Goal: Task Accomplishment & Management: Use online tool/utility

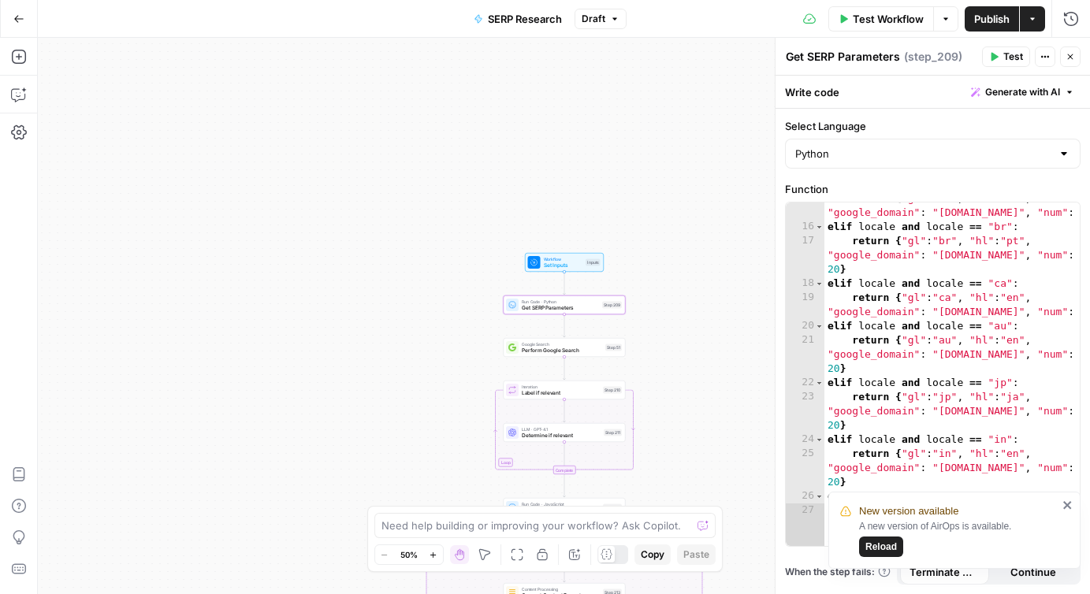
scroll to position [351, 0]
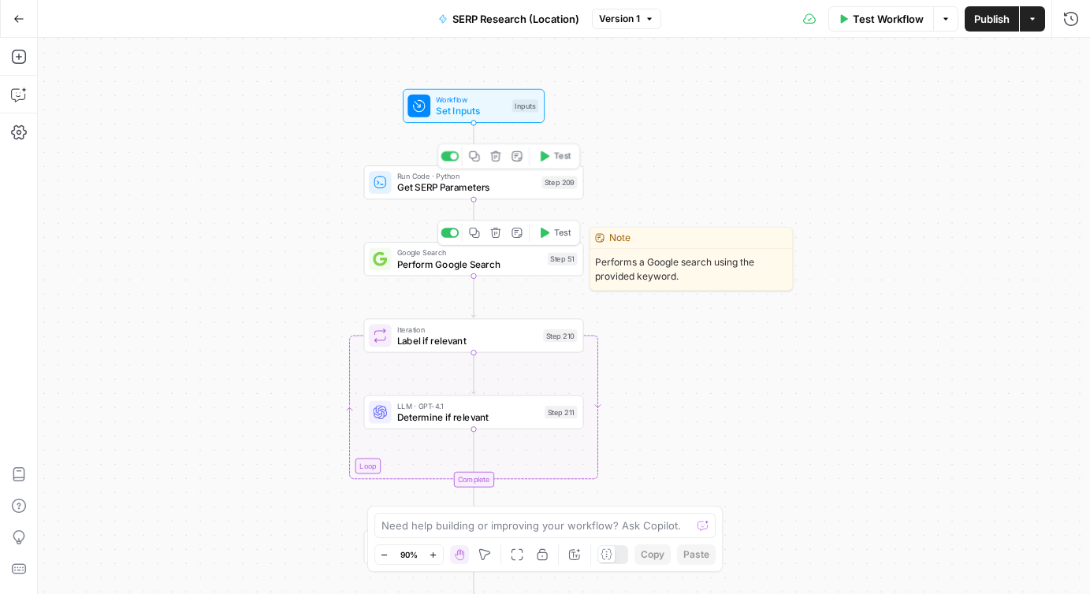
click at [419, 188] on span "Get SERP Parameters" at bounding box center [466, 187] width 139 height 14
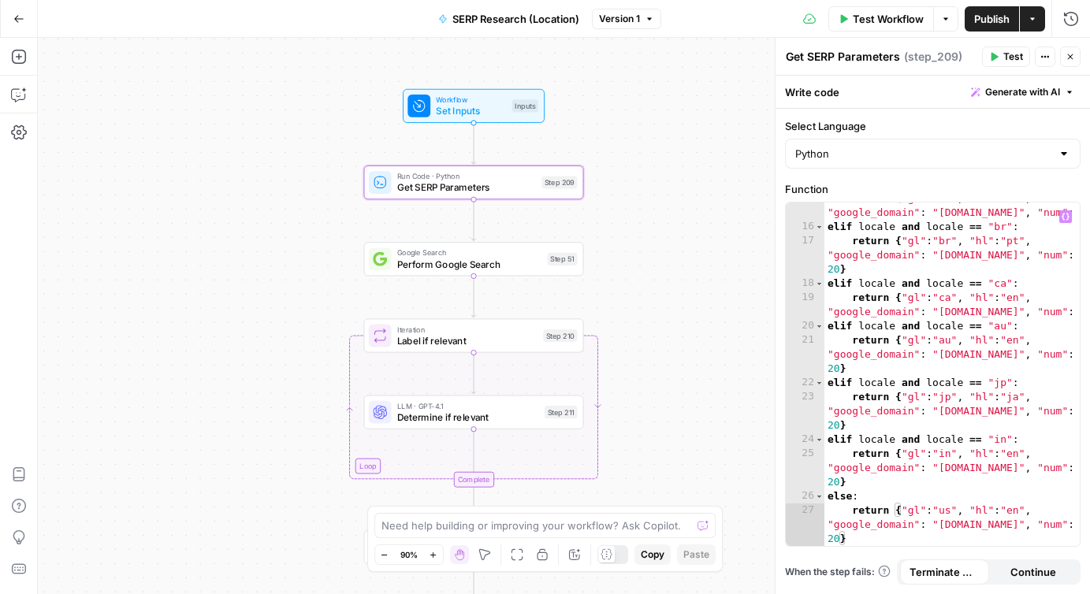
scroll to position [351, 0]
click at [637, 530] on textarea at bounding box center [536, 526] width 310 height 16
click at [511, 187] on span "Get SERP Parameters" at bounding box center [466, 187] width 139 height 14
click at [653, 556] on span "Copy" at bounding box center [653, 555] width 24 height 14
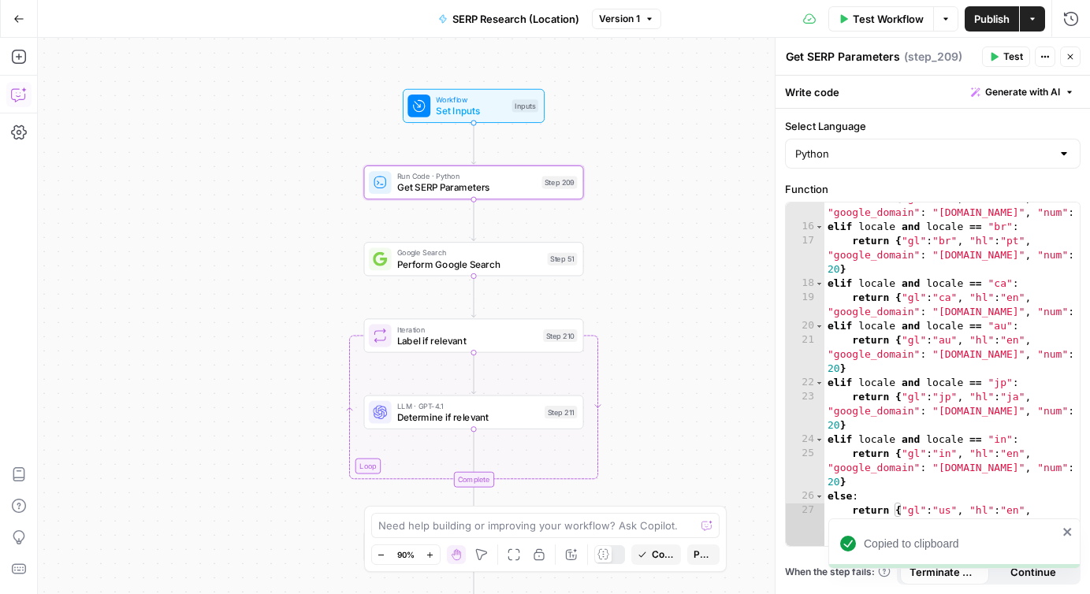
click at [22, 94] on icon "button" at bounding box center [19, 95] width 16 height 16
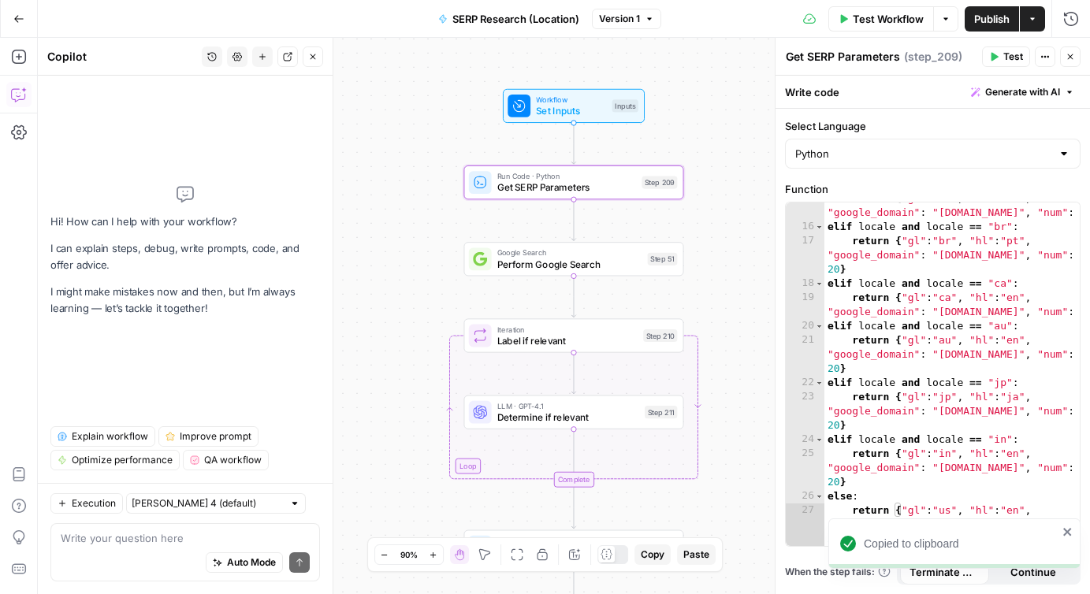
click at [121, 543] on textarea at bounding box center [185, 538] width 249 height 16
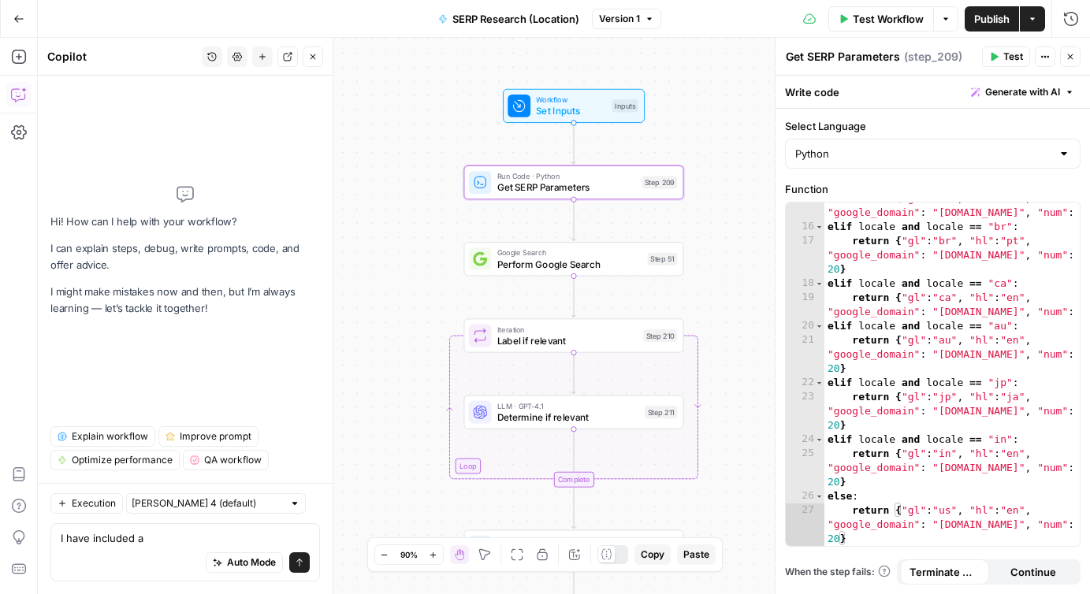
click at [534, 105] on div "Workflow Set Inputs Inputs Test Step" at bounding box center [572, 106] width 131 height 24
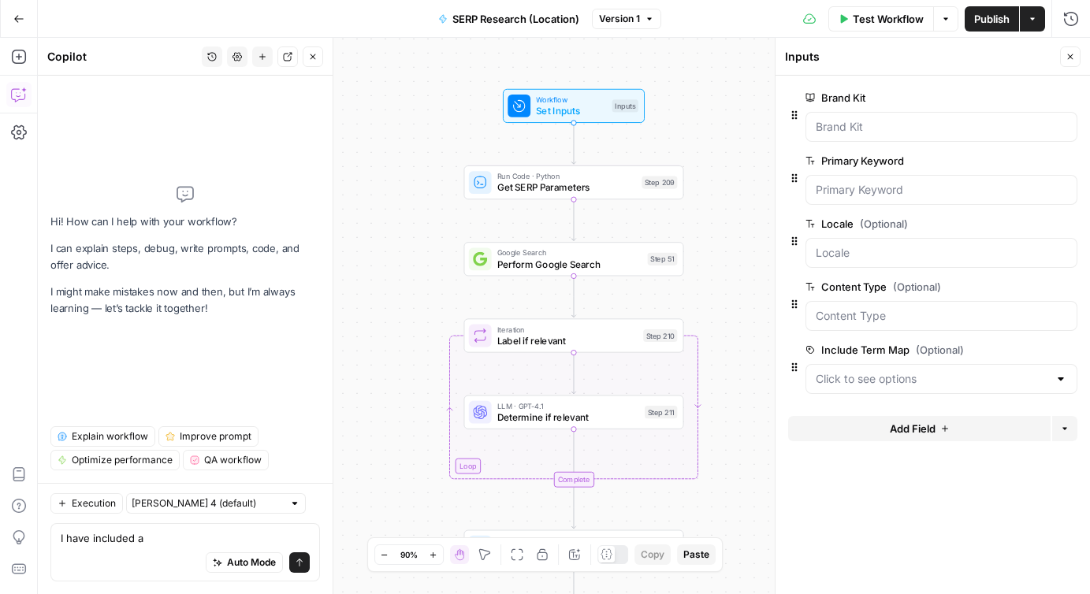
click at [830, 226] on label "Locale (Optional)" at bounding box center [896, 224] width 183 height 16
click at [830, 245] on input "Locale (Optional)" at bounding box center [941, 253] width 251 height 16
click at [165, 539] on textarea "I have included a" at bounding box center [185, 538] width 249 height 16
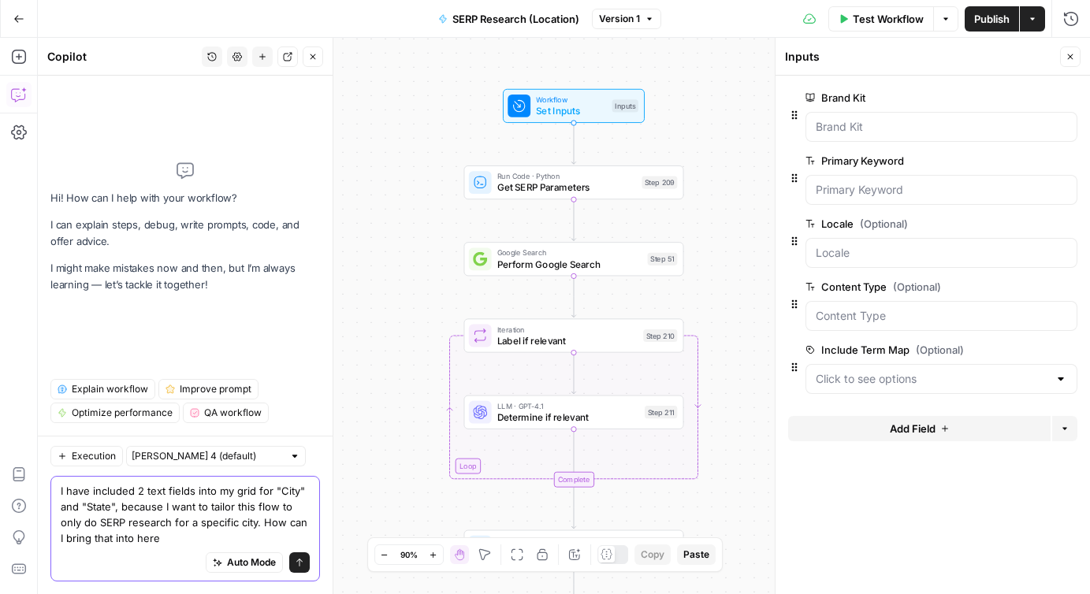
type textarea "I have included 2 text fields into my grid for "City" and "State", because I wa…"
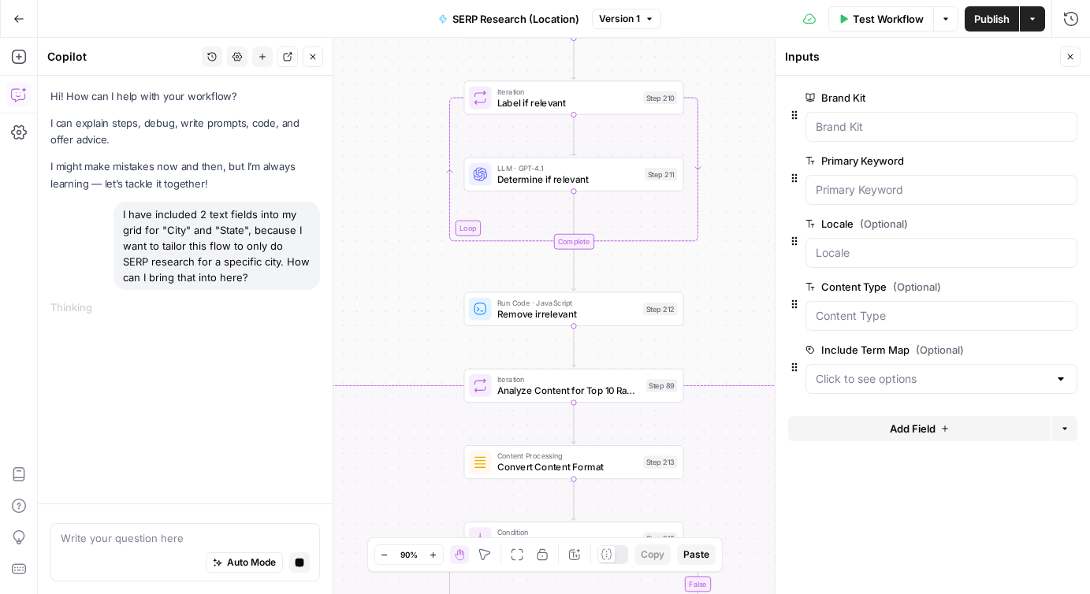
drag, startPoint x: 419, startPoint y: 458, endPoint x: 419, endPoint y: 220, distance: 238.0
click at [419, 220] on div "false true false true Workflow Set Inputs Inputs Run Code · Python Get SERP Par…" at bounding box center [564, 316] width 1052 height 556
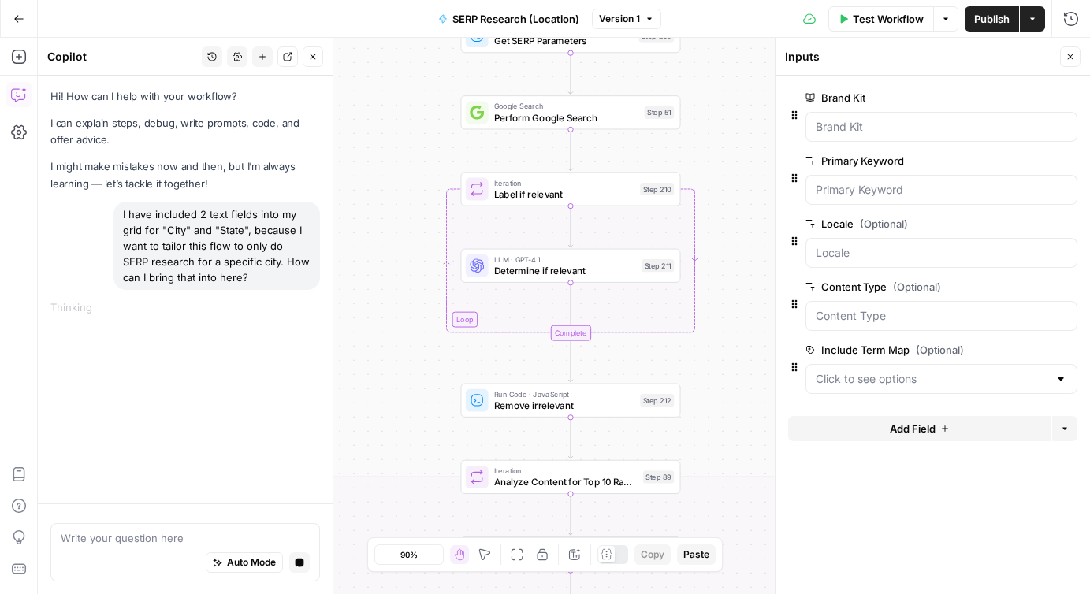
drag, startPoint x: 435, startPoint y: 422, endPoint x: 431, endPoint y: 515, distance: 92.3
click at [431, 515] on div "false true false true Workflow Set Inputs Inputs Run Code · Python Get SERP Par…" at bounding box center [564, 316] width 1052 height 556
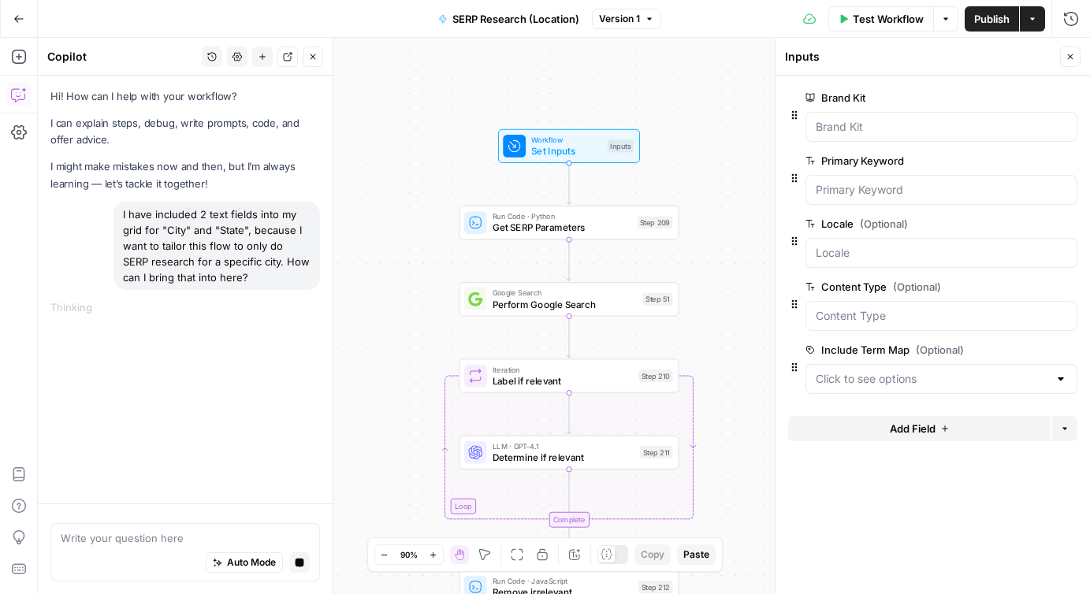
drag, startPoint x: 400, startPoint y: 218, endPoint x: 400, endPoint y: 405, distance: 186.8
click at [400, 405] on div "false true false true Workflow Set Inputs Inputs Run Code · Python Get SERP Par…" at bounding box center [564, 316] width 1052 height 556
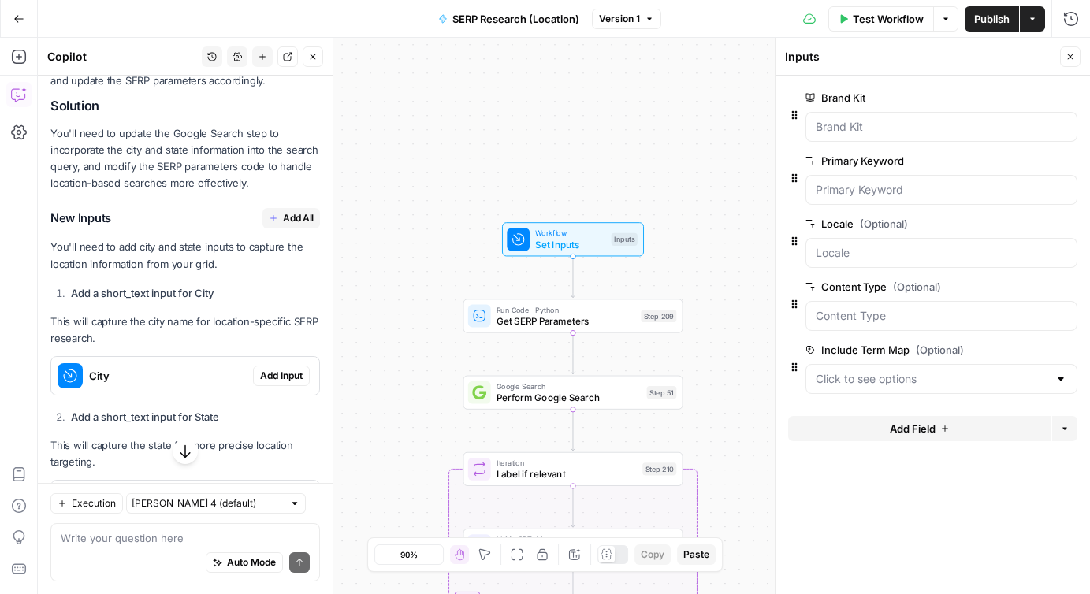
scroll to position [370, 0]
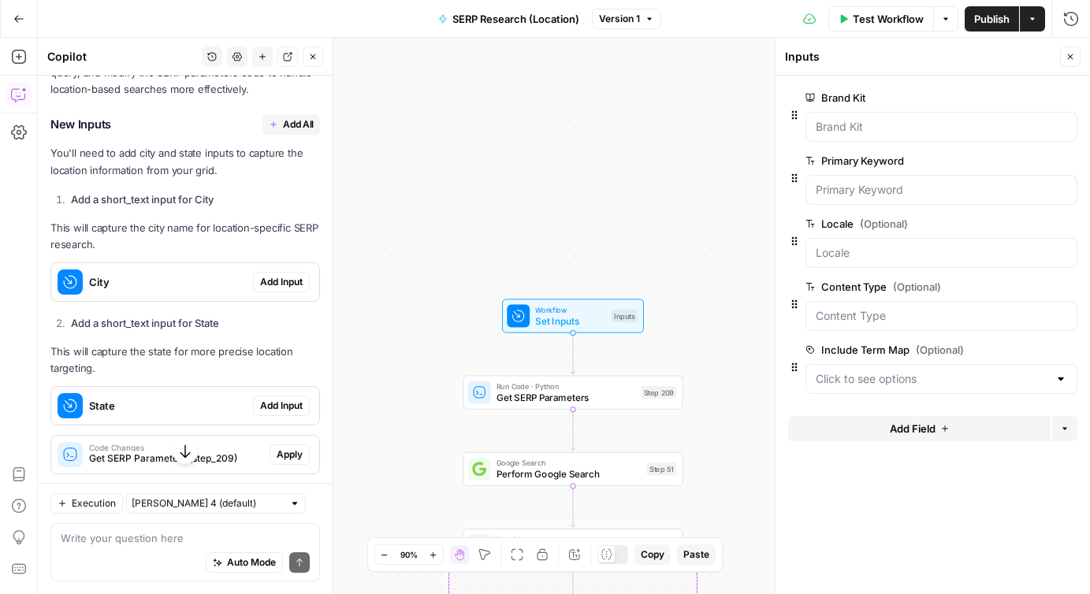
click at [171, 274] on span "City" at bounding box center [168, 282] width 158 height 16
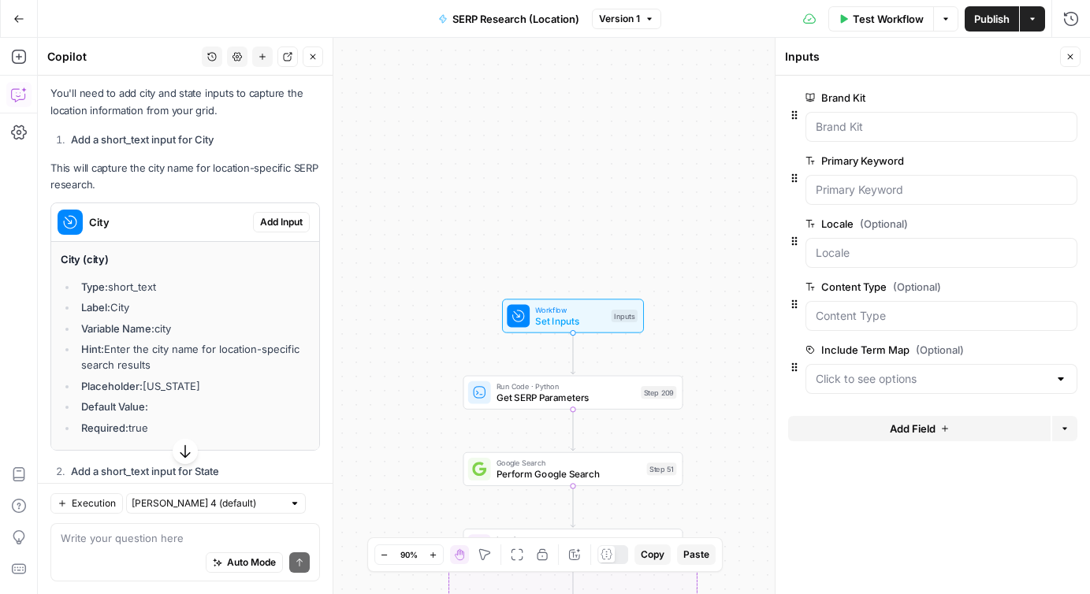
scroll to position [458, 0]
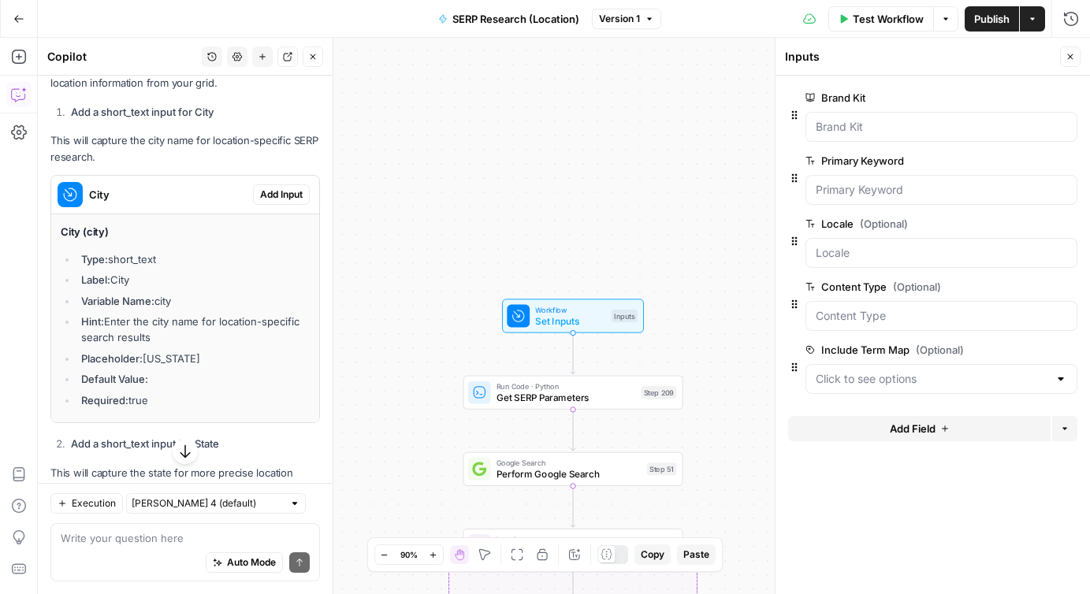
click at [287, 191] on span "Add Input" at bounding box center [281, 195] width 43 height 14
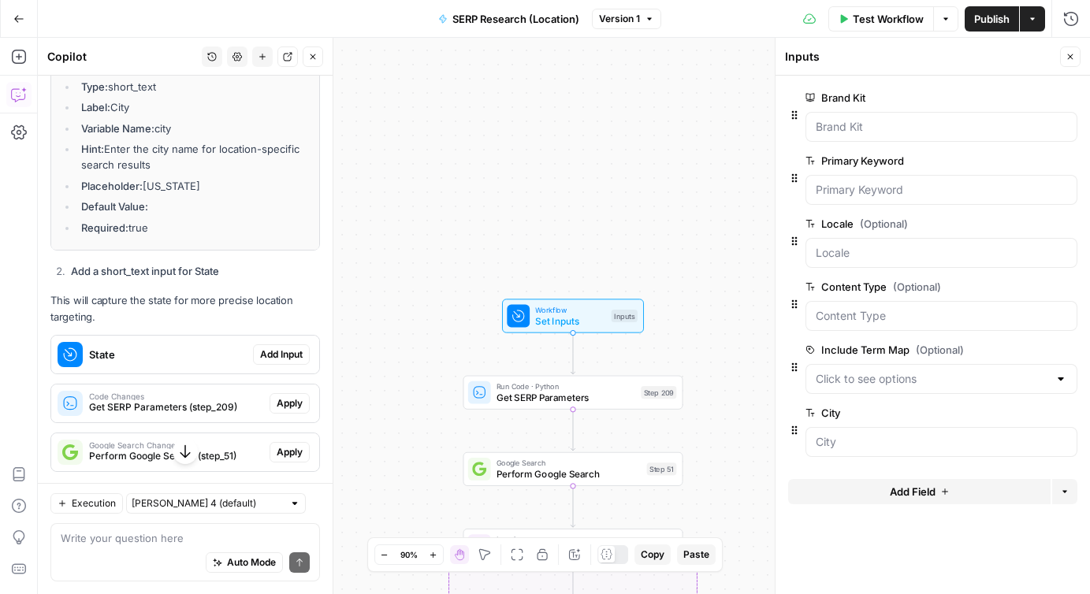
scroll to position [726, 0]
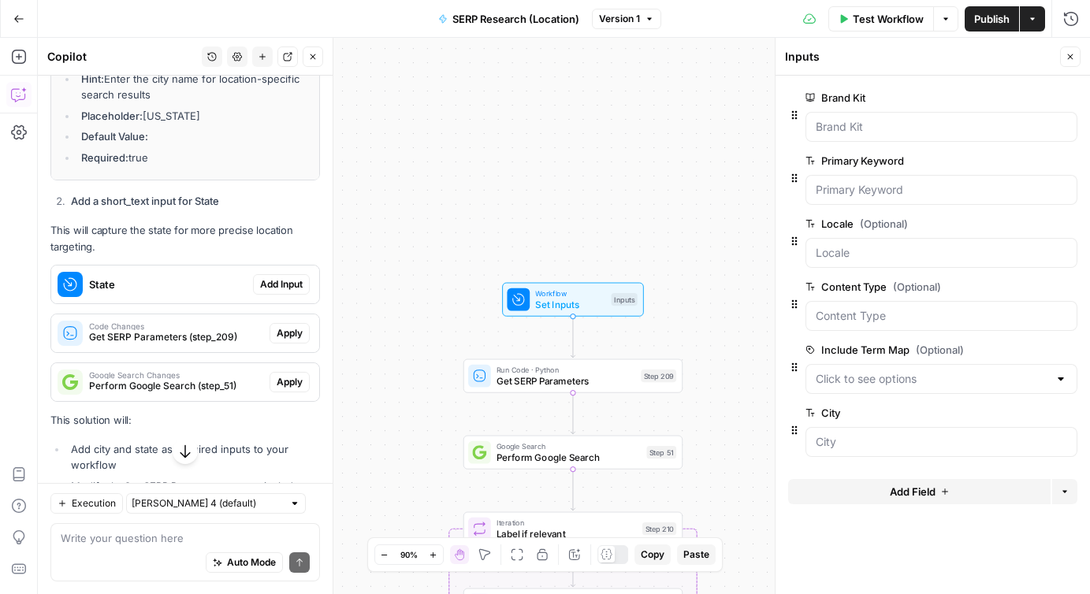
click at [273, 280] on span "Add Input" at bounding box center [281, 284] width 43 height 14
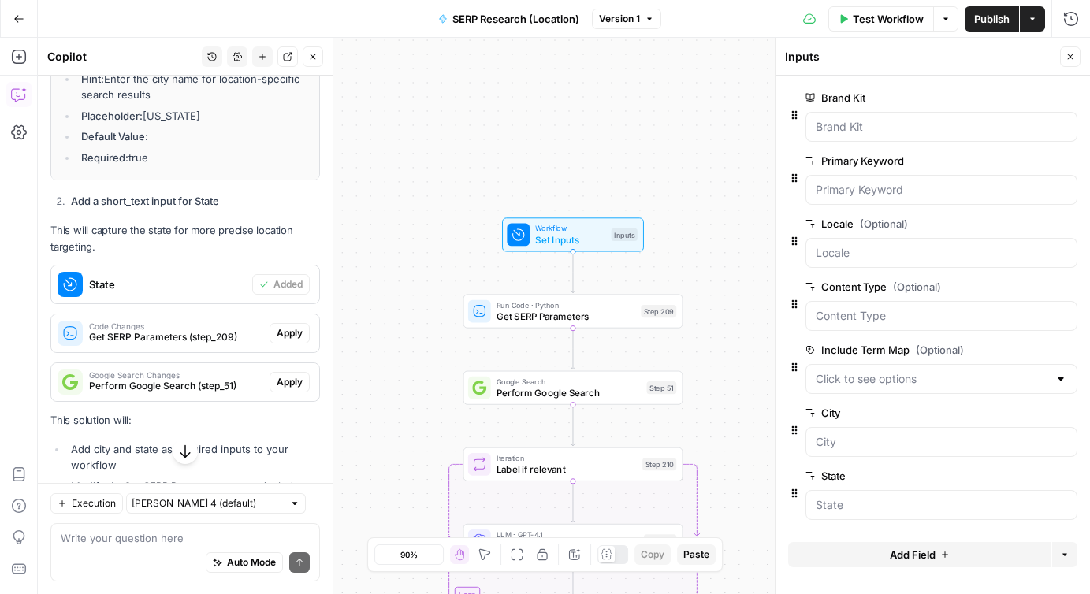
scroll to position [782, 0]
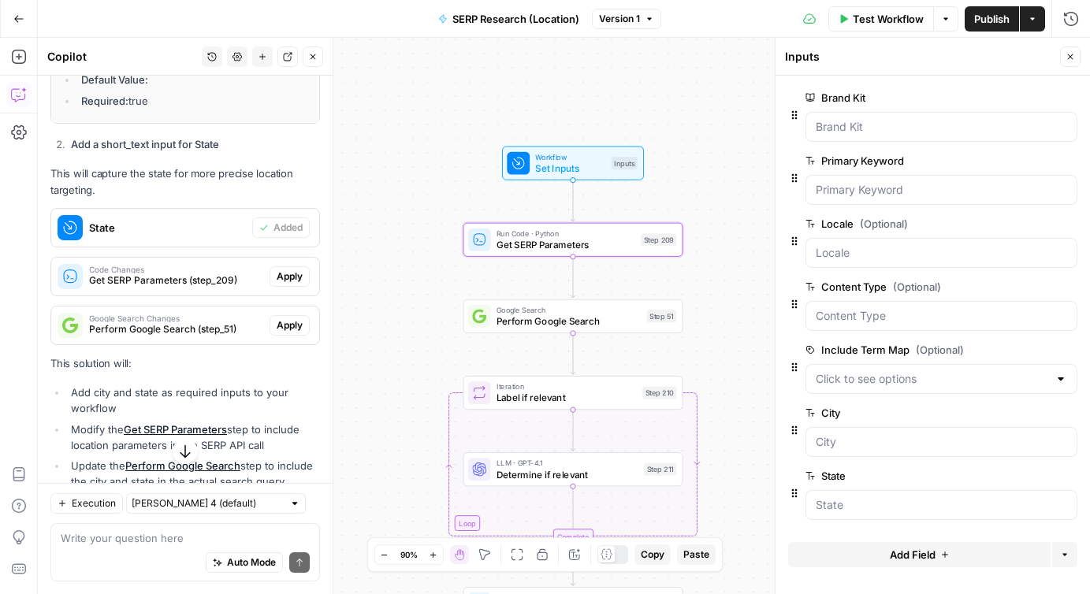
click at [224, 280] on span "Get SERP Parameters (step_209)" at bounding box center [176, 280] width 174 height 14
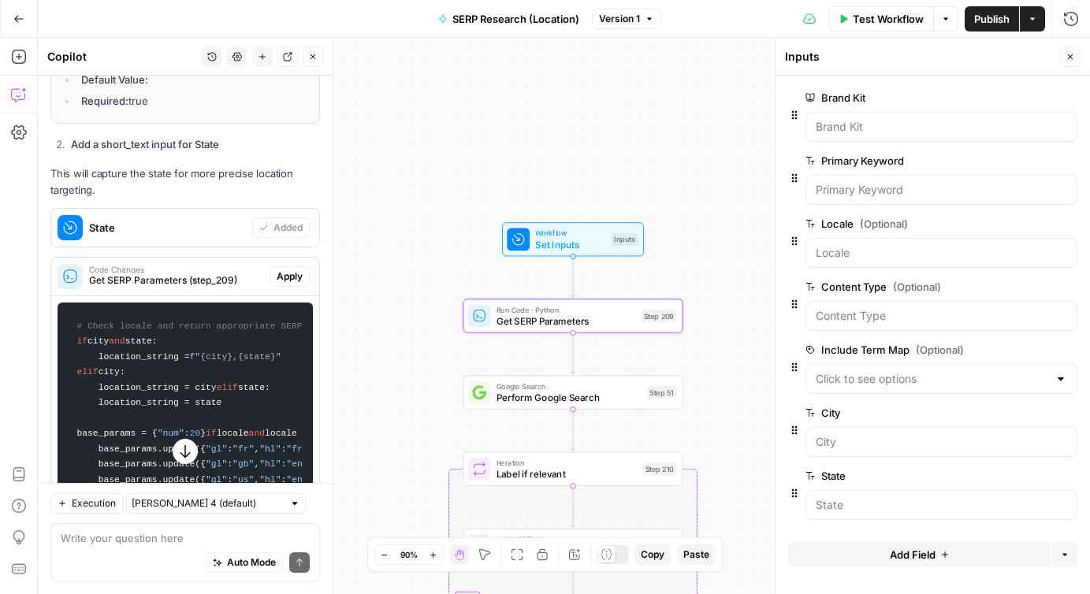
scroll to position [842, 0]
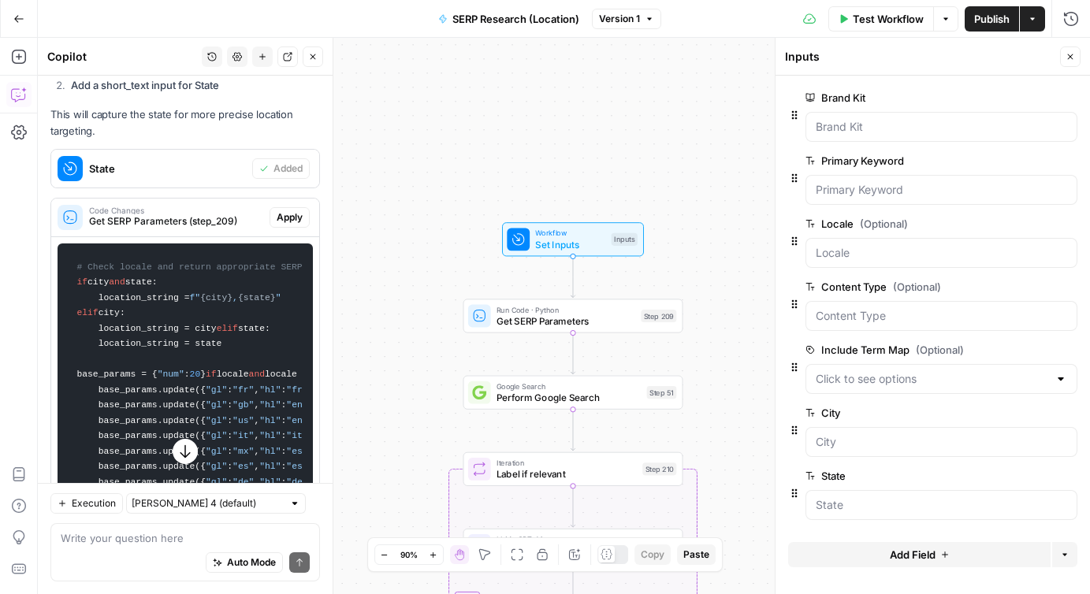
click at [541, 316] on span "Get SERP Parameters" at bounding box center [565, 321] width 139 height 14
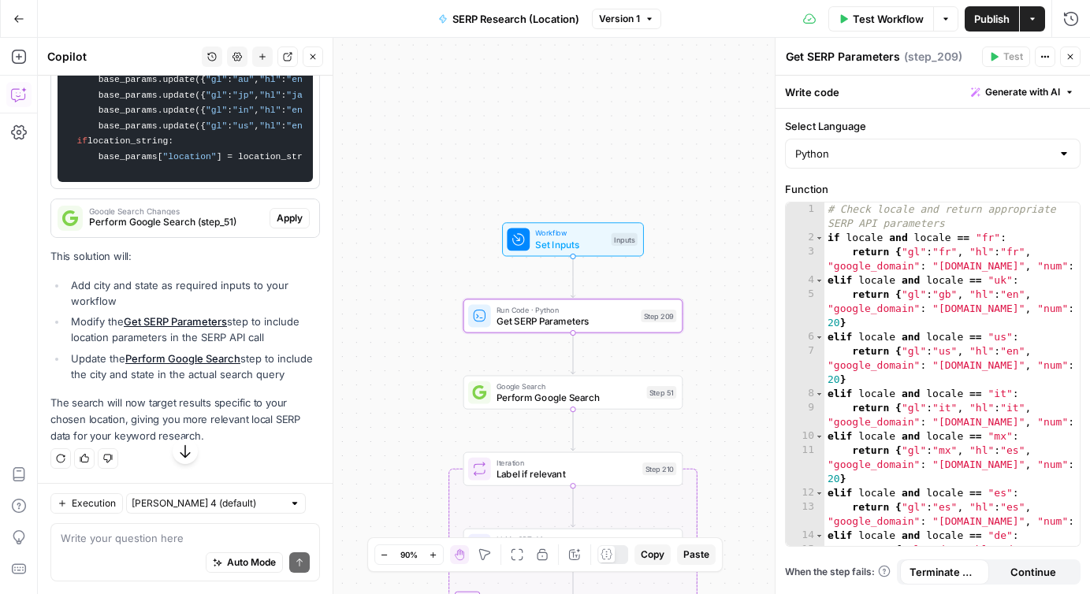
scroll to position [1596, 0]
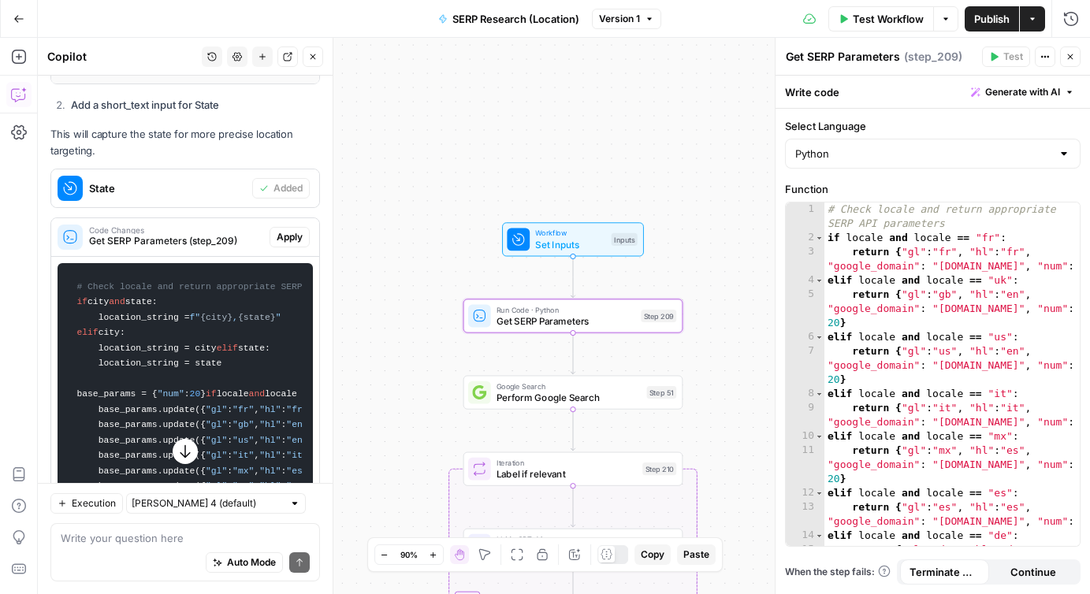
click at [283, 238] on span "Apply" at bounding box center [290, 237] width 26 height 14
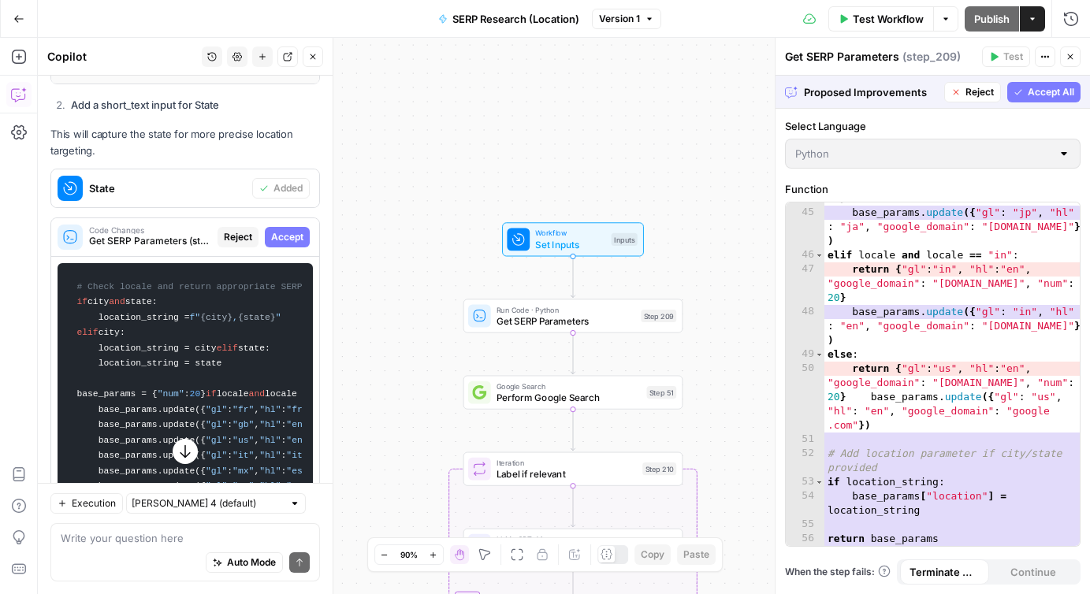
scroll to position [1089, 0]
click at [1046, 95] on span "Accept All" at bounding box center [1051, 92] width 46 height 14
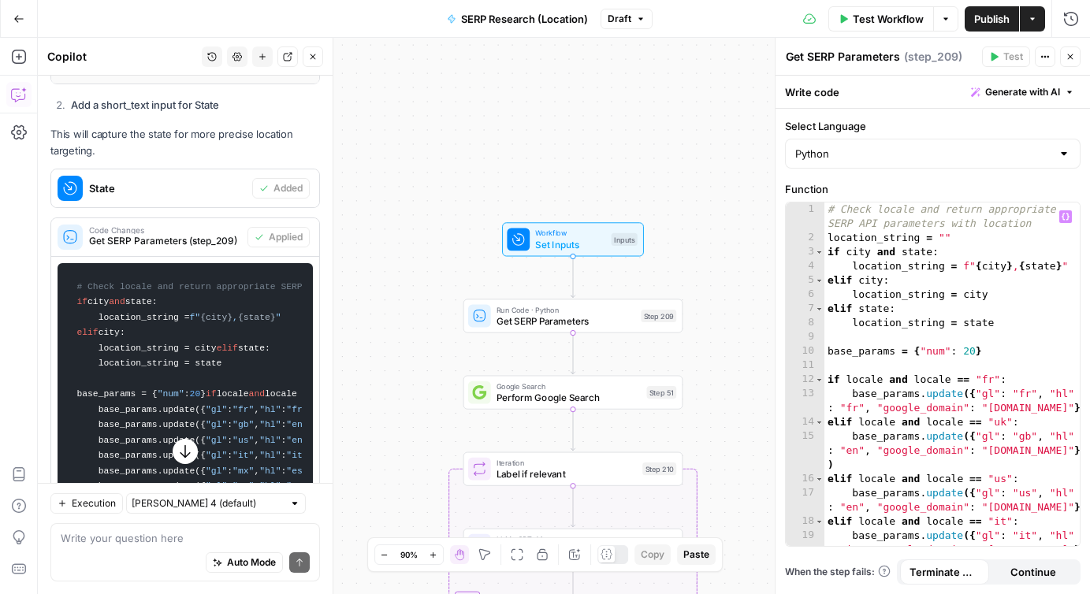
scroll to position [0, 0]
type textarea "**********"
drag, startPoint x: 1041, startPoint y: 229, endPoint x: 834, endPoint y: 230, distance: 206.5
click at [834, 230] on div "# Check locale and return appropriate SERP API parameters with location locatio…" at bounding box center [951, 396] width 255 height 386
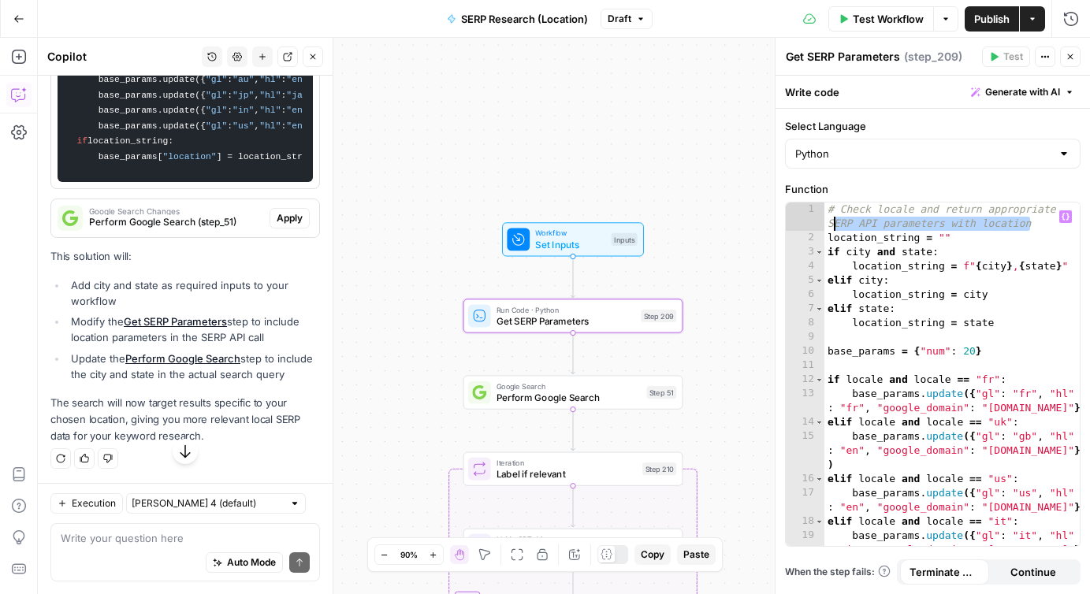
scroll to position [1536, 0]
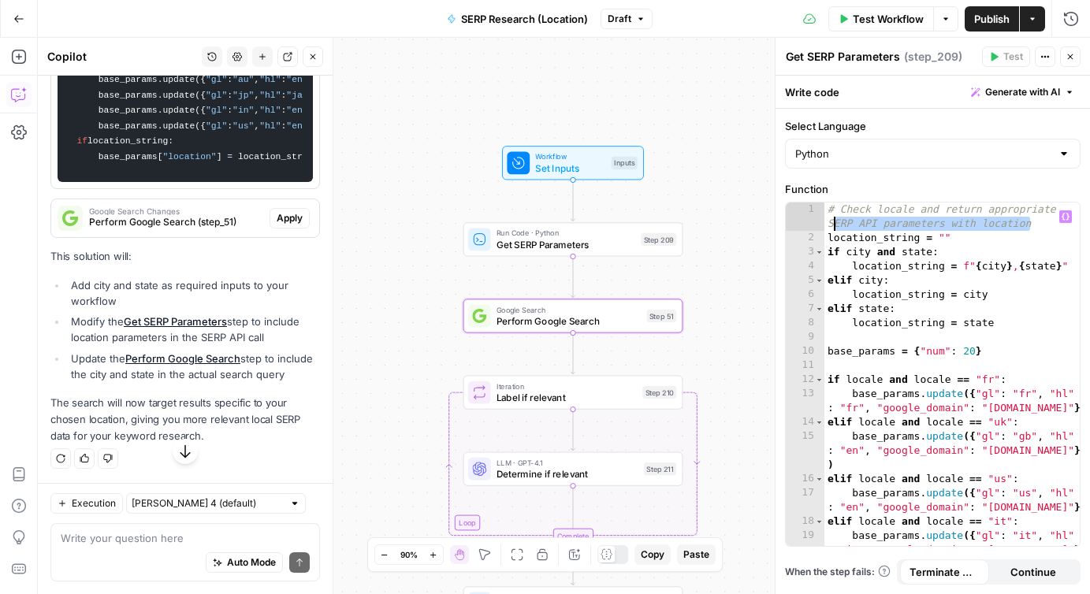
click at [214, 229] on span "Perform Google Search (step_51)" at bounding box center [176, 222] width 174 height 14
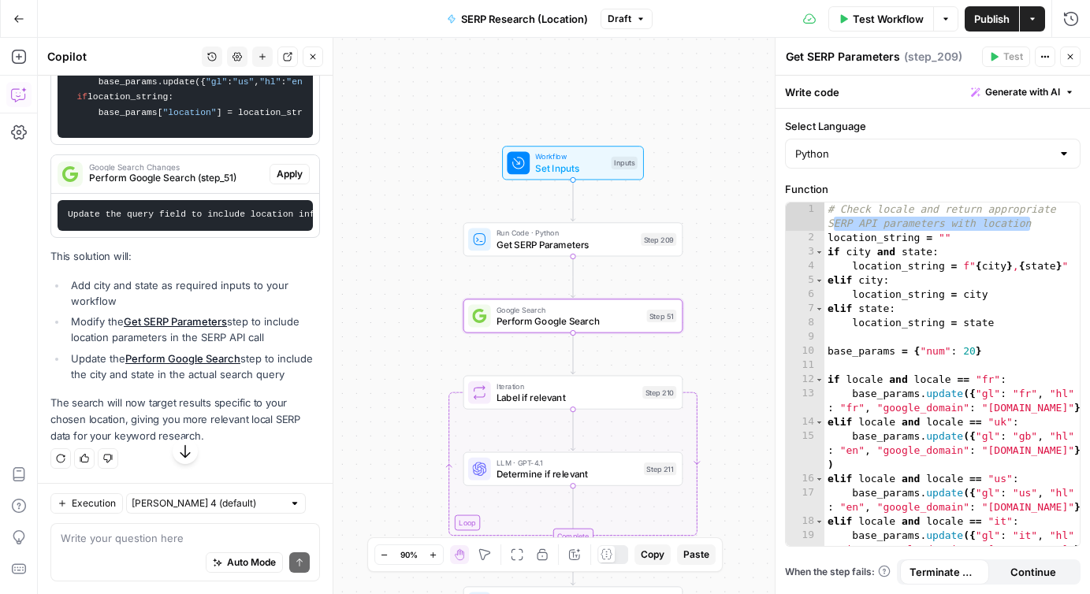
scroll to position [1641, 0]
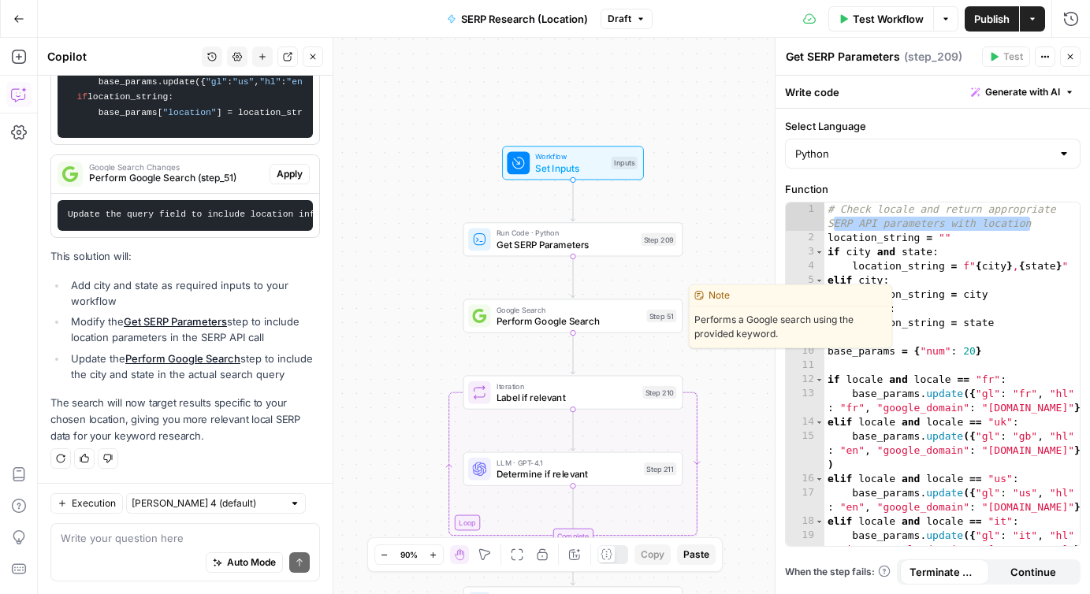
click at [554, 316] on span "Perform Google Search" at bounding box center [568, 321] width 144 height 14
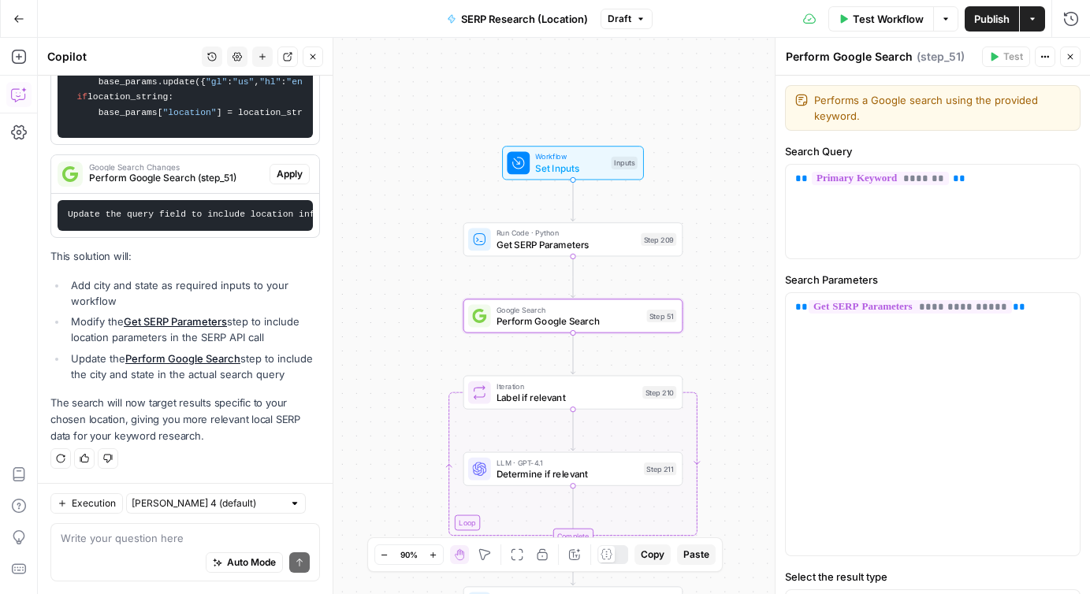
click at [207, 180] on span "Perform Google Search (step_51)" at bounding box center [176, 178] width 174 height 14
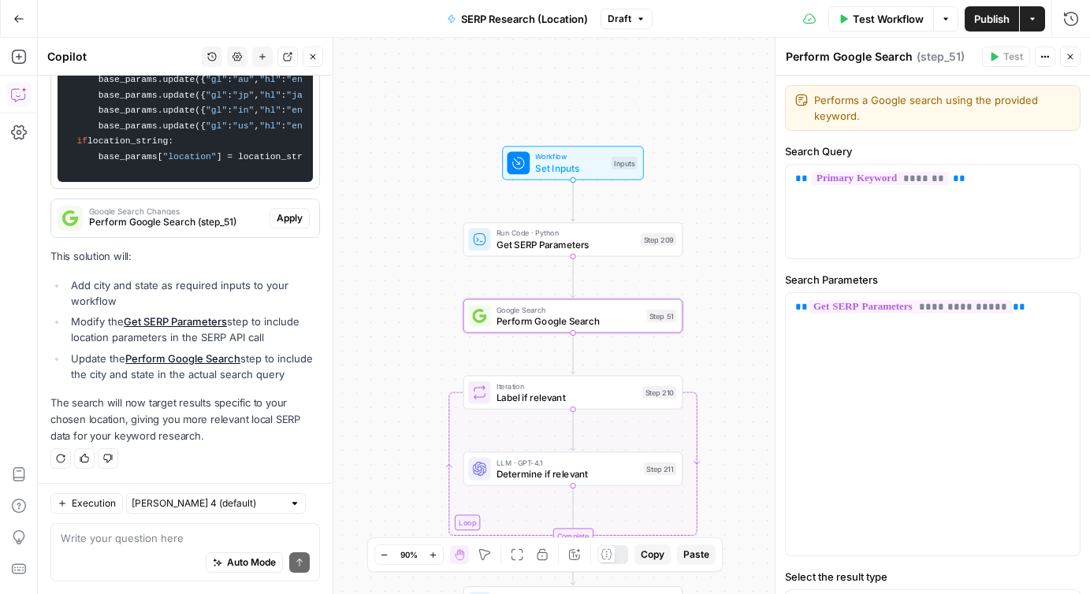
click at [196, 218] on span "Perform Google Search (step_51)" at bounding box center [176, 222] width 174 height 14
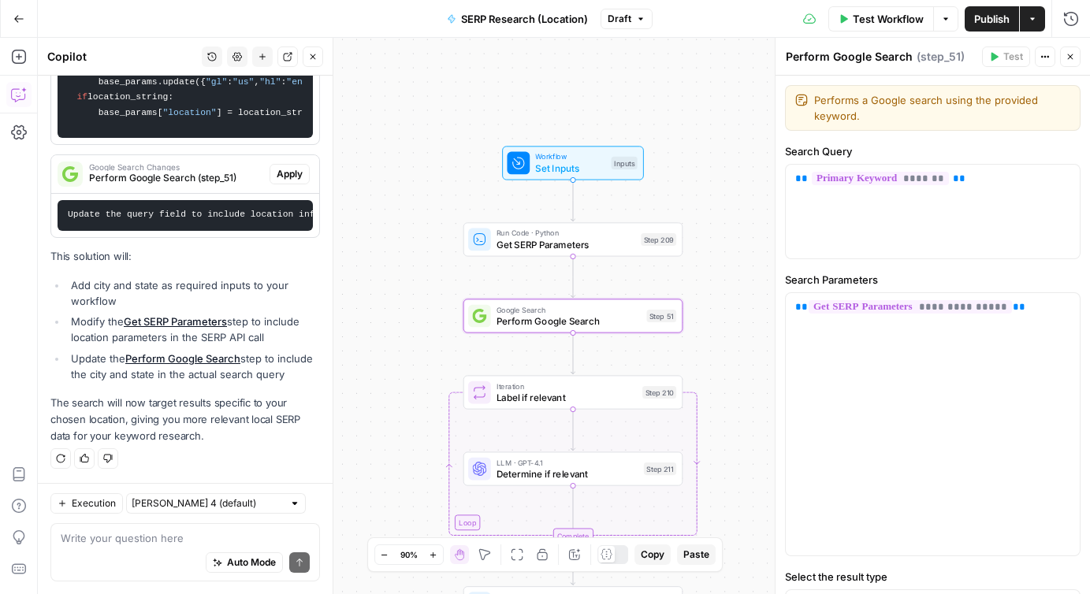
click at [196, 218] on code "Update the query field to include location information in the search query. Cha…" at bounding box center [430, 214] width 725 height 9
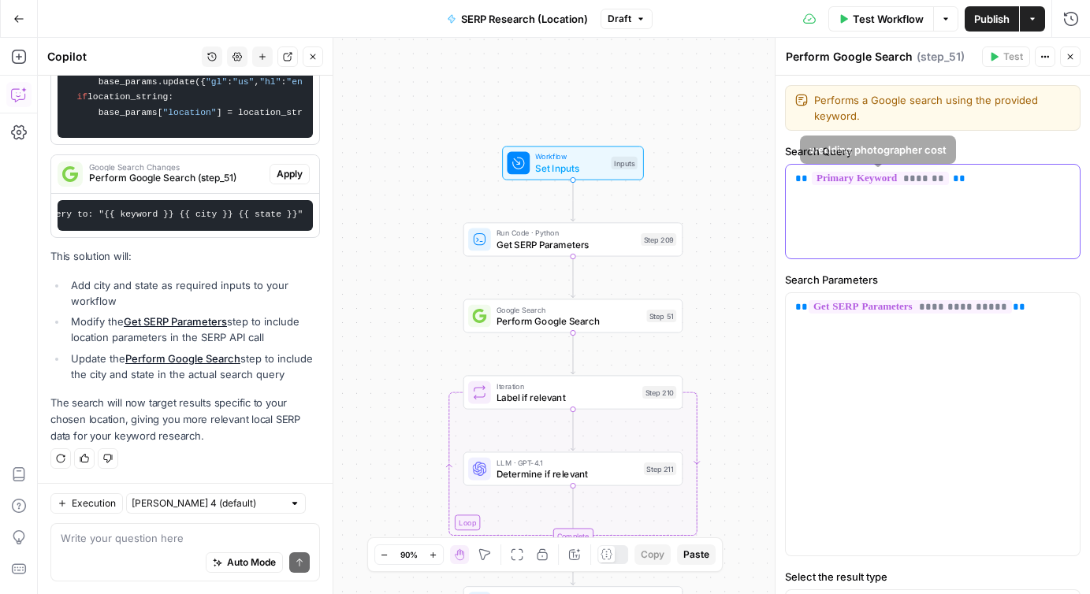
click at [991, 184] on p "** ******* **" at bounding box center [932, 179] width 275 height 16
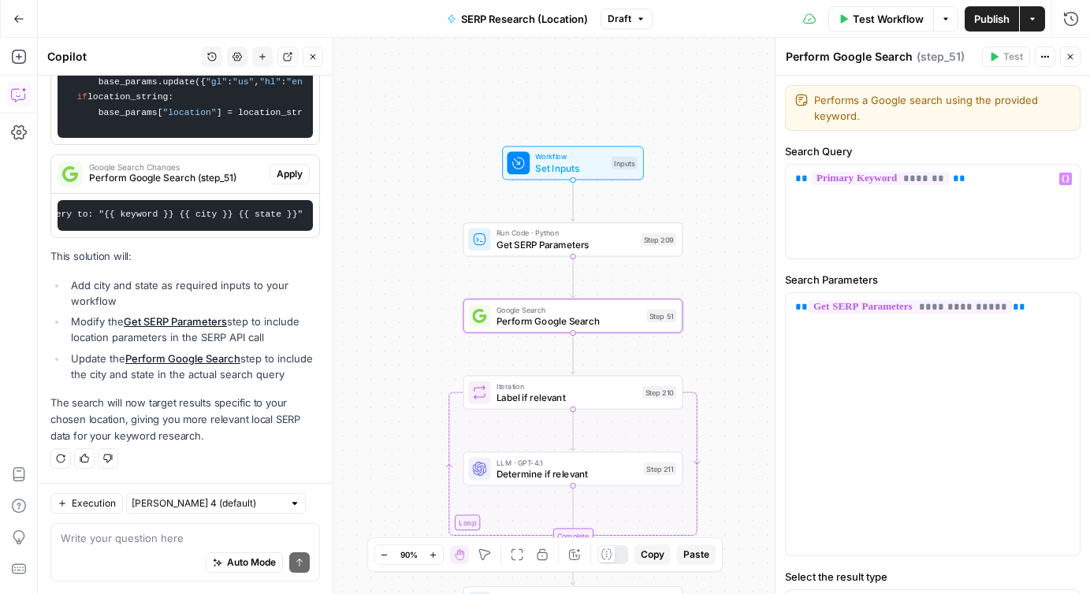
click at [287, 177] on span "Apply" at bounding box center [290, 174] width 26 height 14
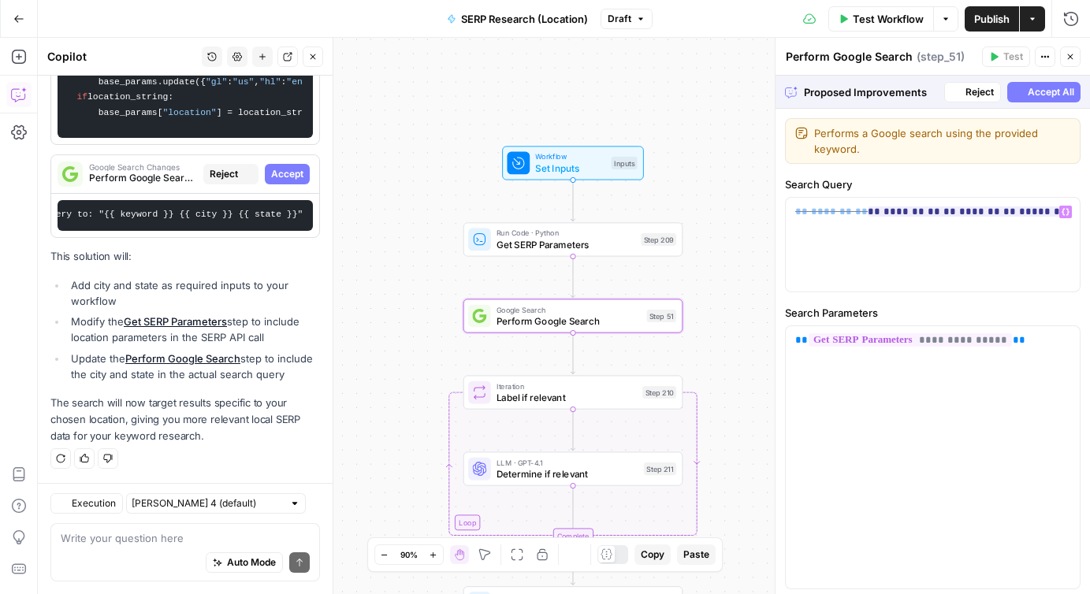
scroll to position [1615, 0]
click at [573, 158] on span "Workflow" at bounding box center [570, 156] width 70 height 11
click at [573, 158] on span "Workflow" at bounding box center [570, 157] width 70 height 11
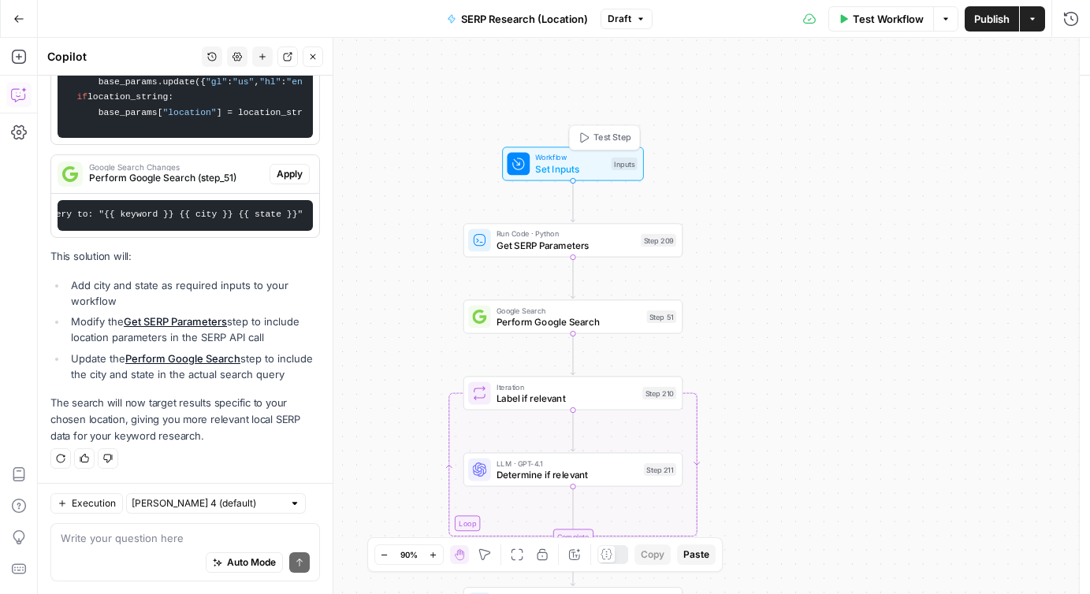
scroll to position [1641, 0]
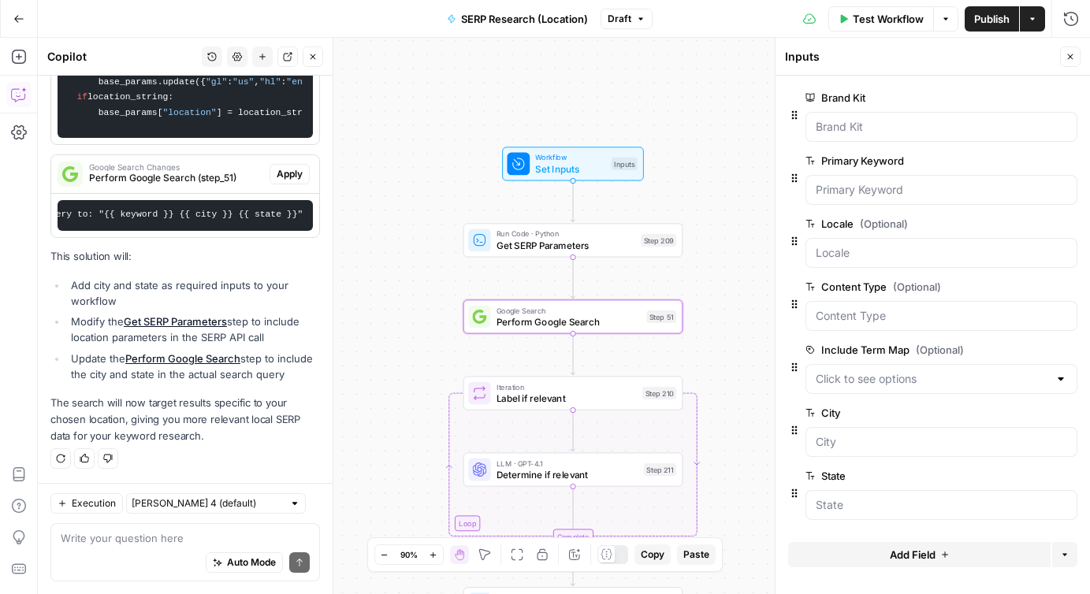
click at [223, 173] on span "Perform Google Search (step_51)" at bounding box center [176, 178] width 174 height 14
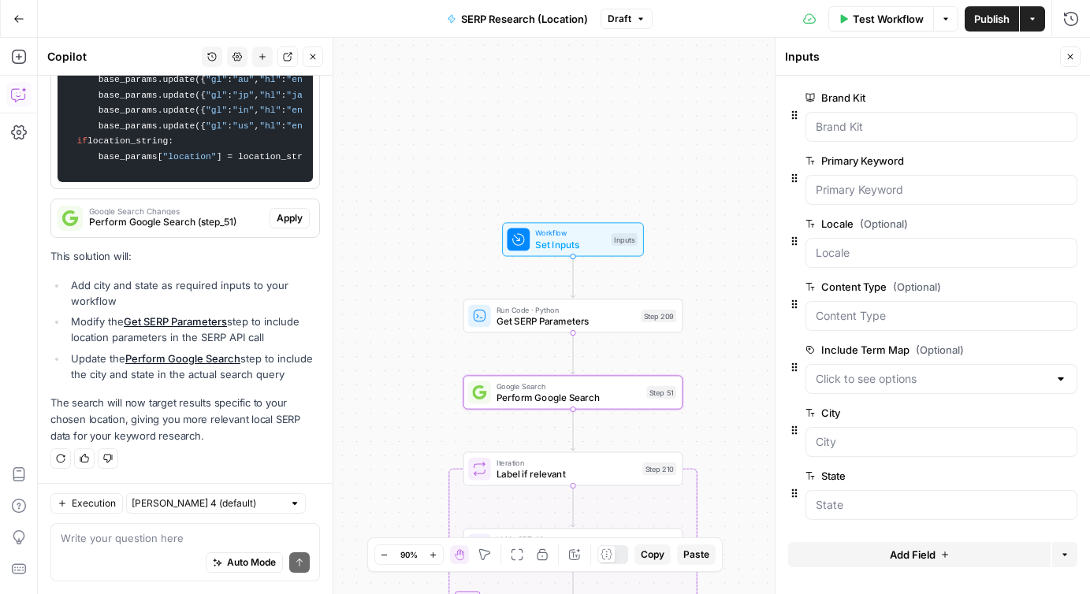
click at [215, 212] on span "Google Search Changes" at bounding box center [176, 211] width 174 height 8
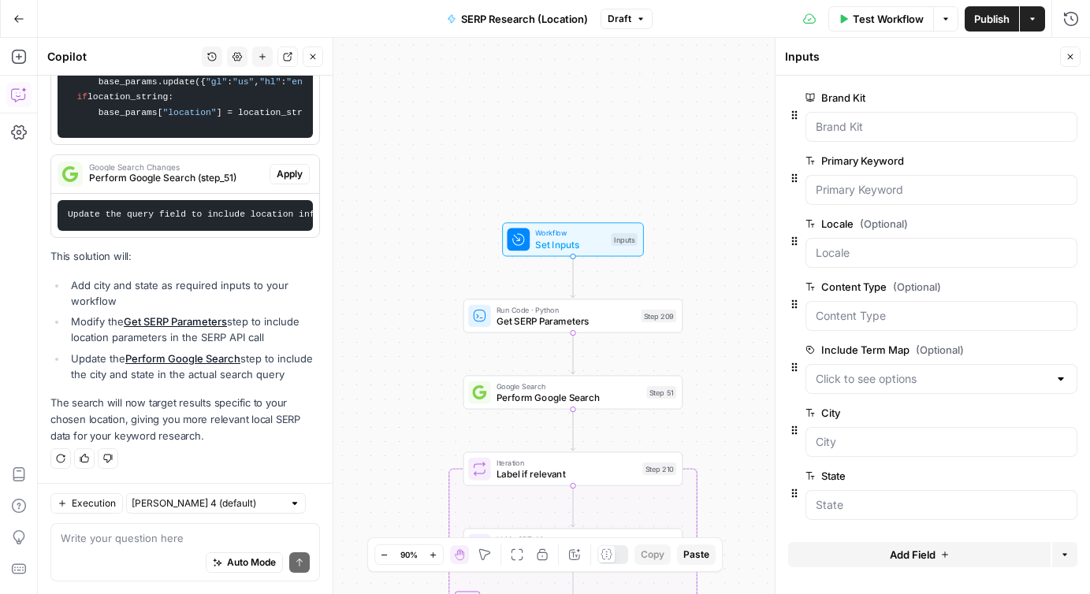
click at [531, 398] on span "Perform Google Search" at bounding box center [568, 397] width 144 height 14
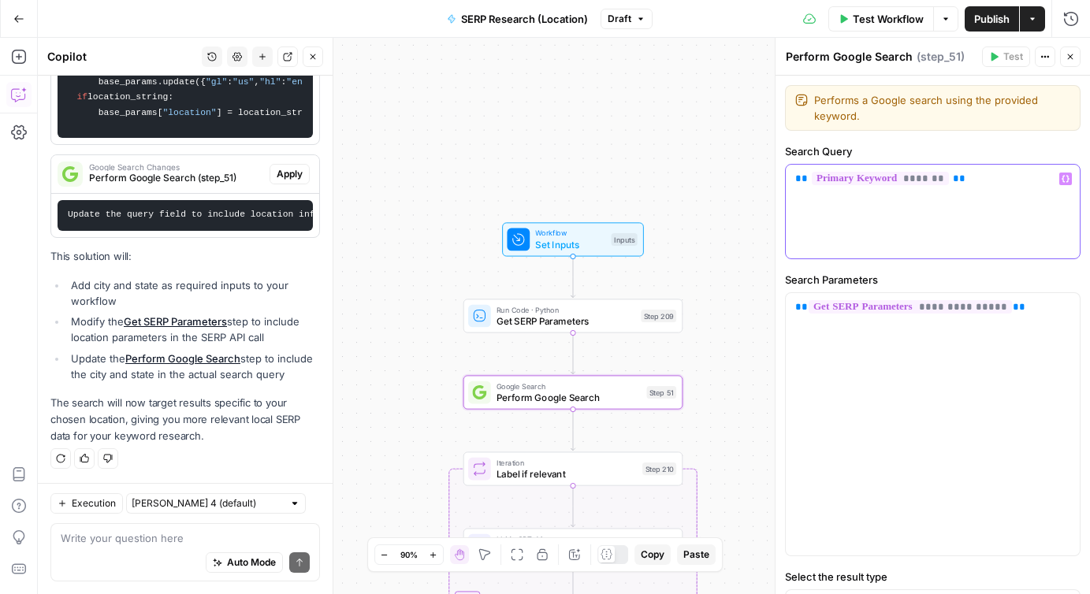
click at [1000, 184] on p "** ******* **" at bounding box center [932, 179] width 275 height 16
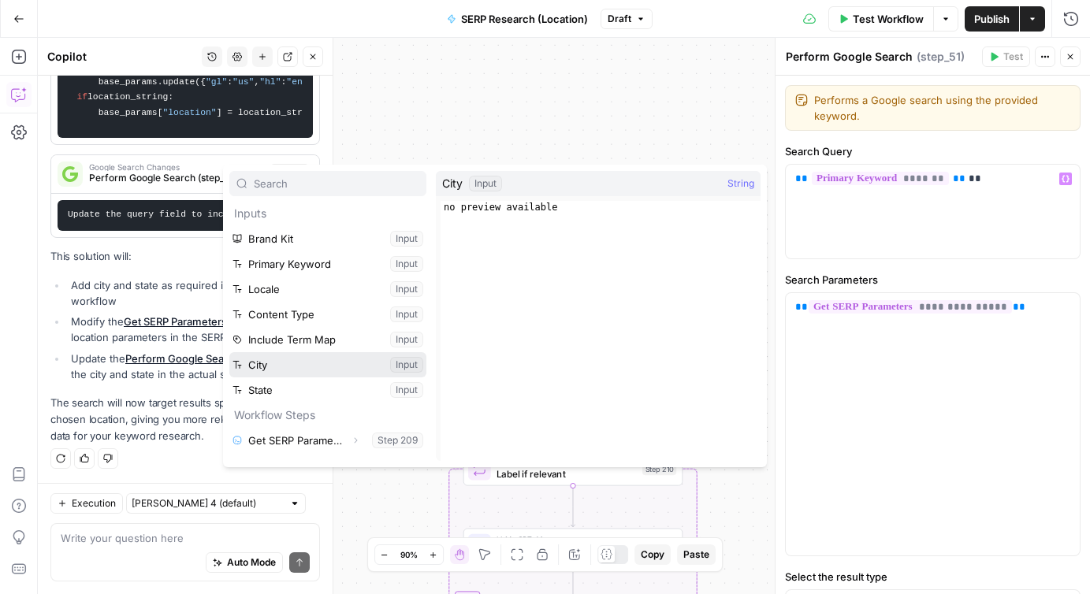
click at [287, 361] on button "Select variable City" at bounding box center [327, 364] width 197 height 25
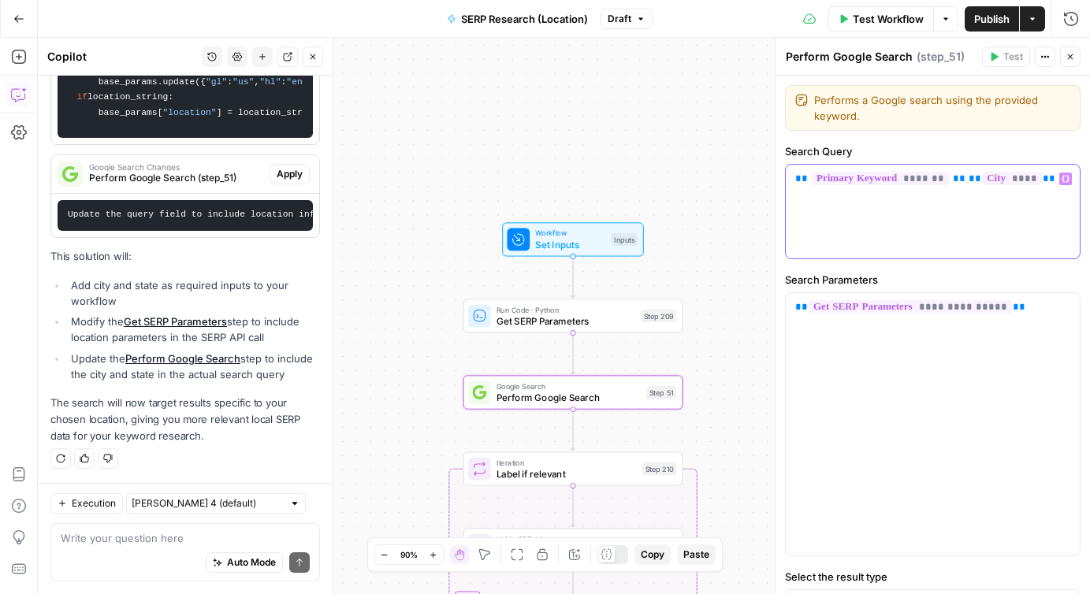
scroll to position [0, 493]
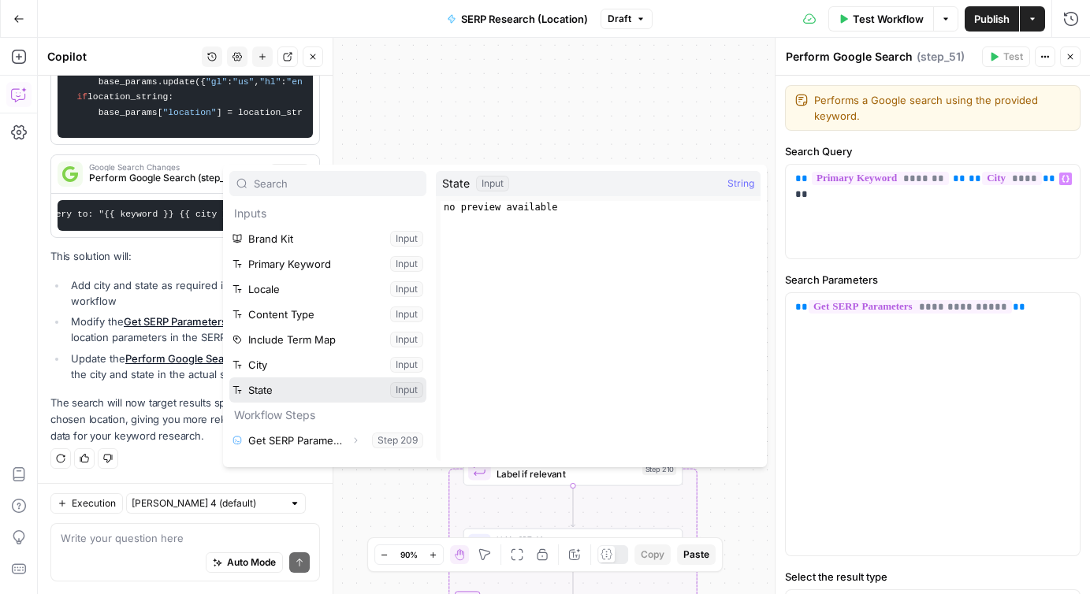
click at [269, 385] on button "Select variable State" at bounding box center [327, 389] width 197 height 25
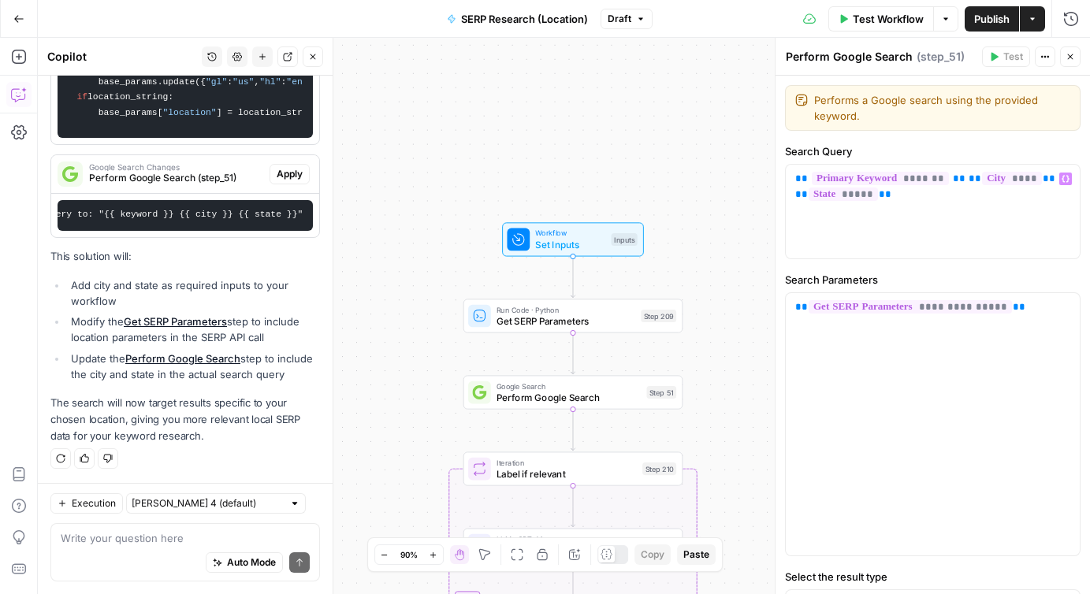
click at [760, 264] on div "false true false true Workflow Set Inputs Inputs Run Code · Python Get SERP Par…" at bounding box center [564, 316] width 1052 height 556
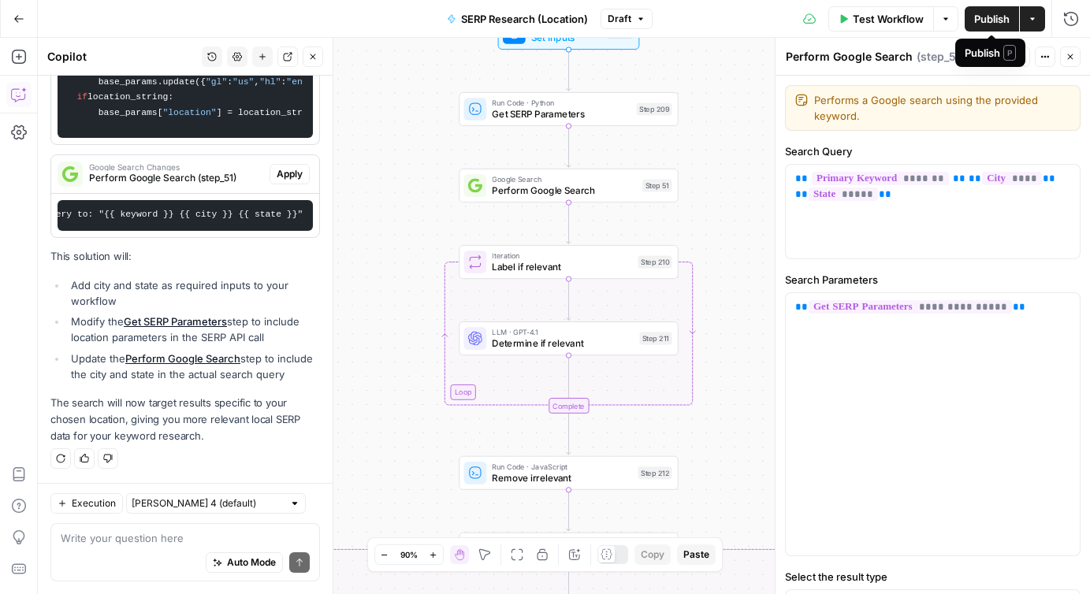
click at [983, 23] on span "Publish" at bounding box center [991, 19] width 35 height 16
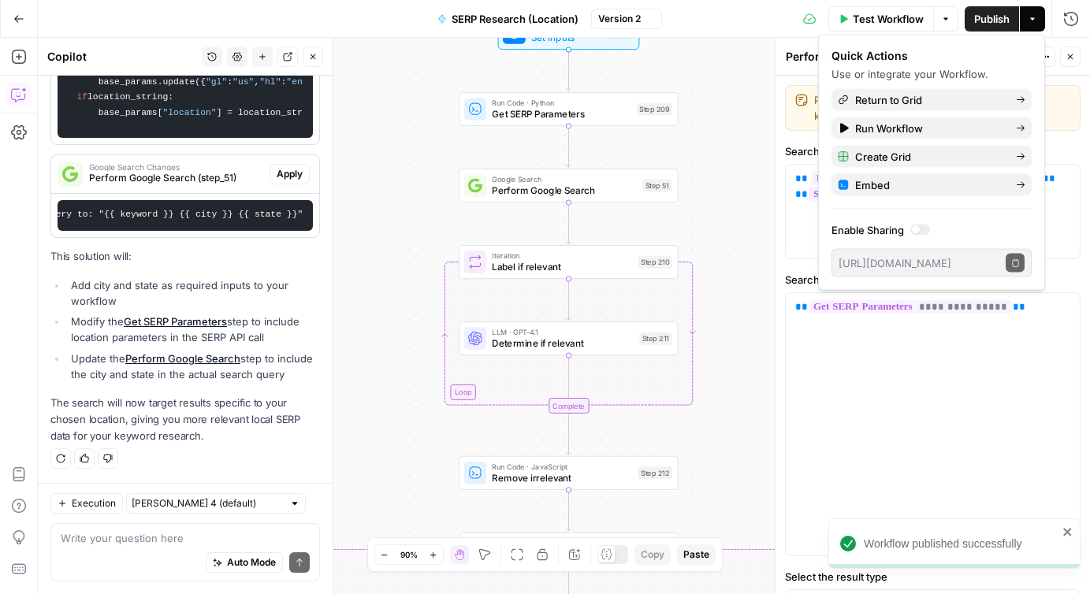
click at [1069, 58] on icon "button" at bounding box center [1069, 56] width 9 height 9
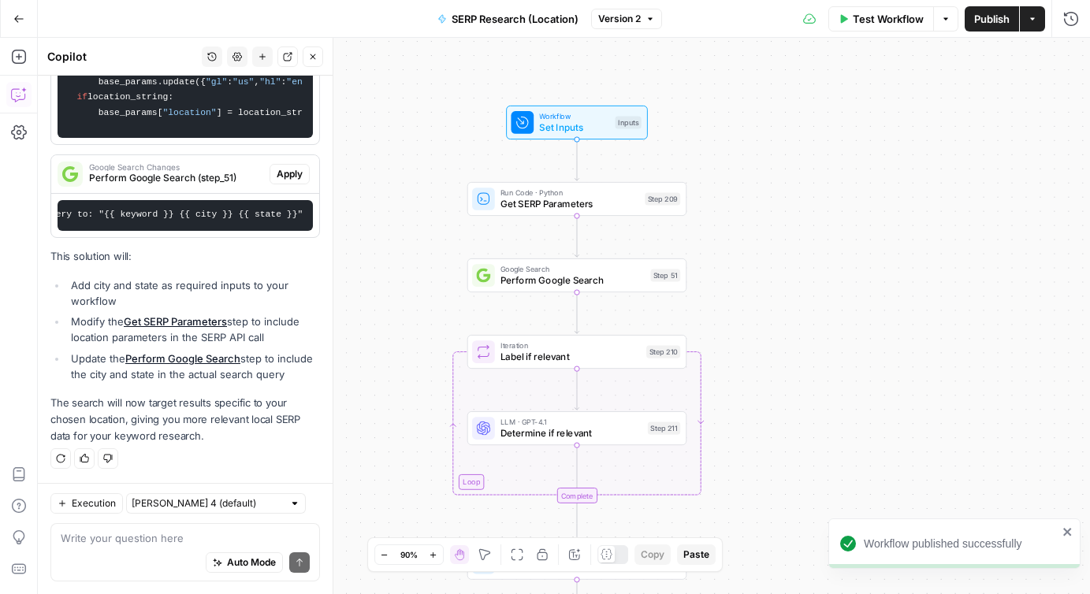
click at [861, 14] on span "Test Workflow" at bounding box center [888, 19] width 71 height 16
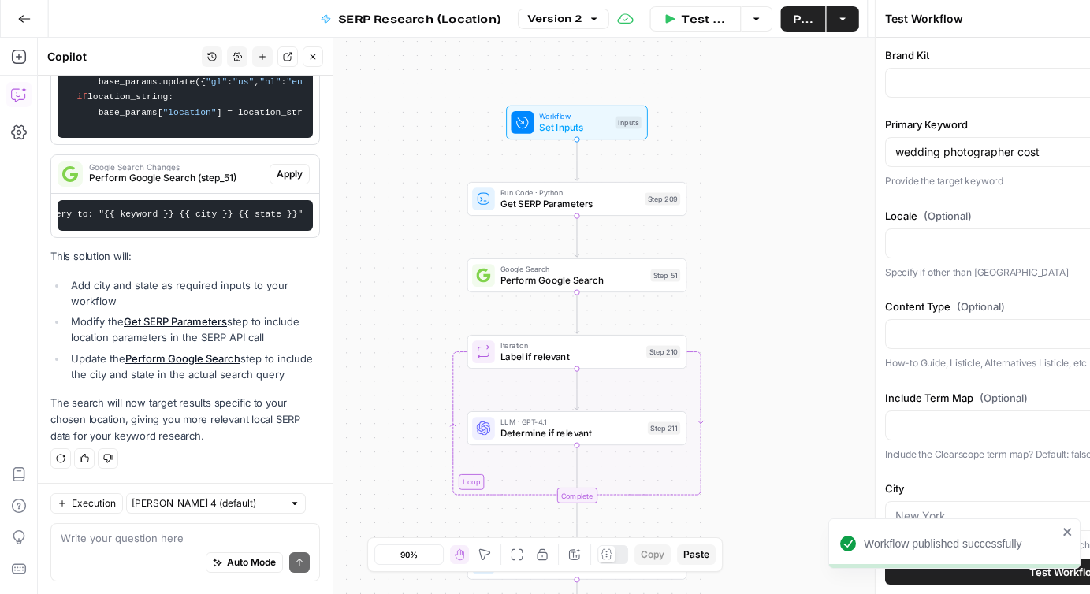
type input "[PERSON_NAME]"
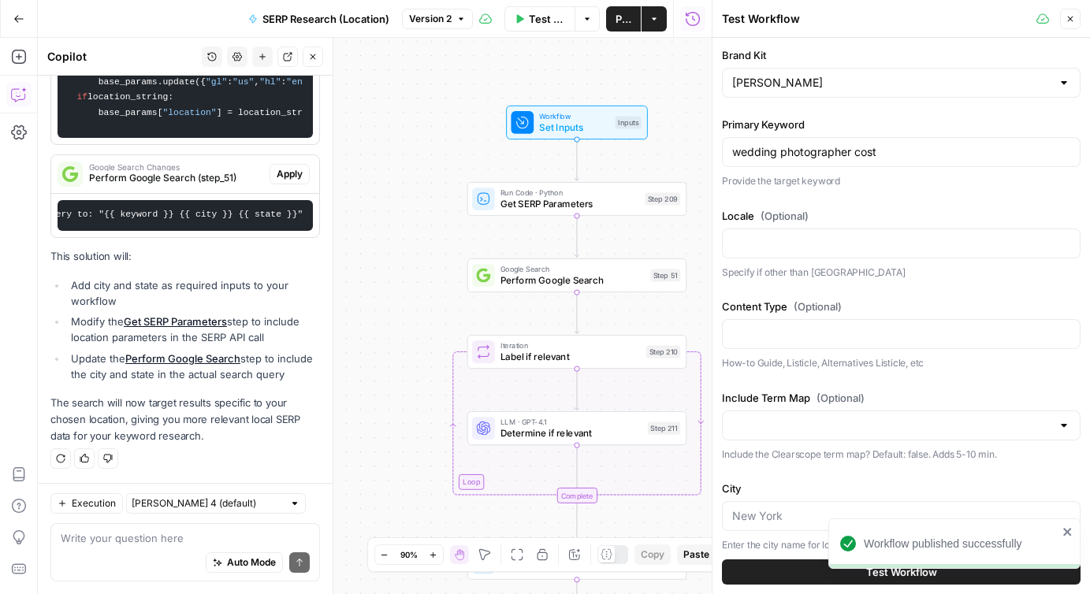
click at [772, 160] on div "wedding photographer cost" at bounding box center [901, 152] width 359 height 30
click at [776, 151] on input "wedding photographer cost" at bounding box center [901, 152] width 338 height 16
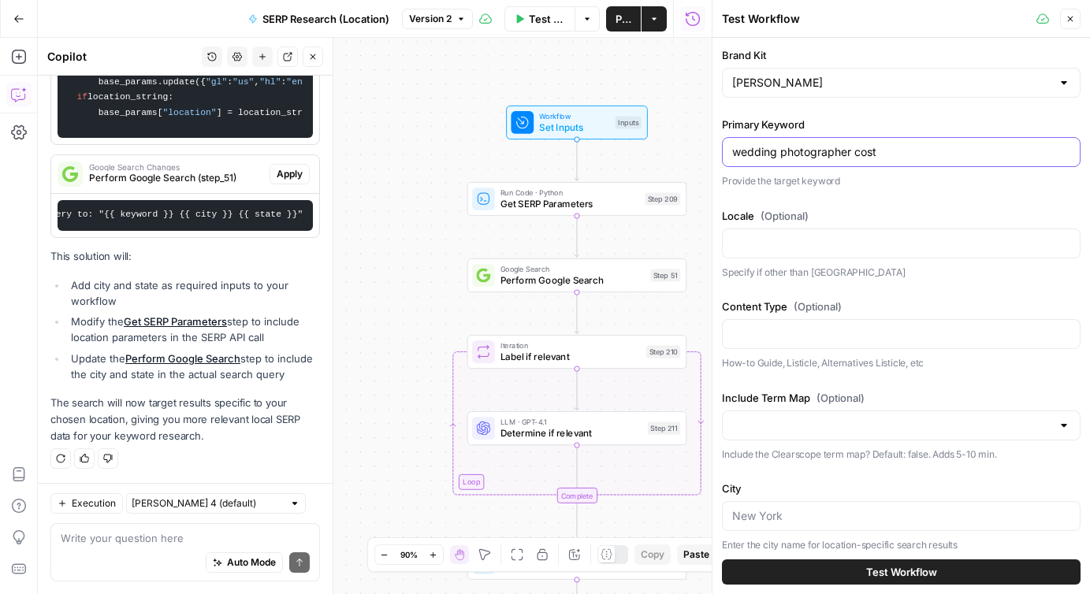
click at [776, 151] on input "wedding photographer cost" at bounding box center [901, 152] width 338 height 16
paste input "average wedding cost [GEOGRAPHIC_DATA]"
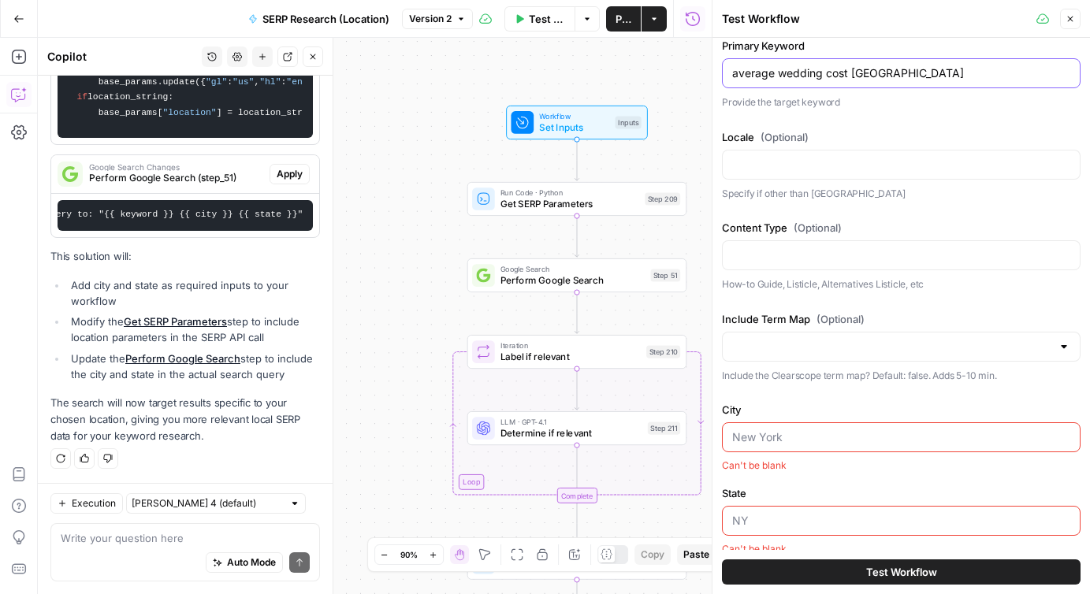
scroll to position [95, 0]
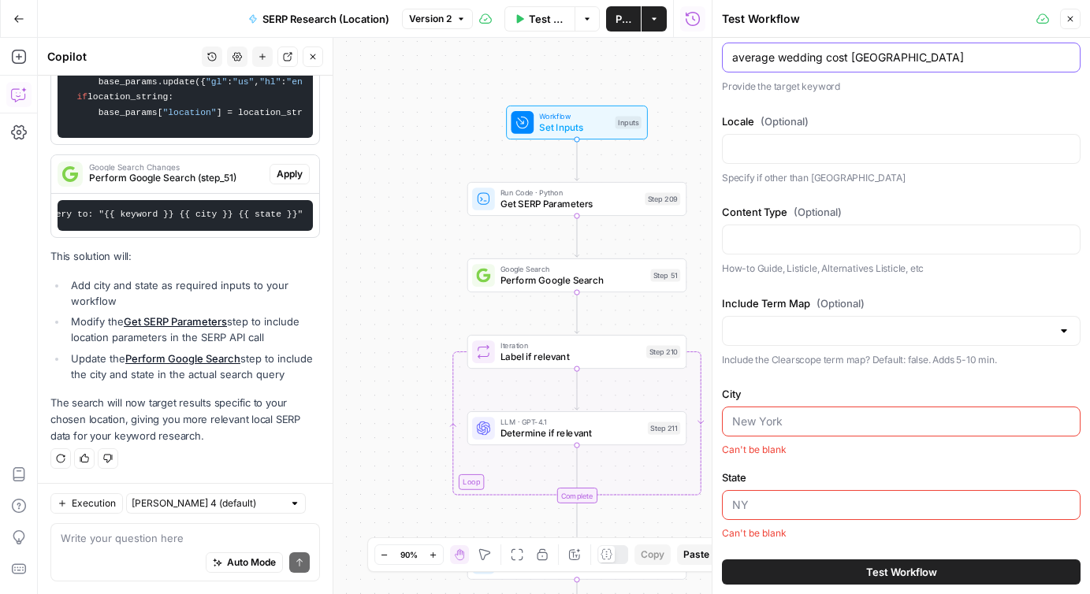
type input "average wedding cost [GEOGRAPHIC_DATA]"
click at [794, 336] on input "Include Term Map (Optional)" at bounding box center [891, 331] width 319 height 16
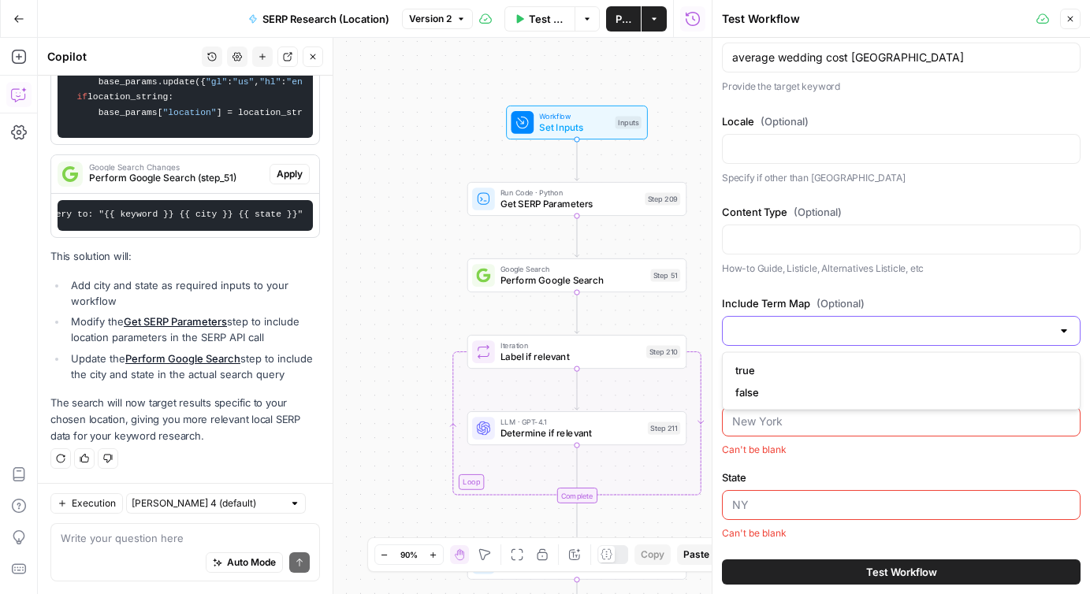
click at [794, 336] on input "Include Term Map (Optional)" at bounding box center [891, 331] width 319 height 16
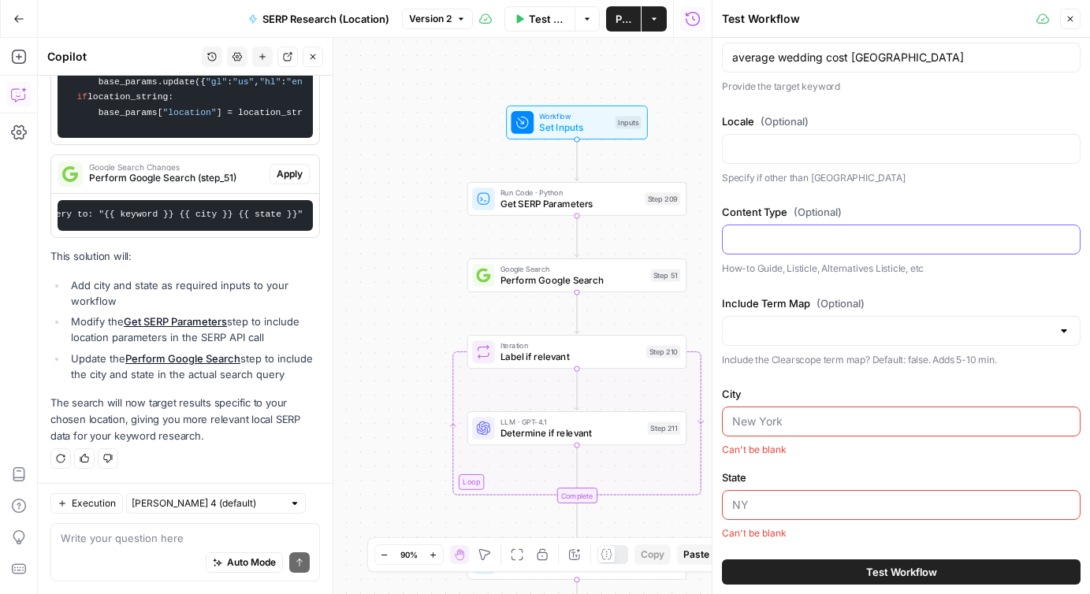
click at [793, 233] on input "Content Type (Optional)" at bounding box center [901, 240] width 338 height 16
click at [798, 422] on input "City" at bounding box center [901, 422] width 338 height 16
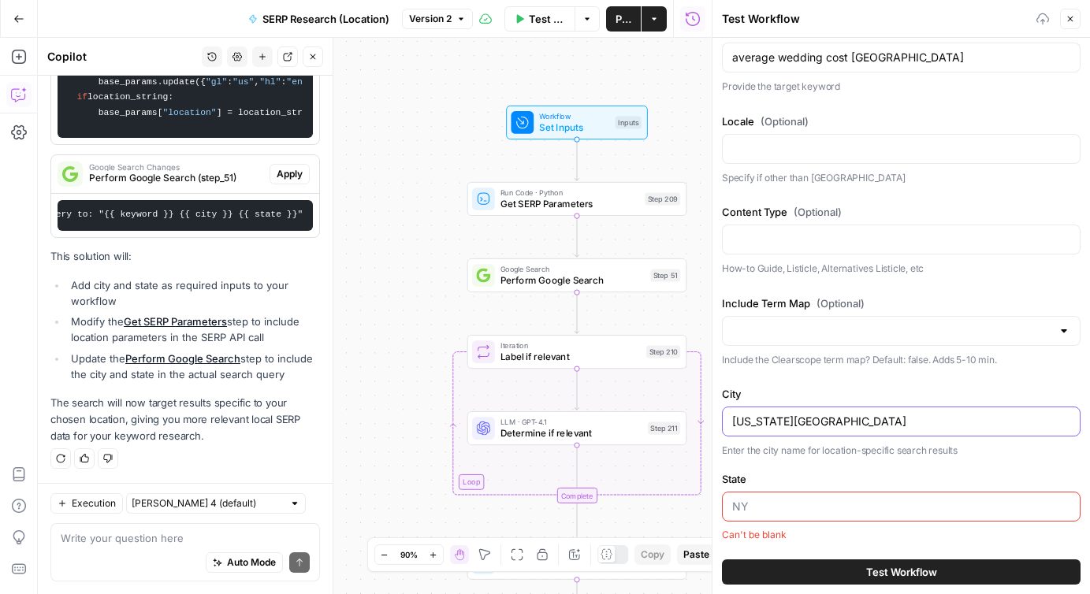
type input "New York City"
click at [779, 503] on input "State" at bounding box center [901, 507] width 338 height 16
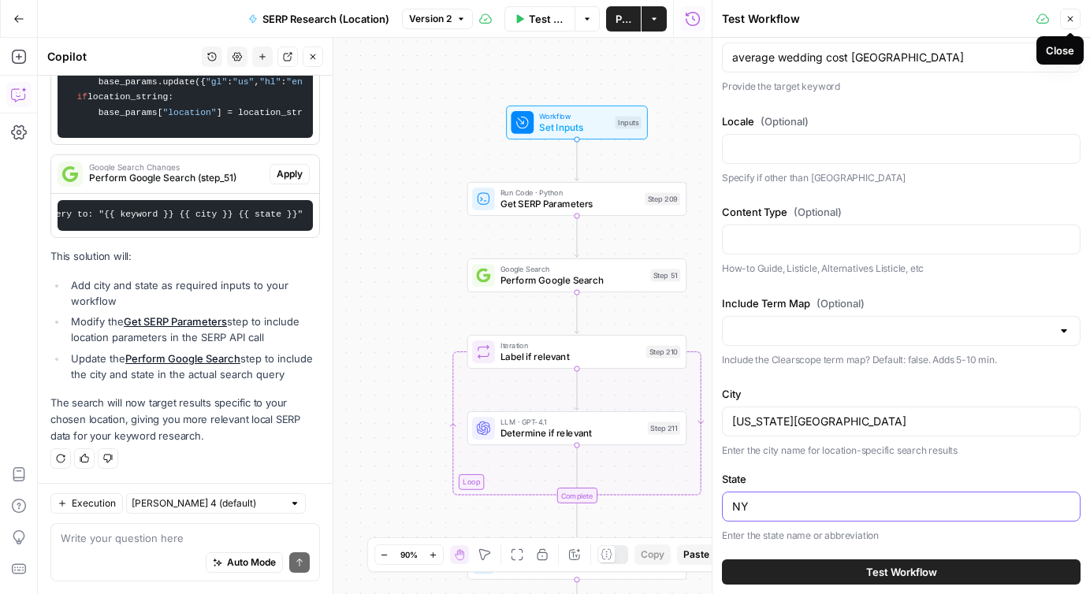
type input "NY"
click at [1068, 19] on icon "button" at bounding box center [1069, 18] width 9 height 9
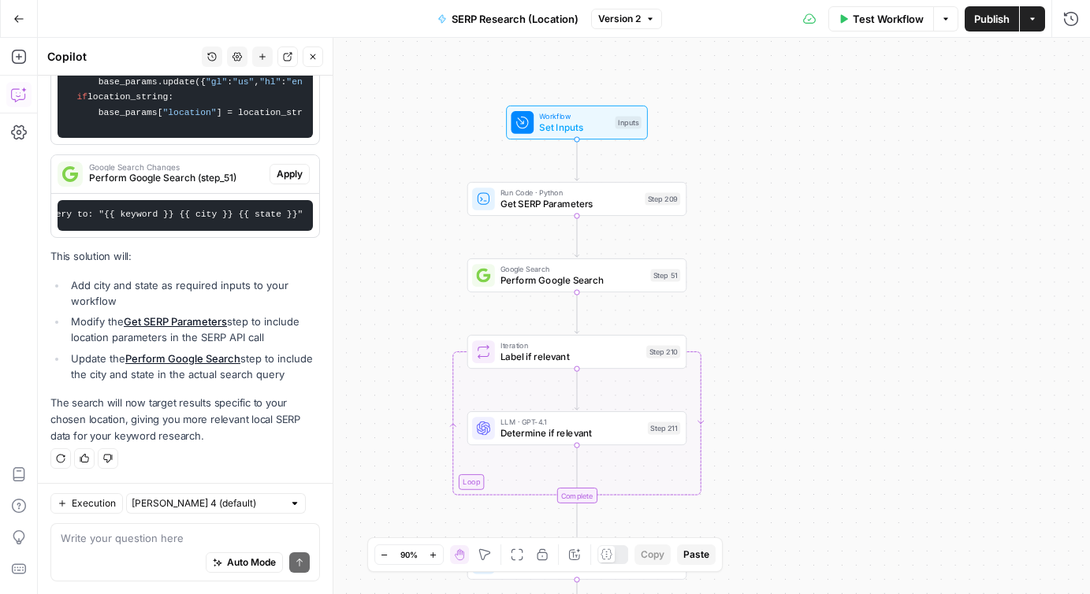
click at [878, 22] on span "Test Workflow" at bounding box center [888, 19] width 71 height 16
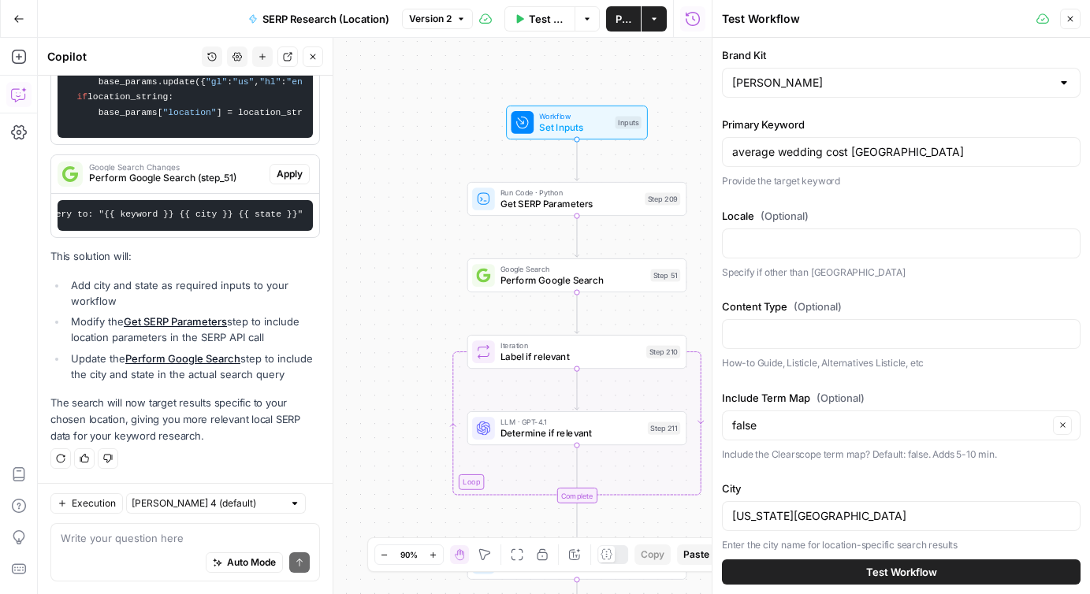
click at [1069, 19] on icon "button" at bounding box center [1069, 18] width 9 height 9
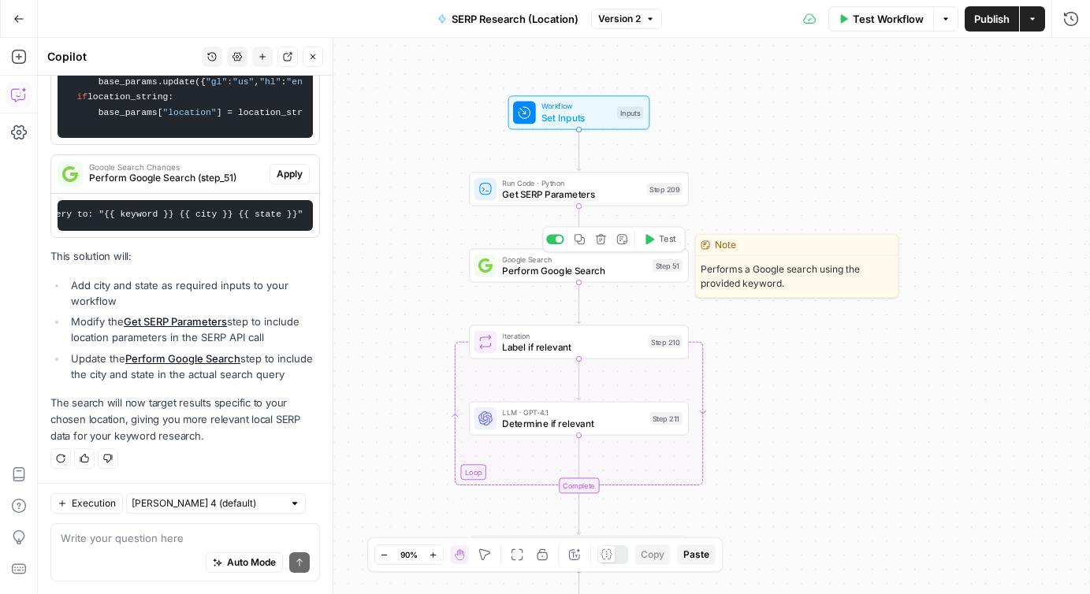
click at [651, 241] on icon "button" at bounding box center [649, 239] width 9 height 10
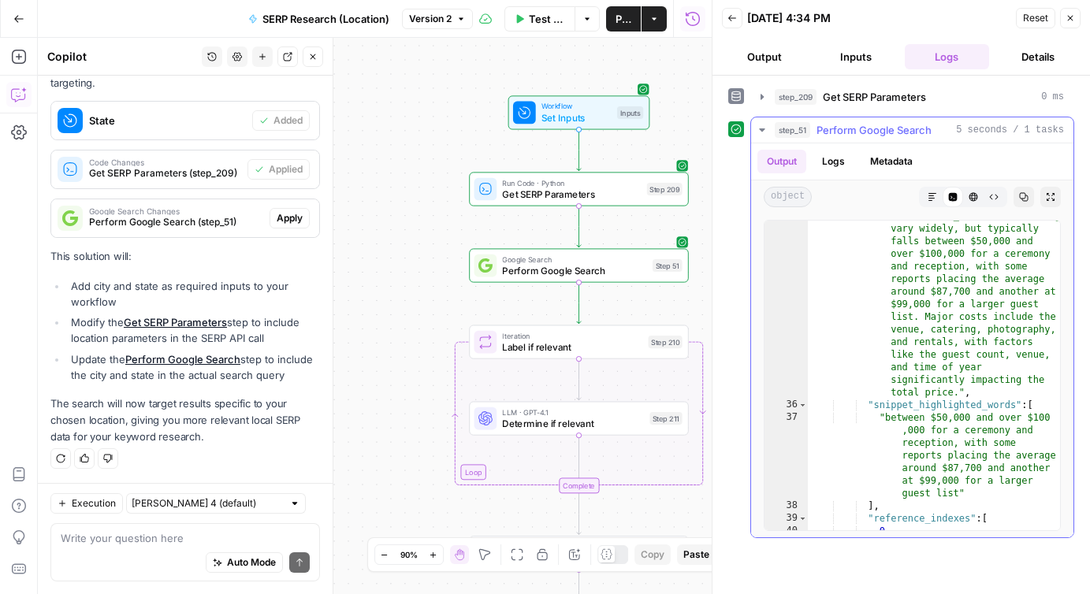
scroll to position [577, 0]
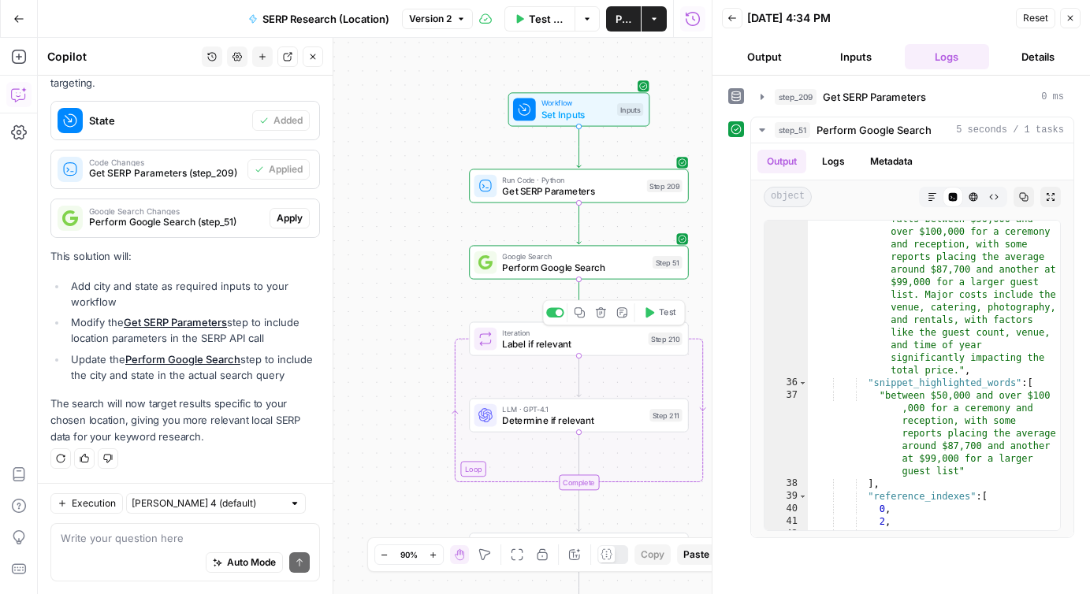
click at [649, 315] on icon "button" at bounding box center [649, 312] width 9 height 10
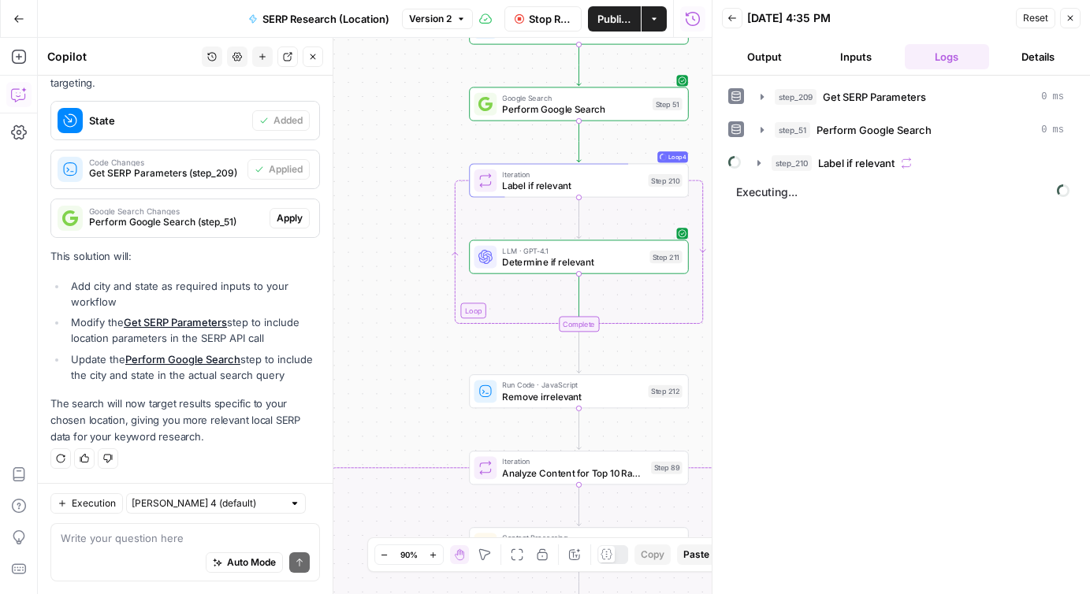
drag, startPoint x: 631, startPoint y: 515, endPoint x: 644, endPoint y: 298, distance: 217.1
click at [644, 298] on div "false true false true Workflow Set Inputs Inputs Run Code · Python Get SERP Par…" at bounding box center [375, 316] width 674 height 556
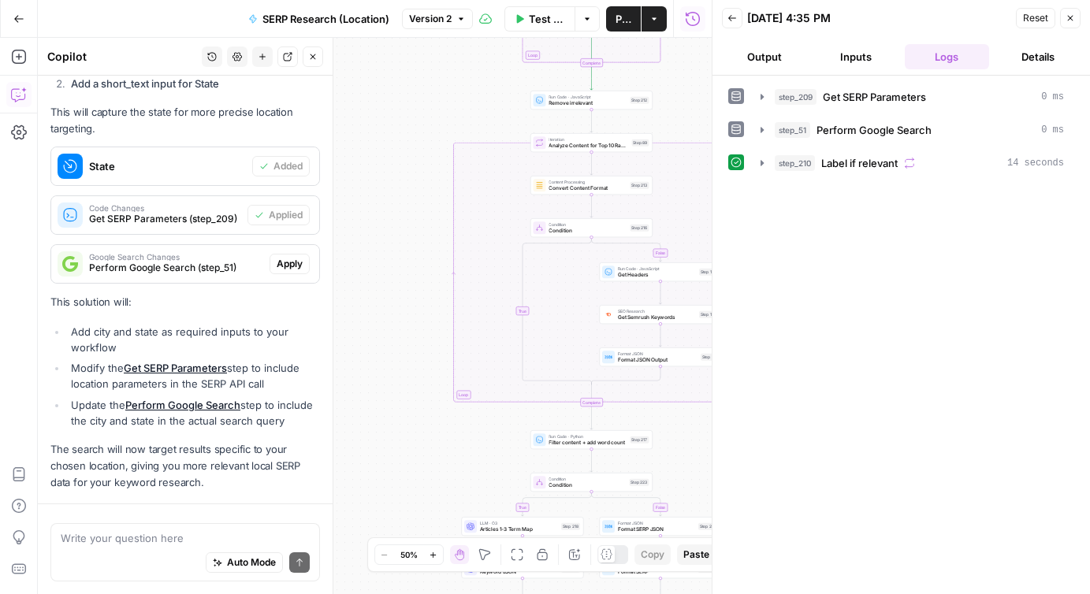
scroll to position [681, 0]
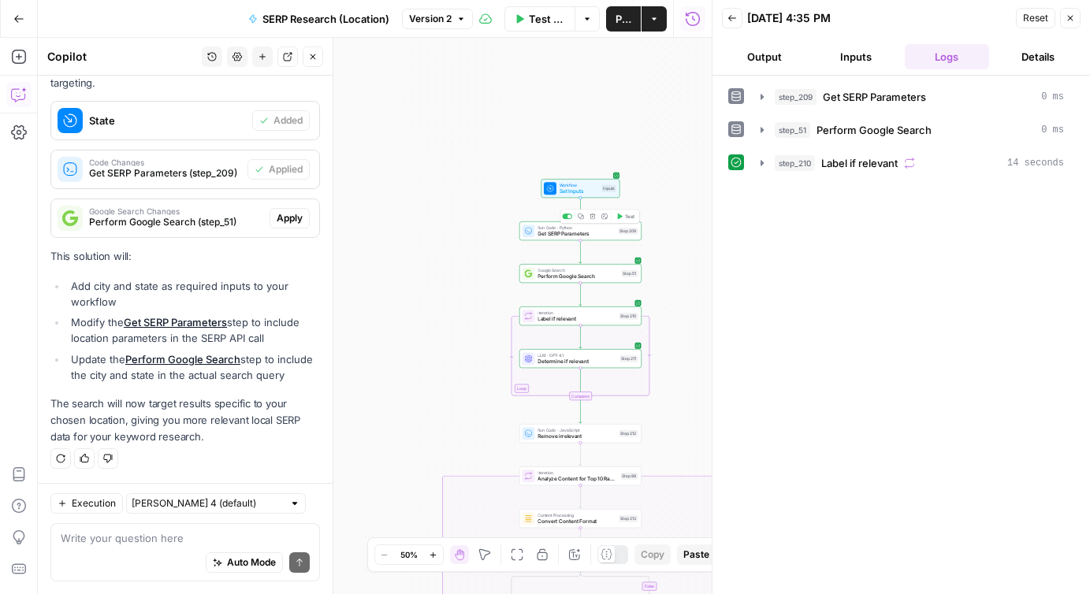
click at [573, 235] on span "Get SERP Parameters" at bounding box center [575, 234] width 77 height 8
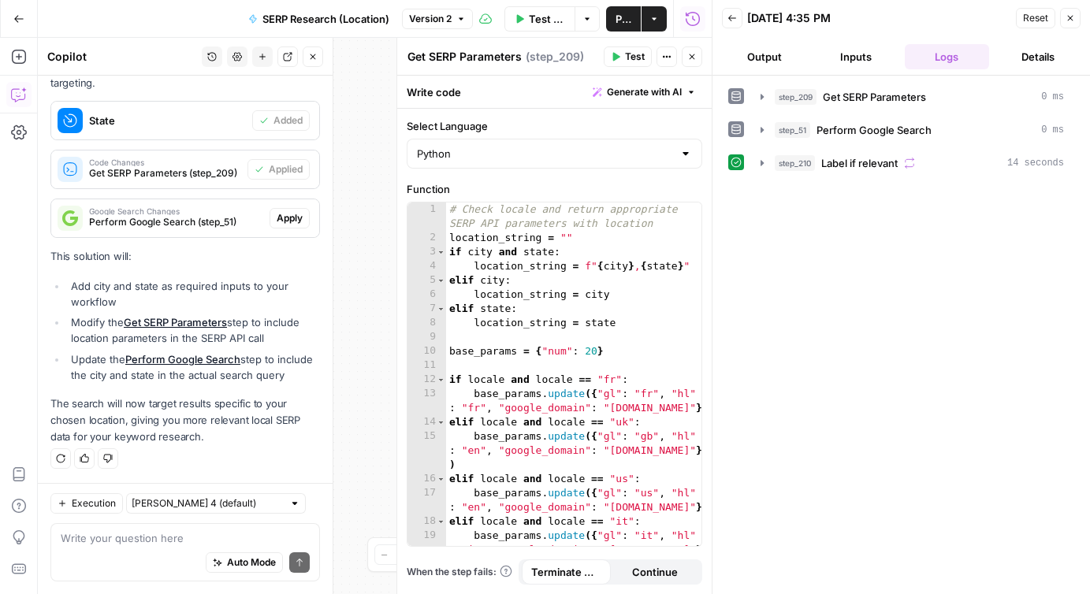
click at [942, 58] on button "Logs" at bounding box center [947, 56] width 85 height 25
click at [761, 95] on icon "button" at bounding box center [761, 97] width 3 height 6
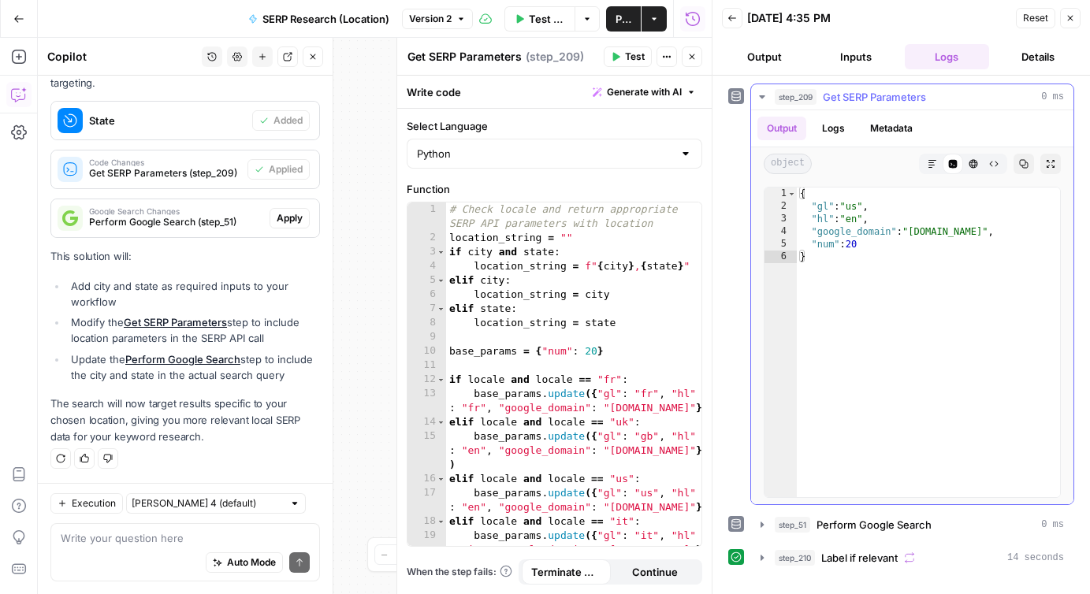
click at [760, 98] on icon "button" at bounding box center [762, 97] width 13 height 13
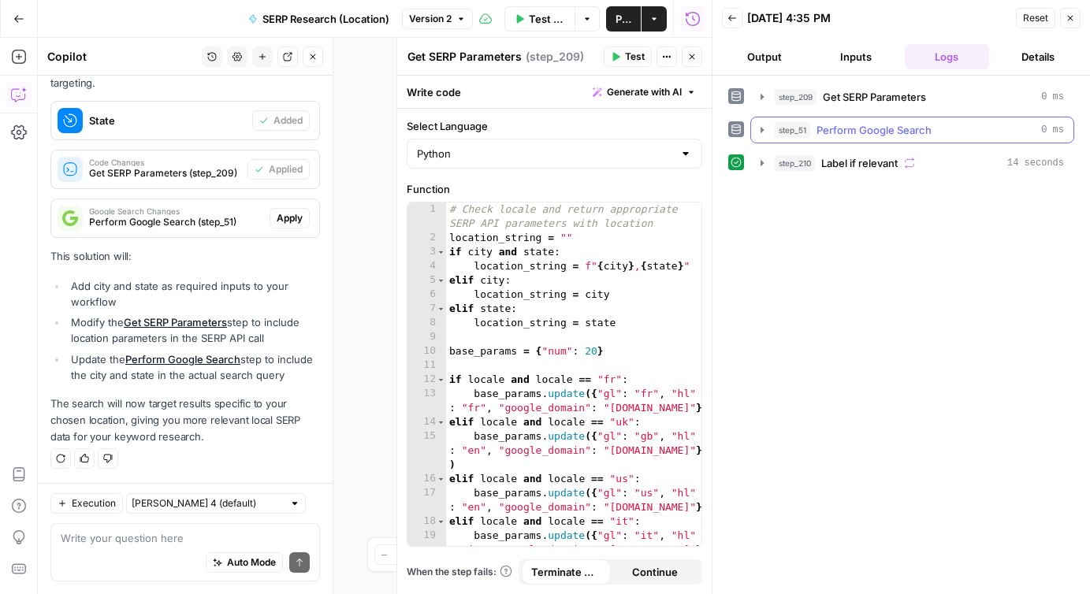
click at [760, 132] on icon "button" at bounding box center [761, 130] width 3 height 6
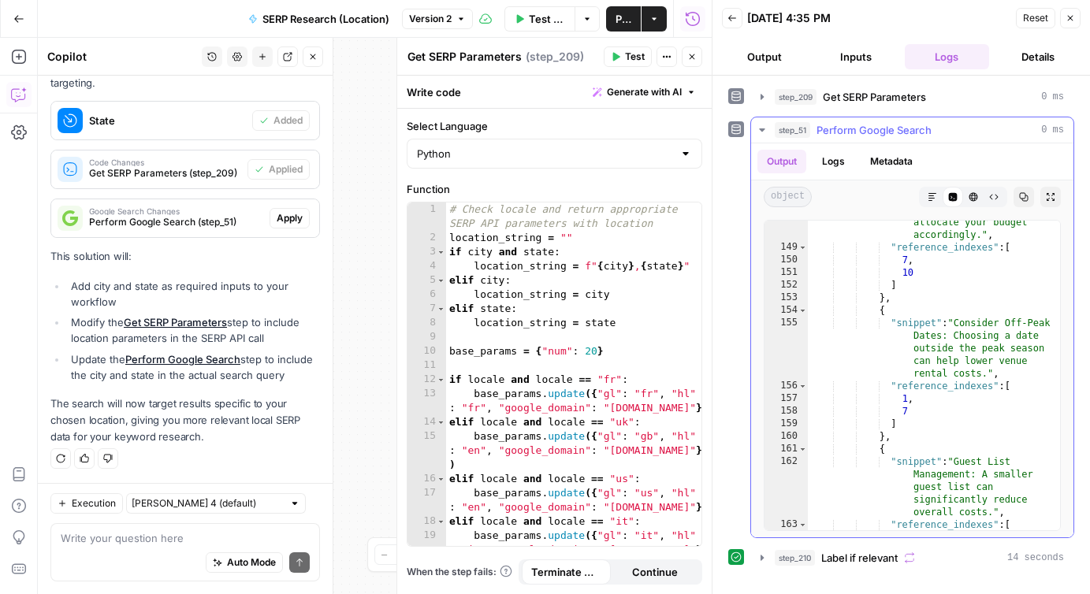
scroll to position [2402, 0]
click at [763, 130] on icon "button" at bounding box center [762, 129] width 6 height 3
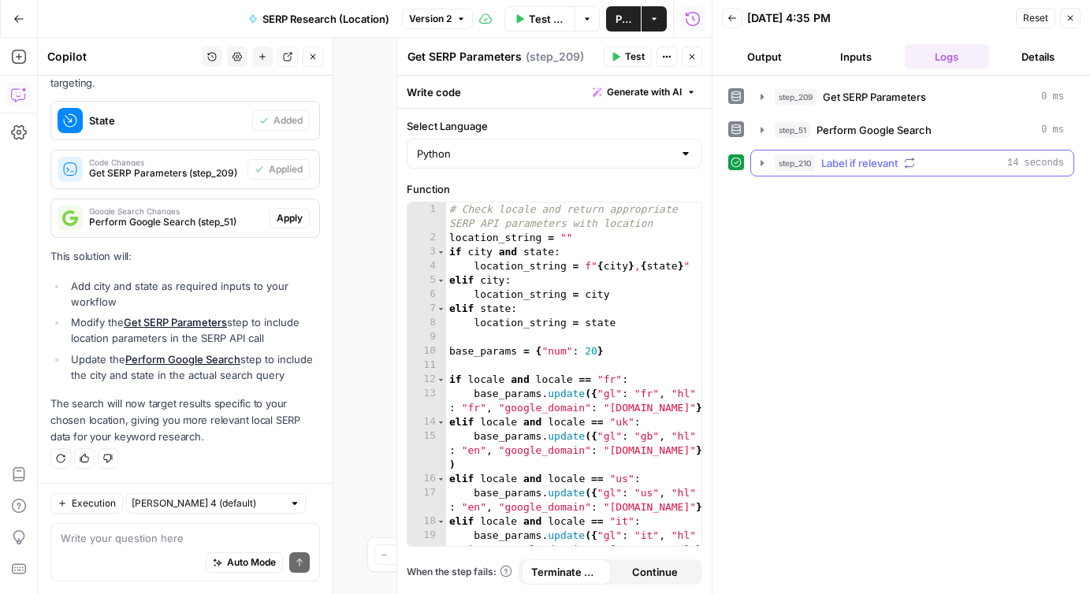
click at [761, 162] on icon "button" at bounding box center [761, 163] width 3 height 6
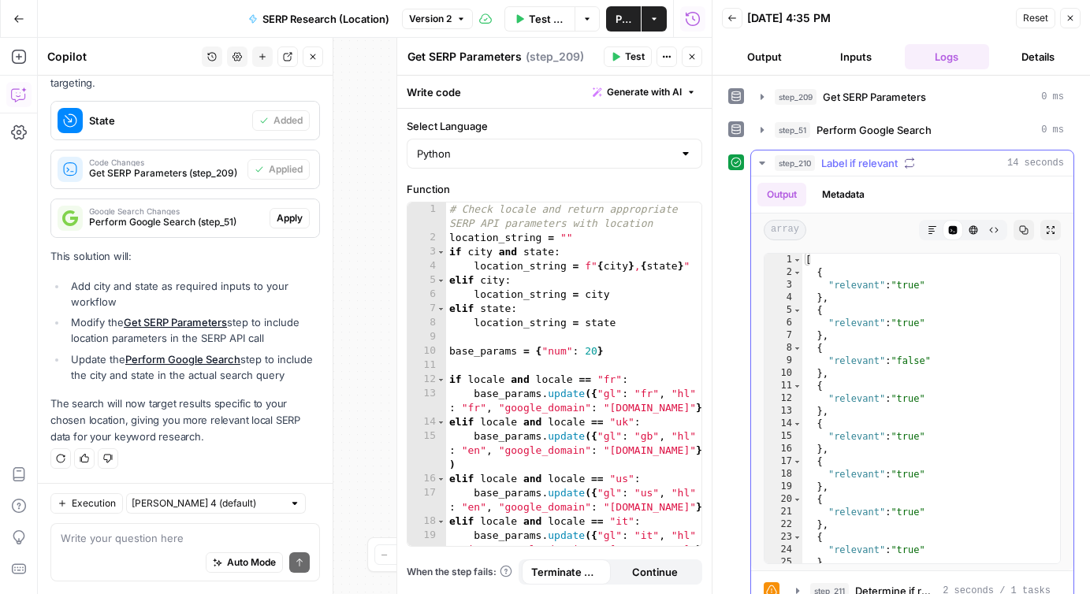
click at [761, 162] on icon "button" at bounding box center [762, 163] width 6 height 3
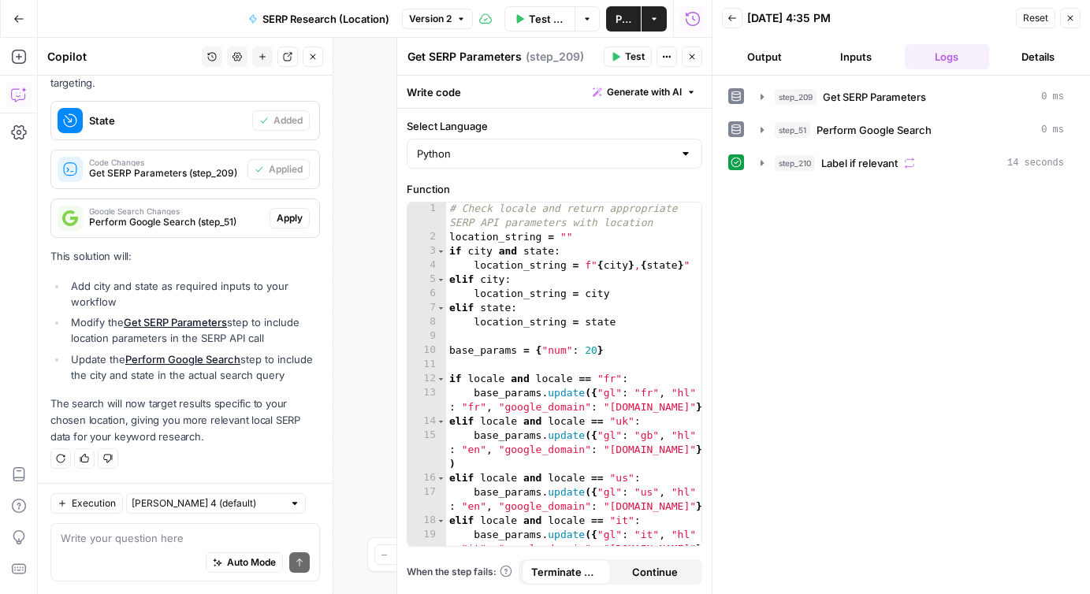
scroll to position [42, 0]
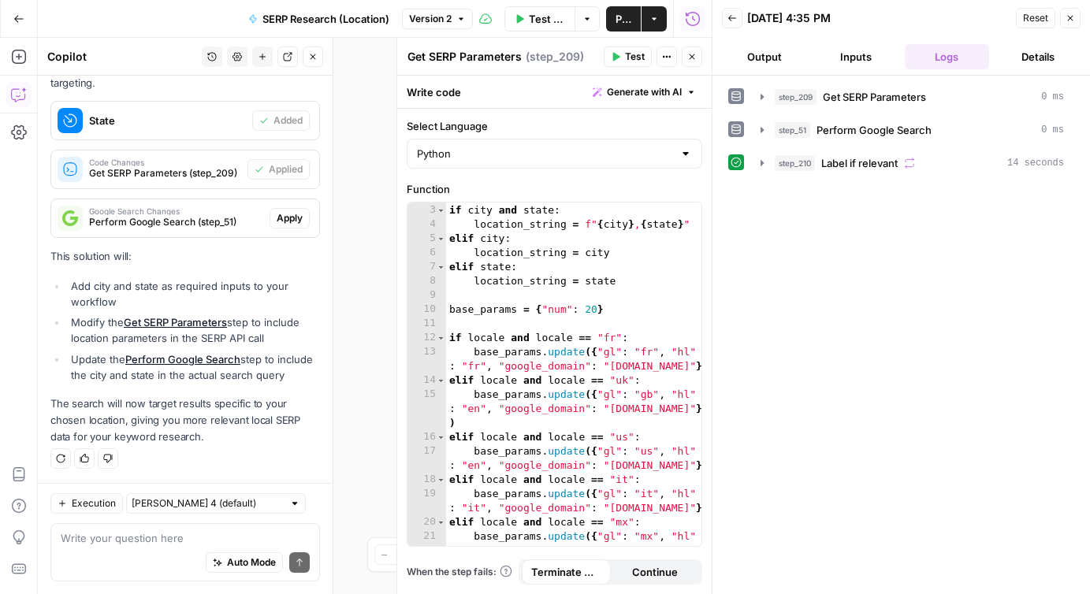
click at [1069, 22] on icon "button" at bounding box center [1069, 17] width 9 height 9
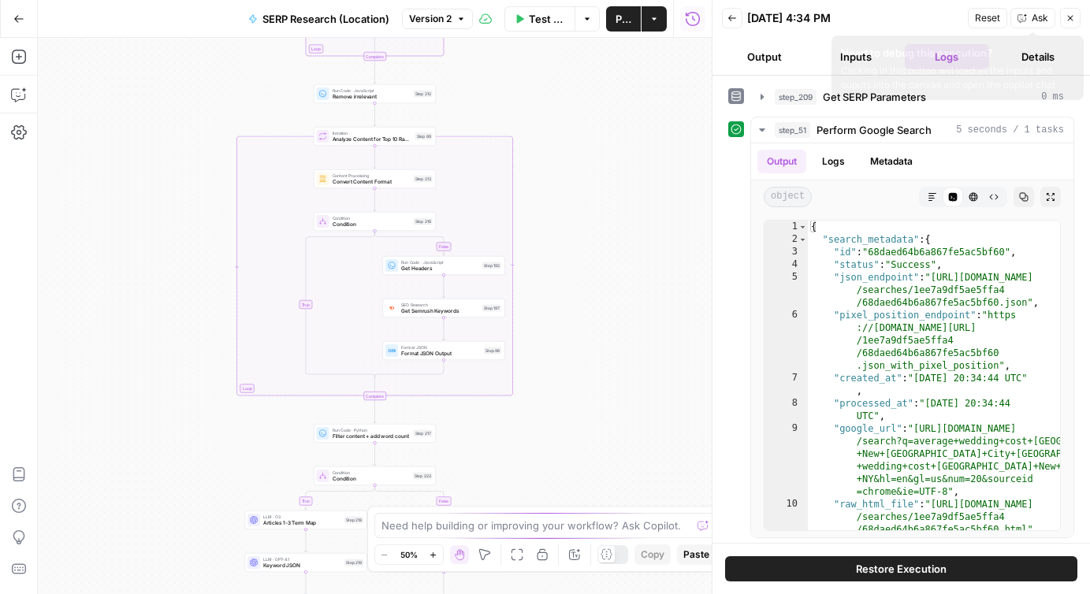
click at [1072, 18] on icon "button" at bounding box center [1069, 17] width 9 height 9
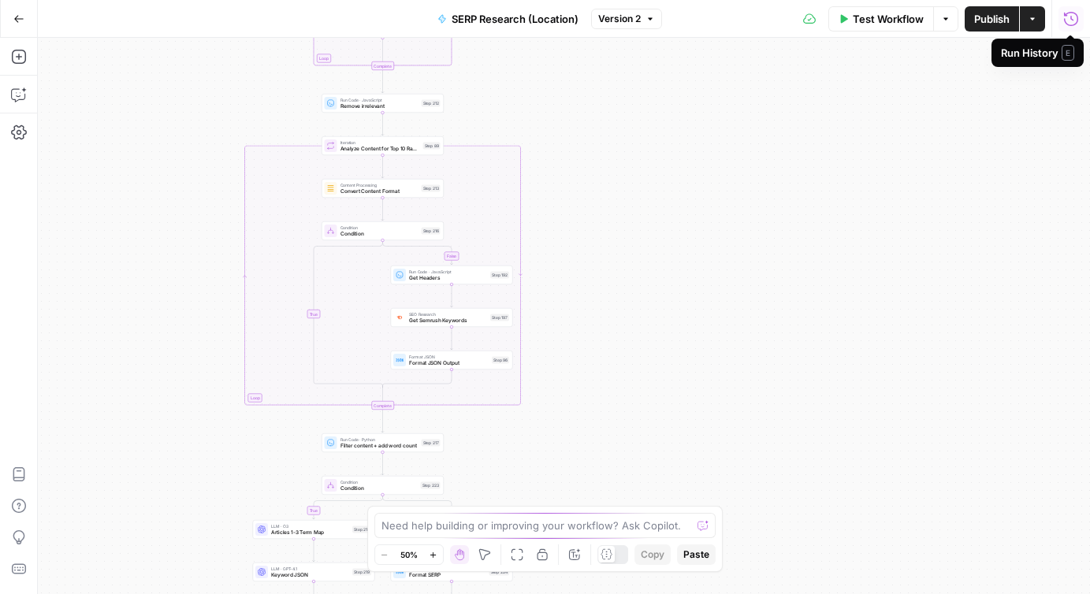
drag, startPoint x: 660, startPoint y: 177, endPoint x: 779, endPoint y: 331, distance: 194.3
click at [779, 331] on div "false true false true Workflow Set Inputs Inputs Run Code · Python Get SERP Par…" at bounding box center [564, 316] width 1052 height 556
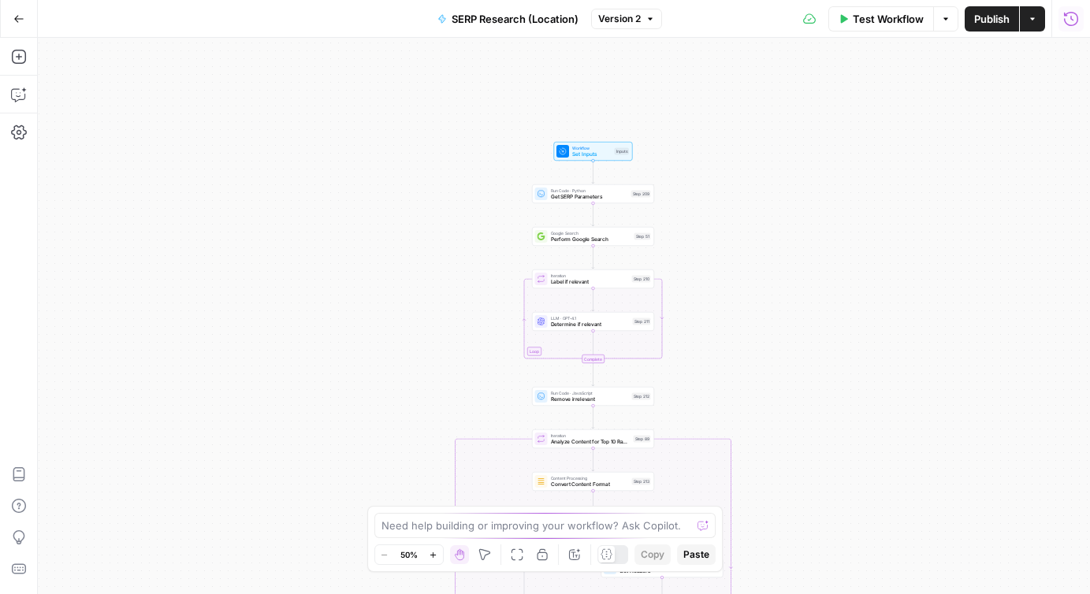
drag, startPoint x: 704, startPoint y: 170, endPoint x: 795, endPoint y: 258, distance: 127.1
click at [795, 258] on div "false true false true Workflow Set Inputs Inputs Run Code · Python Get SERP Par…" at bounding box center [564, 316] width 1052 height 556
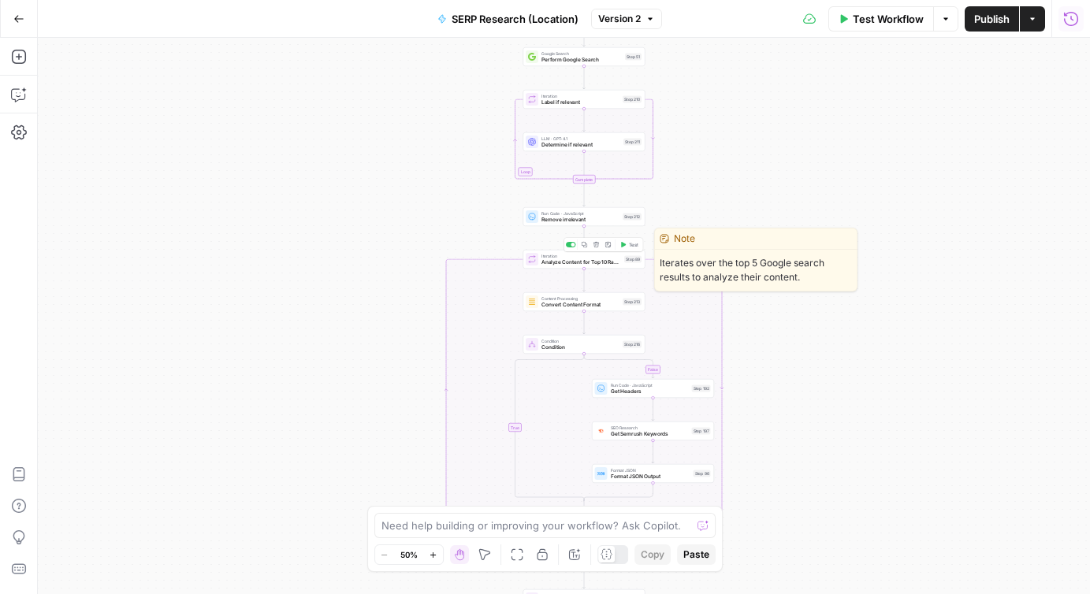
click at [622, 245] on icon "button" at bounding box center [623, 245] width 5 height 6
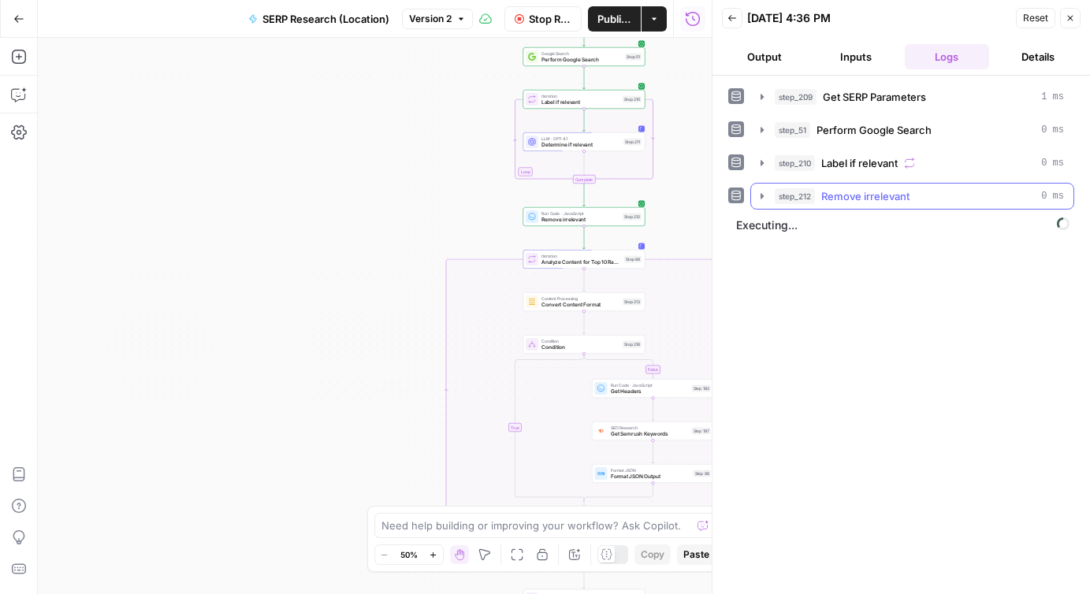
click at [761, 196] on icon "button" at bounding box center [761, 196] width 3 height 6
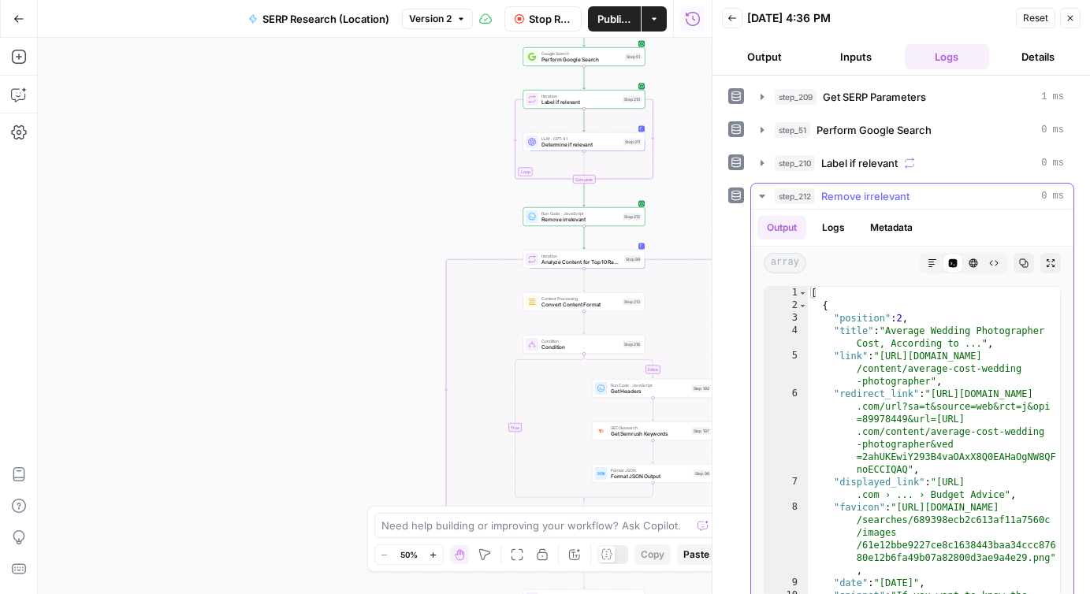
click at [762, 195] on icon "button" at bounding box center [762, 196] width 6 height 3
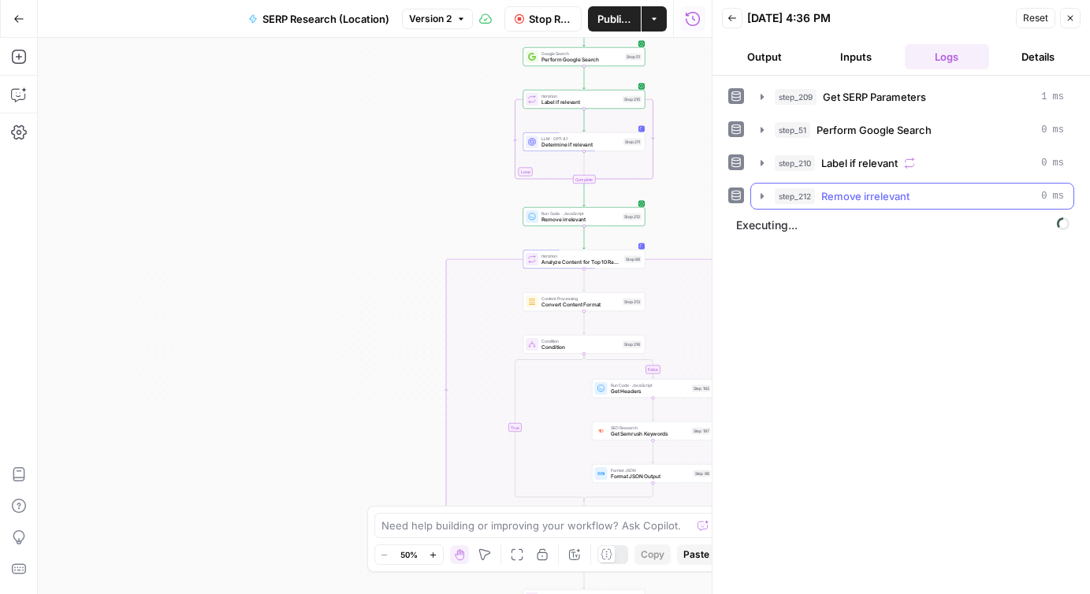
click at [762, 195] on icon "button" at bounding box center [761, 196] width 3 height 6
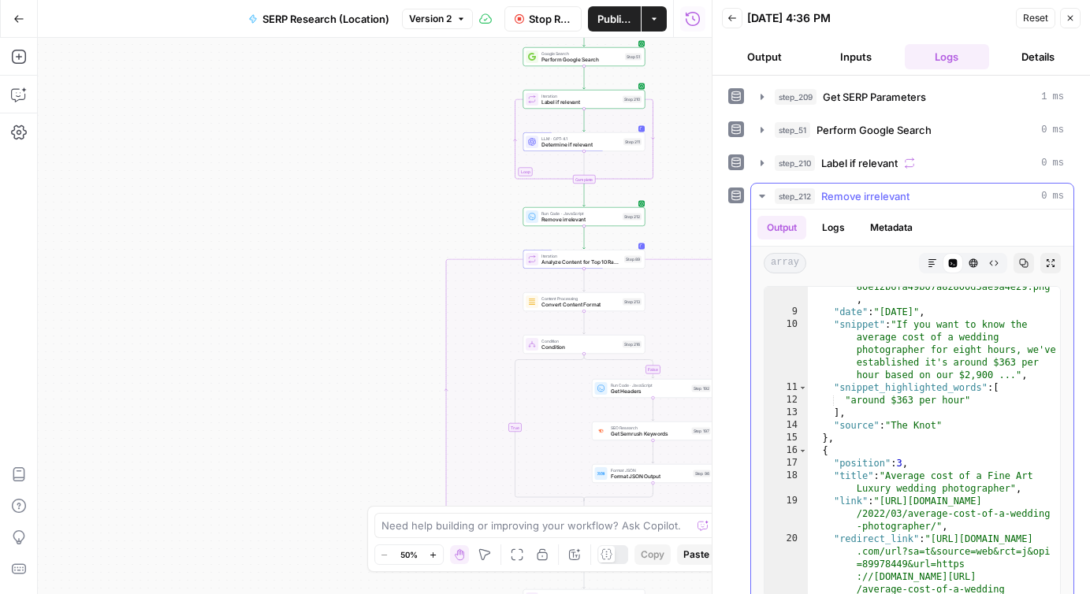
scroll to position [275, 0]
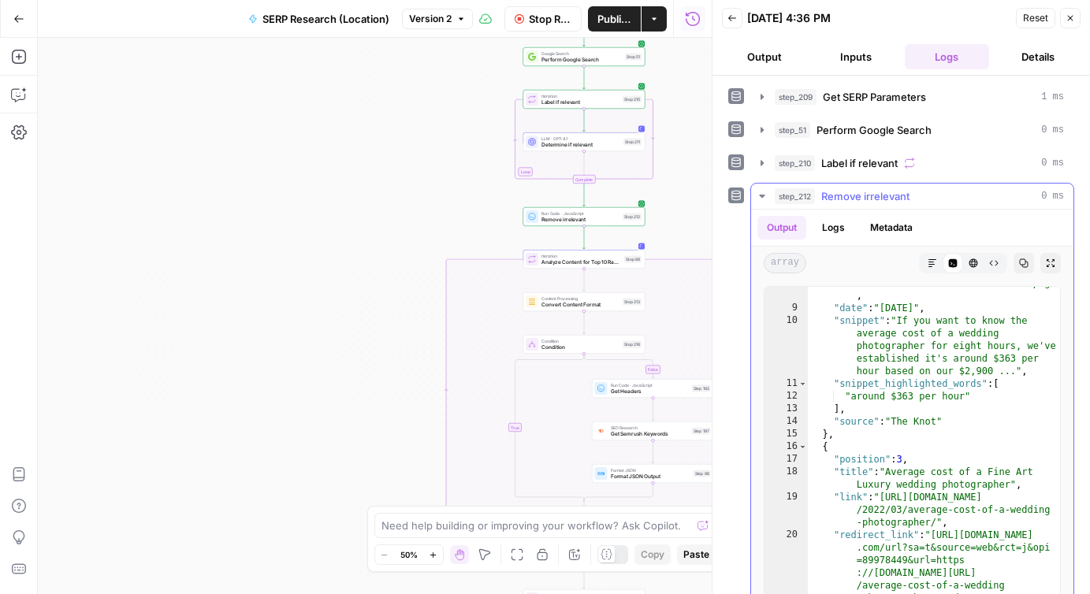
click at [767, 194] on icon "button" at bounding box center [762, 196] width 13 height 13
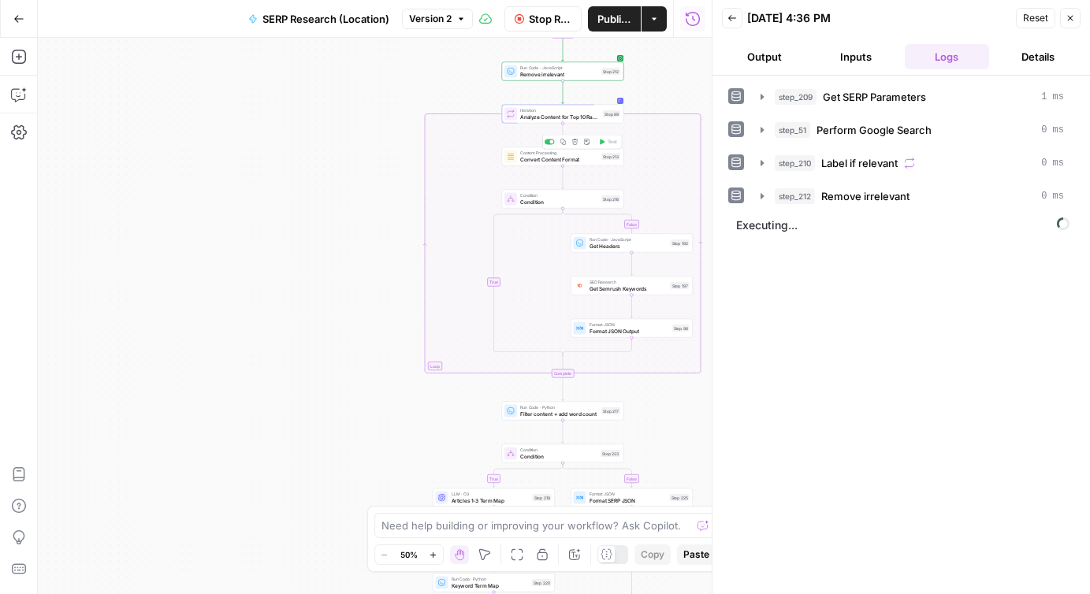
click at [553, 162] on span "Convert Content Format" at bounding box center [559, 159] width 78 height 8
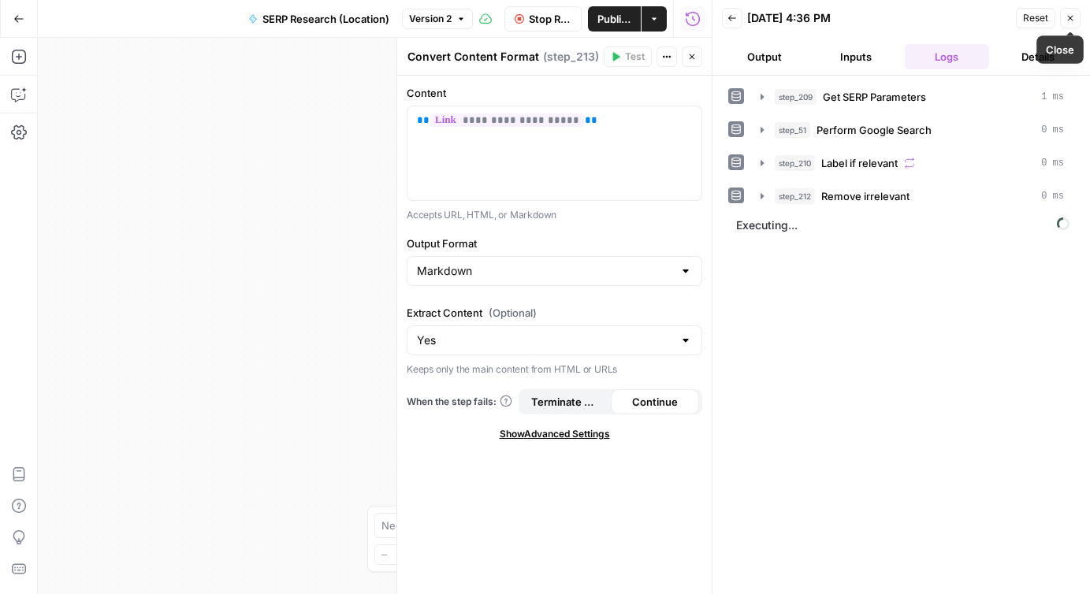
click at [1069, 16] on icon "button" at bounding box center [1069, 17] width 9 height 9
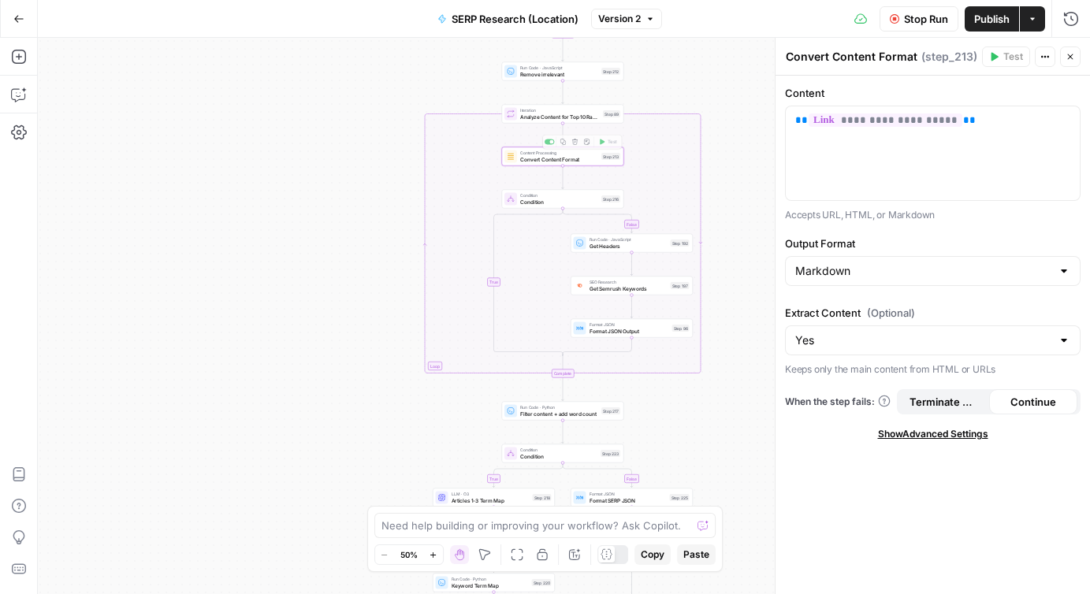
click at [550, 202] on span "Condition" at bounding box center [559, 202] width 78 height 8
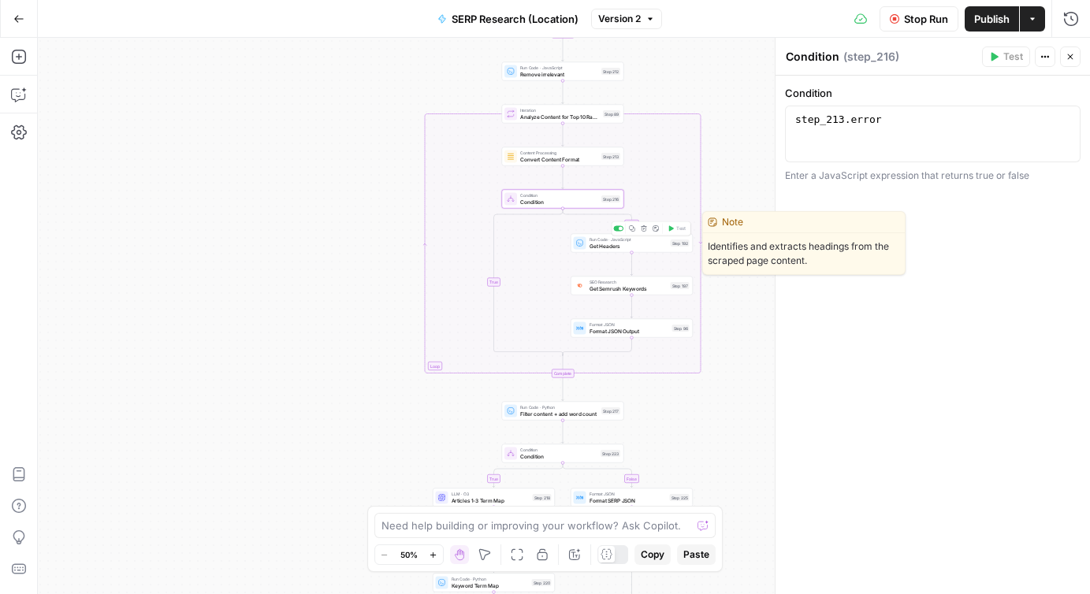
click at [607, 248] on span "Get Headers" at bounding box center [628, 246] width 78 height 8
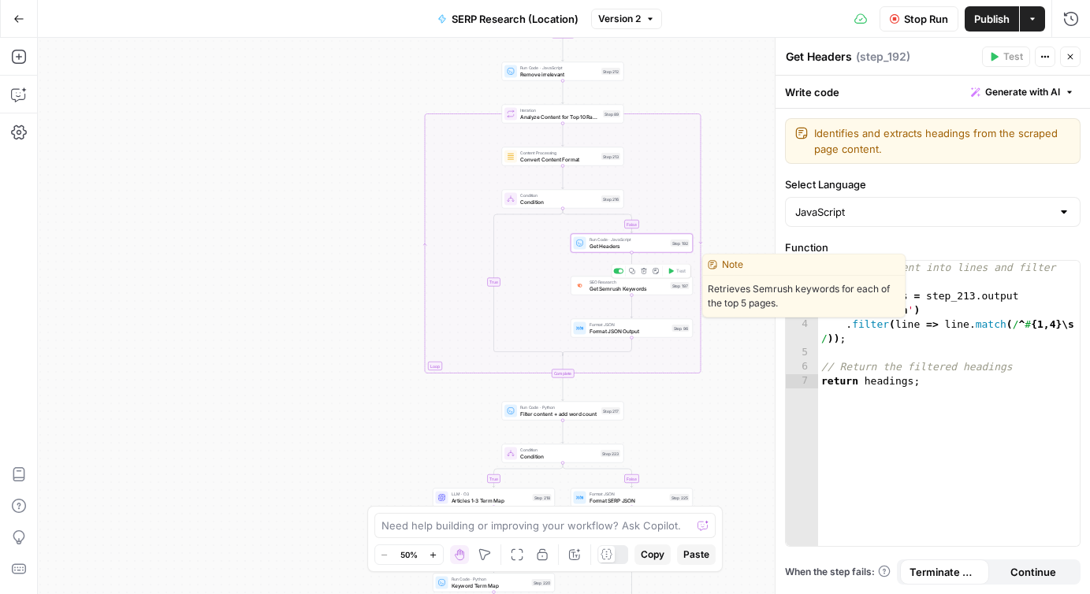
click at [602, 288] on span "Get Semrush Keywords" at bounding box center [628, 288] width 78 height 8
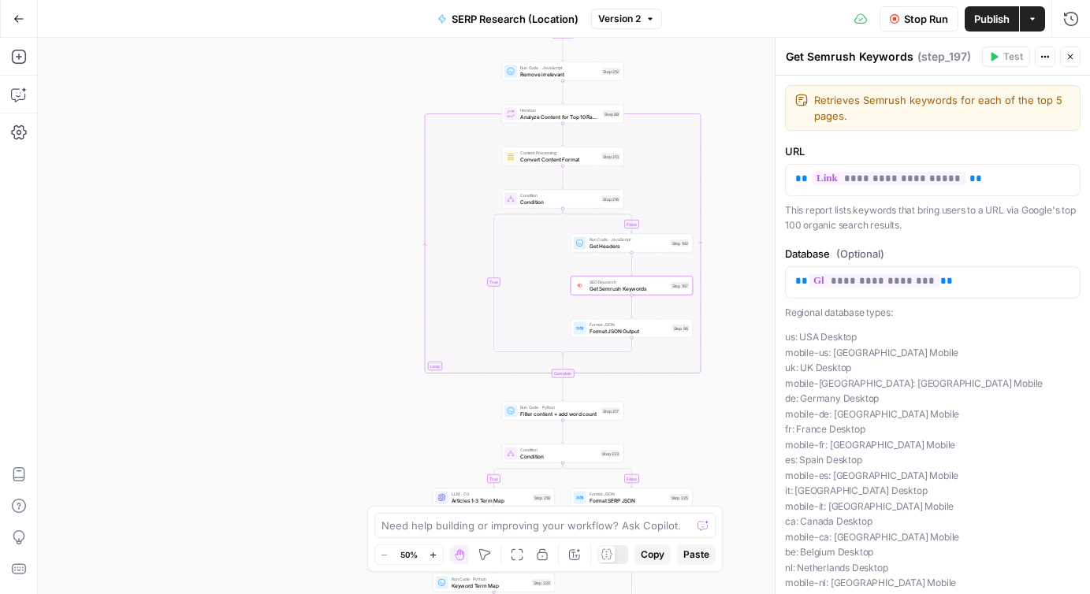
scroll to position [173, 0]
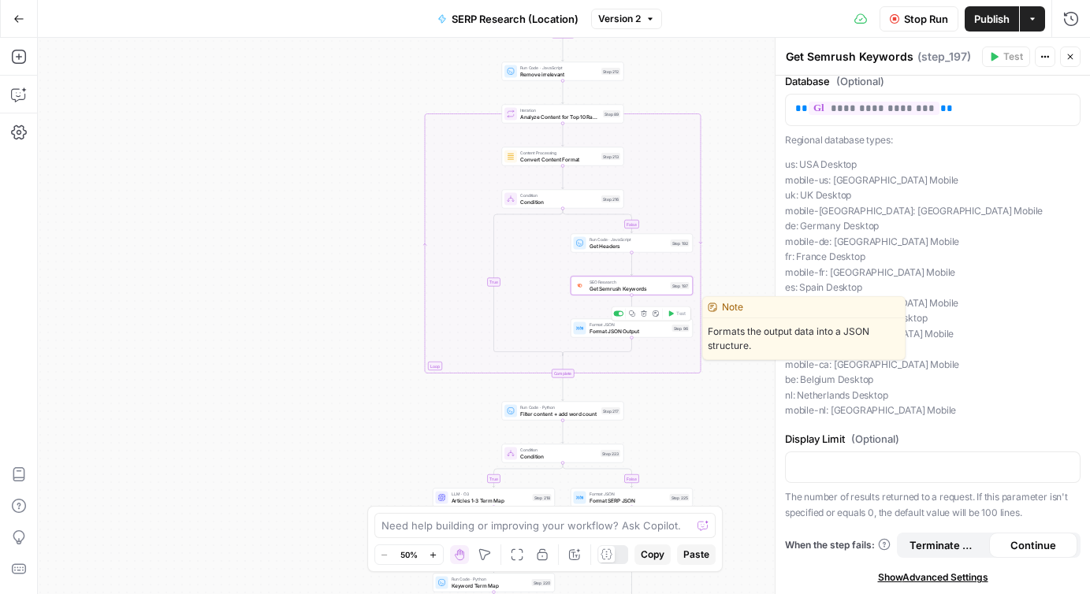
click at [634, 332] on span "Format JSON Output" at bounding box center [629, 331] width 80 height 8
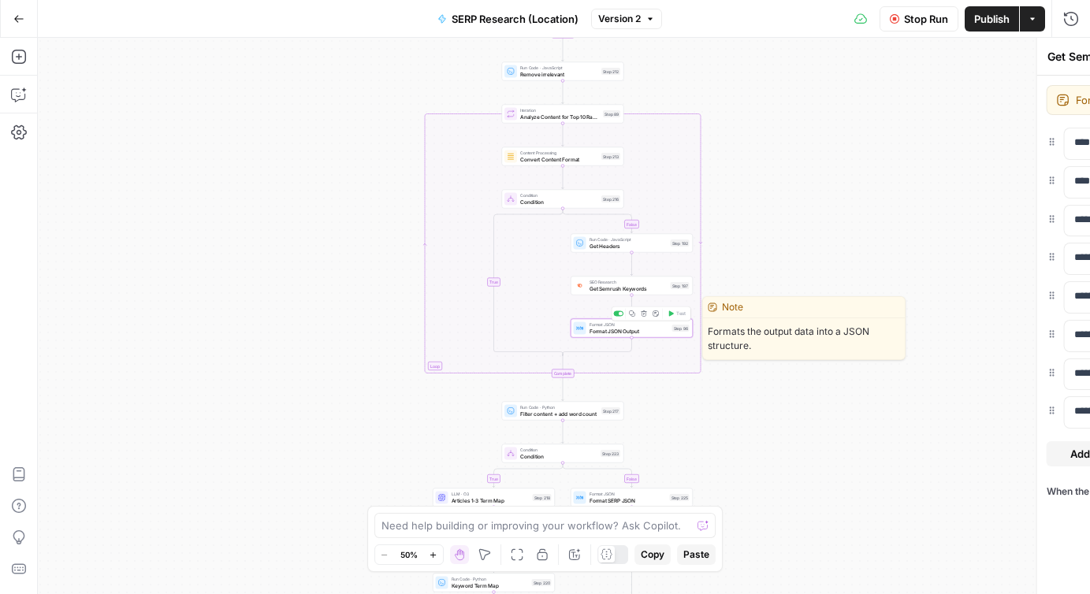
type textarea "Format JSON Output"
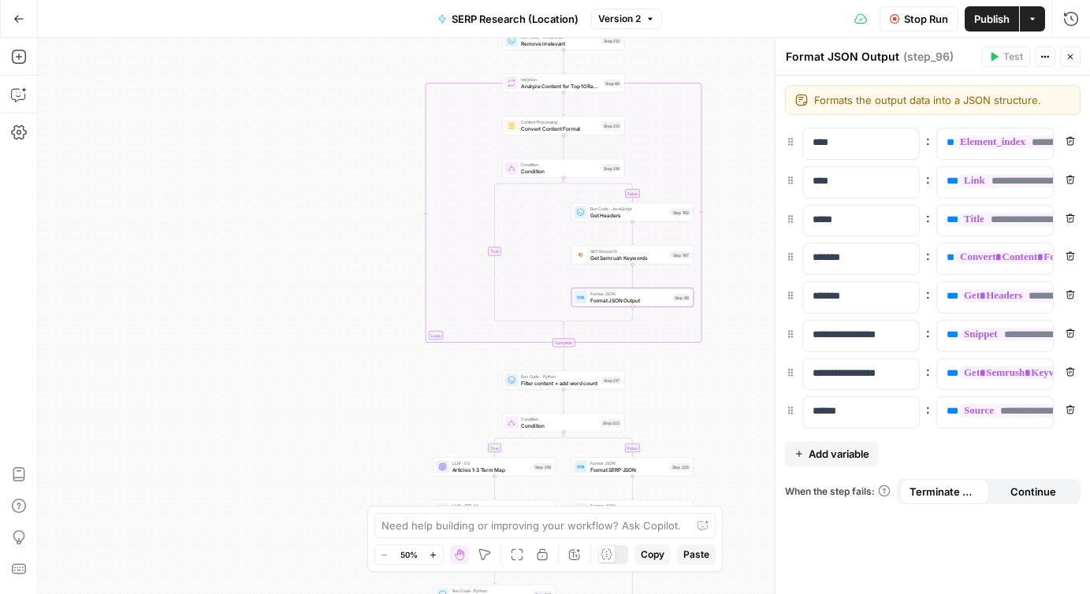
drag, startPoint x: 658, startPoint y: 416, endPoint x: 659, endPoint y: 385, distance: 30.7
click at [659, 385] on div "false true false true Workflow Set Inputs Inputs Run Code · Python Get SERP Par…" at bounding box center [564, 316] width 1052 height 556
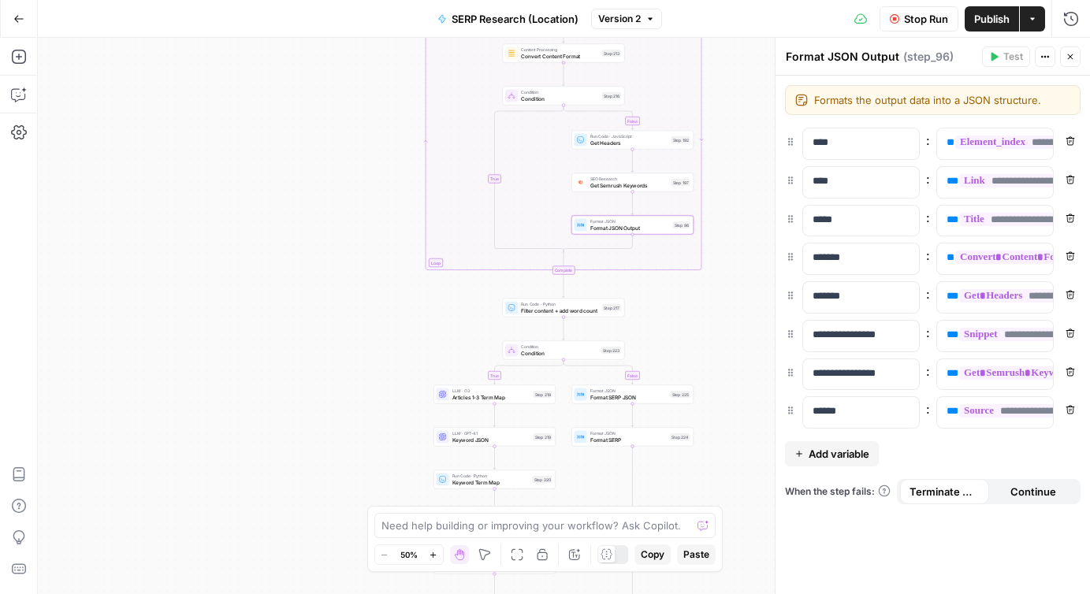
drag, startPoint x: 677, startPoint y: 383, endPoint x: 678, endPoint y: 216, distance: 167.1
click at [678, 217] on div "false true false true Workflow Set Inputs Inputs Run Code · Python Get SERP Par…" at bounding box center [564, 316] width 1052 height 556
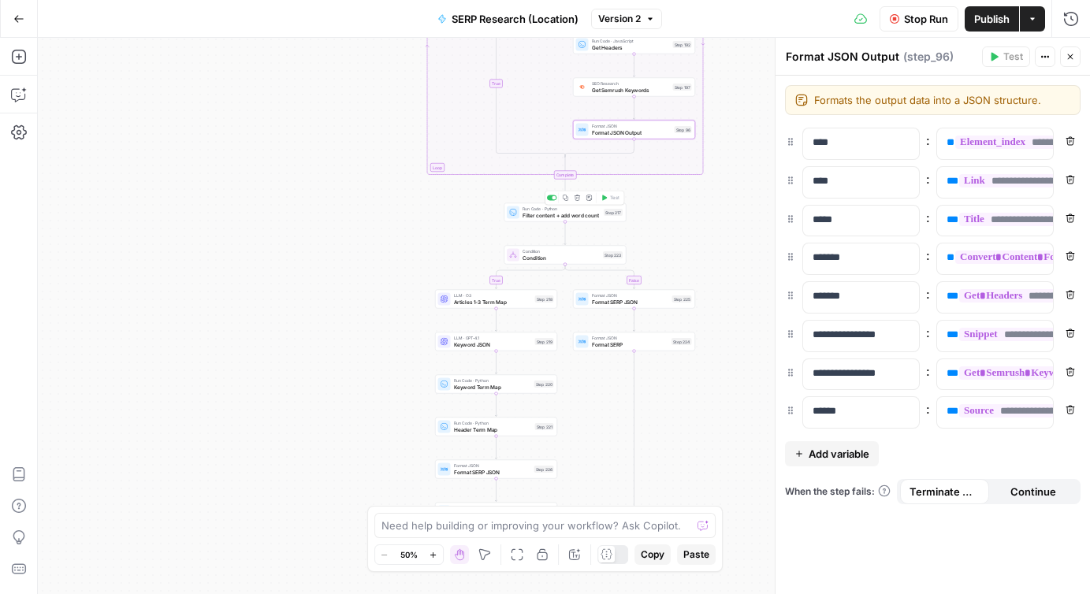
click at [548, 217] on span "Filter content + add word count" at bounding box center [561, 215] width 78 height 8
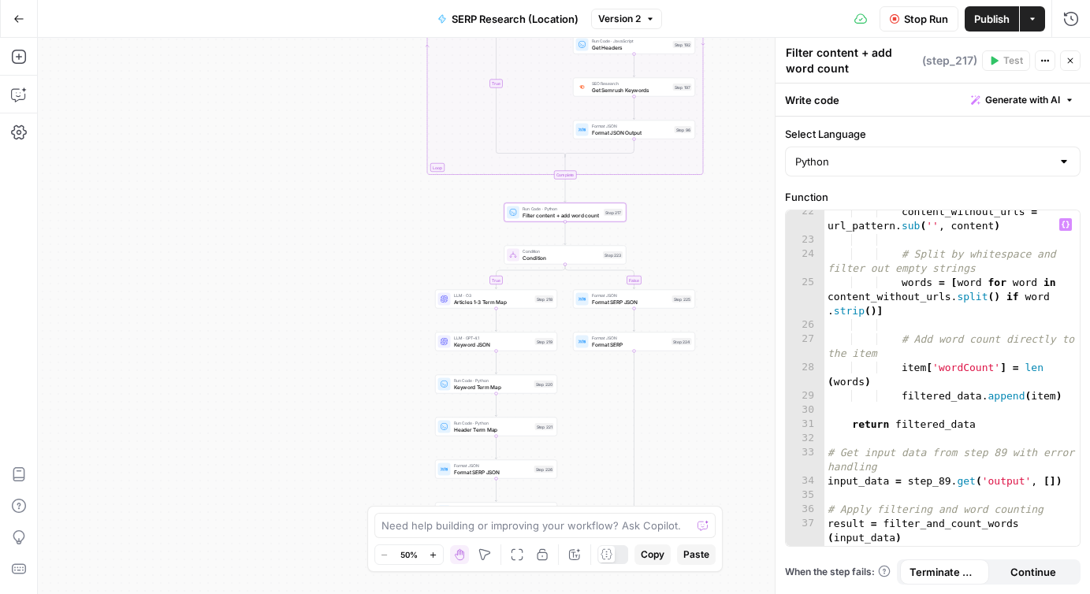
scroll to position [487, 0]
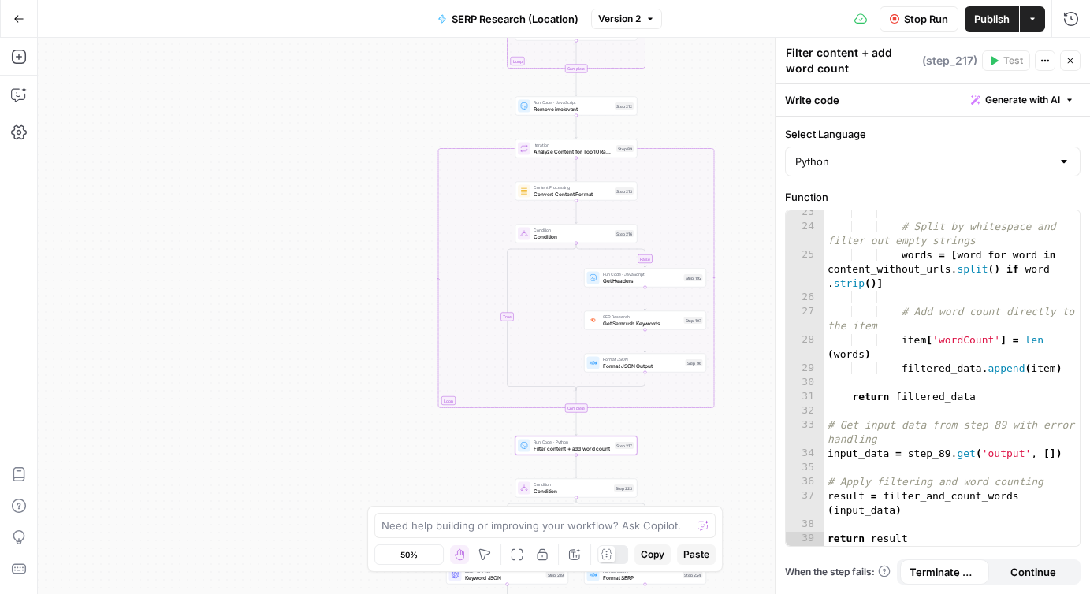
drag, startPoint x: 723, startPoint y: 213, endPoint x: 734, endPoint y: 446, distance: 233.5
click at [734, 447] on div "false true false true Workflow Set Inputs Inputs Run Code · Python Get SERP Par…" at bounding box center [564, 316] width 1052 height 556
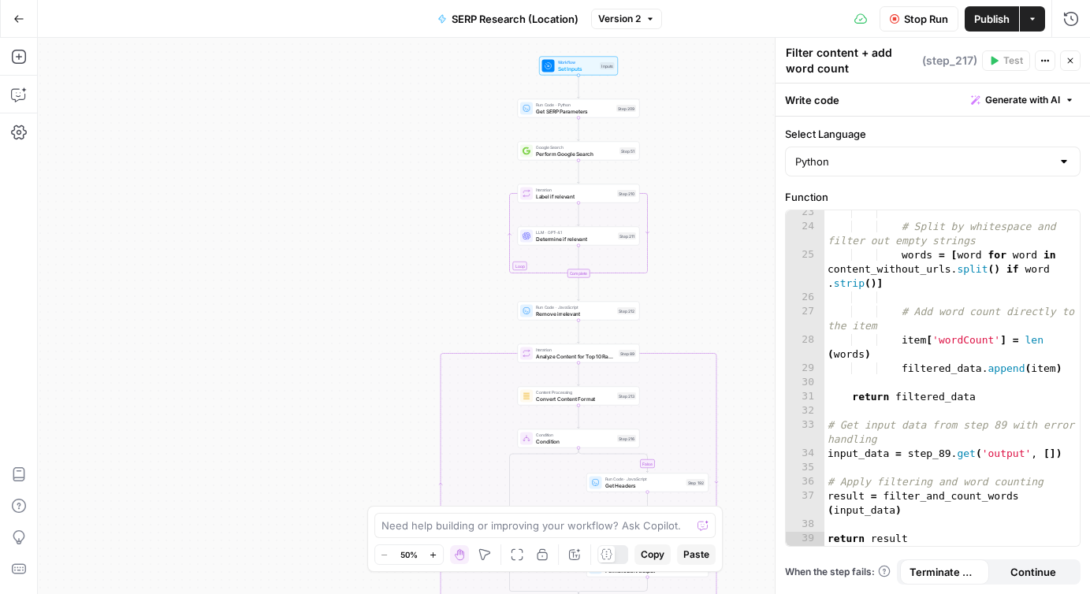
drag, startPoint x: 726, startPoint y: 81, endPoint x: 728, endPoint y: 285, distance: 204.1
click at [728, 285] on div "false true false true Workflow Set Inputs Inputs Run Code · Python Get SERP Par…" at bounding box center [564, 316] width 1052 height 556
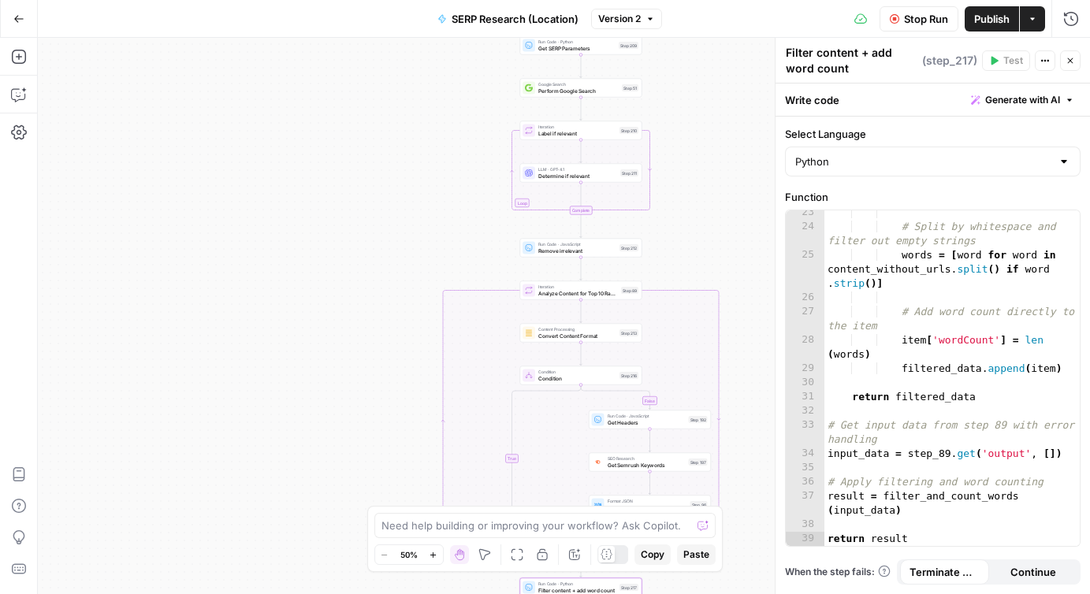
drag, startPoint x: 730, startPoint y: 162, endPoint x: 733, endPoint y: 93, distance: 69.4
click at [733, 93] on div "false true false true Workflow Set Inputs Inputs Run Code · Python Get SERP Par…" at bounding box center [564, 316] width 1052 height 556
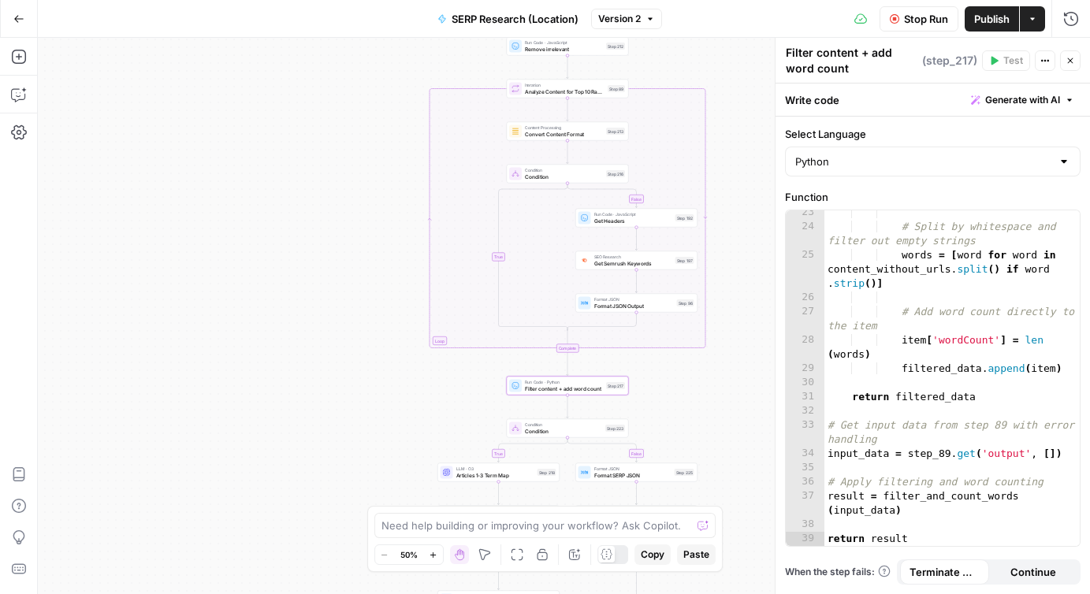
drag, startPoint x: 732, startPoint y: 325, endPoint x: 716, endPoint y: 105, distance: 221.2
click at [716, 105] on div "false true false true Workflow Set Inputs Inputs Run Code · Python Get SERP Par…" at bounding box center [564, 316] width 1052 height 556
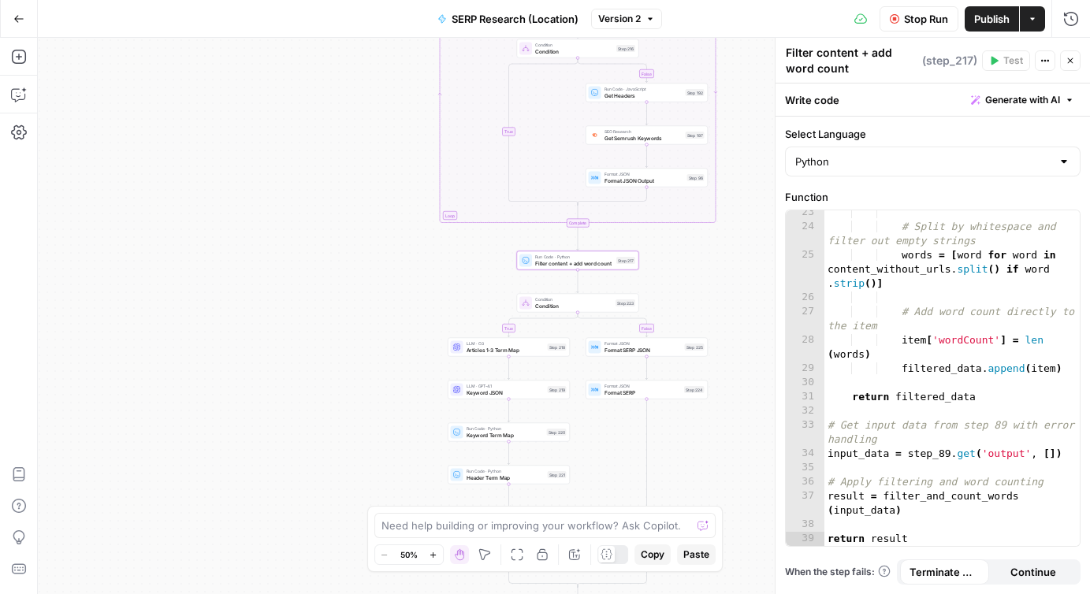
drag, startPoint x: 733, startPoint y: 362, endPoint x: 745, endPoint y: 262, distance: 100.8
click at [745, 262] on div "false true false true Workflow Set Inputs Inputs Run Code · Python Get SERP Par…" at bounding box center [564, 316] width 1052 height 556
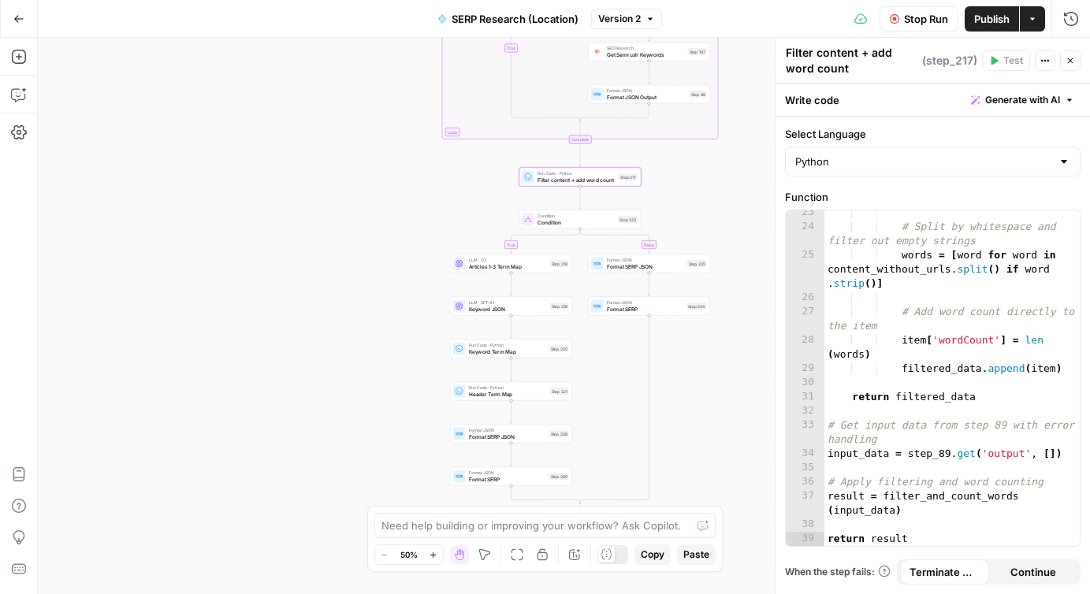
drag, startPoint x: 712, startPoint y: 292, endPoint x: 715, endPoint y: 209, distance: 83.6
click at [715, 209] on div "false true false true Workflow Set Inputs Inputs Run Code · Python Get SERP Par…" at bounding box center [564, 316] width 1052 height 556
click at [578, 218] on span "Condition" at bounding box center [575, 222] width 77 height 8
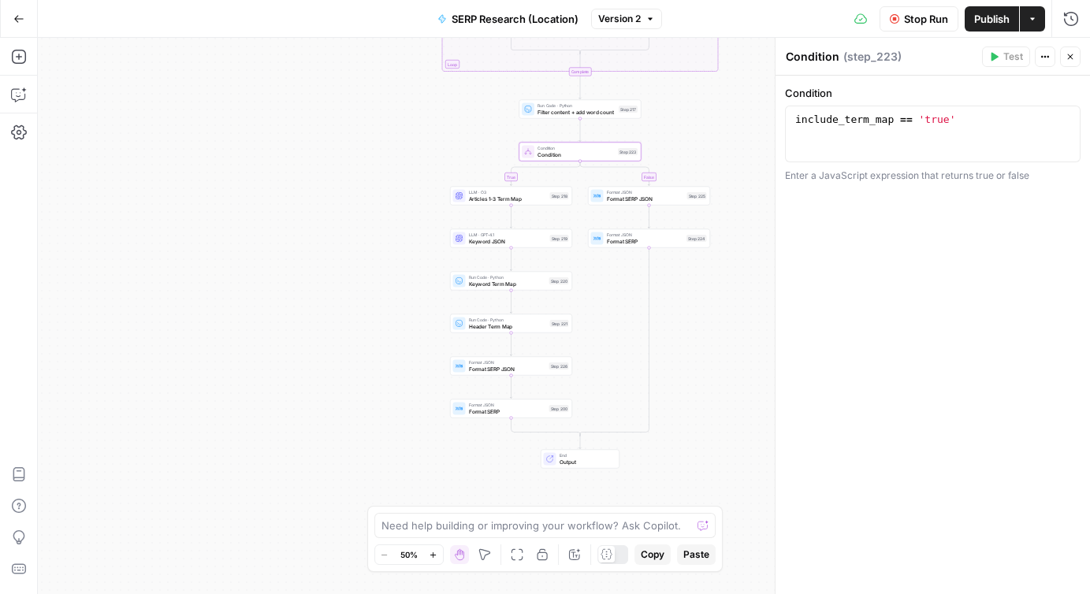
drag, startPoint x: 724, startPoint y: 389, endPoint x: 724, endPoint y: 310, distance: 79.6
click at [724, 310] on div "false true false true Workflow Set Inputs Inputs Run Code · Python Get SERP Par…" at bounding box center [564, 316] width 1052 height 556
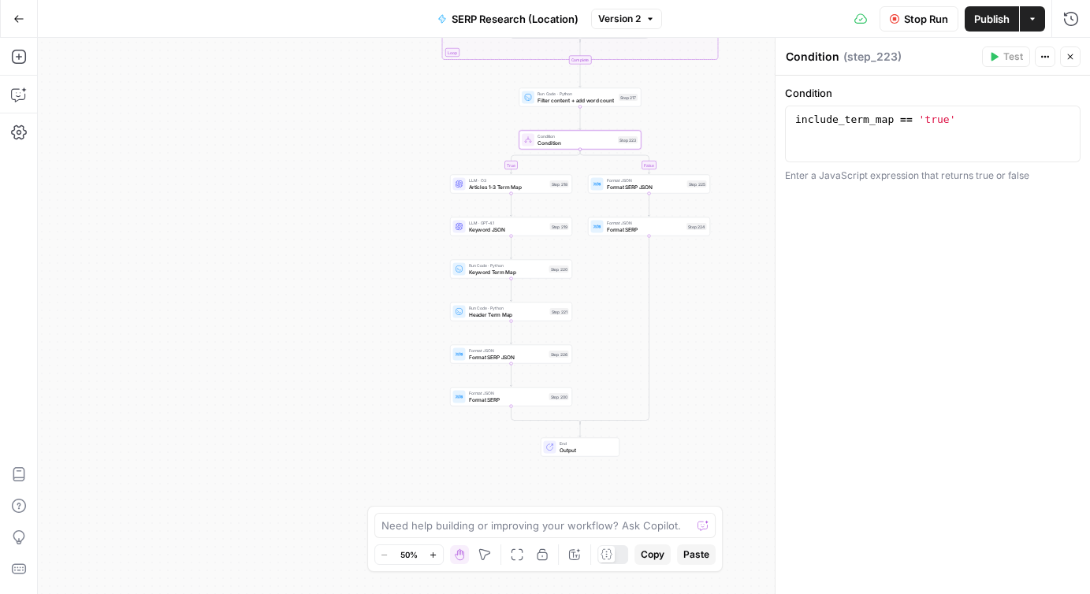
click at [650, 188] on span "Format SERP JSON" at bounding box center [645, 187] width 77 height 8
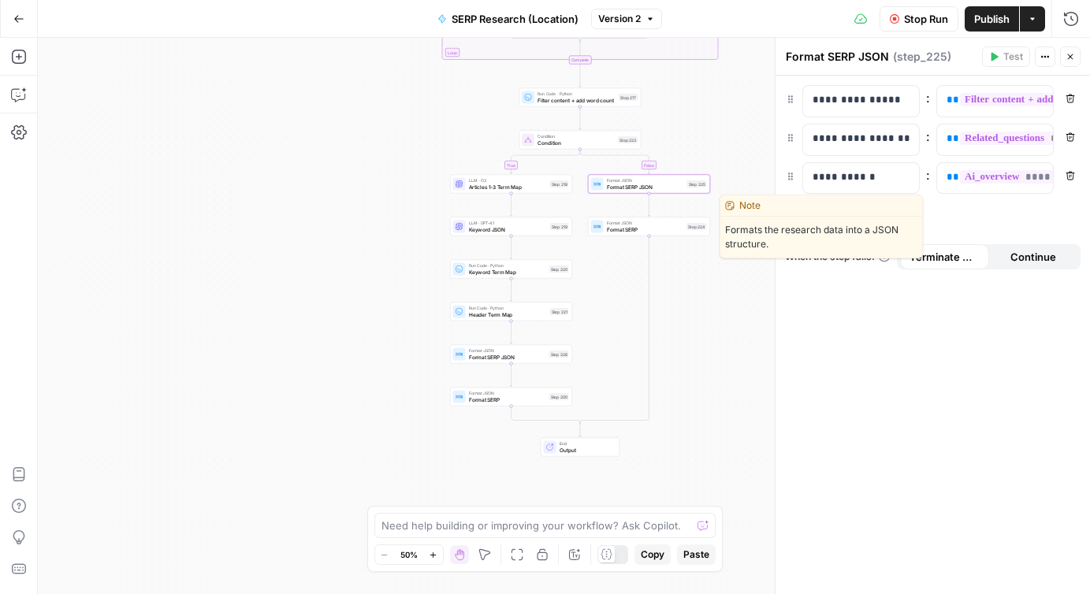
click at [623, 226] on span "Format SERP" at bounding box center [645, 229] width 77 height 8
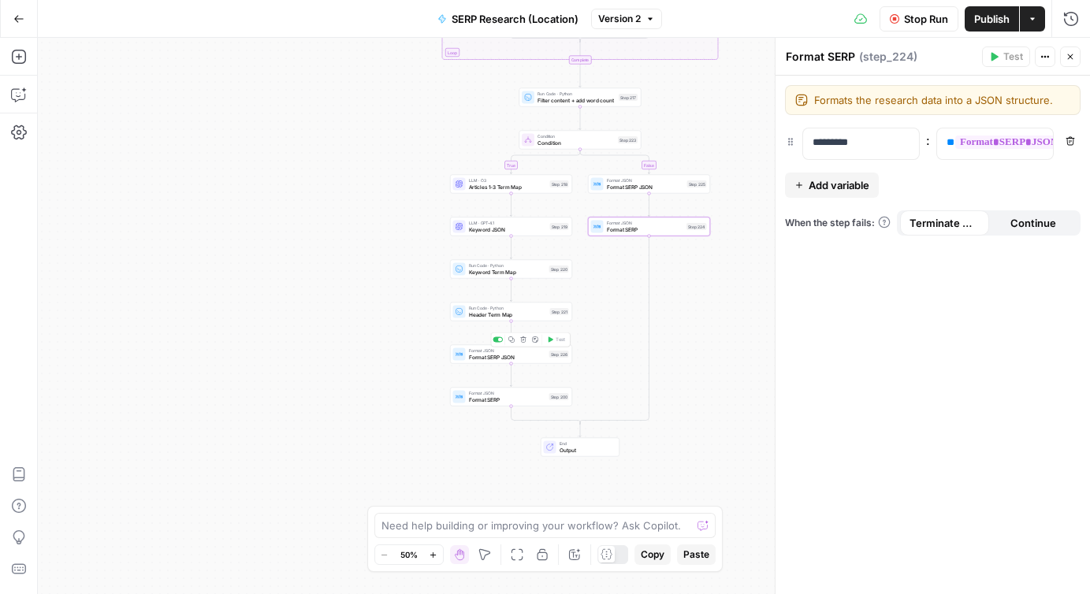
click at [485, 355] on span "Format SERP JSON" at bounding box center [507, 357] width 77 height 8
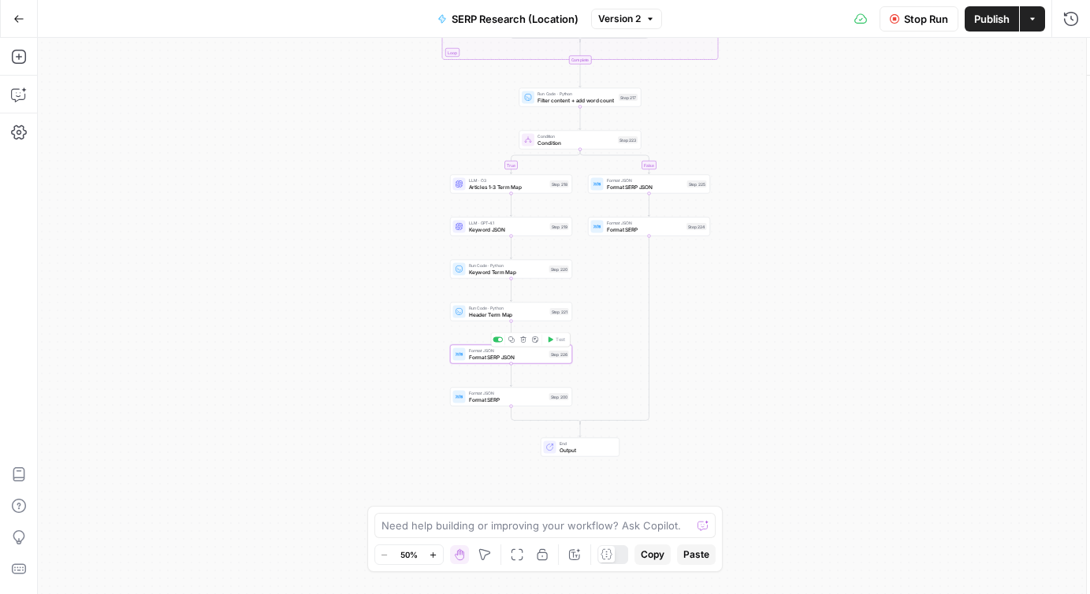
type textarea "Format SERP JSON"
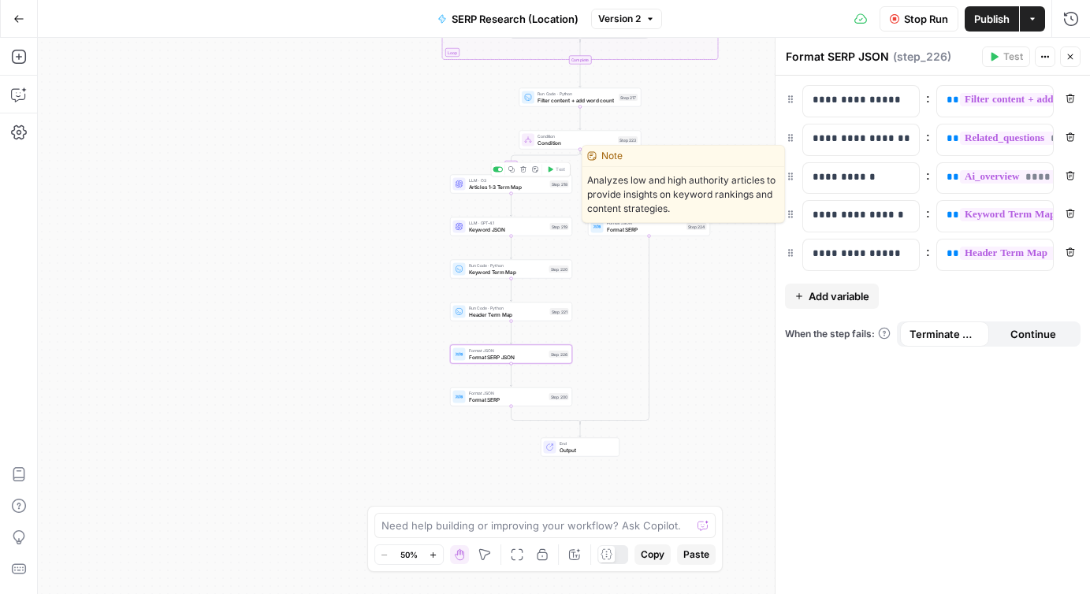
click at [492, 186] on span "Articles 1-3 Term Map" at bounding box center [508, 187] width 78 height 8
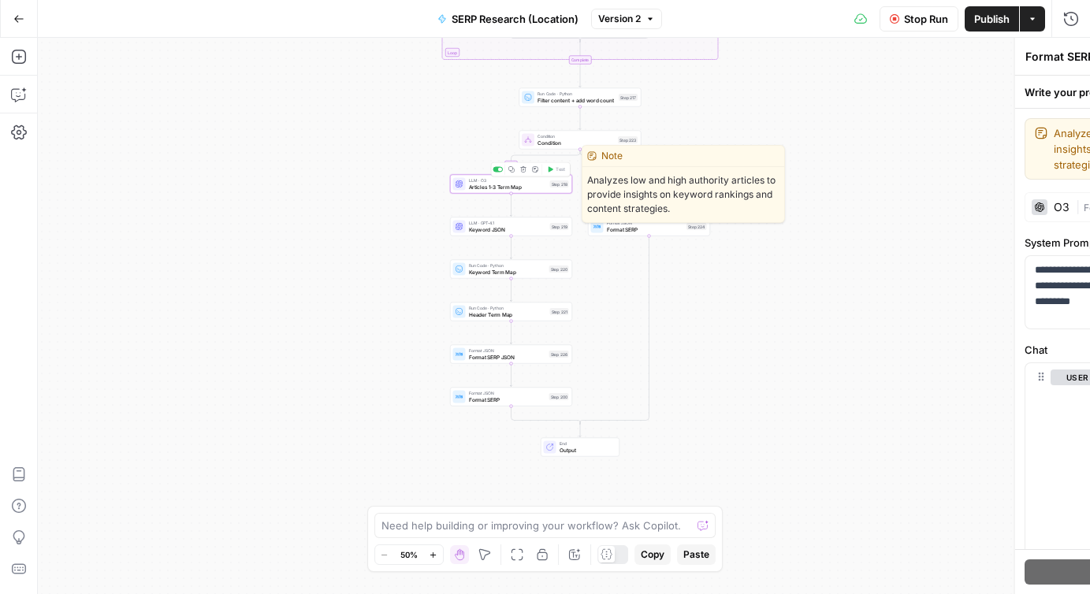
type textarea "Articles 1-3 Term Map"
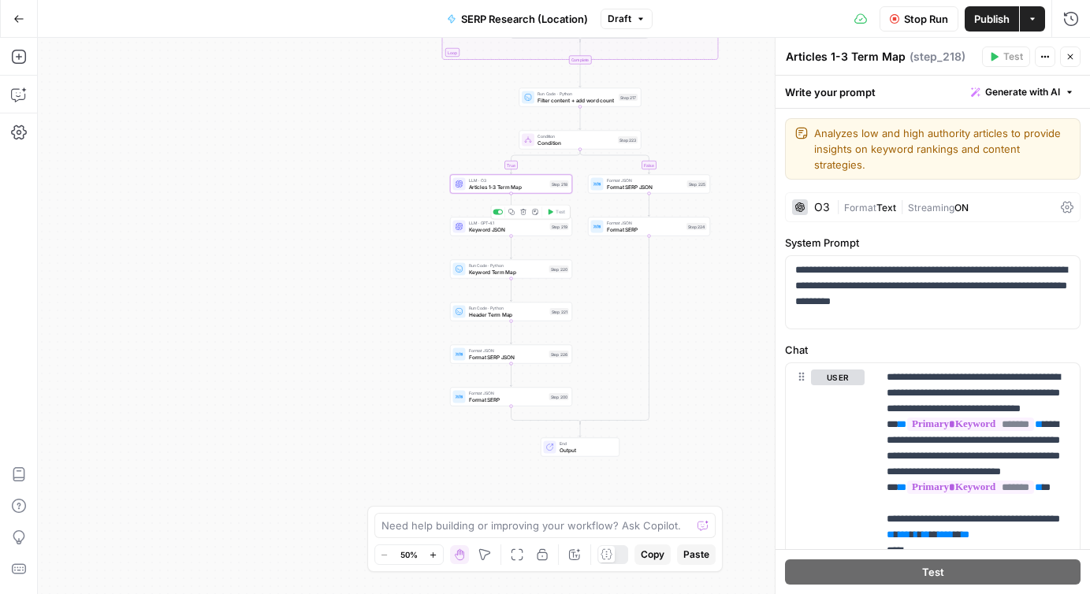
click at [479, 232] on span "Keyword JSON" at bounding box center [508, 229] width 78 height 8
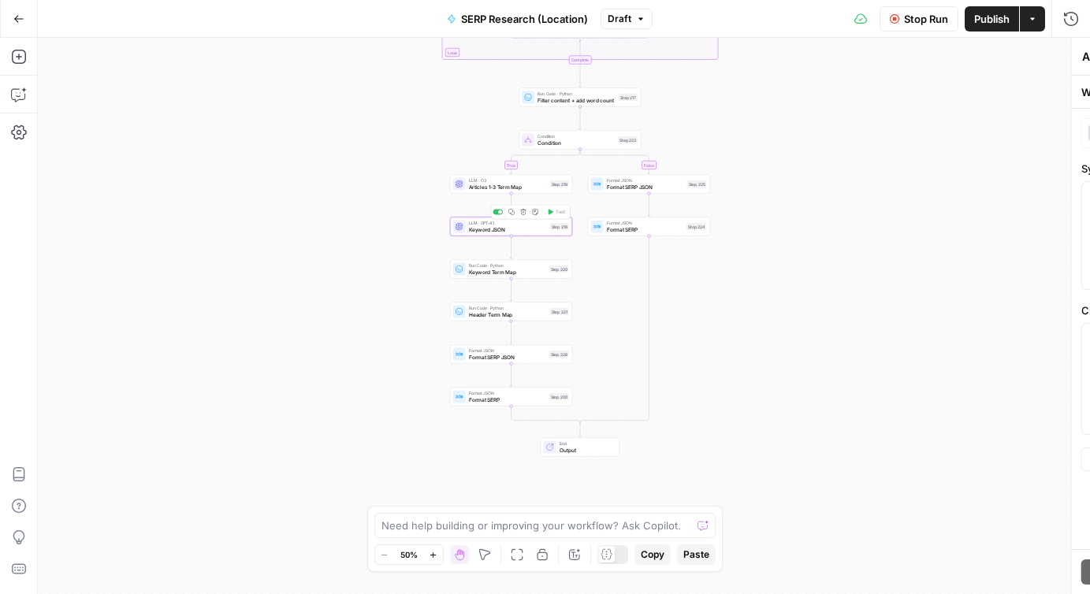
type textarea "Keyword JSON"
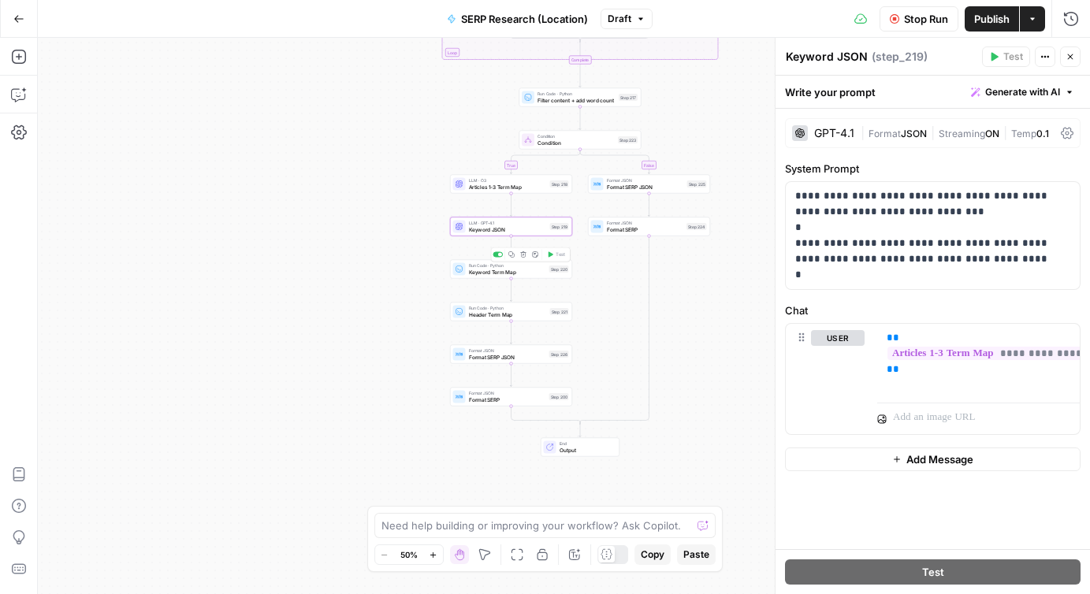
click at [486, 273] on span "Keyword Term Map" at bounding box center [507, 272] width 77 height 8
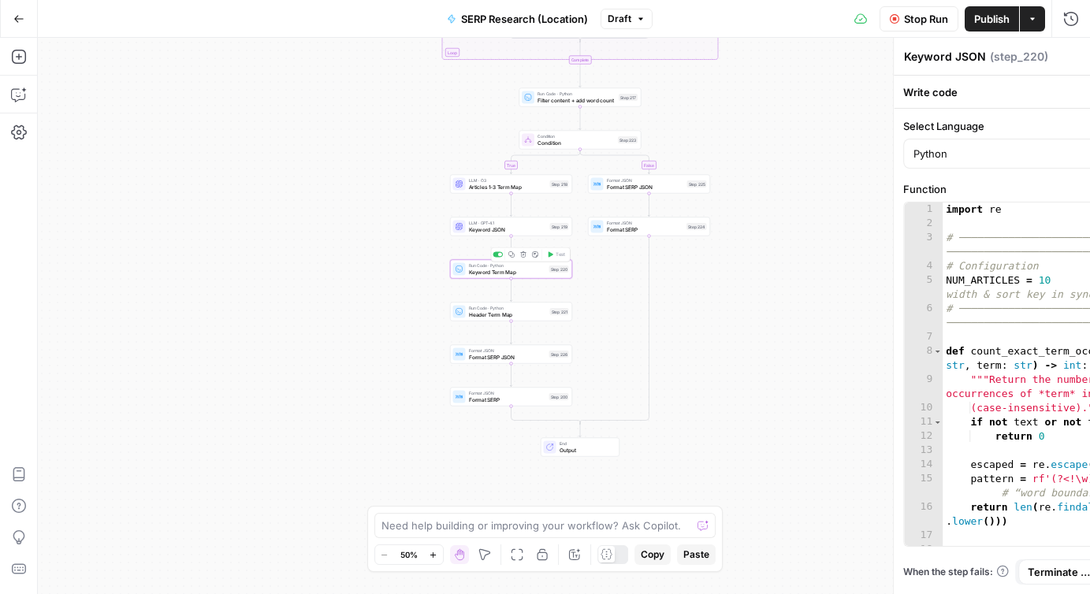
type textarea "Keyword Term Map"
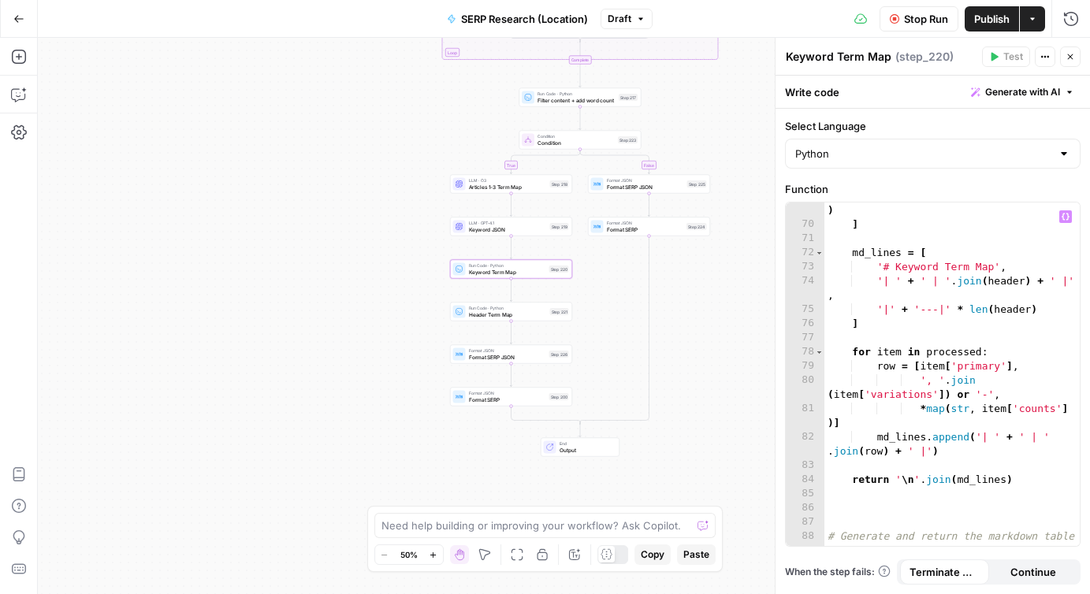
scroll to position [1429, 0]
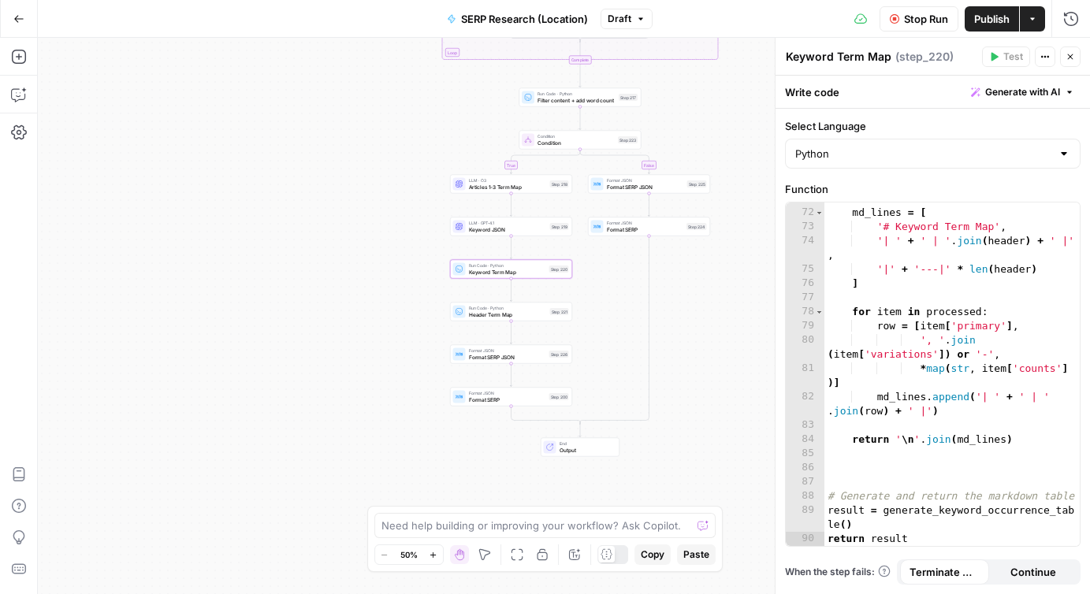
click at [484, 315] on span "Header Term Map" at bounding box center [508, 314] width 78 height 8
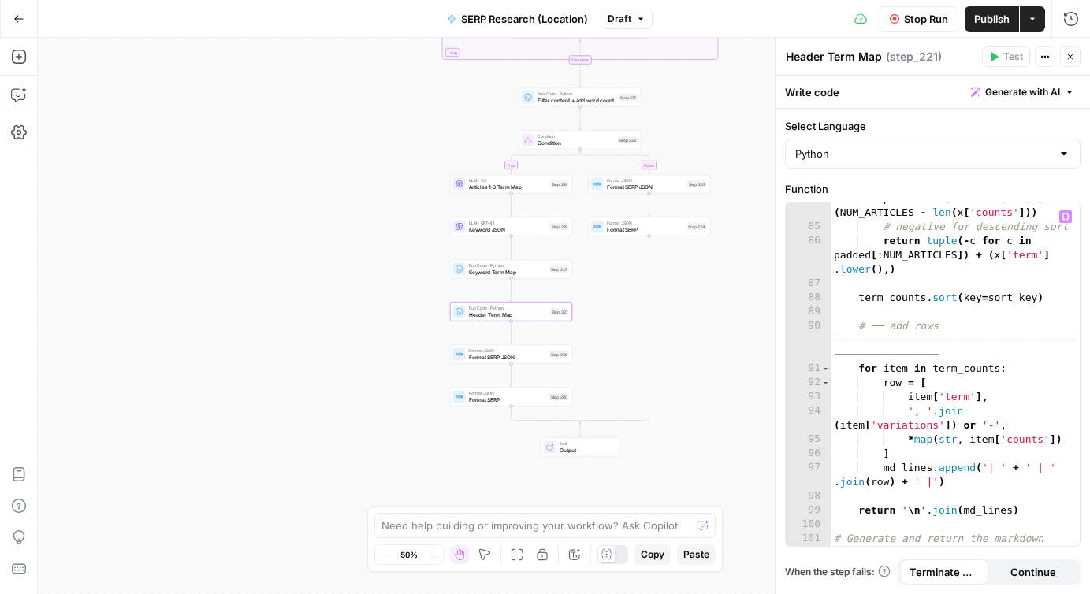
scroll to position [1741, 0]
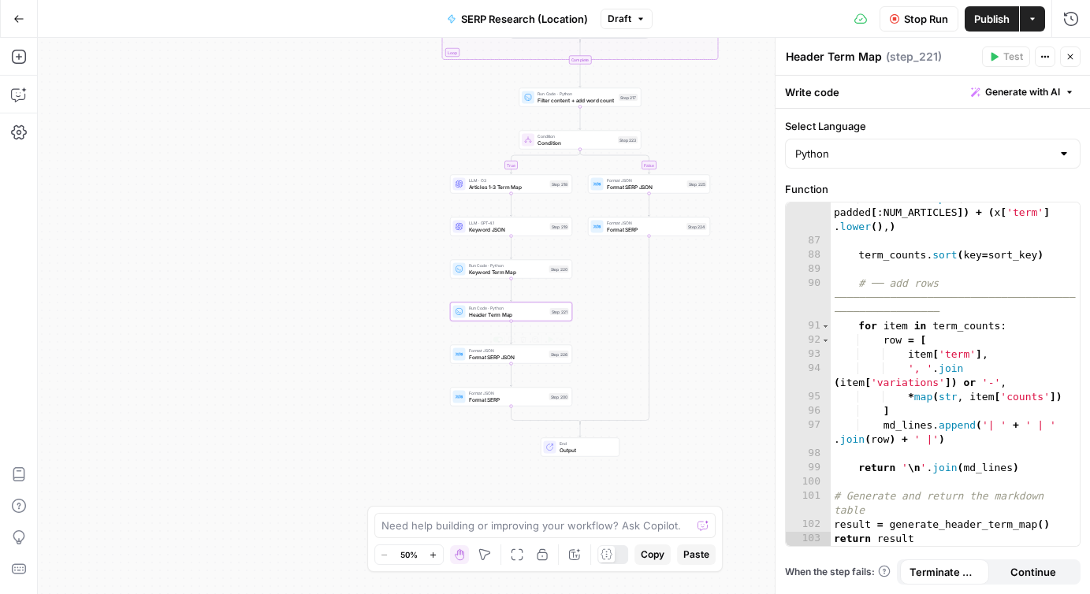
click at [480, 357] on span "Format SERP JSON" at bounding box center [507, 357] width 77 height 8
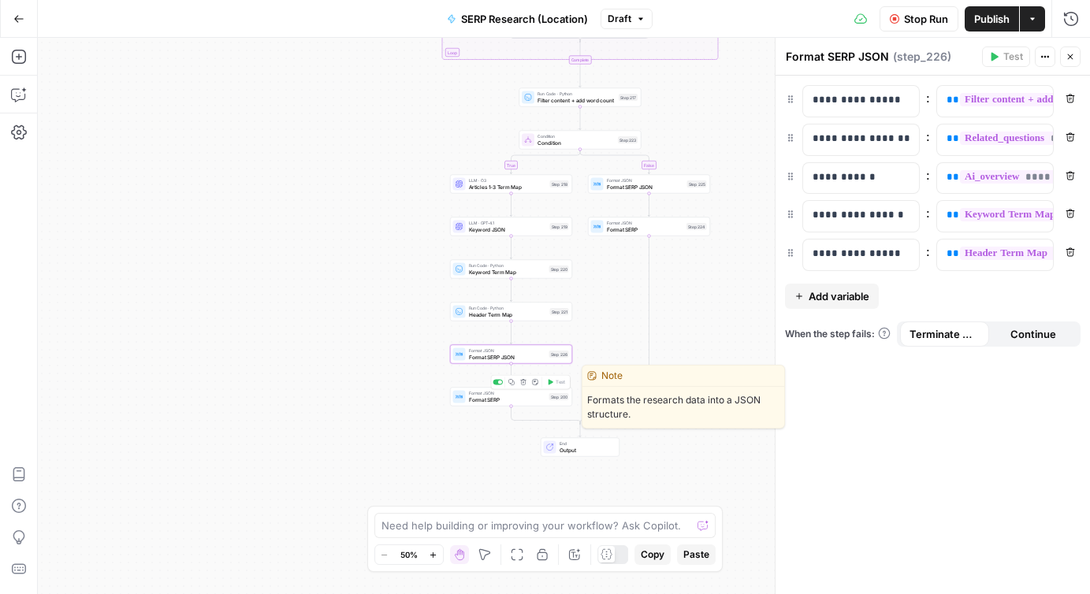
click at [479, 396] on span "Format SERP" at bounding box center [507, 400] width 77 height 8
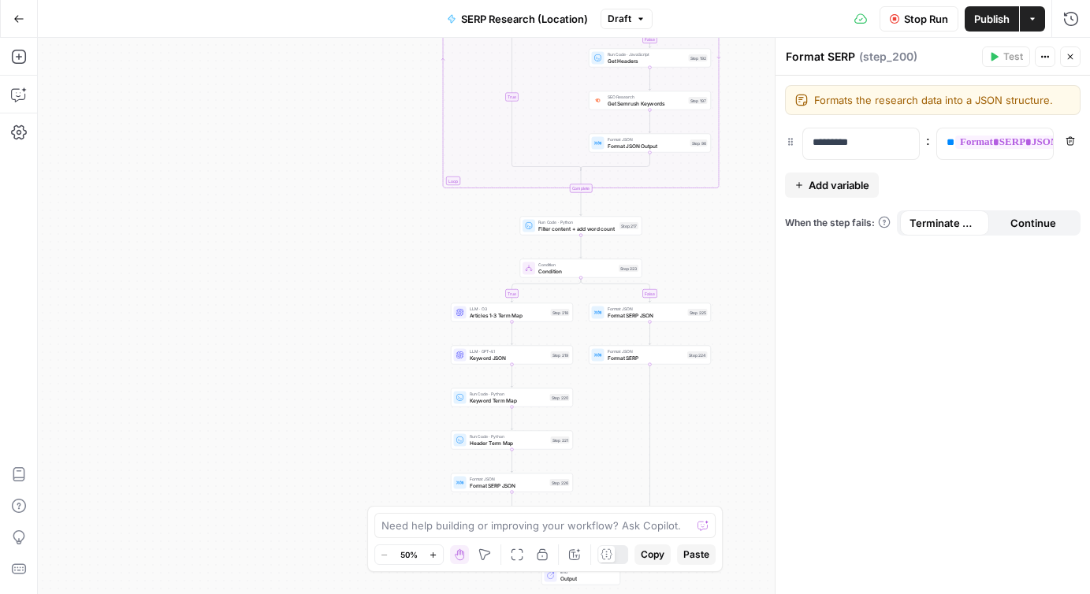
drag, startPoint x: 737, startPoint y: 130, endPoint x: 735, endPoint y: 258, distance: 127.7
click at [735, 258] on div "false true false true Workflow Set Inputs Inputs Run Code · Python Get SERP Par…" at bounding box center [564, 316] width 1052 height 556
click at [558, 228] on span "Filter content + add word count" at bounding box center [575, 228] width 78 height 8
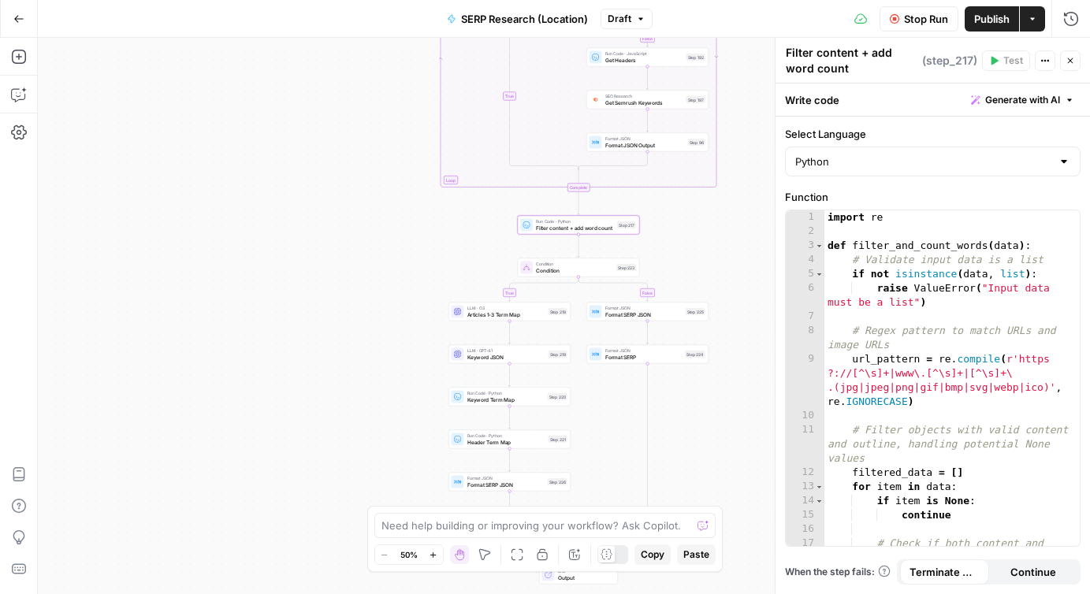
click at [398, 446] on div "false true false true Workflow Set Inputs Inputs Run Code · Python Get SERP Par…" at bounding box center [564, 316] width 1052 height 556
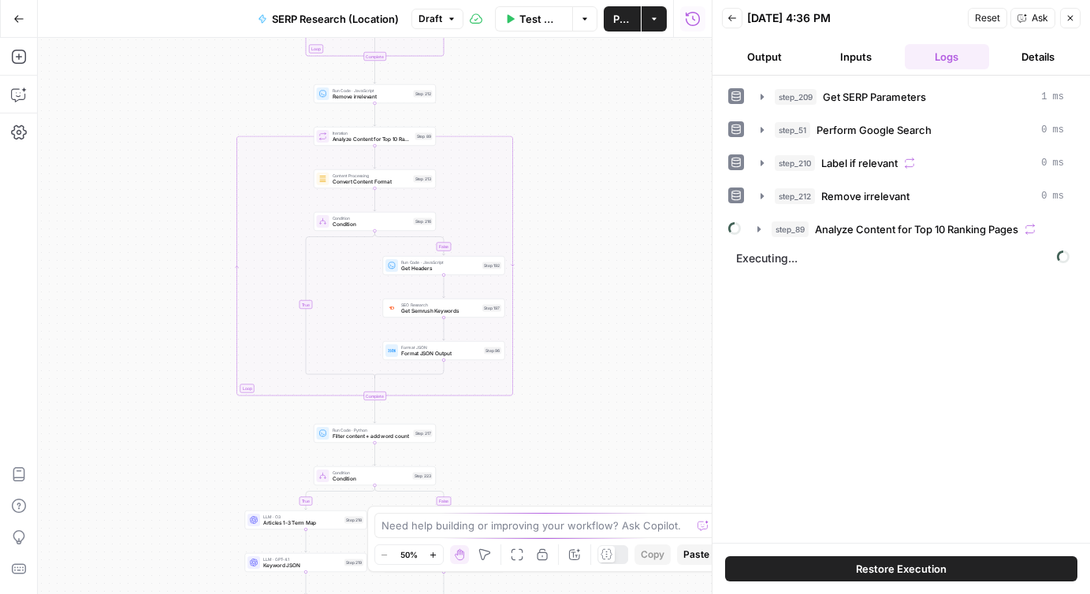
click at [1071, 20] on icon "button" at bounding box center [1069, 17] width 9 height 9
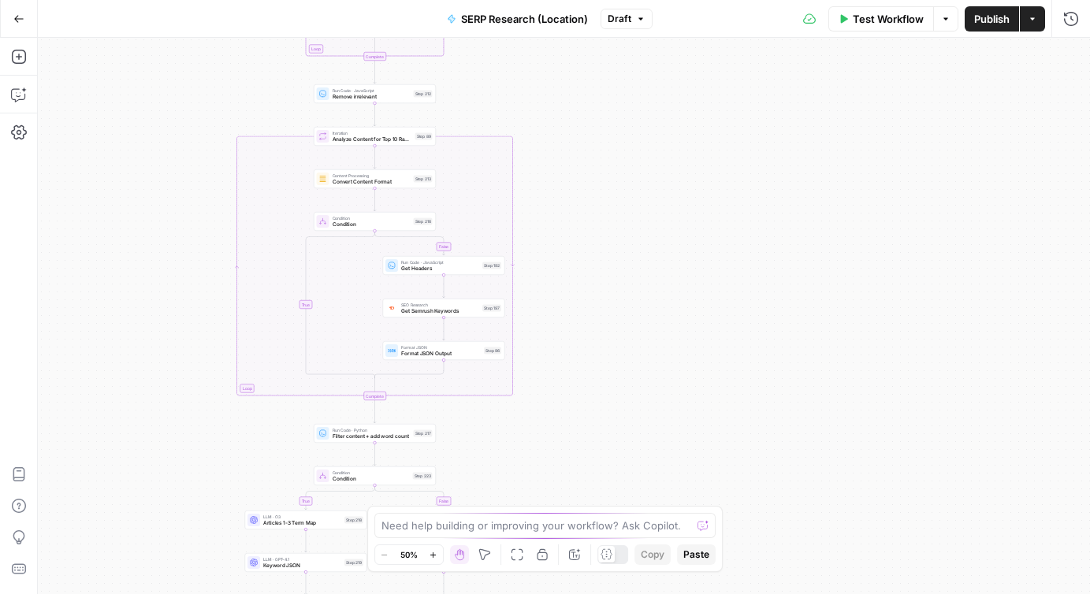
click at [1034, 20] on icon "button" at bounding box center [1032, 18] width 9 height 9
click at [980, 17] on span "Publish" at bounding box center [991, 19] width 35 height 16
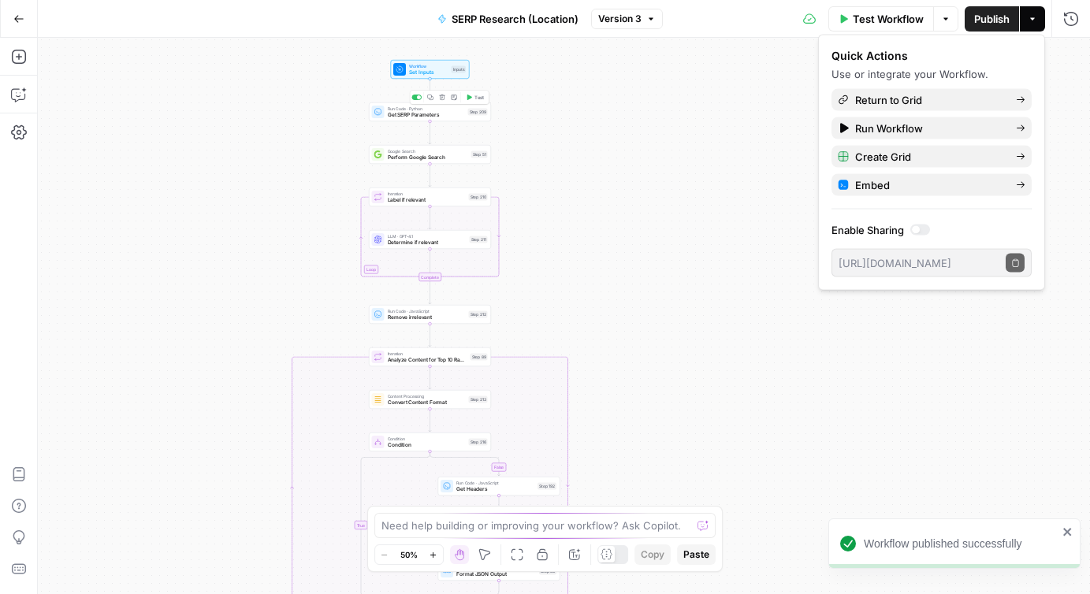
click at [411, 118] on span "Get SERP Parameters" at bounding box center [426, 115] width 77 height 8
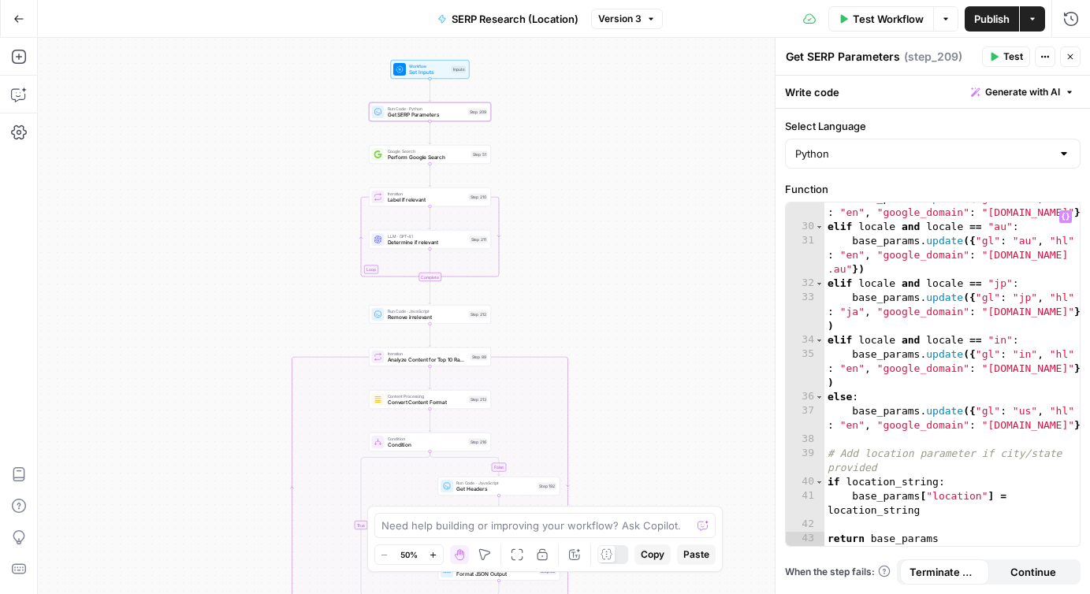
scroll to position [578, 0]
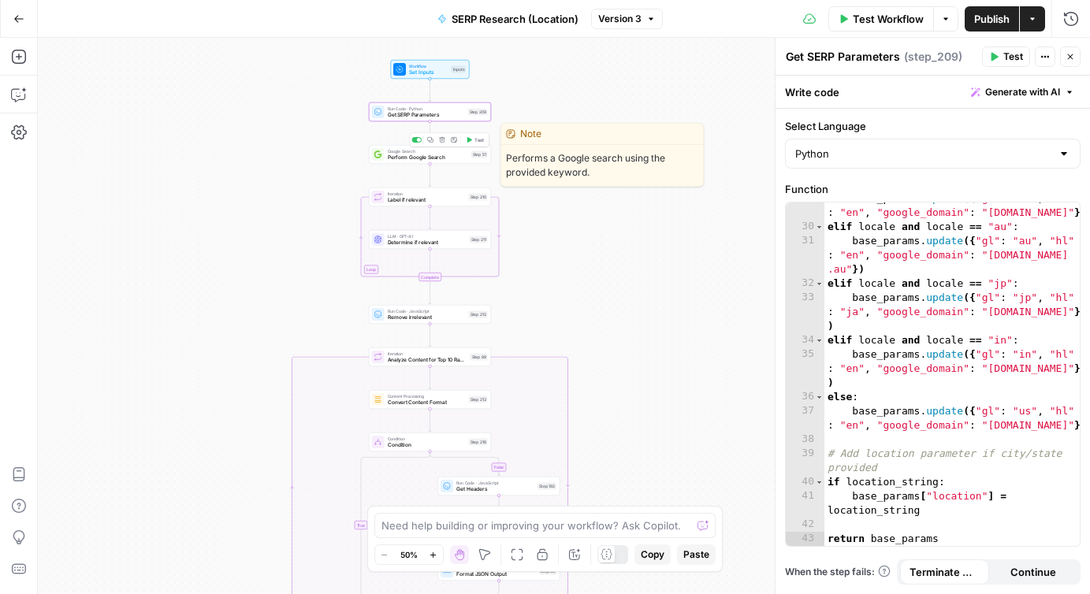
click at [437, 158] on span "Perform Google Search" at bounding box center [428, 158] width 80 height 8
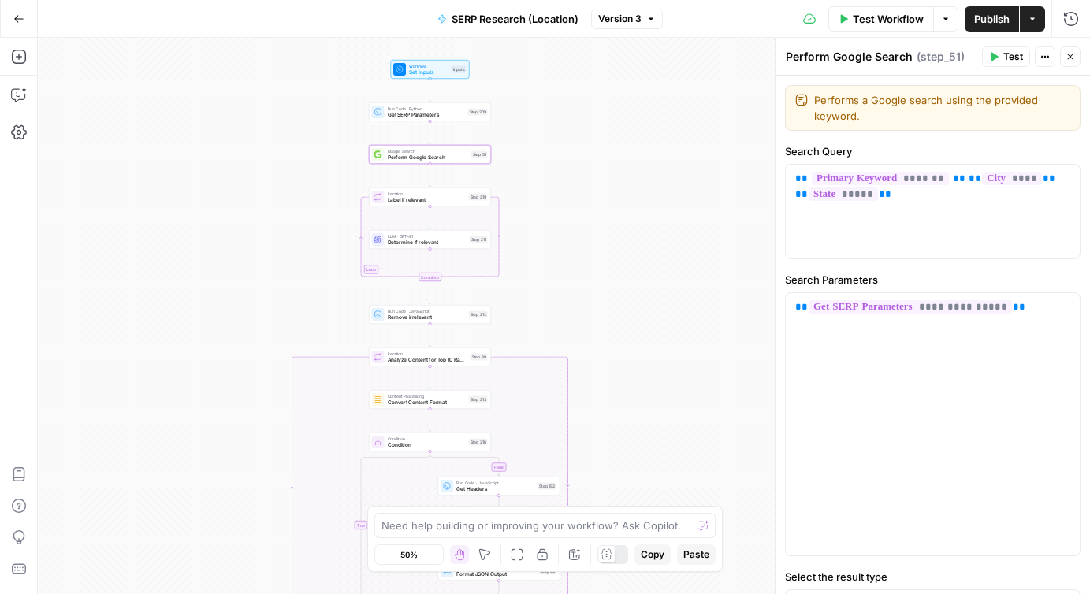
click at [1044, 58] on icon "button" at bounding box center [1044, 56] width 9 height 9
click at [975, 418] on div "**********" at bounding box center [933, 424] width 294 height 262
click at [1065, 58] on icon "button" at bounding box center [1069, 56] width 9 height 9
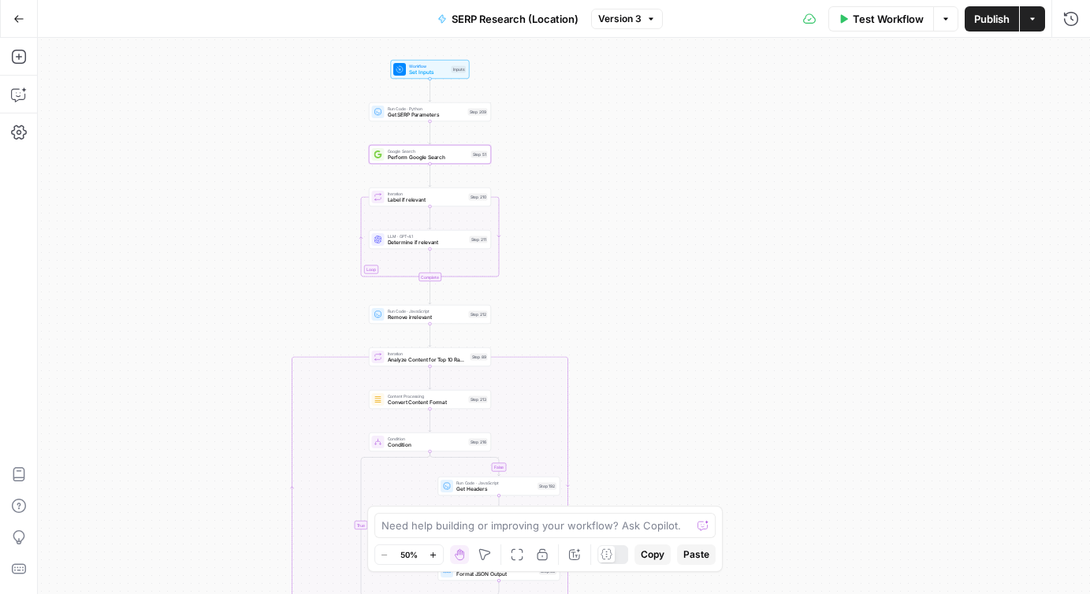
click at [422, 70] on span "Set Inputs" at bounding box center [428, 73] width 39 height 8
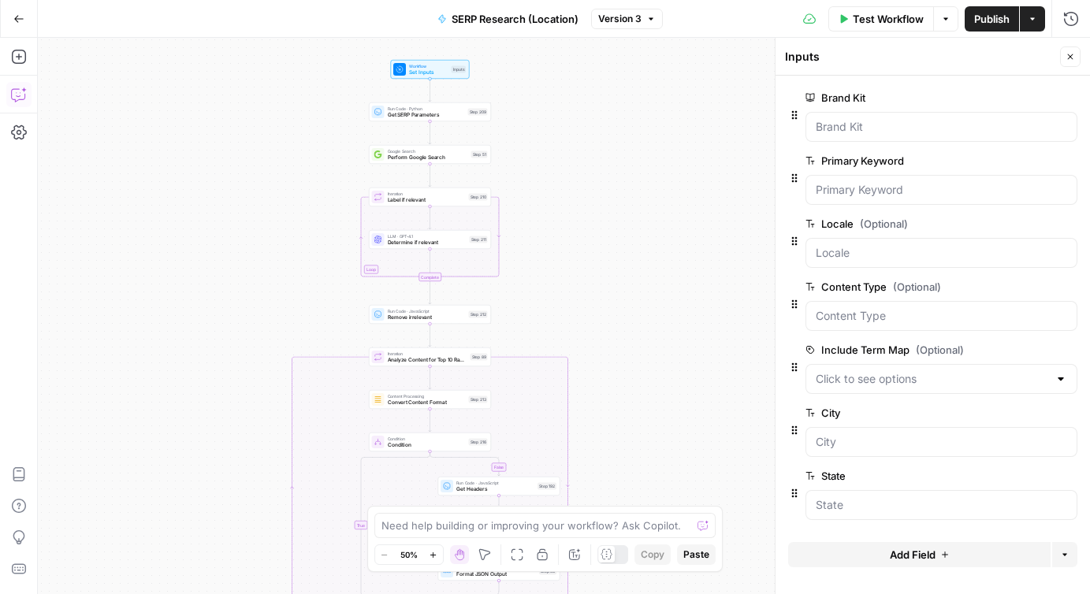
click at [16, 93] on icon "button" at bounding box center [19, 95] width 16 height 16
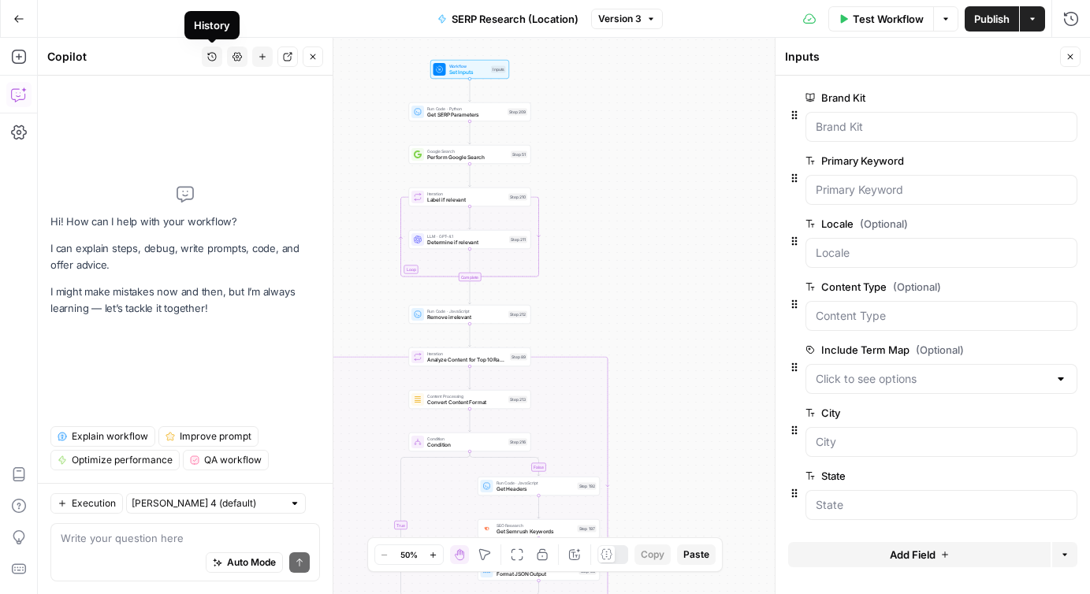
click at [209, 56] on icon "button" at bounding box center [211, 56] width 9 height 9
click at [206, 112] on span "I have included 2 text fields into my grid for "City" and "State", because I wa…" at bounding box center [208, 112] width 219 height 16
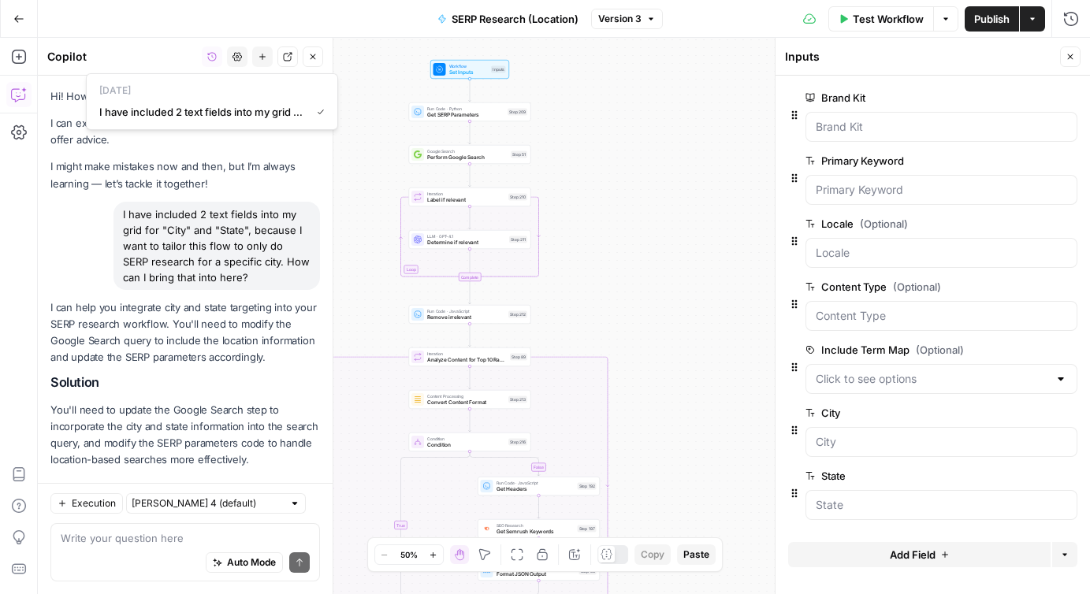
scroll to position [656, 0]
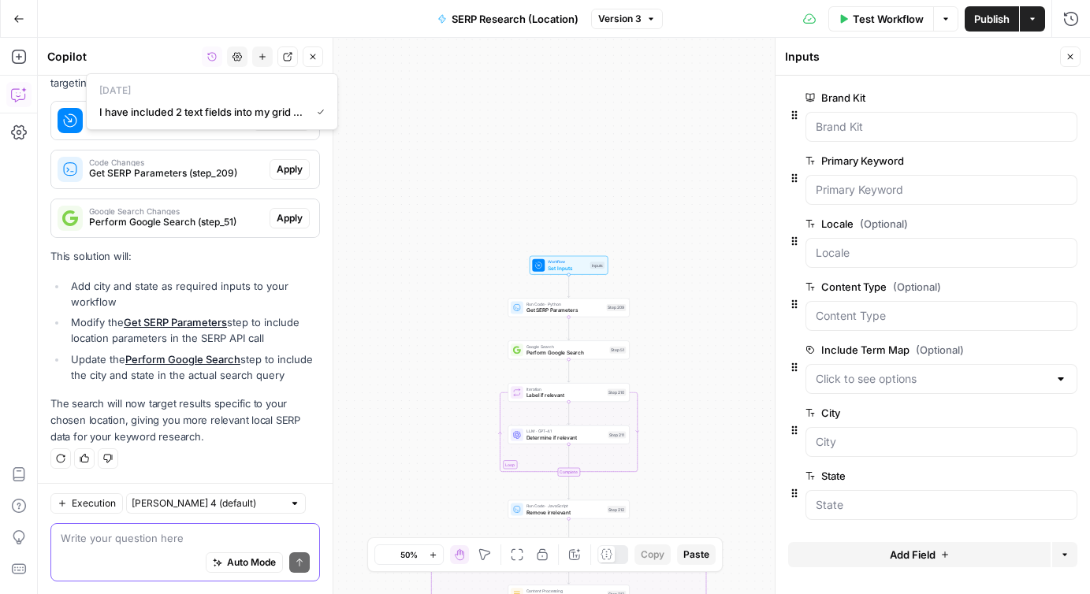
click at [132, 543] on textarea at bounding box center [185, 538] width 249 height 16
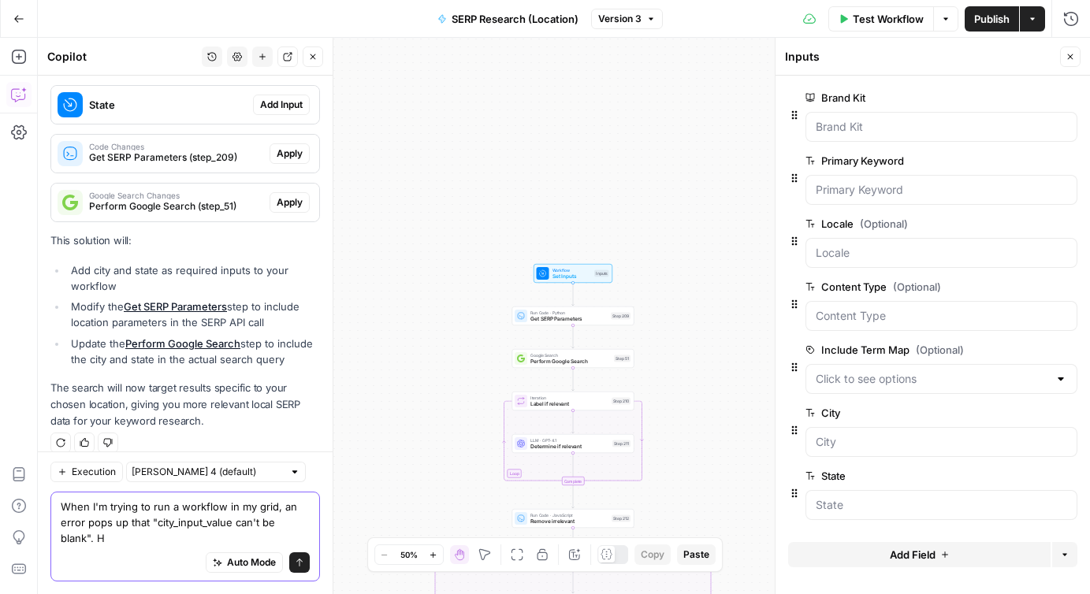
scroll to position [687, 0]
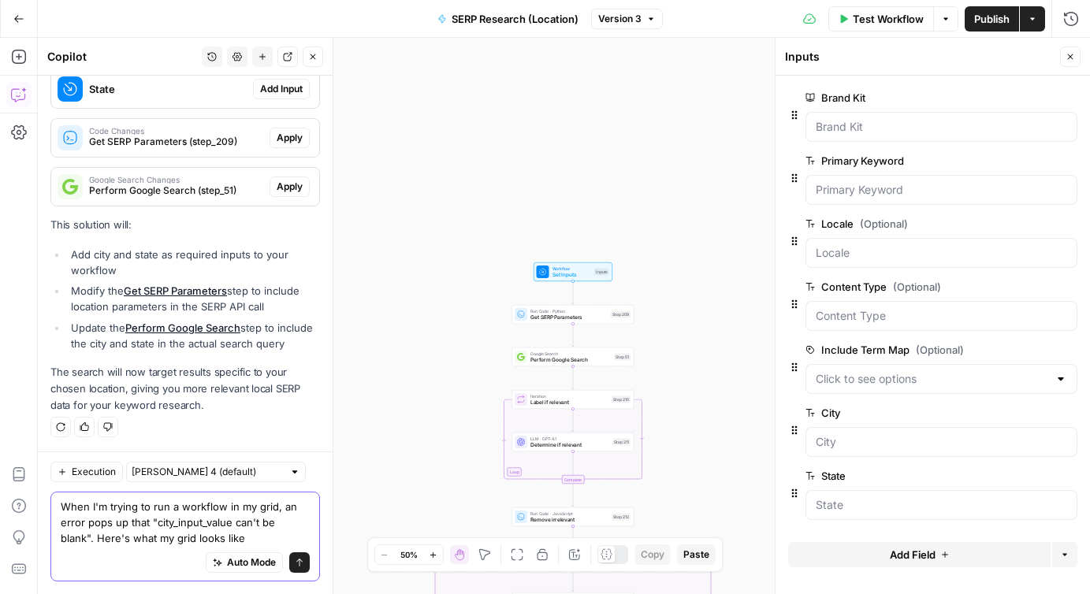
drag, startPoint x: 236, startPoint y: 536, endPoint x: 35, endPoint y: 541, distance: 200.2
click at [35, 542] on body "Zola Inc New Home Browse Insights Opportunities Your Data Recent Grids [Zola] C…" at bounding box center [545, 297] width 1090 height 594
click at [98, 533] on textarea "When I'm trying to run a workflow in my grid, an error pops up that "city_input…" at bounding box center [185, 522] width 249 height 47
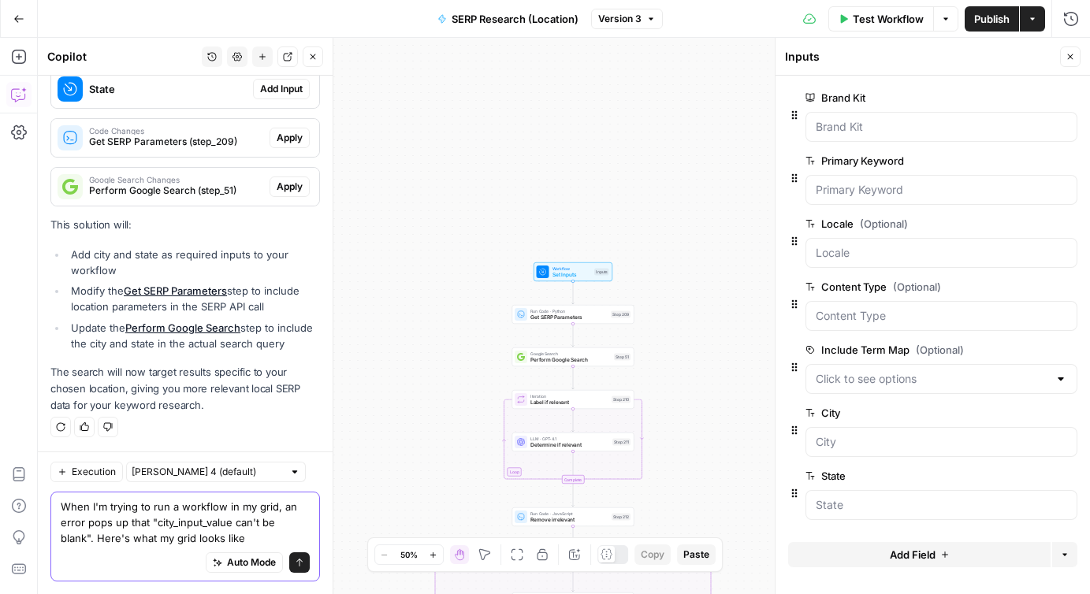
click at [226, 529] on textarea "When I'm trying to run a workflow in my grid, an error pops up that "city_input…" at bounding box center [185, 522] width 249 height 47
drag, startPoint x: 245, startPoint y: 536, endPoint x: 32, endPoint y: 537, distance: 213.5
click at [32, 537] on body "Zola Inc New Home Browse Insights Opportunities Your Data Recent Grids [Zola] C…" at bounding box center [545, 297] width 1090 height 594
drag, startPoint x: 210, startPoint y: 536, endPoint x: 59, endPoint y: 536, distance: 151.3
click at [59, 536] on div "When I'm trying to run a workflow in my grid, an error pops up that "city_input…" at bounding box center [184, 537] width 269 height 90
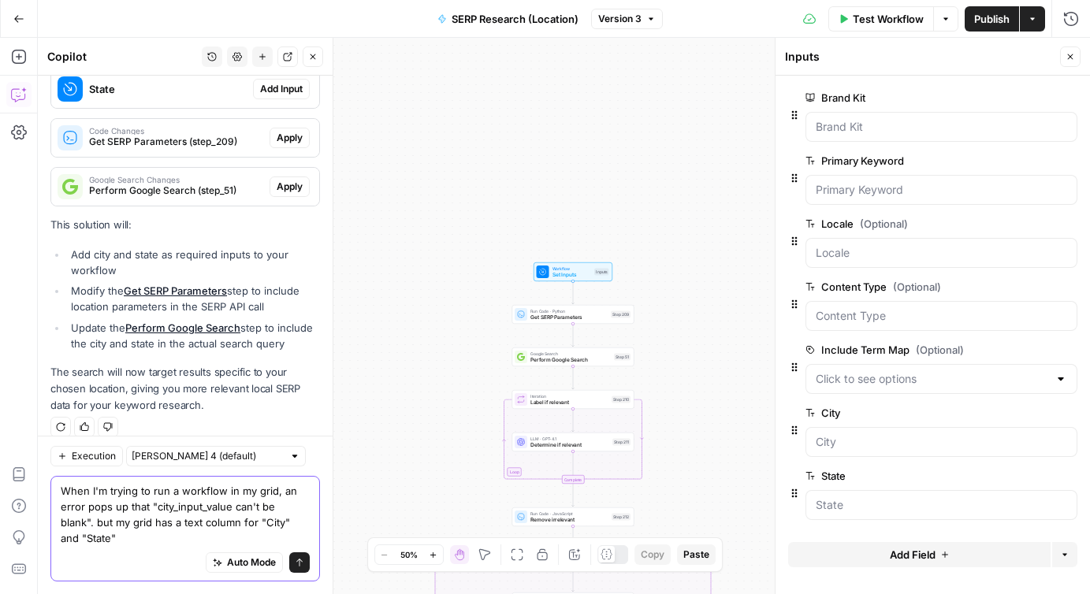
scroll to position [703, 0]
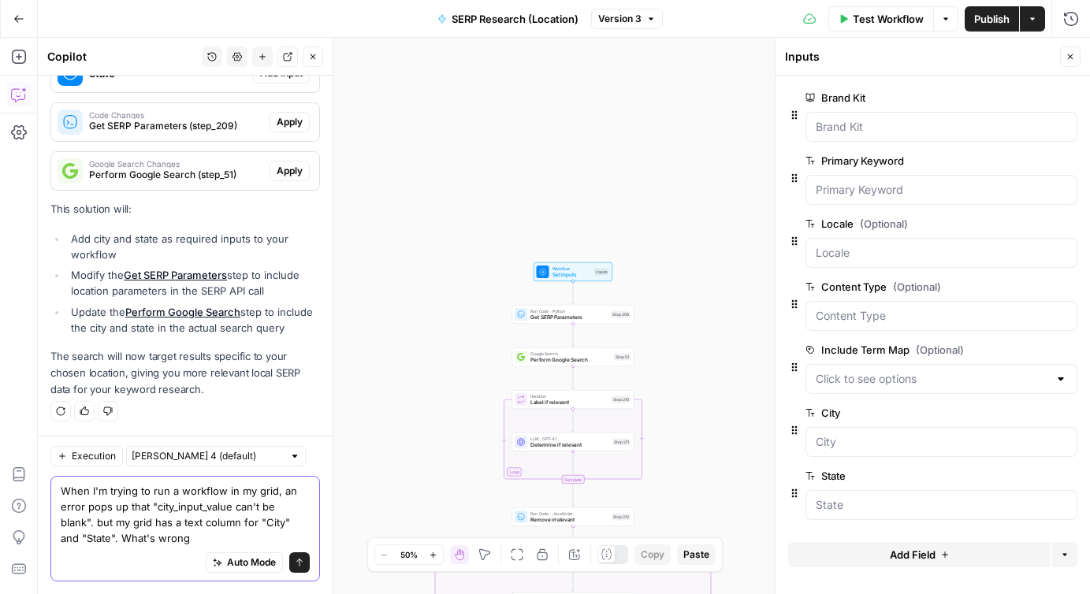
type textarea "When I'm trying to run a workflow in my grid, an error pops up that "city_input…"
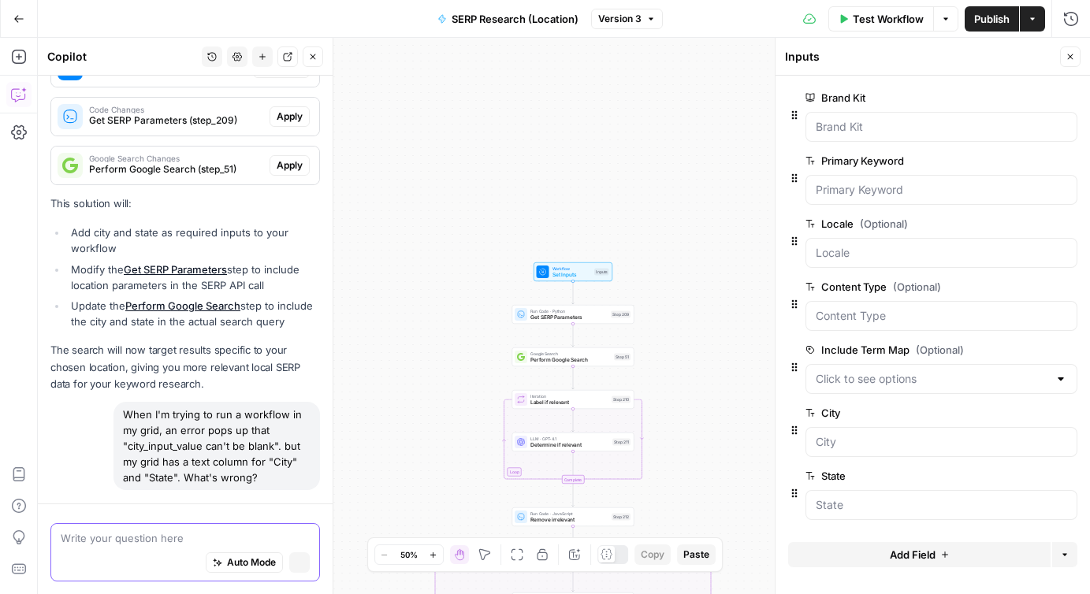
scroll to position [727, 0]
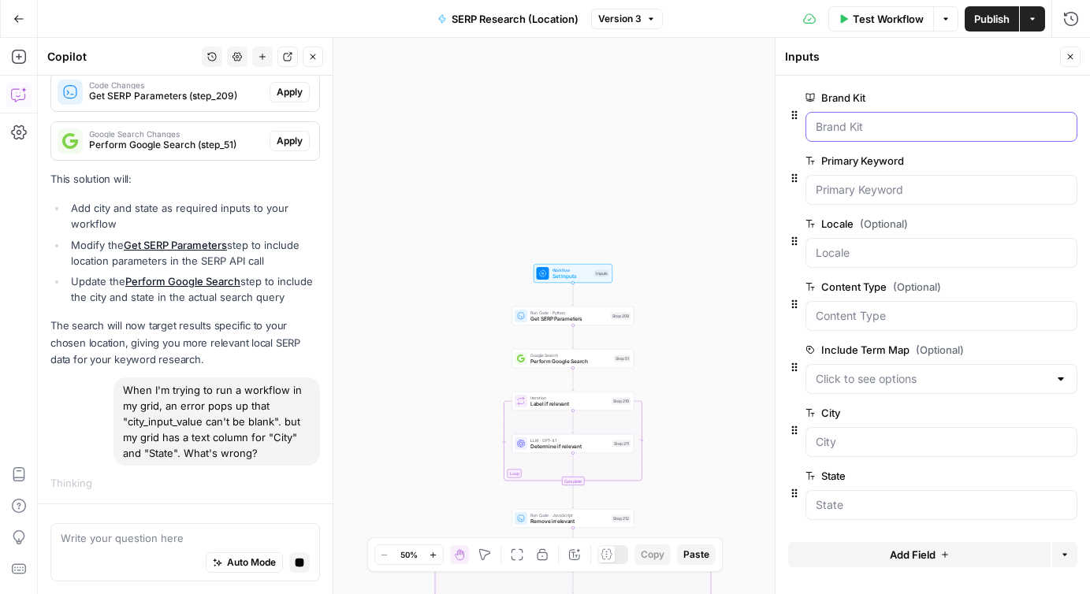
click at [855, 126] on Kit "Brand Kit" at bounding box center [941, 127] width 251 height 16
click at [861, 179] on div at bounding box center [941, 190] width 272 height 30
click at [868, 260] on input "Locale (Optional)" at bounding box center [941, 253] width 251 height 16
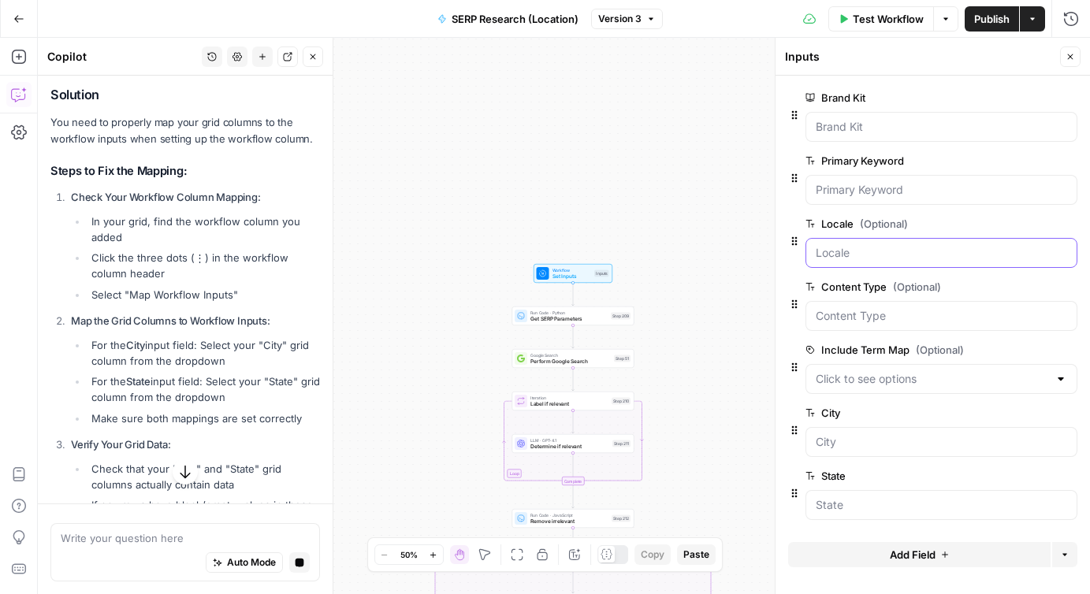
scroll to position [1223, 0]
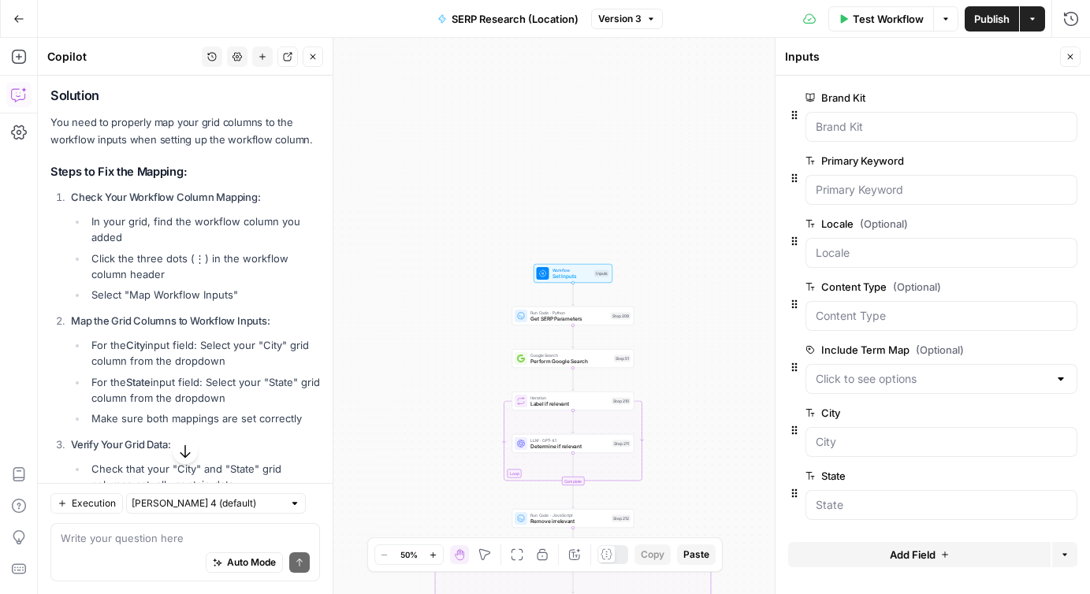
drag, startPoint x: 232, startPoint y: 296, endPoint x: 132, endPoint y: 296, distance: 100.1
click at [132, 296] on li "Select "Map Workflow Inputs"" at bounding box center [203, 295] width 232 height 16
copy li "Map Workflow Inputs"
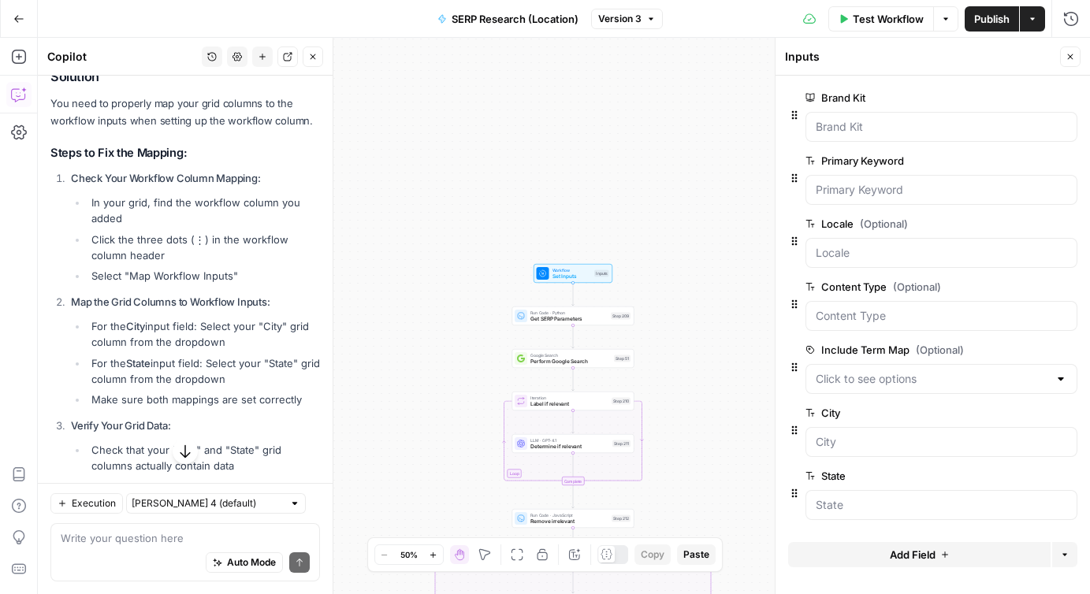
scroll to position [1240, 0]
click at [141, 541] on textarea at bounding box center [185, 538] width 249 height 16
paste textarea "{ "message": "Error: name 'city' is not defined\nFile \"code\", line 3, in if c…"
type textarea "Ok, now it's giving me this error: { "message": "Error: name 'city' is not defi…"
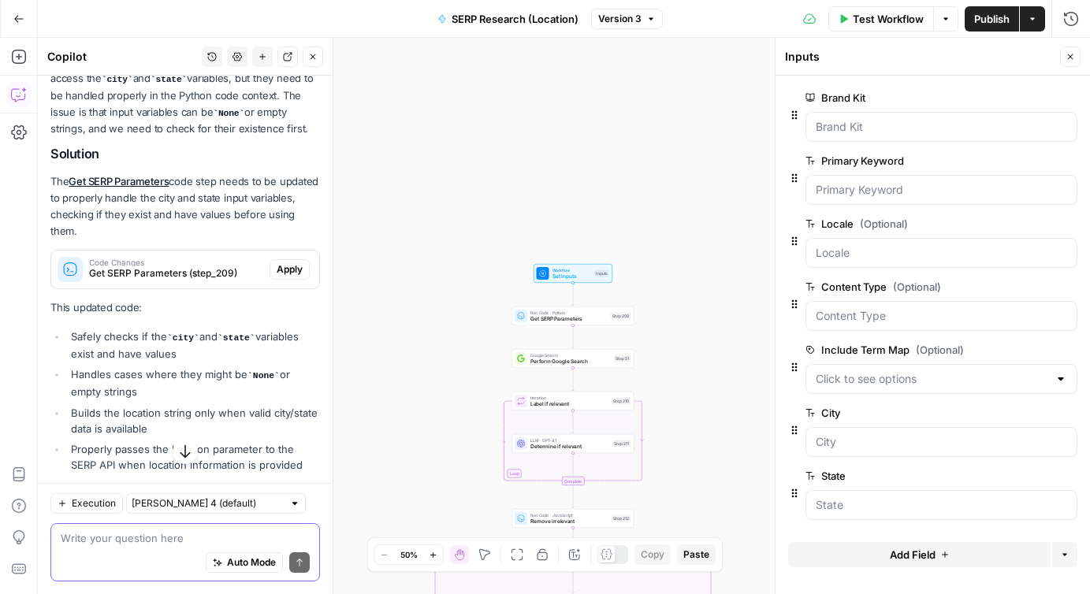
scroll to position [2322, 0]
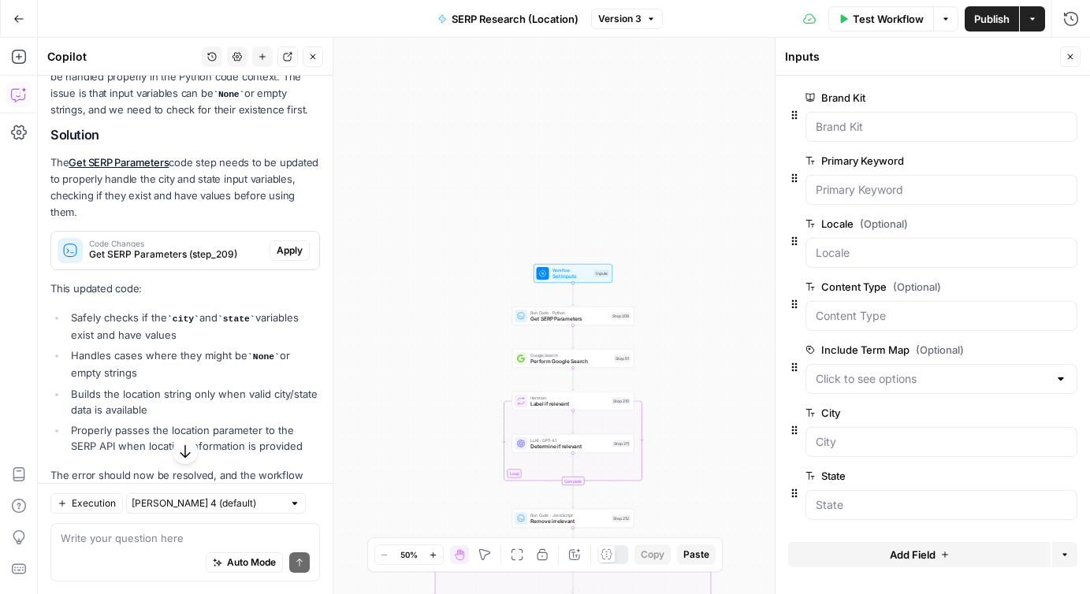
click at [1069, 56] on icon "button" at bounding box center [1071, 57] width 6 height 6
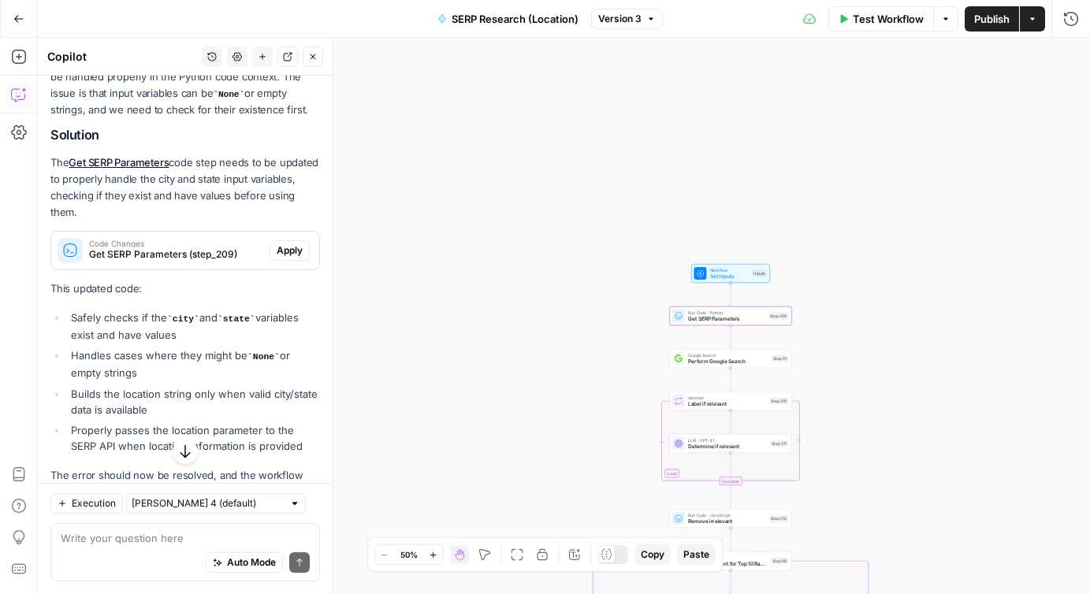
click at [186, 242] on span "Code Changes" at bounding box center [176, 244] width 174 height 8
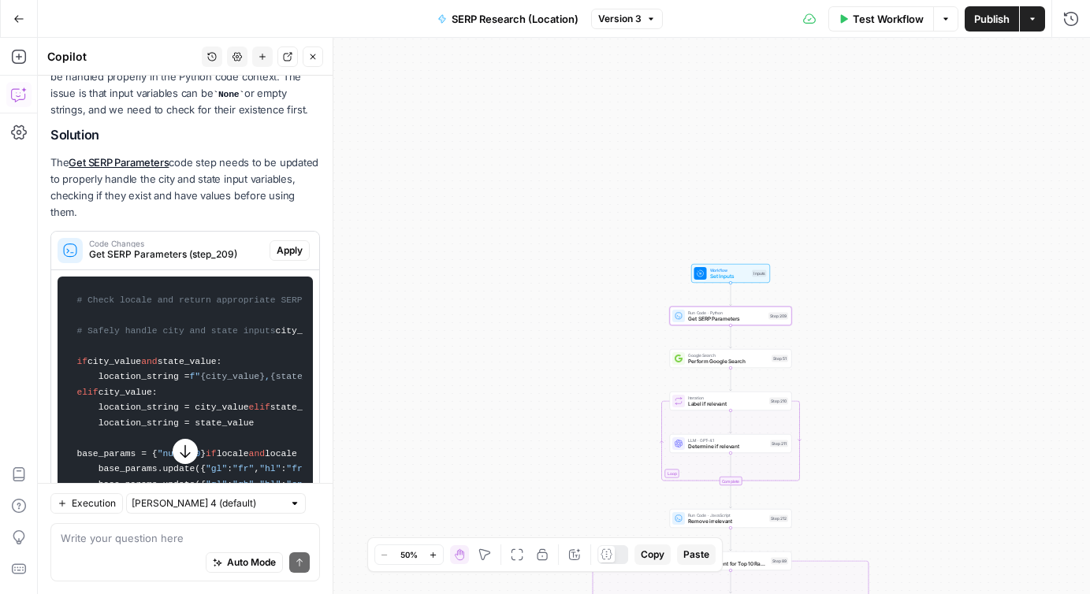
click at [196, 331] on code "# Check locale and return appropriate SERP API parameters with location locatio…" at bounding box center [185, 493] width 235 height 418
click at [718, 319] on span "Get SERP Parameters" at bounding box center [726, 319] width 77 height 8
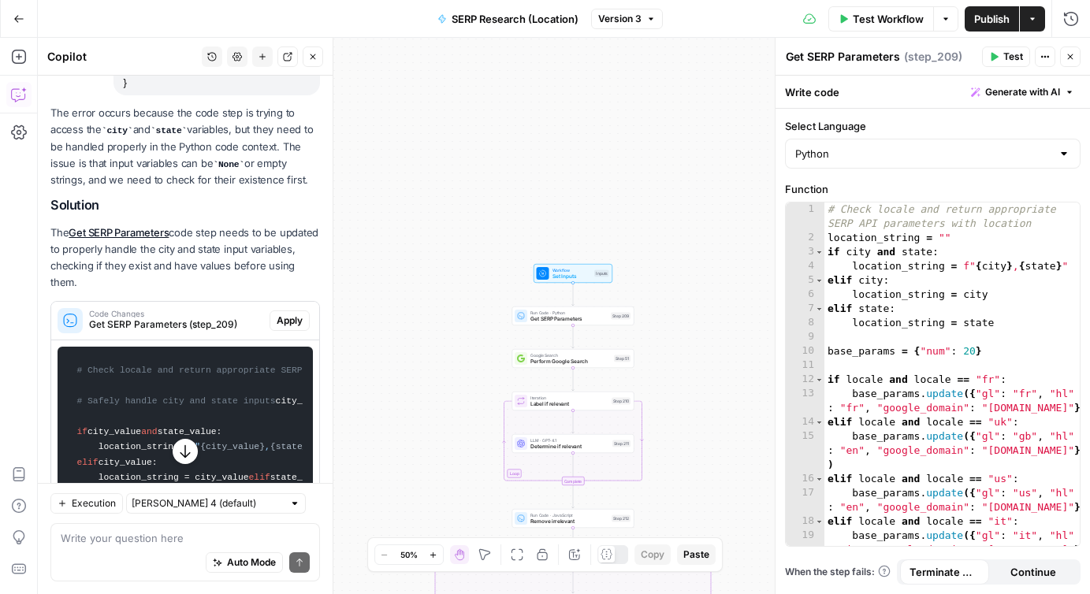
scroll to position [2236, 0]
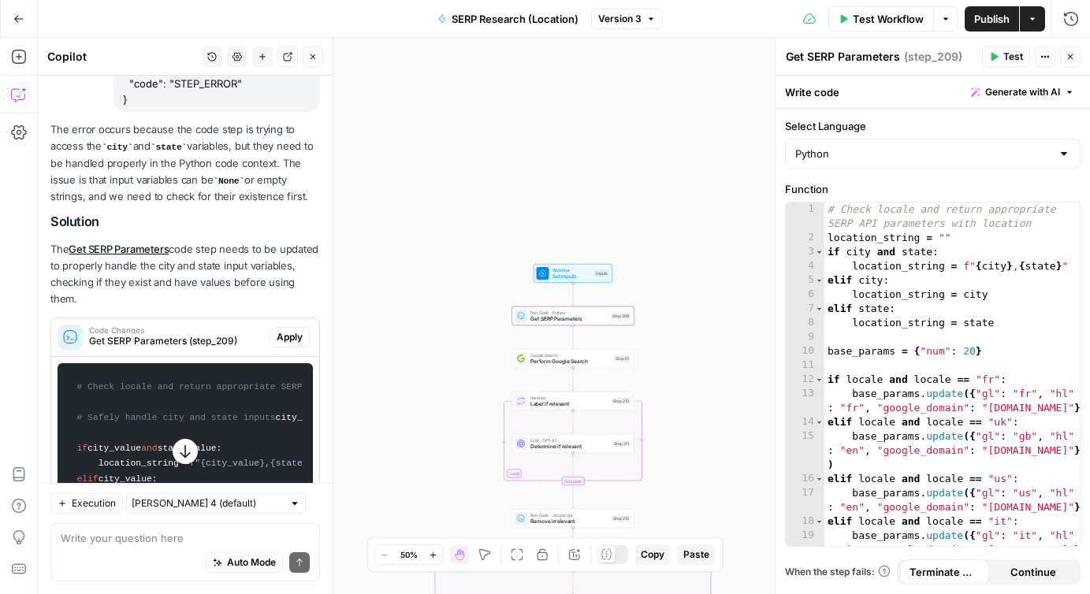
click at [284, 335] on span "Apply" at bounding box center [290, 337] width 26 height 14
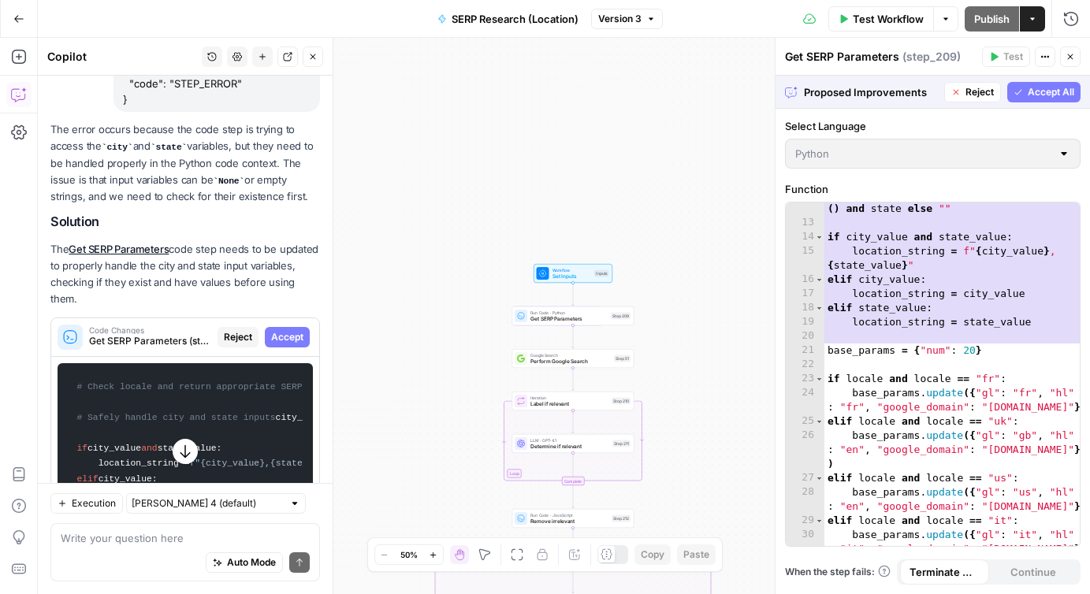
scroll to position [0, 0]
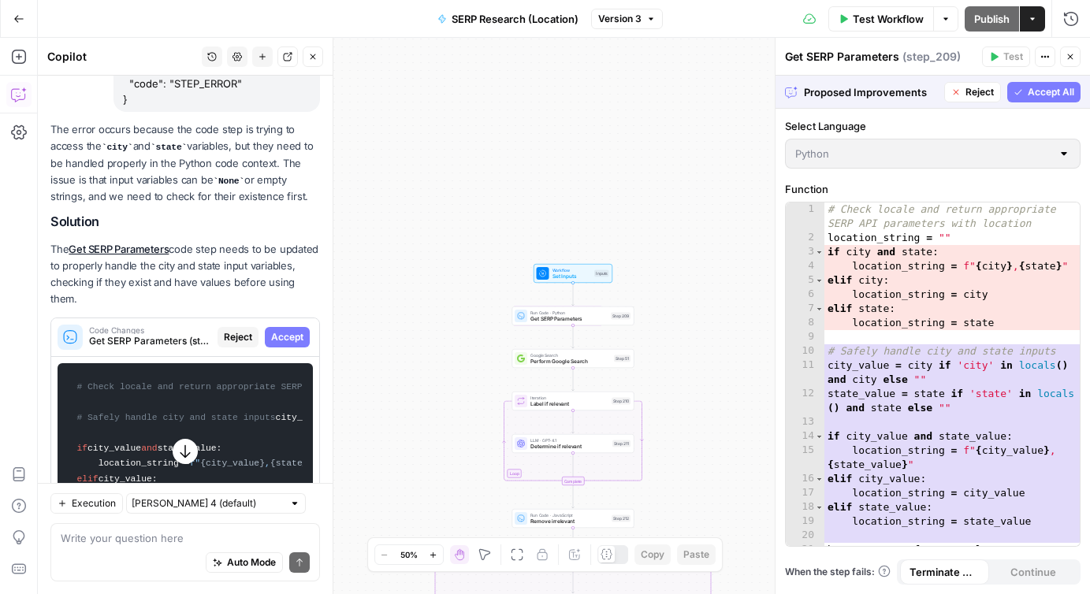
click at [1043, 95] on span "Accept All" at bounding box center [1051, 92] width 46 height 14
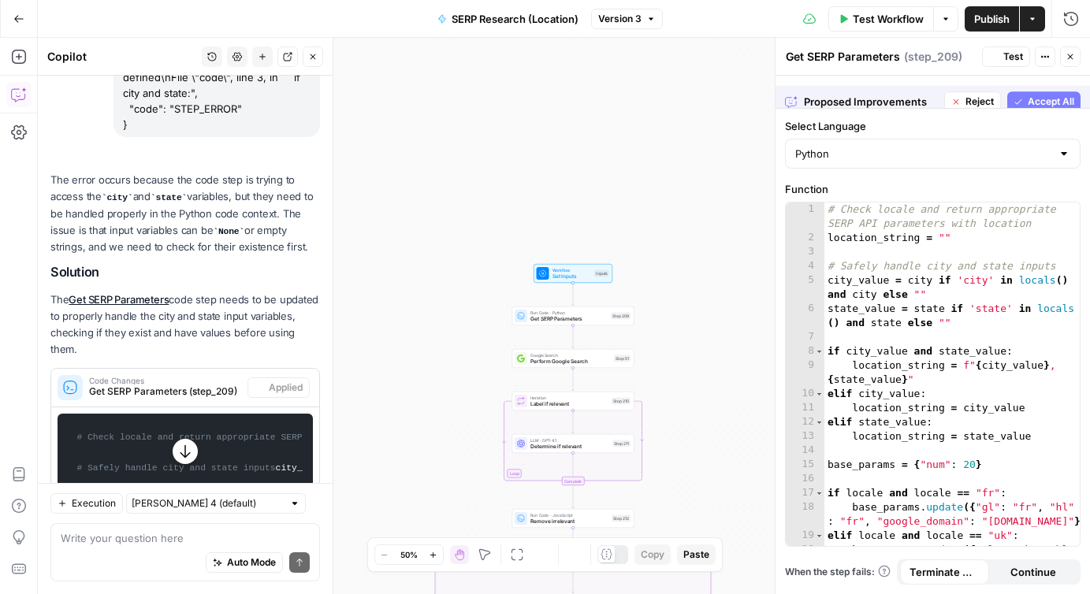
scroll to position [2261, 0]
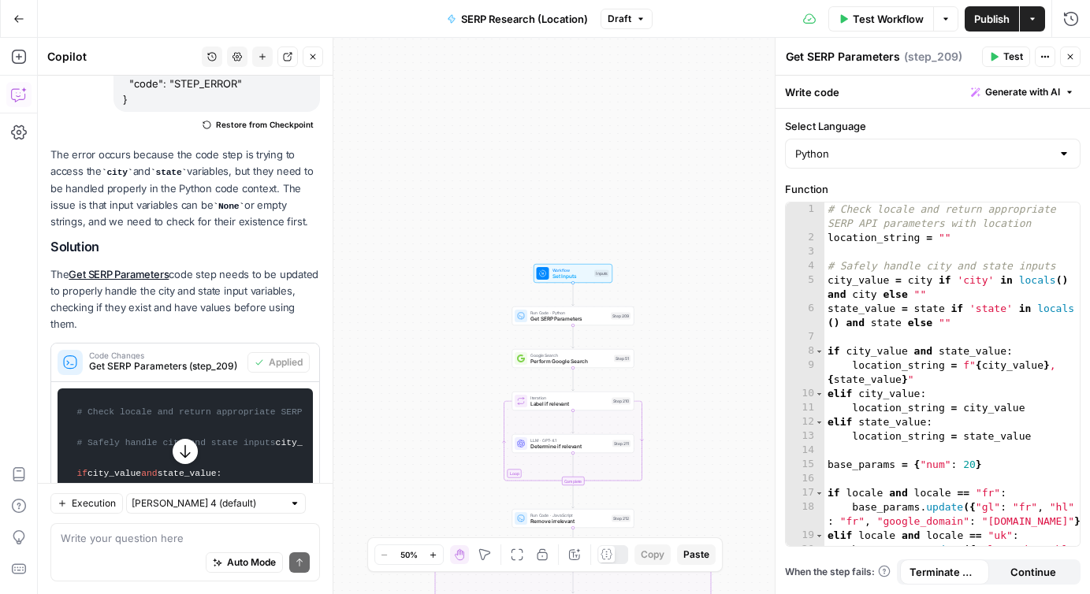
click at [990, 11] on span "Publish" at bounding box center [991, 19] width 35 height 16
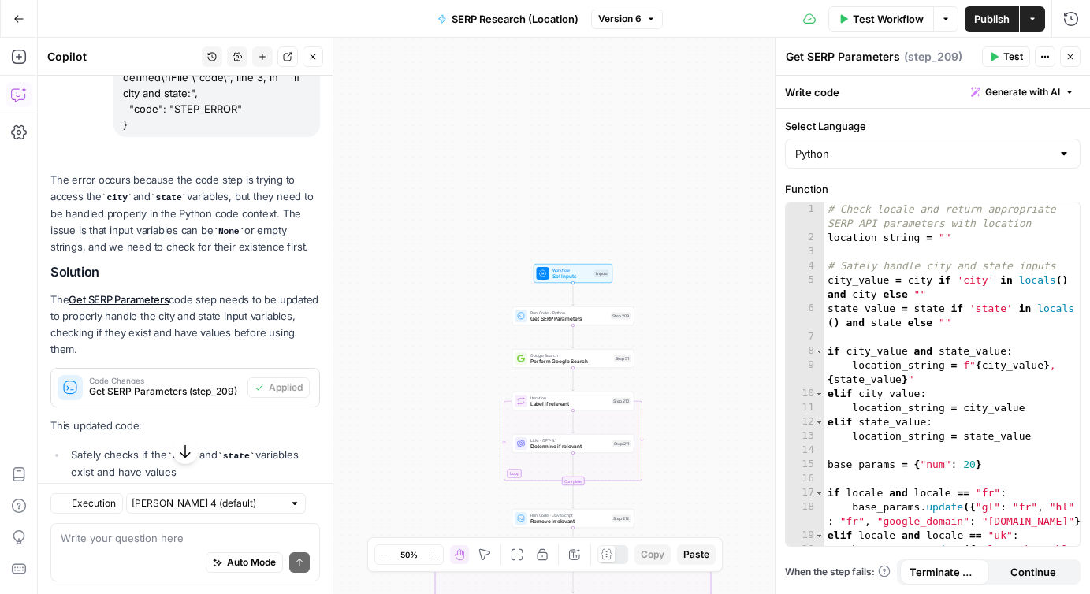
scroll to position [2261, 0]
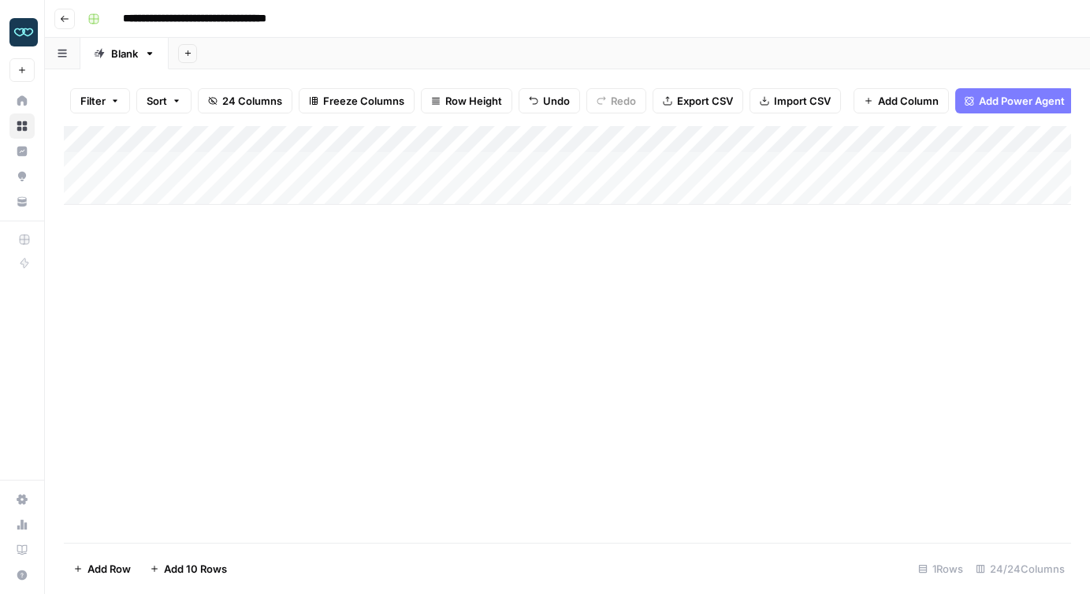
click at [509, 167] on div "Add Column" at bounding box center [567, 165] width 1007 height 79
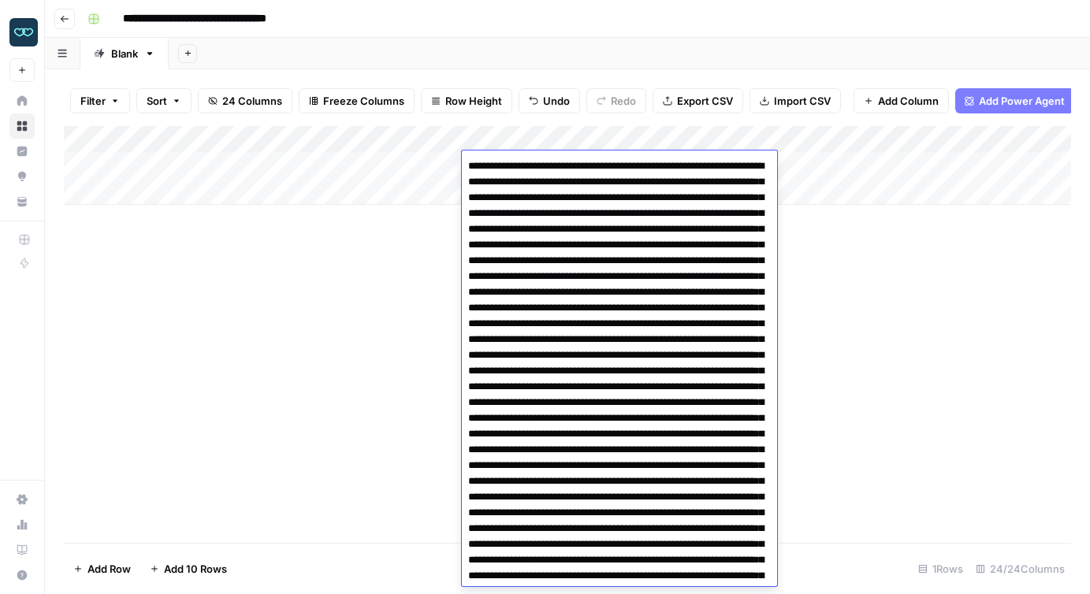
click at [393, 287] on div "Add Column" at bounding box center [567, 334] width 1007 height 417
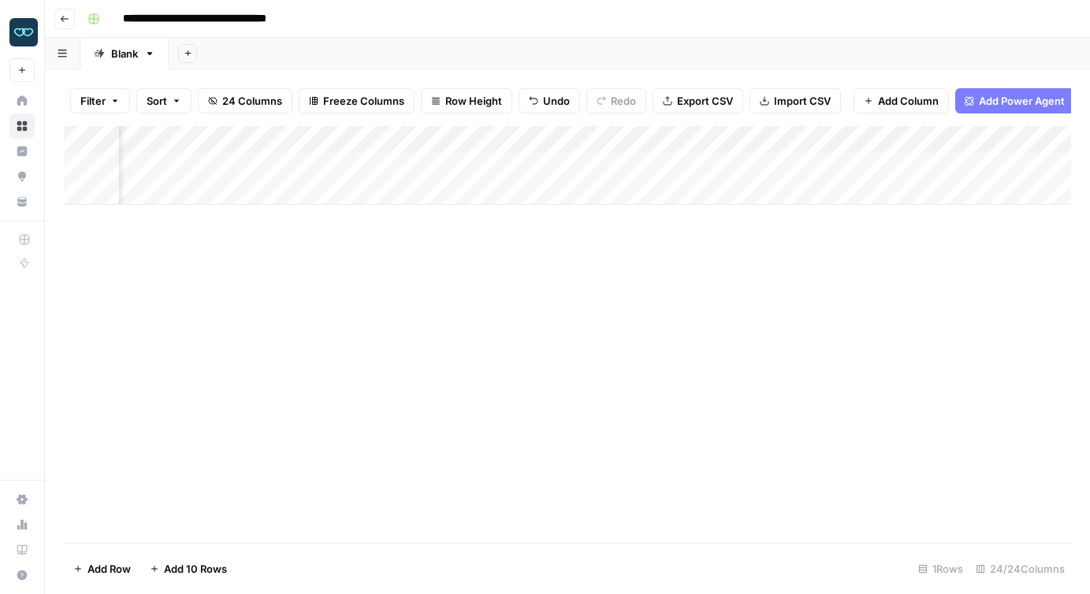
scroll to position [0, 1567]
click at [535, 139] on div "Add Column" at bounding box center [567, 165] width 1007 height 79
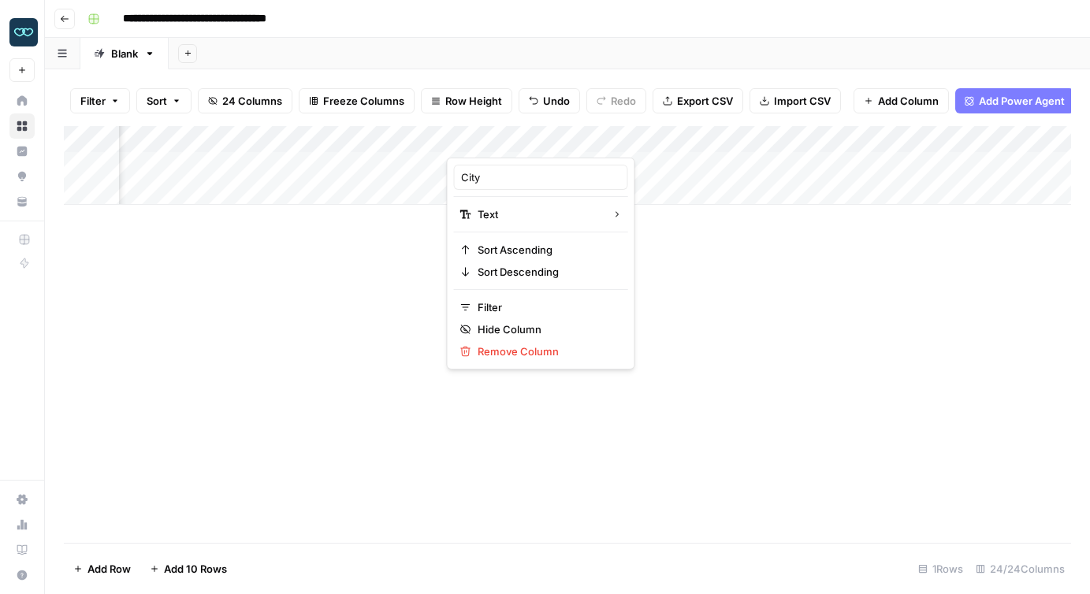
click at [366, 290] on div "Add Column" at bounding box center [567, 334] width 1007 height 417
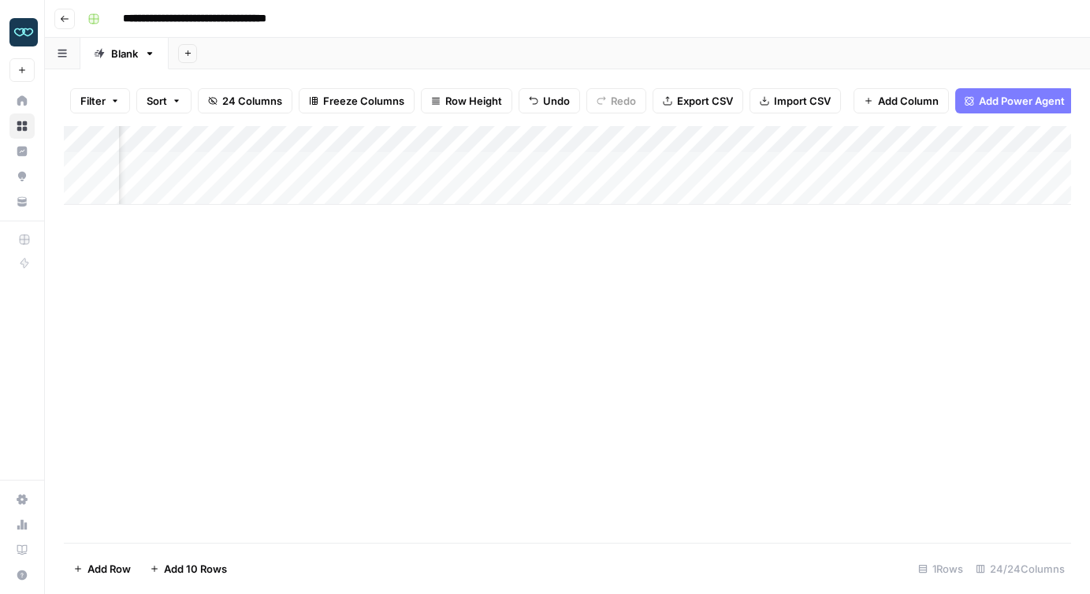
scroll to position [0, 0]
drag, startPoint x: 477, startPoint y: 132, endPoint x: 314, endPoint y: 142, distance: 162.7
click at [314, 142] on div "Add Column" at bounding box center [567, 165] width 1007 height 79
drag, startPoint x: 224, startPoint y: 131, endPoint x: 395, endPoint y: 132, distance: 171.0
click at [395, 132] on div "Add Column" at bounding box center [567, 165] width 1007 height 79
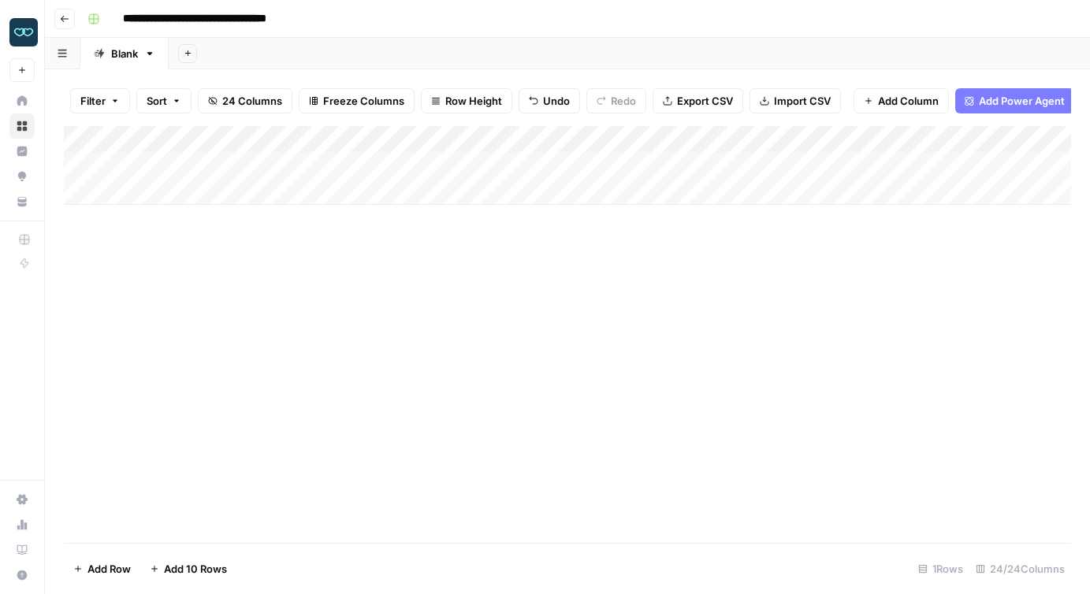
click at [290, 136] on div "Add Column" at bounding box center [567, 165] width 1007 height 79
click at [223, 265] on div "Add Column" at bounding box center [567, 334] width 1007 height 417
click at [210, 165] on div "Add Column" at bounding box center [567, 165] width 1007 height 79
click at [230, 277] on div "Add Column" at bounding box center [567, 334] width 1007 height 417
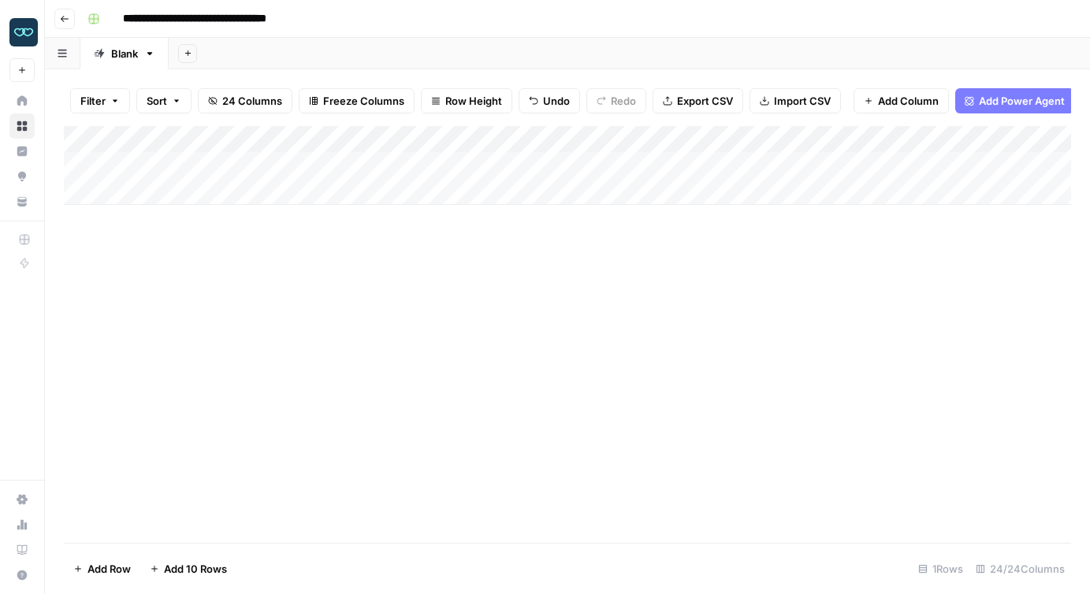
click at [281, 170] on div "Add Column" at bounding box center [567, 165] width 1007 height 79
type textarea "**********"
click at [374, 239] on div "Add Column" at bounding box center [567, 334] width 1007 height 417
click at [392, 165] on div "Add Column" at bounding box center [567, 165] width 1007 height 79
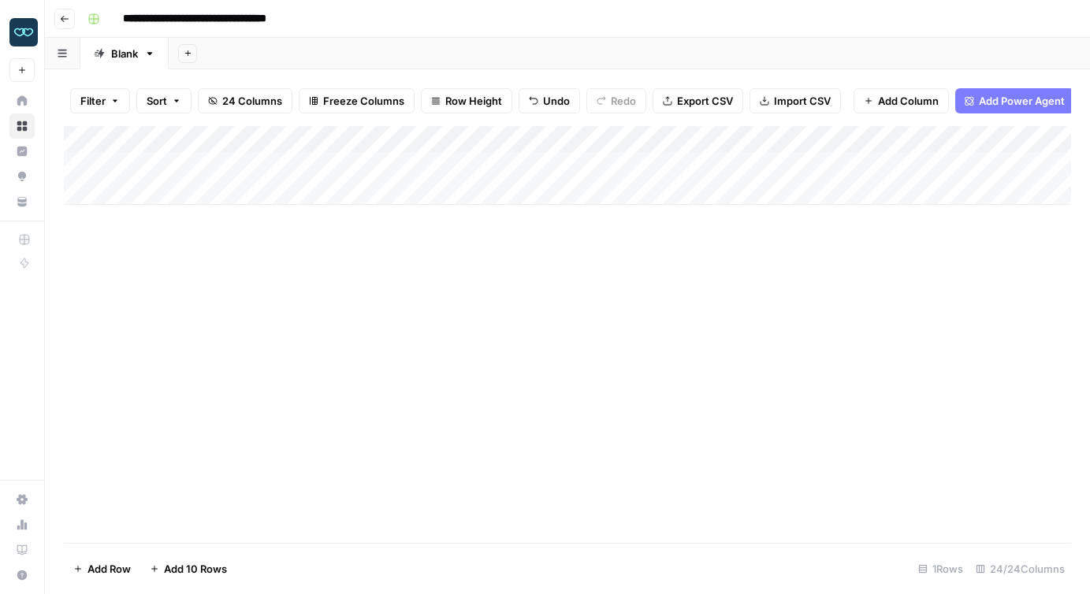
click at [392, 165] on div "Add Column" at bounding box center [567, 165] width 1007 height 79
type textarea "*"
type textarea "********"
click at [497, 299] on div "Add Column" at bounding box center [567, 334] width 1007 height 417
click at [347, 134] on div "Add Column" at bounding box center [567, 165] width 1007 height 79
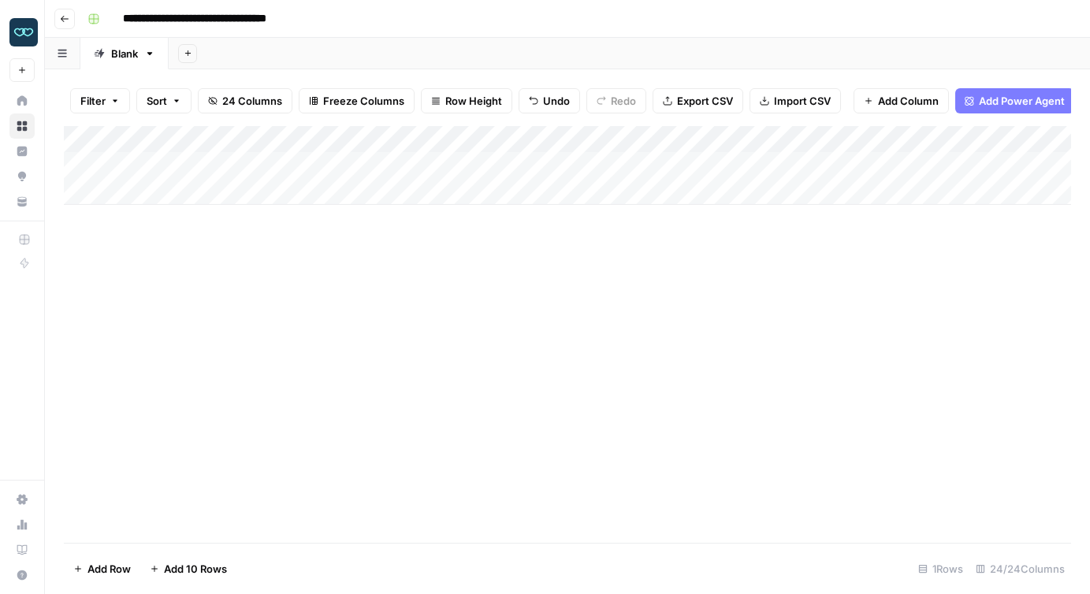
click at [180, 167] on div "Add Column" at bounding box center [567, 165] width 1007 height 79
click at [180, 167] on textarea "**********" at bounding box center [244, 166] width 252 height 22
click at [502, 325] on div "Add Column" at bounding box center [567, 334] width 1007 height 417
click at [699, 163] on div "Add Column" at bounding box center [567, 165] width 1007 height 79
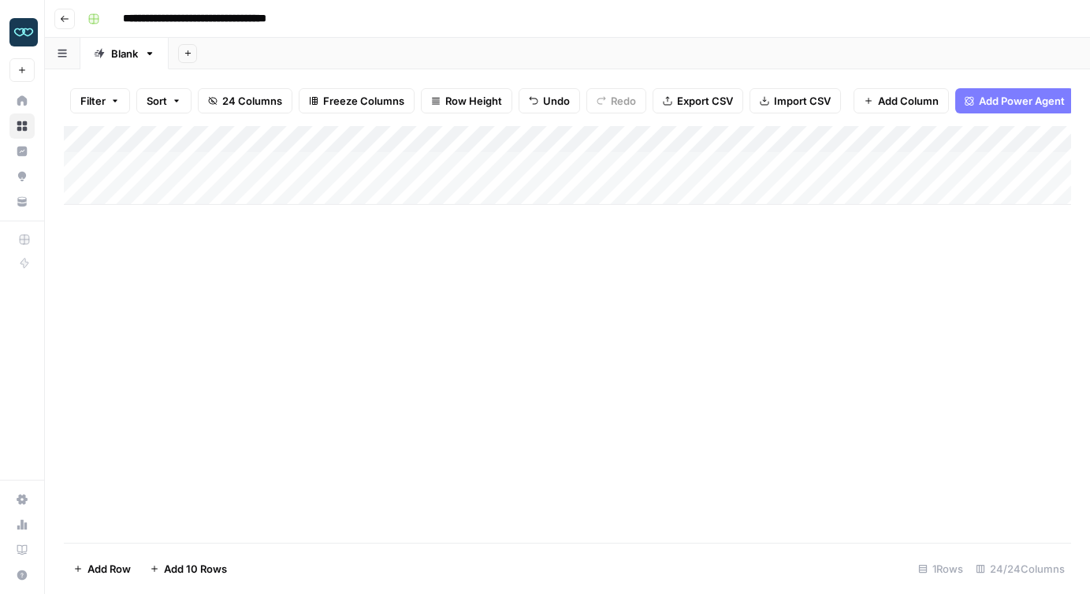
click at [699, 163] on div "Add Column" at bounding box center [567, 165] width 1007 height 79
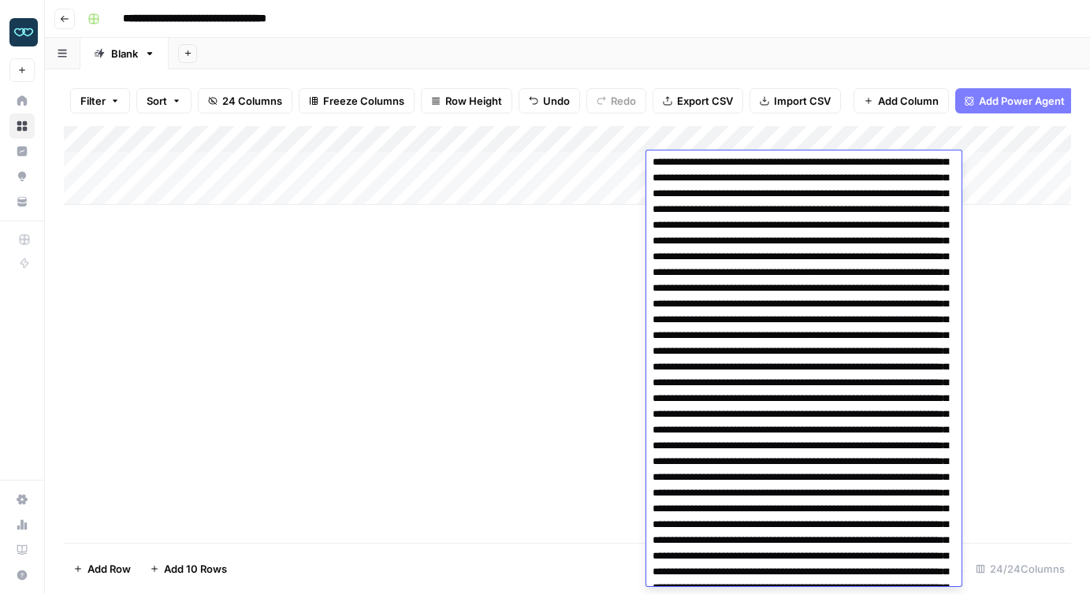
scroll to position [45638, 0]
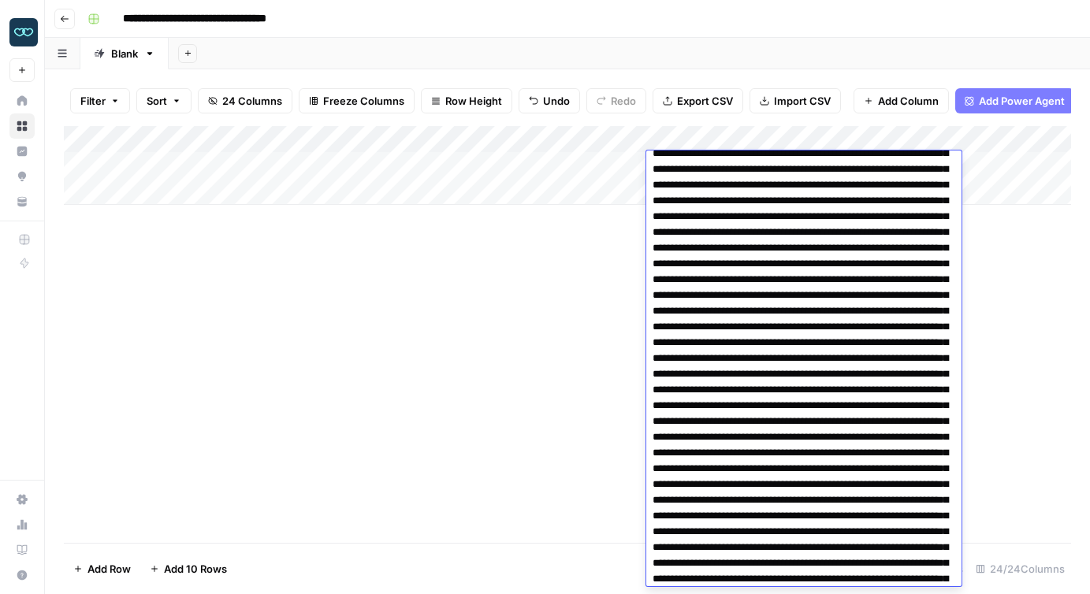
click at [521, 342] on div "Add Column" at bounding box center [567, 334] width 1007 height 417
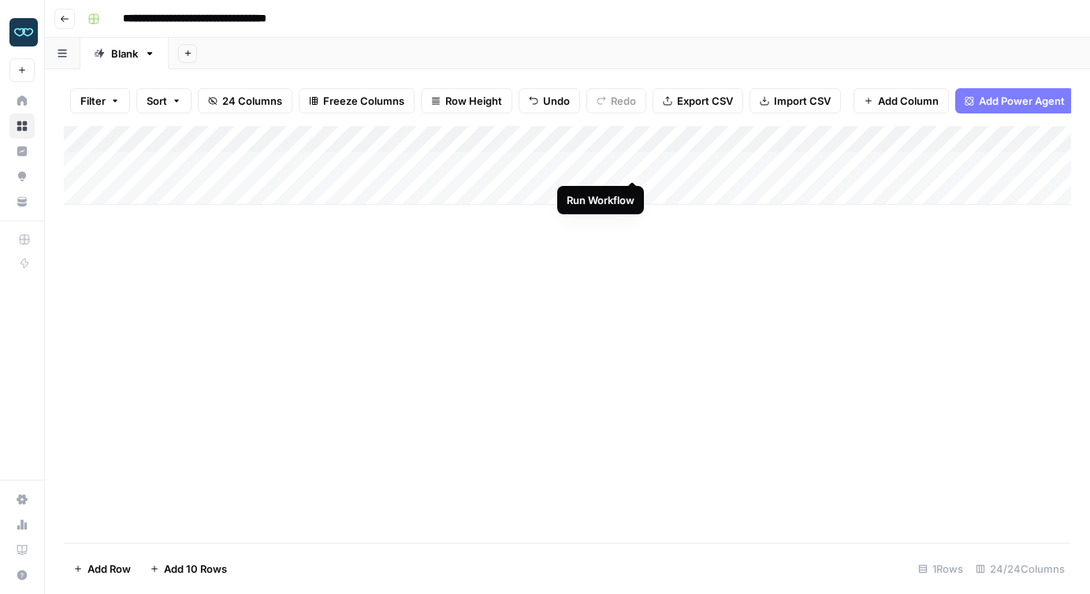
click at [634, 163] on div "Add Column" at bounding box center [567, 165] width 1007 height 79
click at [345, 137] on div "Add Column" at bounding box center [567, 165] width 1007 height 79
click at [263, 429] on div "Add Column" at bounding box center [567, 334] width 1007 height 417
click at [414, 355] on div "Add Column" at bounding box center [567, 334] width 1007 height 417
click at [632, 162] on div "Add Column" at bounding box center [567, 165] width 1007 height 79
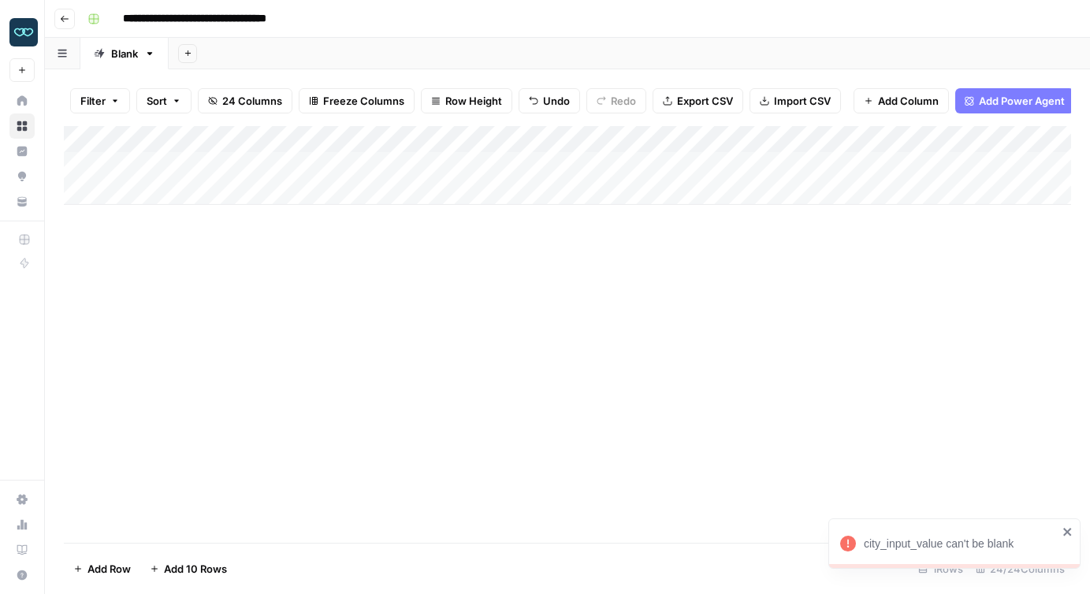
click at [901, 543] on div "city_input_value can't be blank" at bounding box center [961, 544] width 194 height 16
click at [901, 543] on div "**********" at bounding box center [545, 297] width 1090 height 594
click at [901, 543] on footer "Add Row Add 10 Rows 1 Rows 24/24 Columns" at bounding box center [567, 568] width 1007 height 51
click at [868, 501] on div "Add Column" at bounding box center [567, 334] width 1007 height 417
click at [631, 162] on div "Add Column" at bounding box center [567, 165] width 1007 height 79
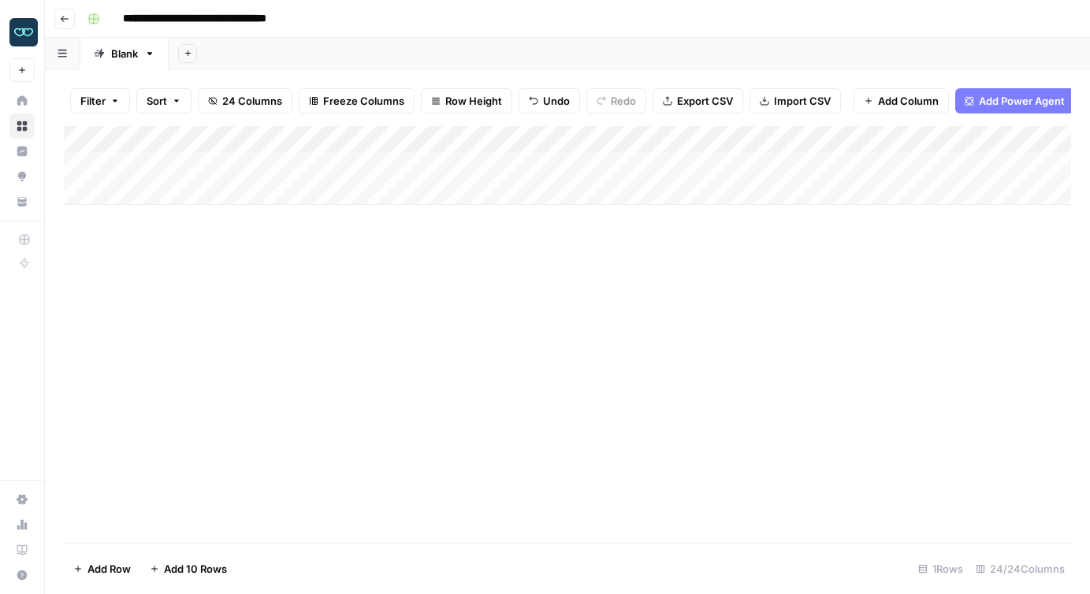
click at [488, 377] on div "Add Column" at bounding box center [567, 334] width 1007 height 417
click at [344, 139] on div "Add Column" at bounding box center [567, 165] width 1007 height 79
click at [673, 312] on div "Add Column" at bounding box center [567, 334] width 1007 height 417
click at [348, 138] on div "Add Column" at bounding box center [567, 165] width 1007 height 79
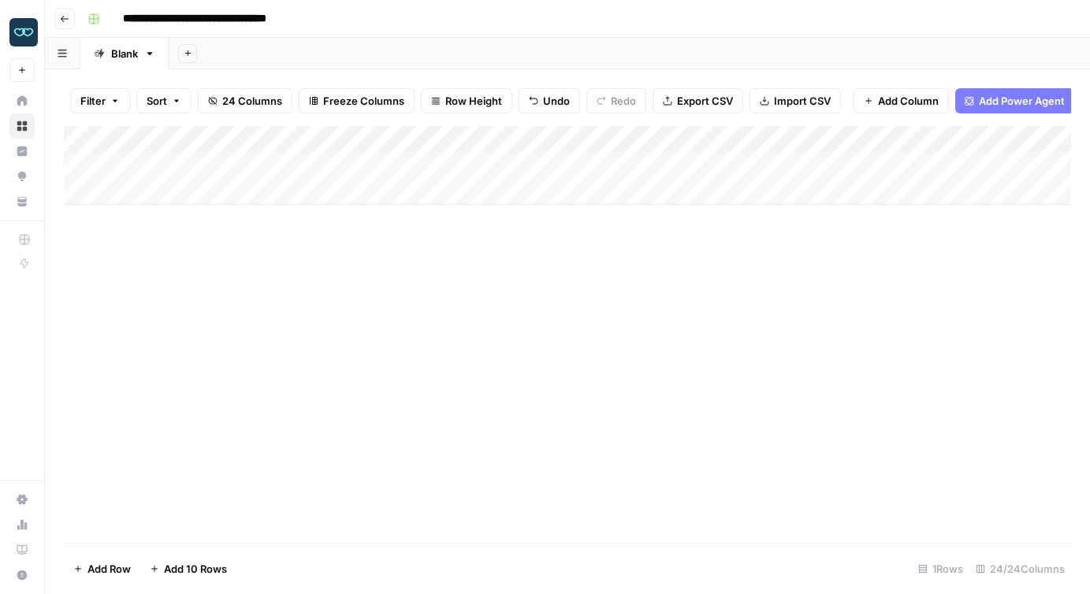
click at [359, 411] on div "Add Column" at bounding box center [567, 334] width 1007 height 417
click at [346, 139] on div "Add Column" at bounding box center [567, 165] width 1007 height 79
click at [197, 400] on div "Add Column" at bounding box center [567, 334] width 1007 height 417
click at [615, 139] on div "Add Column" at bounding box center [567, 165] width 1007 height 79
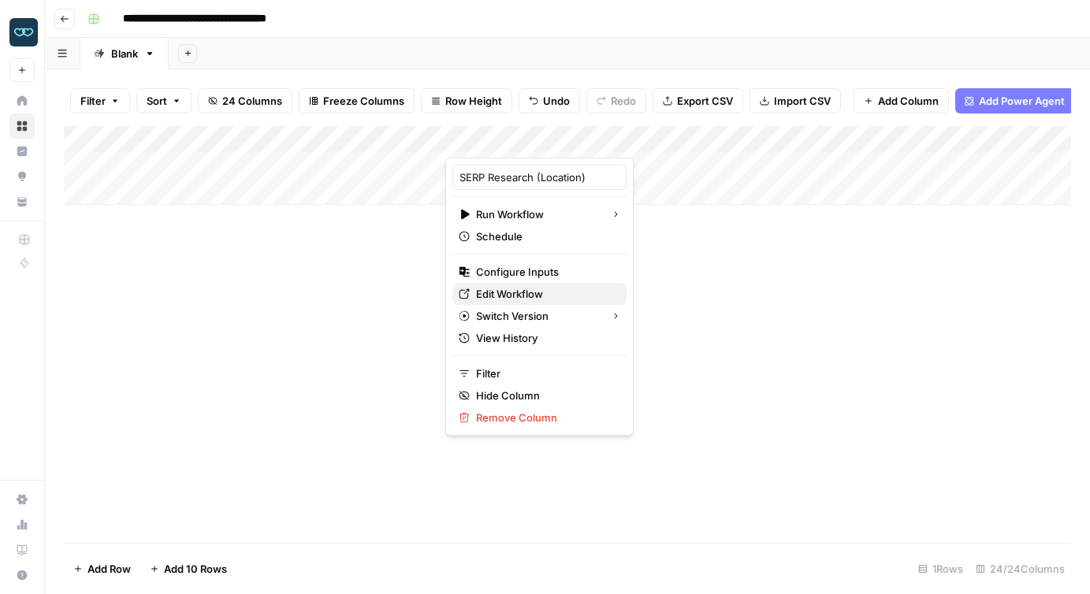
click at [524, 290] on span "Edit Workflow" at bounding box center [545, 294] width 138 height 16
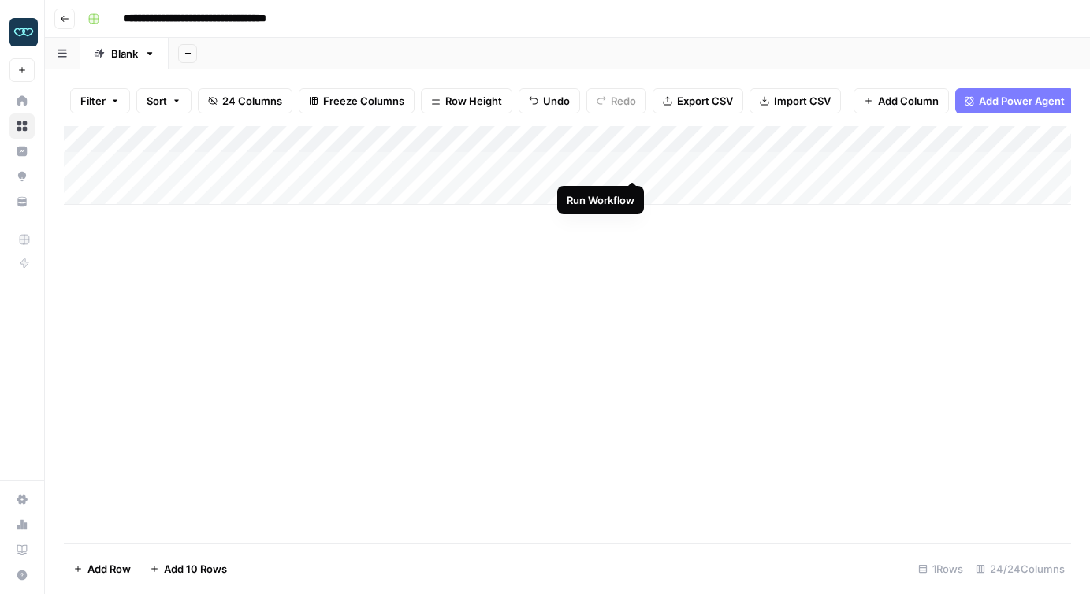
click at [631, 165] on div "Add Column" at bounding box center [567, 165] width 1007 height 79
click at [1069, 531] on icon "close" at bounding box center [1067, 532] width 11 height 13
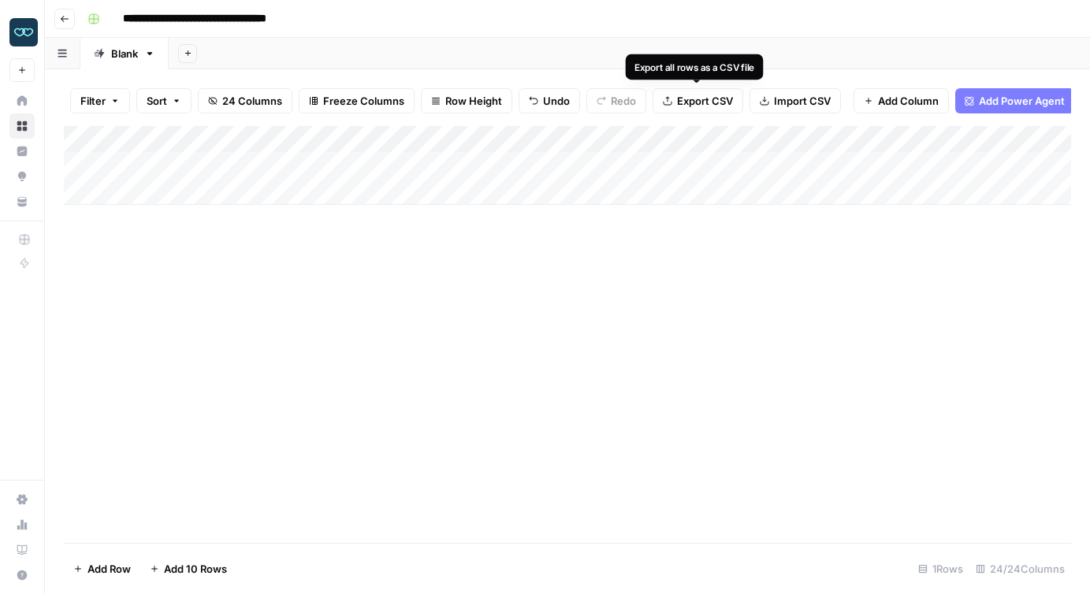
scroll to position [0, 23]
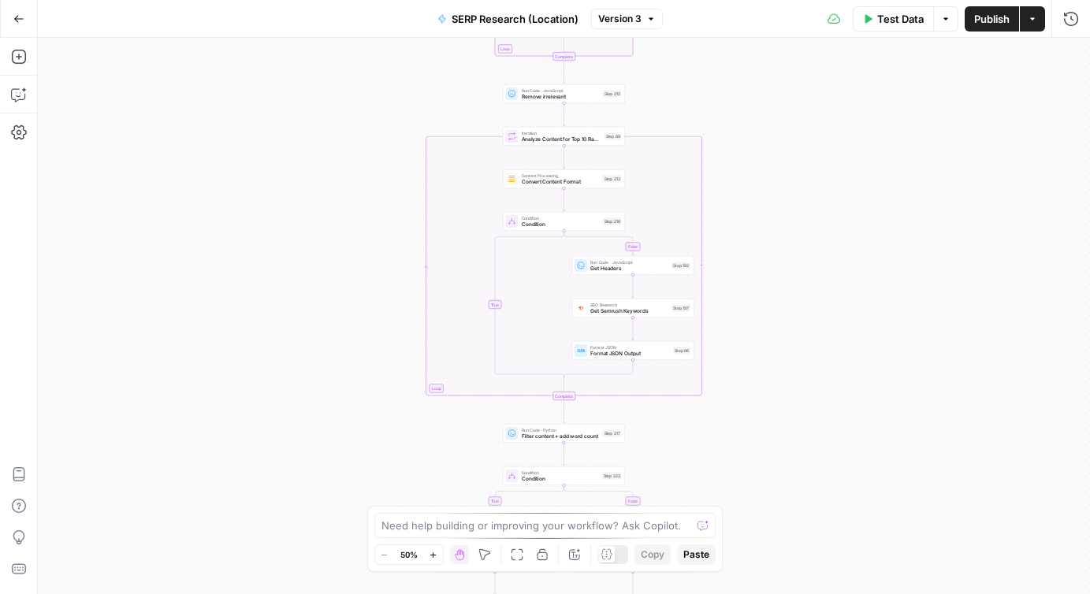
click at [989, 17] on span "Publish" at bounding box center [991, 19] width 35 height 16
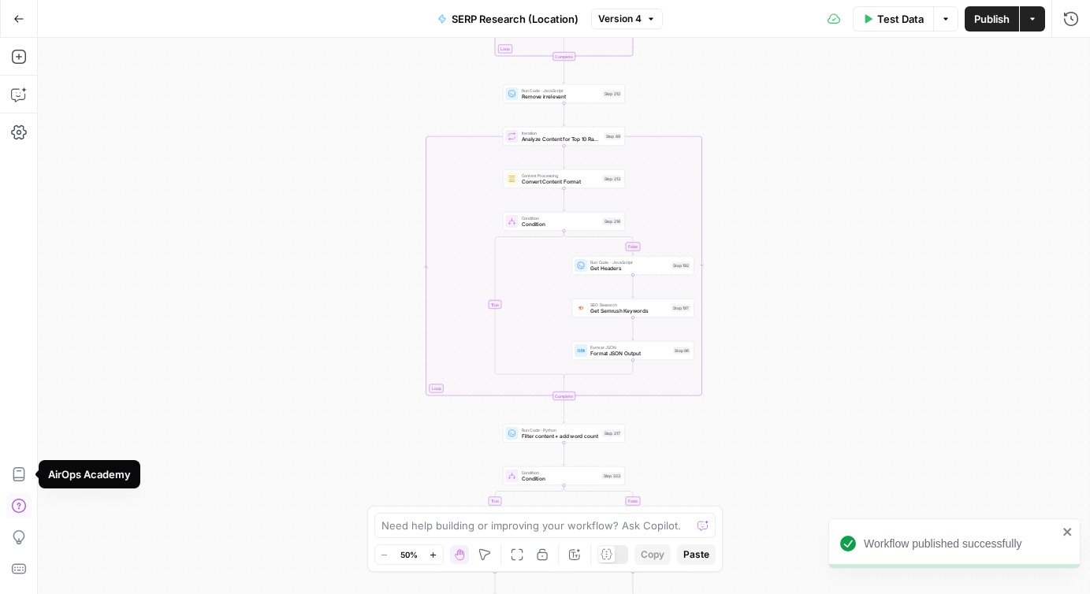
click at [20, 500] on icon "button" at bounding box center [19, 506] width 16 height 16
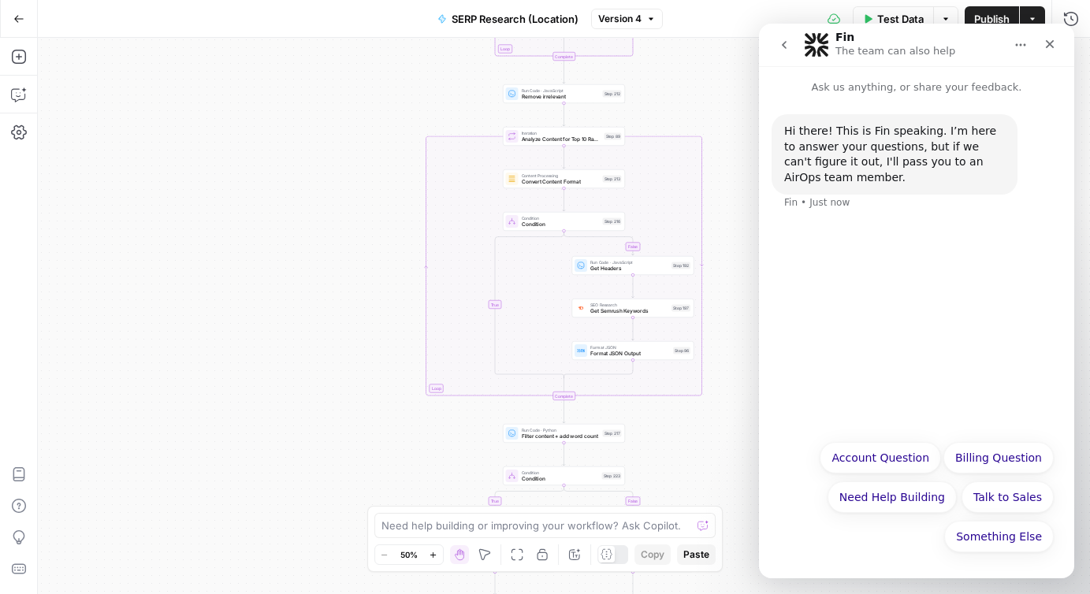
click at [1015, 46] on icon "Home" at bounding box center [1020, 45] width 13 height 13
click at [1056, 46] on div "Close" at bounding box center [1049, 44] width 28 height 28
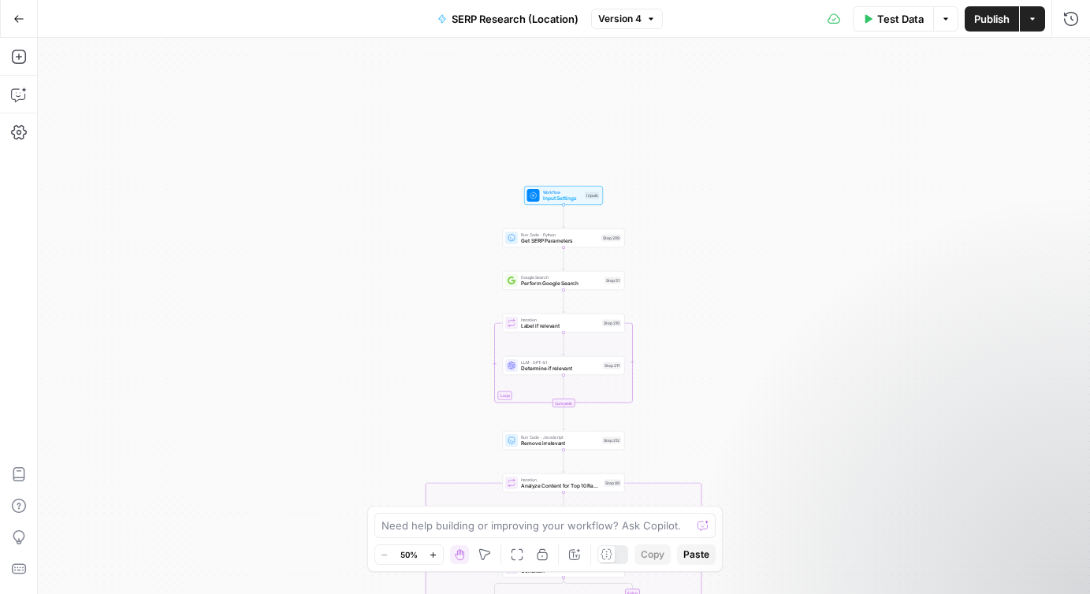
click at [545, 196] on span "Input Settings" at bounding box center [562, 199] width 39 height 8
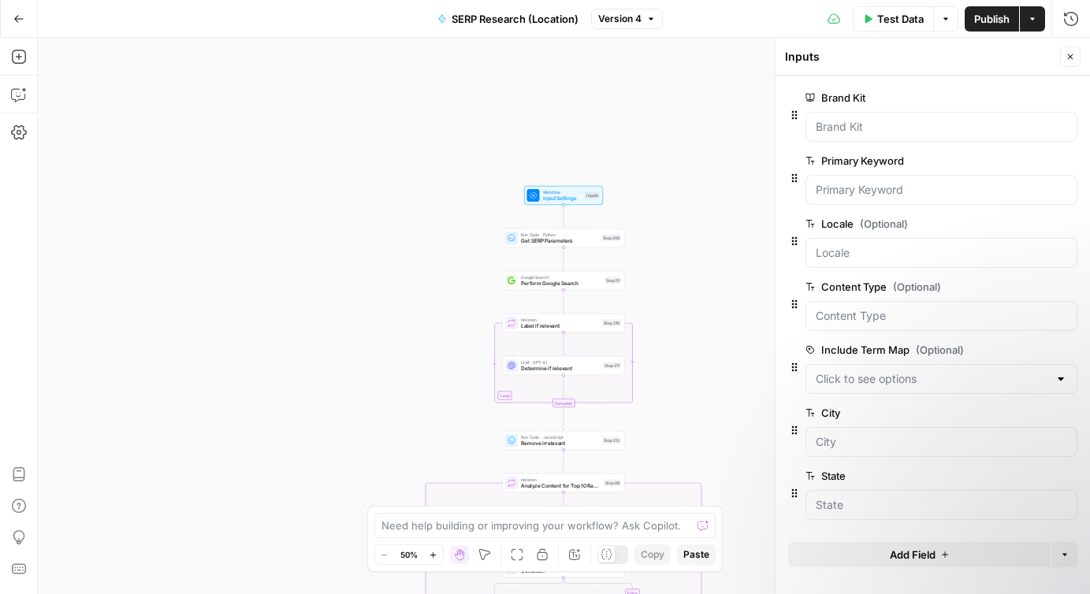
click at [1031, 418] on span "edit field" at bounding box center [1018, 413] width 35 height 13
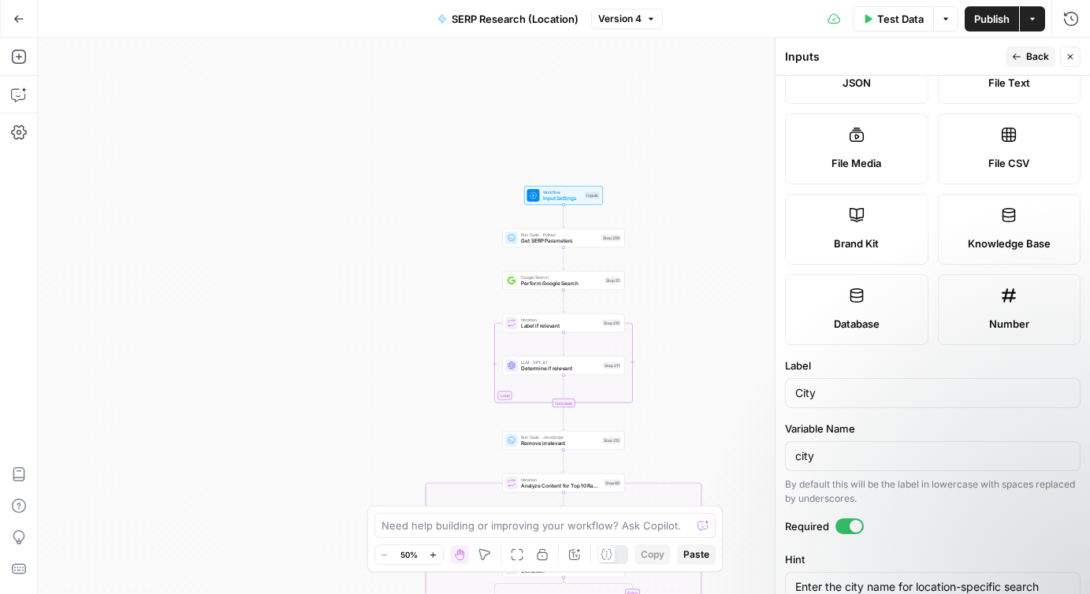
scroll to position [455, 0]
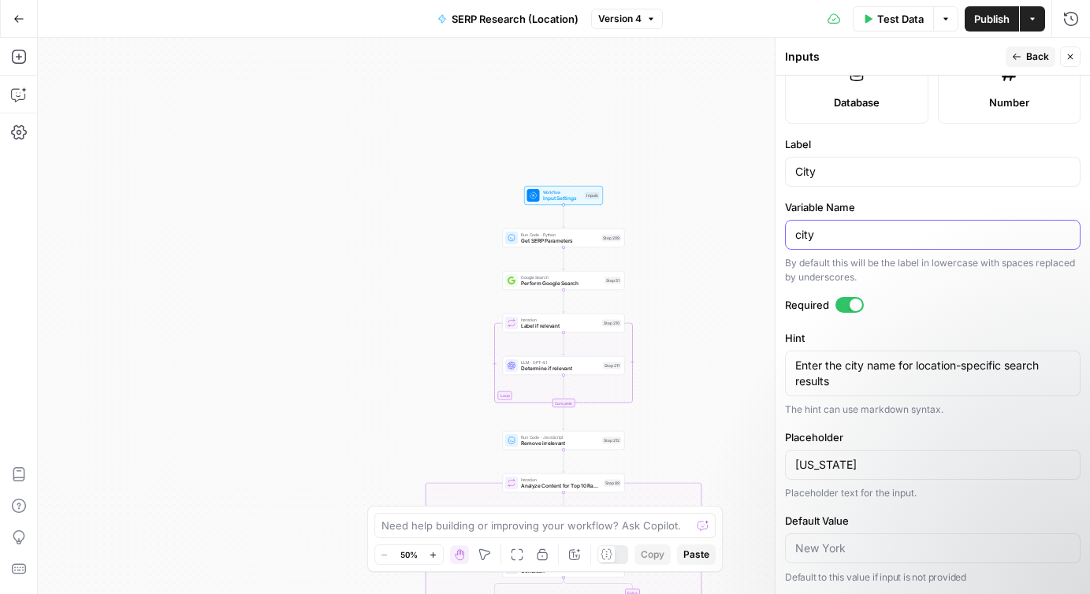
click at [823, 237] on input "city" at bounding box center [932, 235] width 275 height 16
click at [987, 21] on span "Publish" at bounding box center [991, 19] width 35 height 16
click at [801, 234] on input "City" at bounding box center [932, 235] width 275 height 16
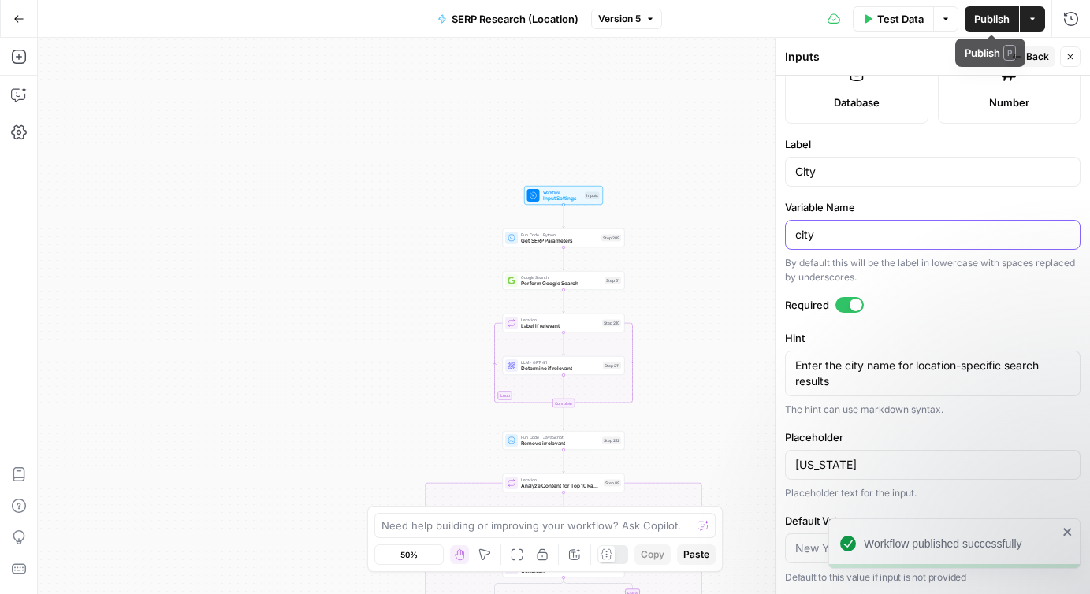
type input "city"
click at [1032, 56] on span "Back" at bounding box center [1037, 57] width 23 height 14
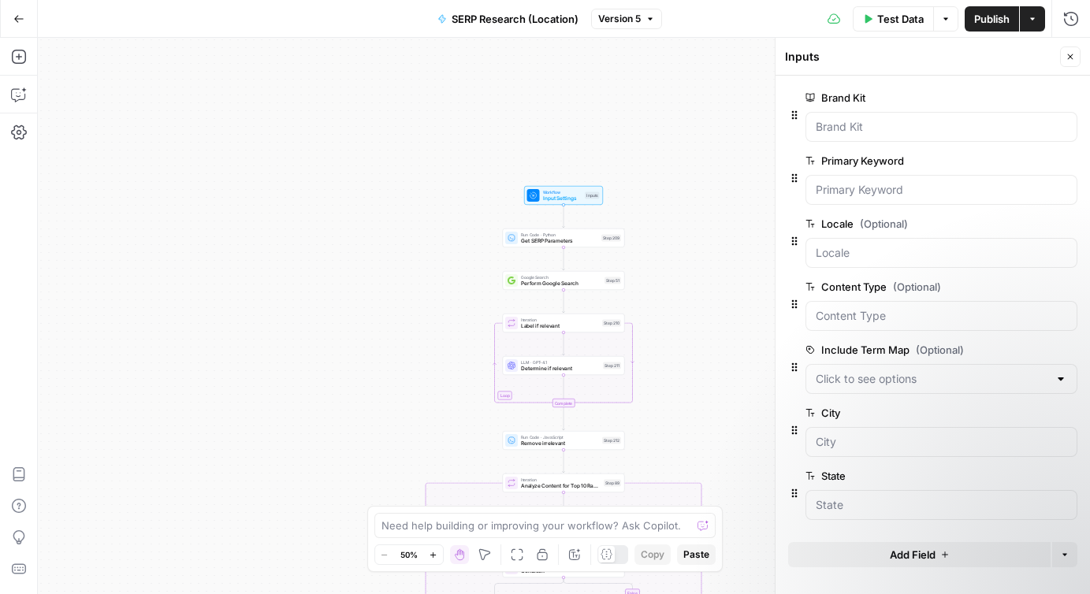
click at [1033, 165] on span "edit field" at bounding box center [1018, 160] width 35 height 13
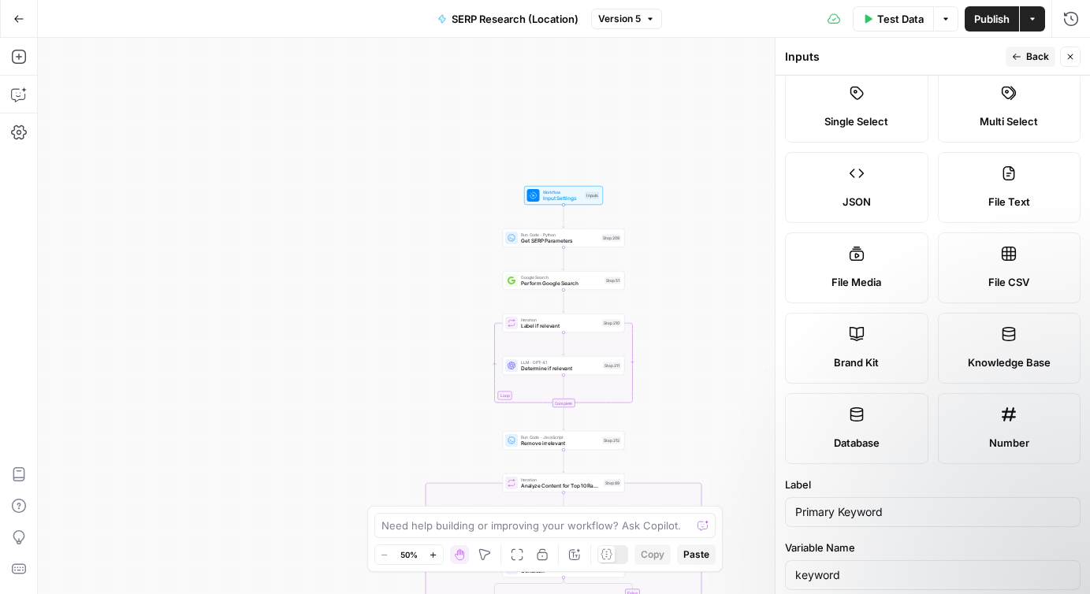
scroll to position [0, 0]
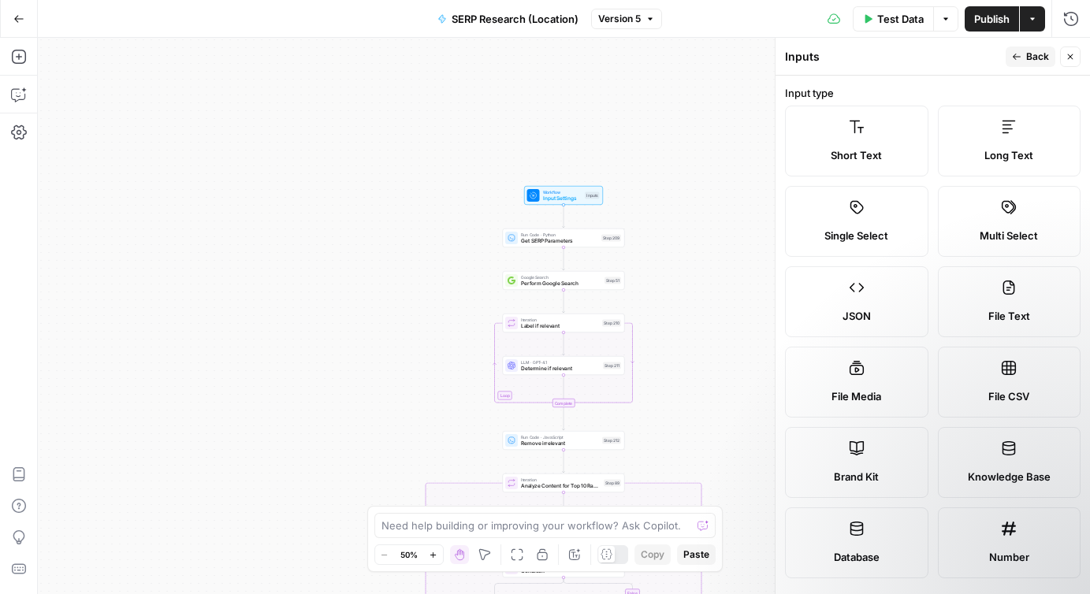
click at [1035, 51] on span "Back" at bounding box center [1037, 57] width 23 height 14
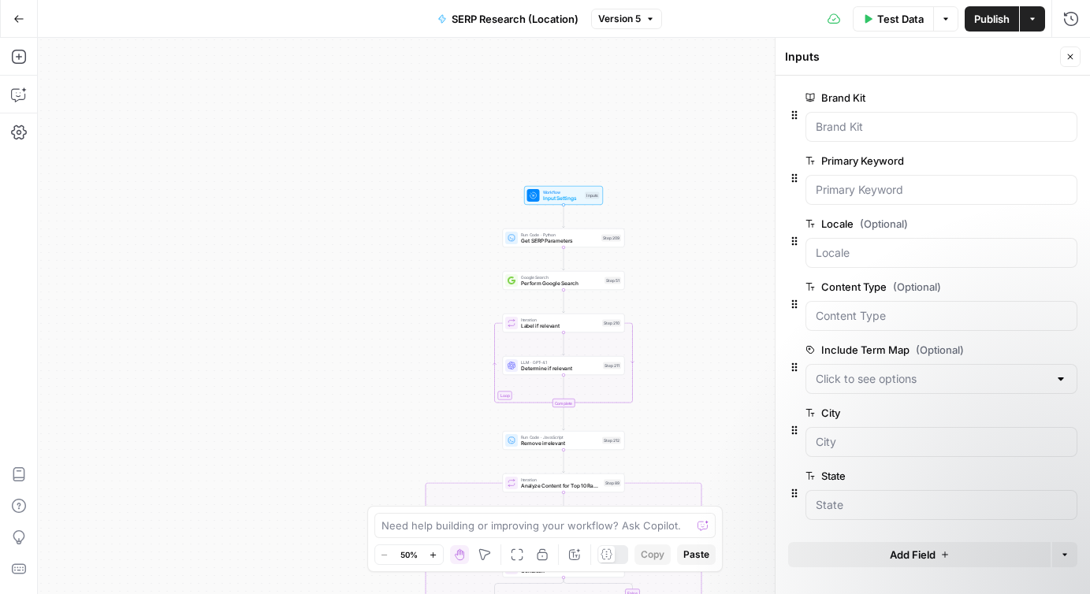
click at [1073, 65] on button "Close" at bounding box center [1070, 56] width 20 height 20
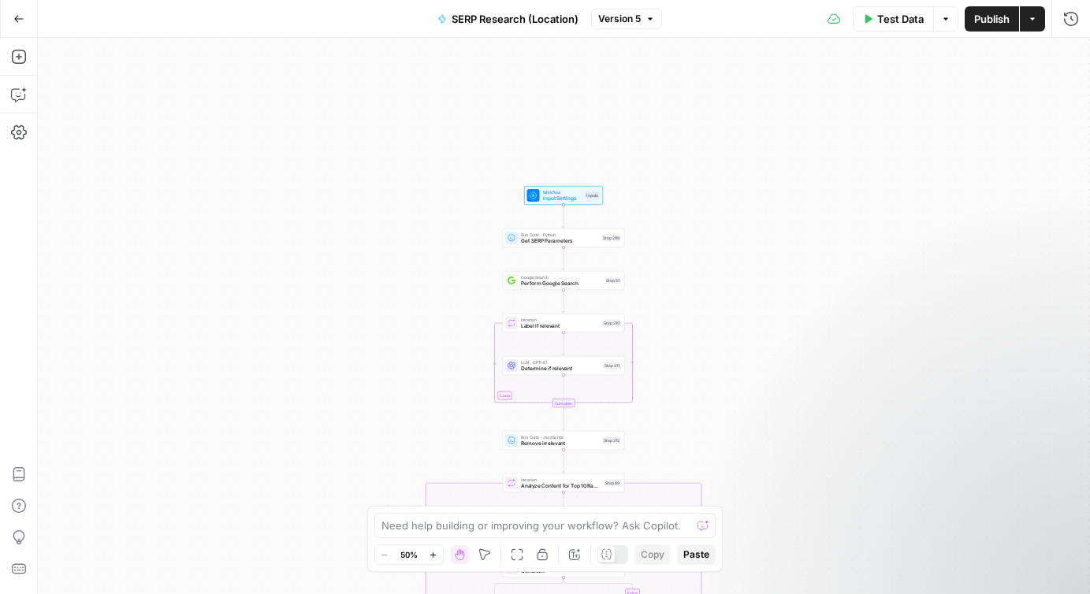
click at [1037, 20] on button "Actions" at bounding box center [1032, 18] width 25 height 25
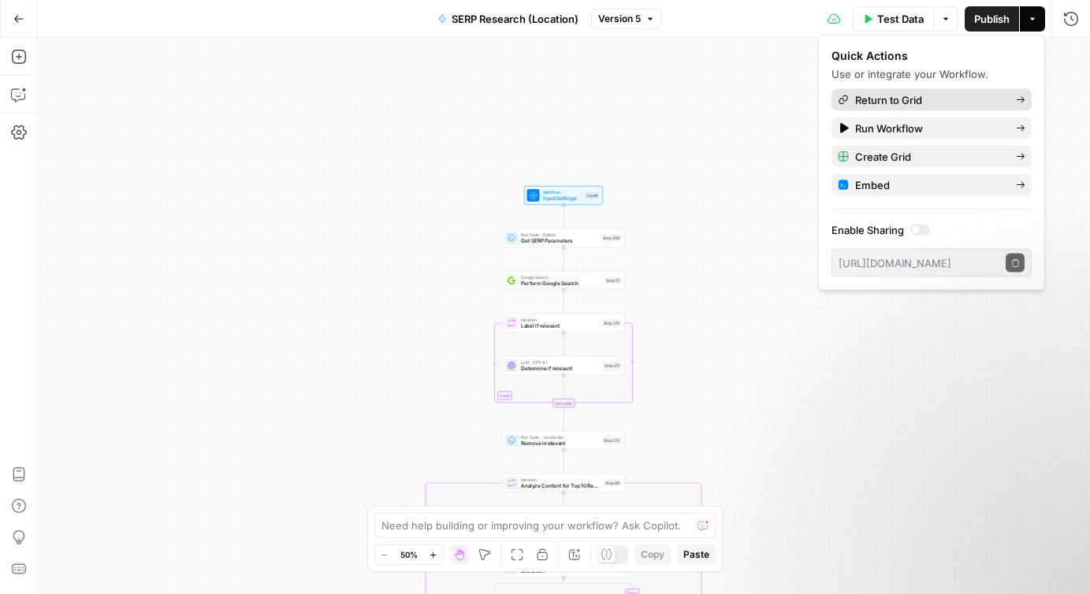
click at [1019, 99] on icon at bounding box center [1020, 99] width 9 height 9
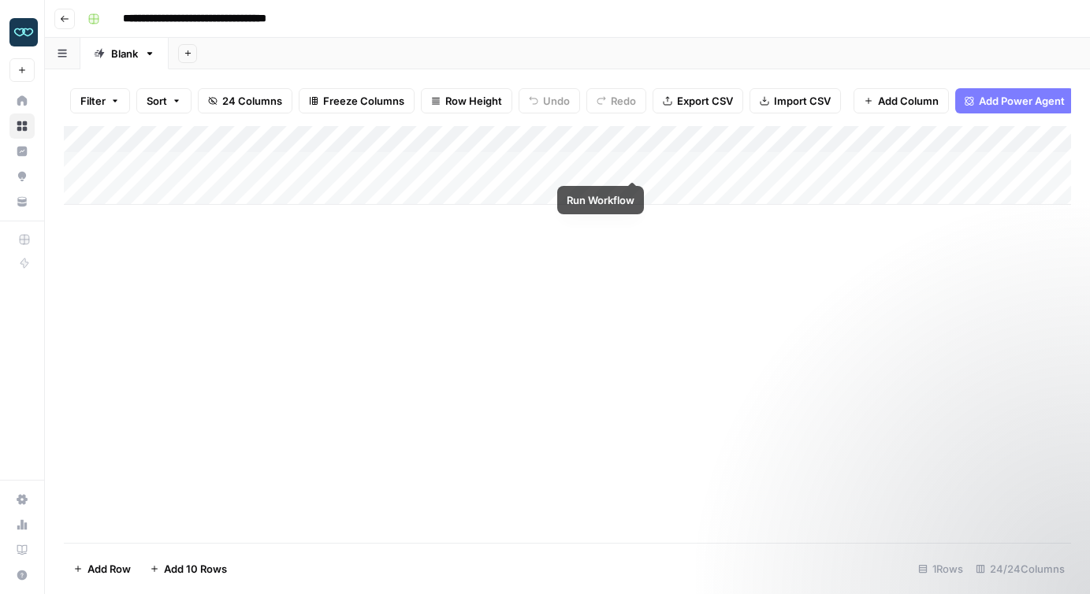
click at [635, 165] on div "Add Column" at bounding box center [567, 165] width 1007 height 79
click at [1068, 526] on icon "close" at bounding box center [1067, 532] width 11 height 13
click at [613, 139] on div "Add Column" at bounding box center [567, 165] width 1007 height 79
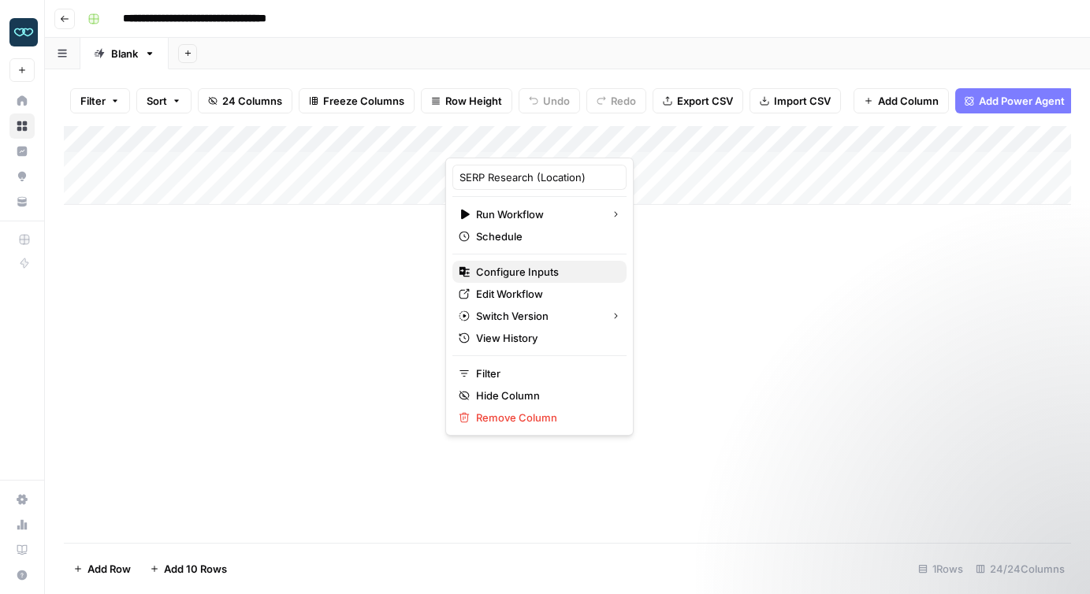
click at [515, 273] on span "Configure Inputs" at bounding box center [545, 272] width 138 height 16
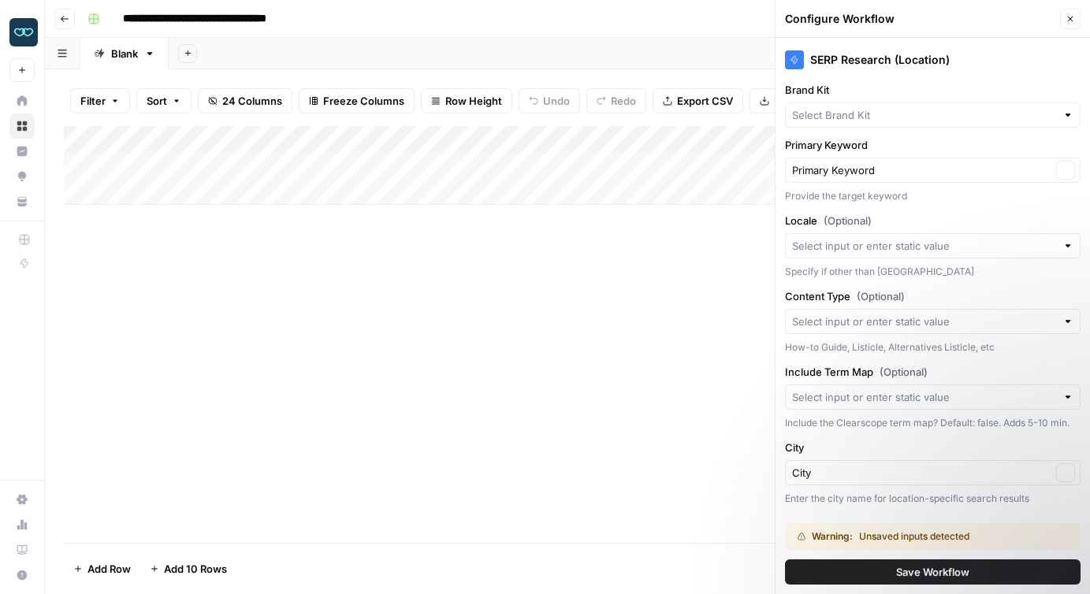
type input "[PERSON_NAME]"
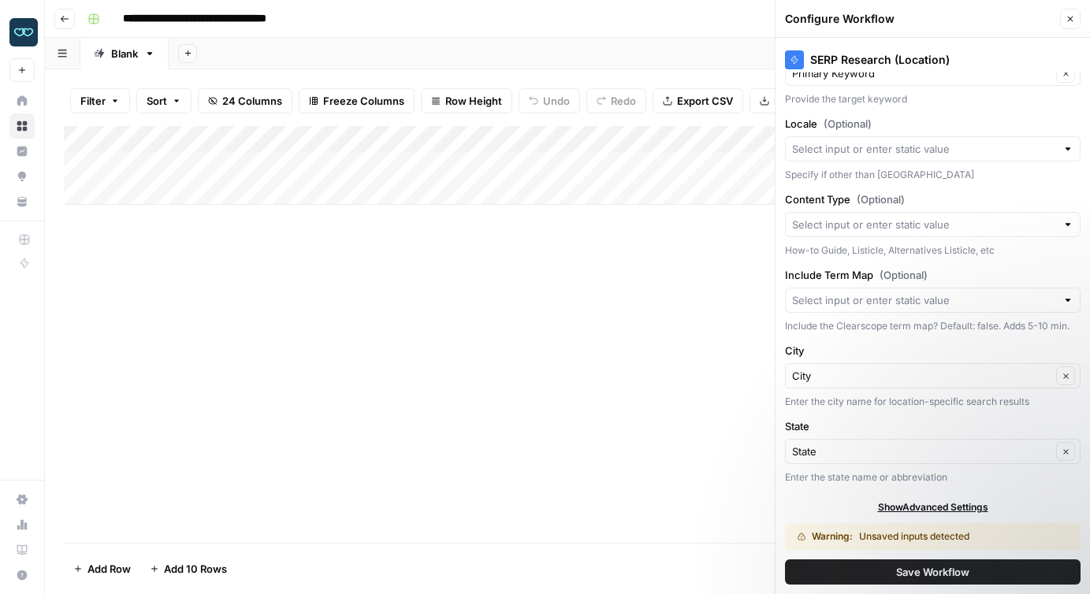
scroll to position [104, 0]
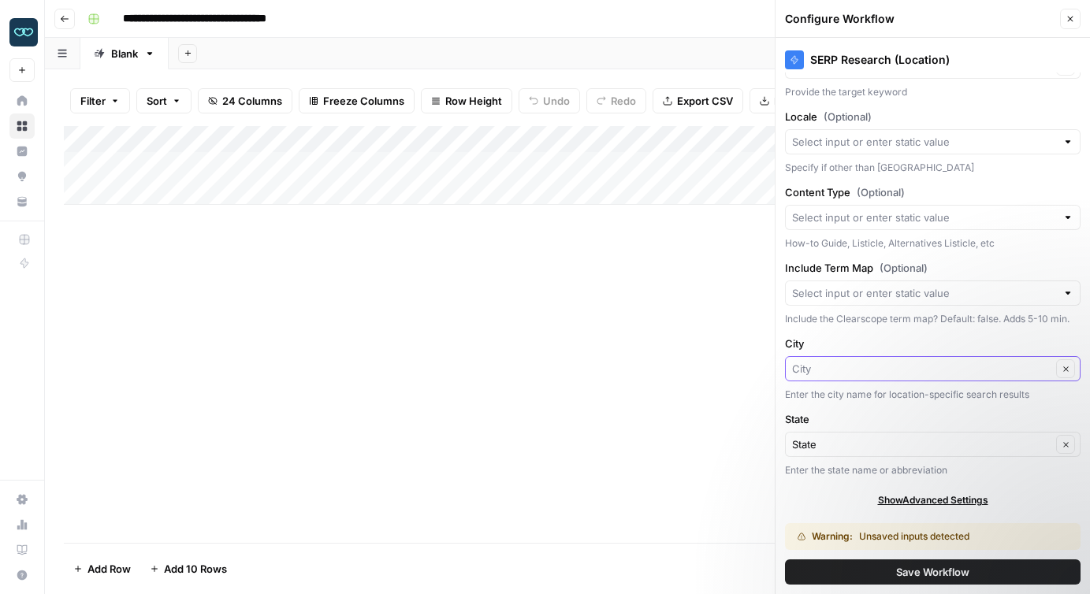
click at [847, 374] on input "City" at bounding box center [921, 369] width 259 height 16
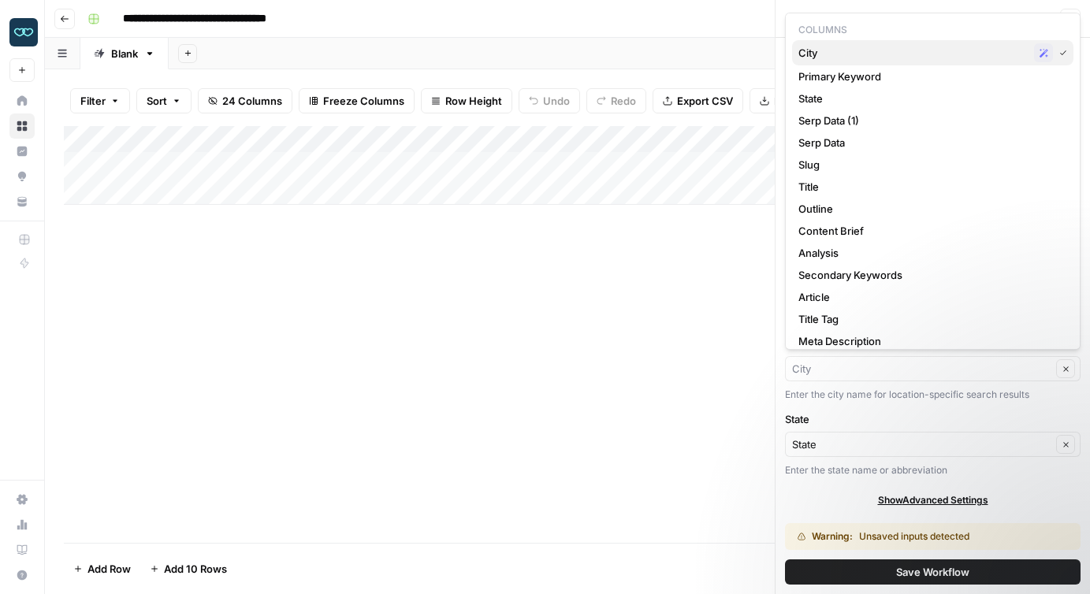
click at [846, 50] on span "City" at bounding box center [912, 53] width 229 height 16
type input "City"
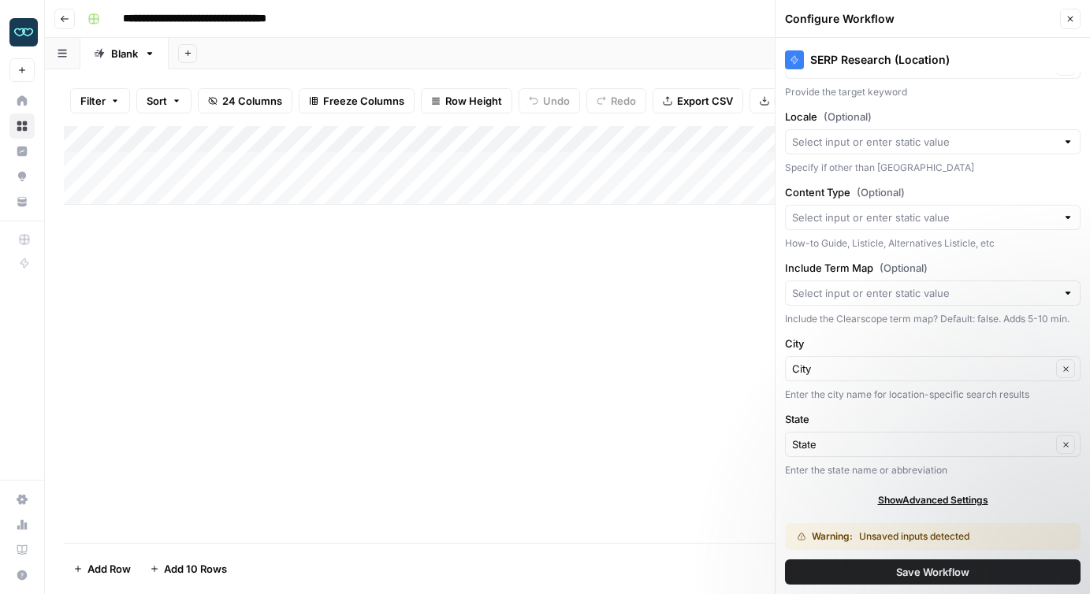
click at [912, 578] on span "Save Workflow" at bounding box center [932, 572] width 73 height 16
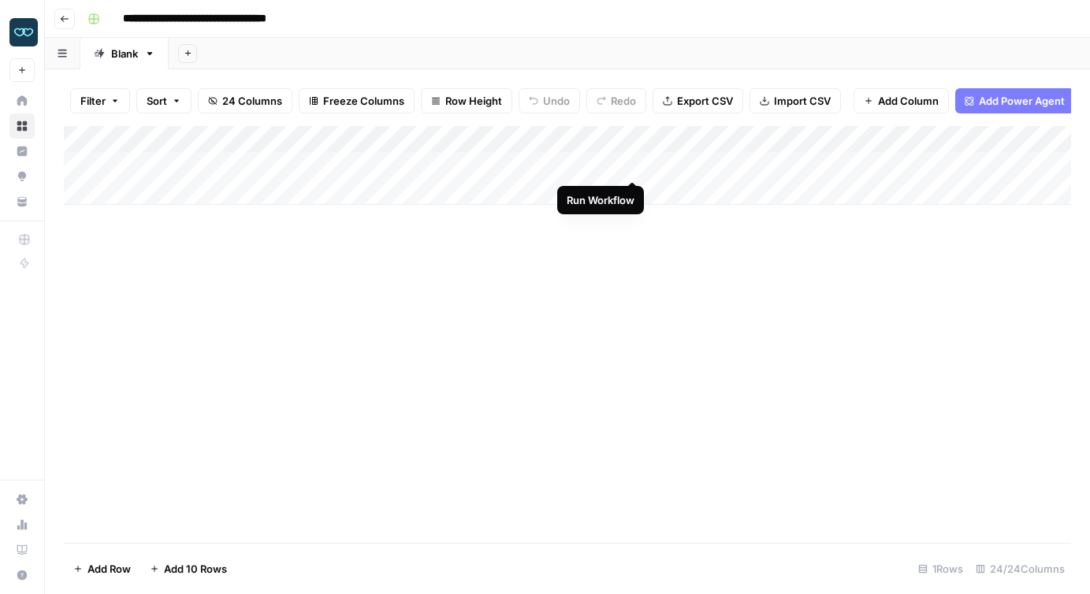
click at [632, 163] on div "Add Column" at bounding box center [567, 165] width 1007 height 79
click at [635, 163] on div "Add Column" at bounding box center [567, 165] width 1007 height 79
click at [461, 165] on div "Add Column" at bounding box center [567, 165] width 1007 height 79
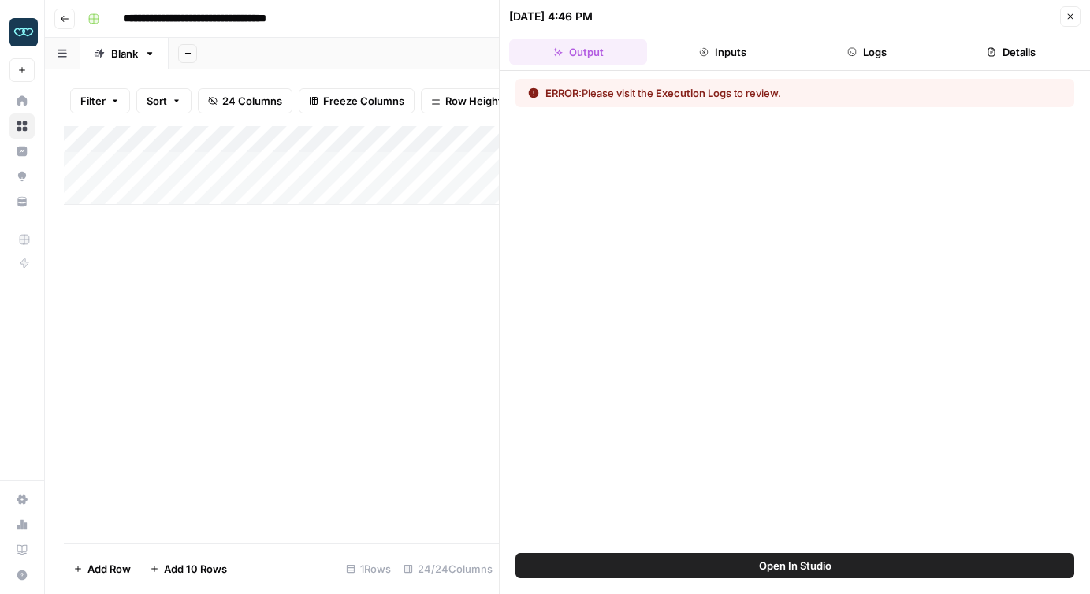
click at [690, 95] on button "Execution Logs" at bounding box center [694, 93] width 76 height 16
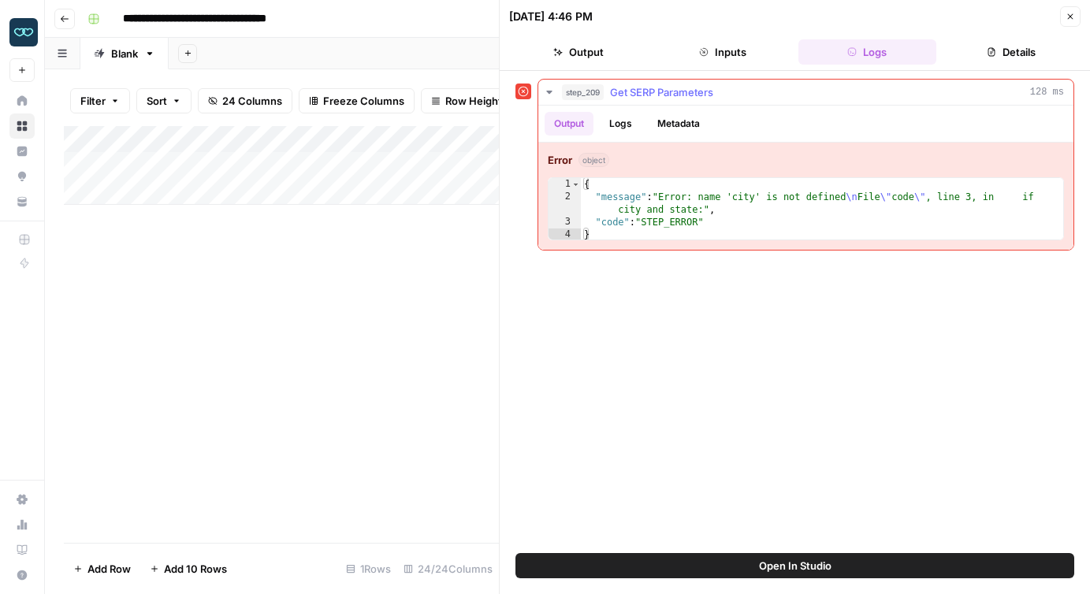
click at [683, 203] on div "{ "message" : "Error: name 'city' is not defined \n File \" code \" , line 3, i…" at bounding box center [822, 222] width 482 height 88
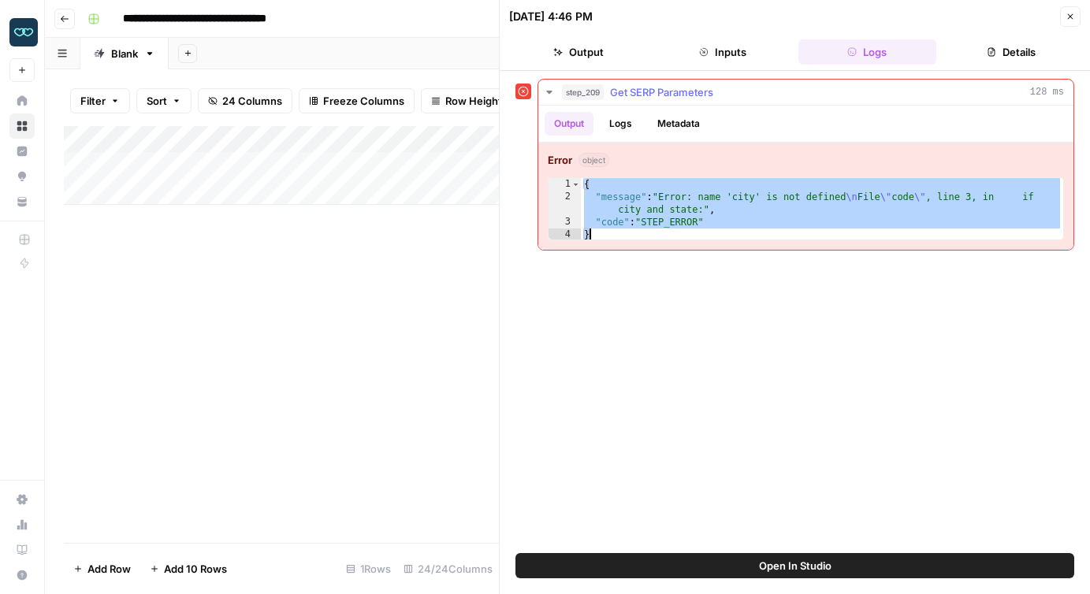
drag, startPoint x: 585, startPoint y: 181, endPoint x: 610, endPoint y: 243, distance: 66.4
click at [610, 243] on div "**********" at bounding box center [805, 196] width 535 height 107
type textarea "**********"
click at [1069, 20] on icon "button" at bounding box center [1069, 16] width 9 height 9
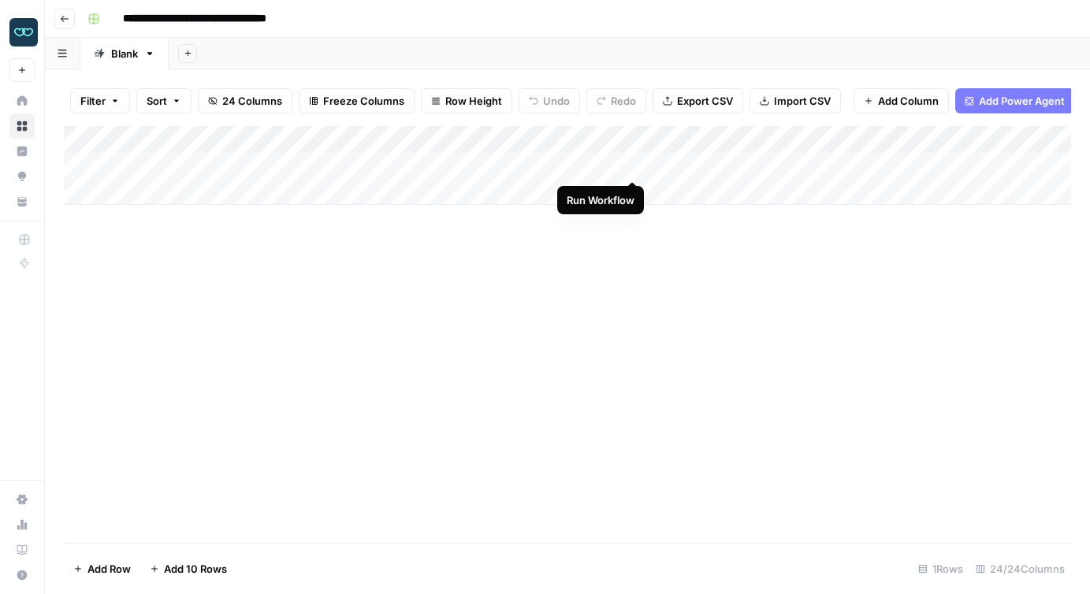
click at [630, 161] on div "Add Column" at bounding box center [567, 165] width 1007 height 79
click at [1069, 527] on icon "close" at bounding box center [1067, 532] width 11 height 13
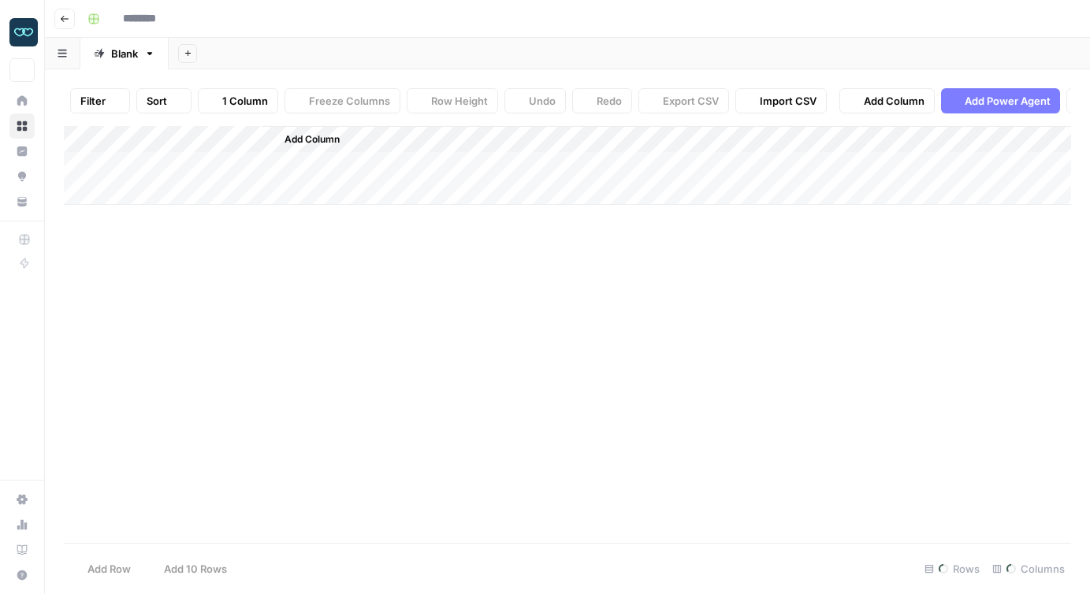
type input "**********"
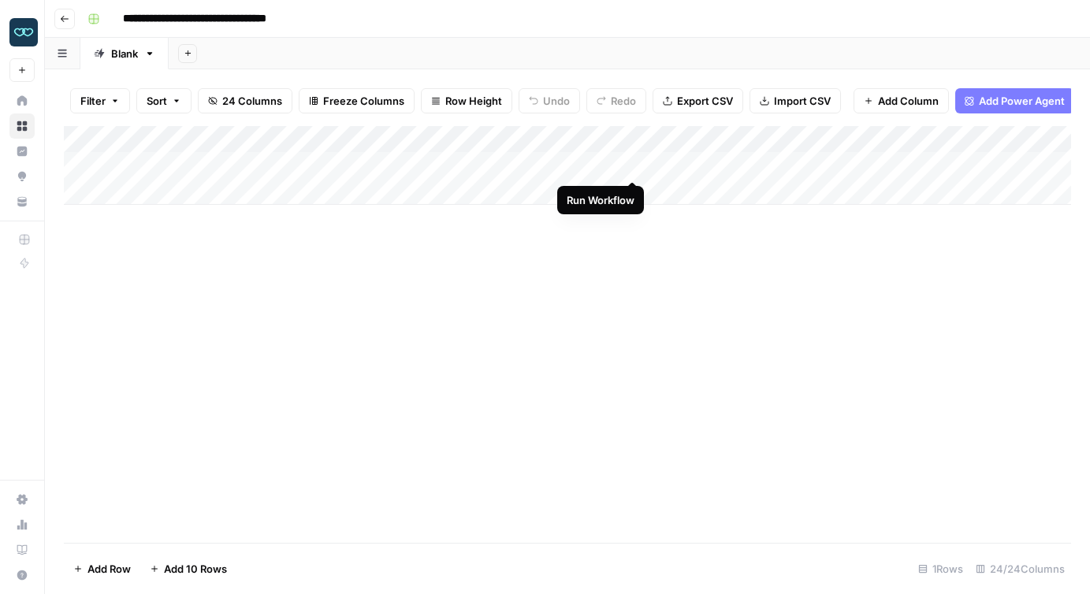
click at [626, 165] on div "Add Column" at bounding box center [567, 165] width 1007 height 79
click at [1068, 526] on icon "close" at bounding box center [1067, 532] width 11 height 13
click at [615, 138] on div "Add Column" at bounding box center [567, 165] width 1007 height 79
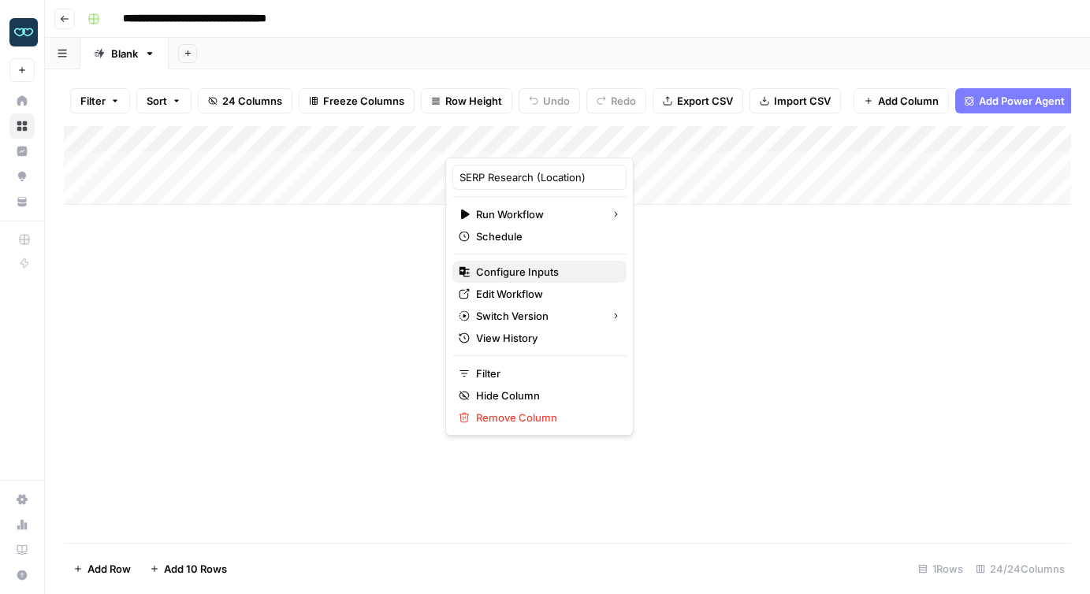
click at [517, 275] on span "Configure Inputs" at bounding box center [545, 272] width 138 height 16
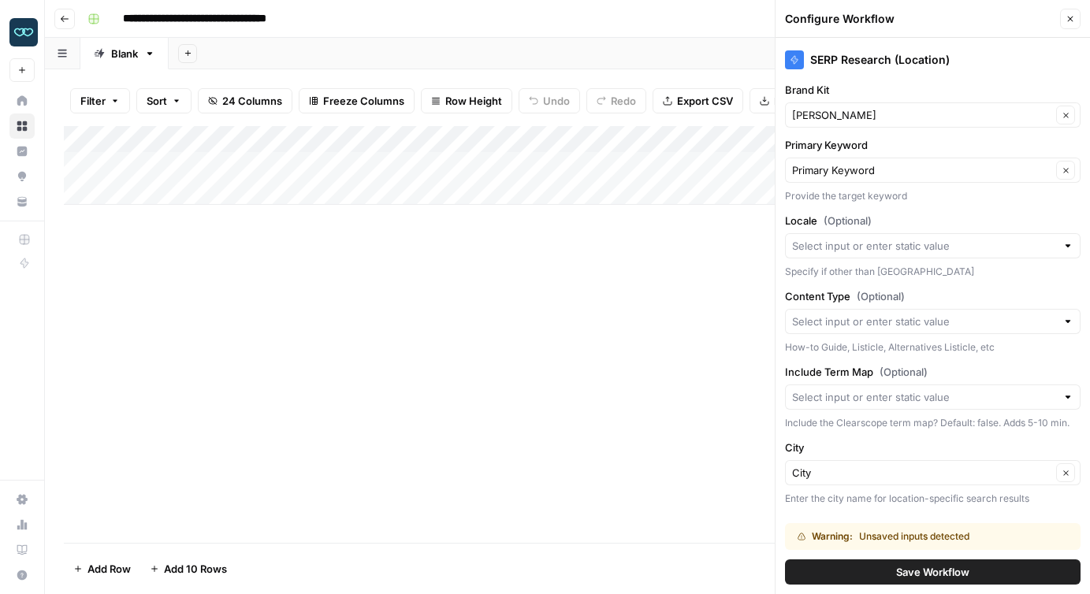
scroll to position [104, 0]
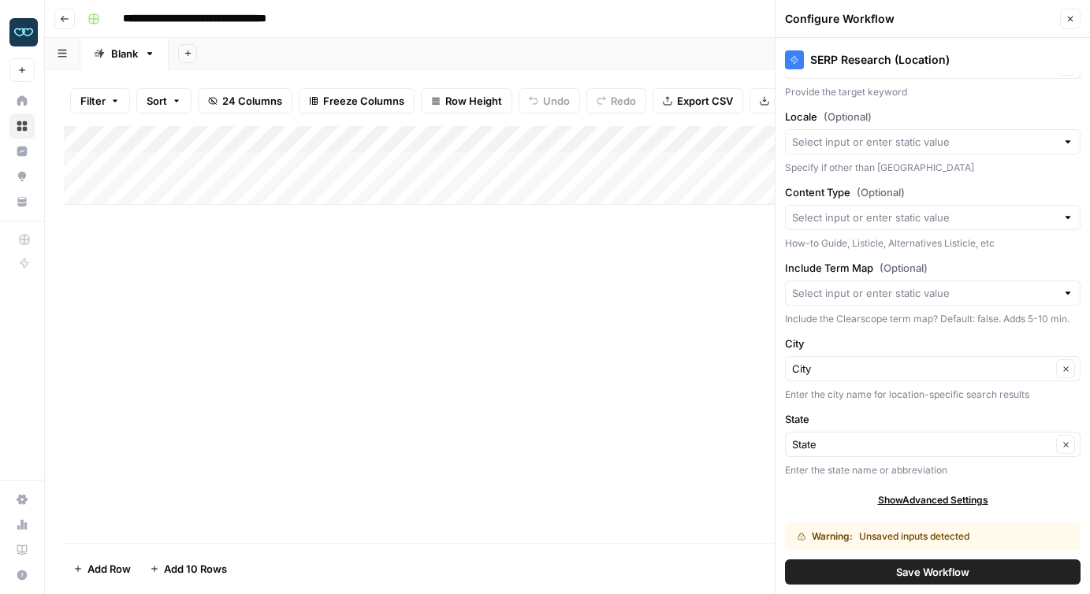
click at [926, 576] on span "Save Workflow" at bounding box center [932, 572] width 73 height 16
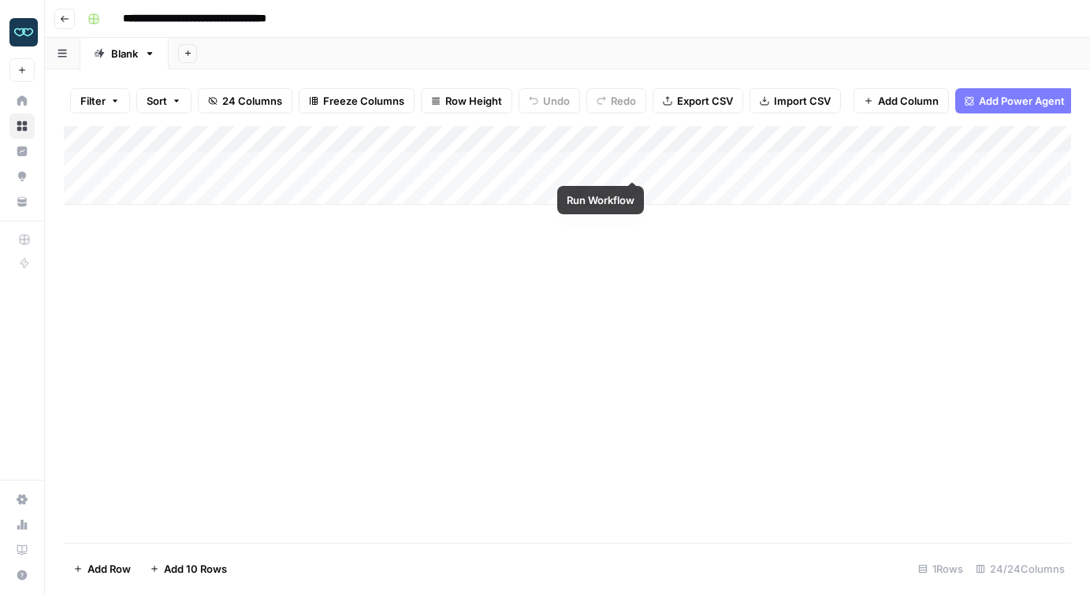
click at [635, 165] on div "Add Column" at bounding box center [567, 165] width 1007 height 79
click at [881, 139] on div "Add Column" at bounding box center [567, 165] width 1007 height 79
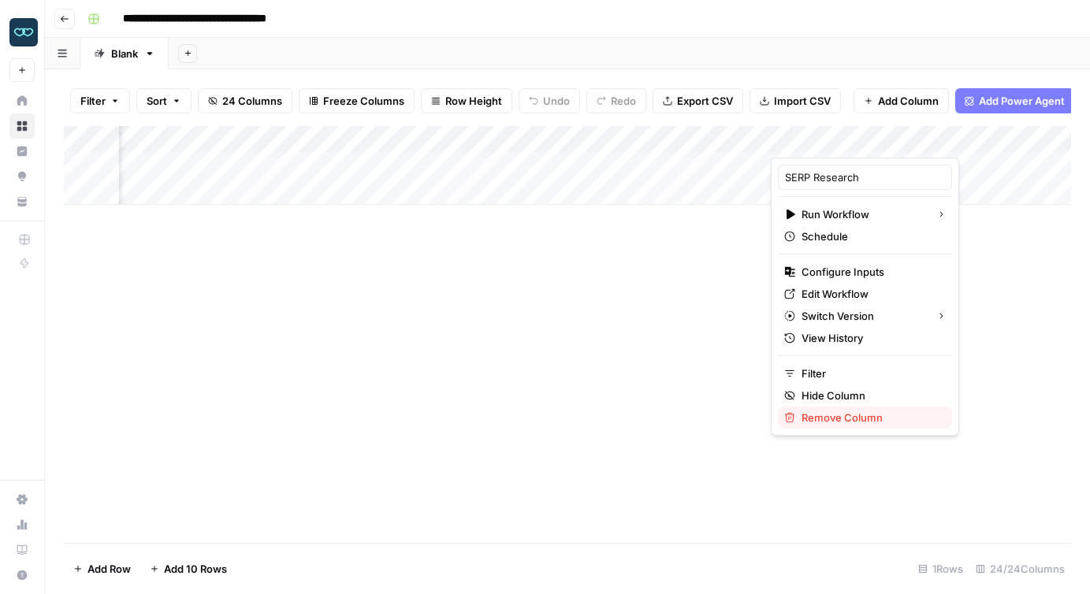
click at [842, 418] on span "Remove Column" at bounding box center [870, 418] width 138 height 16
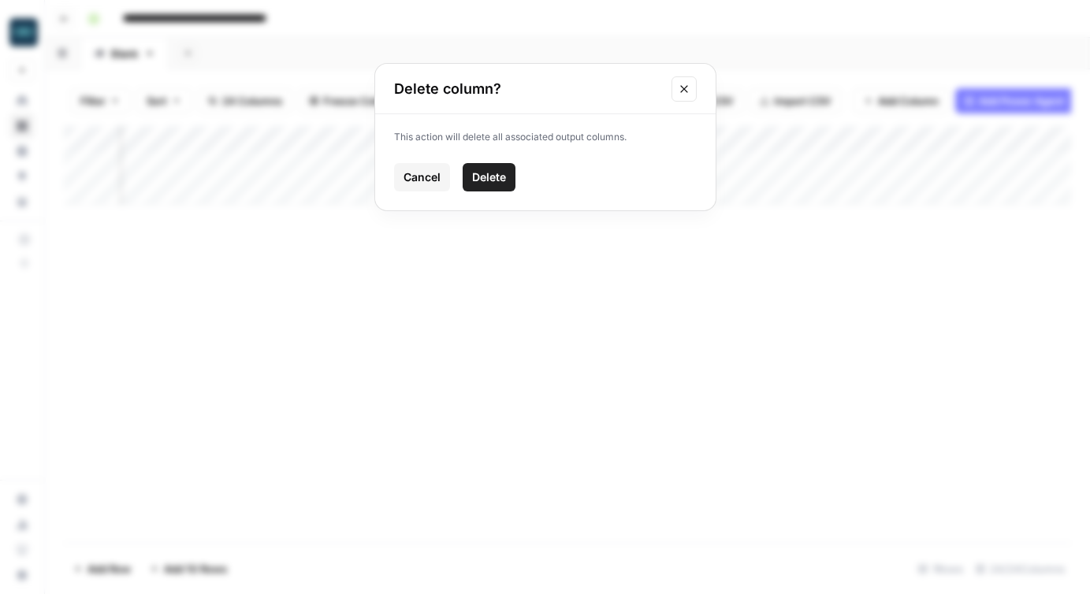
click at [492, 177] on span "Delete" at bounding box center [489, 177] width 34 height 16
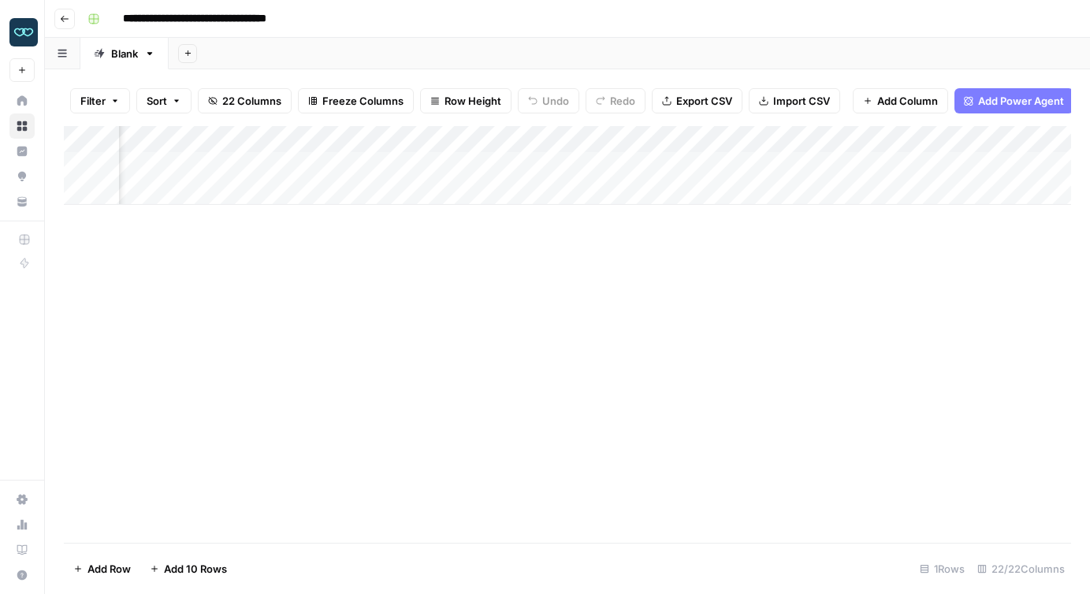
scroll to position [0, 318]
click at [459, 140] on div "Add Column" at bounding box center [567, 165] width 1007 height 79
drag, startPoint x: 411, startPoint y: 175, endPoint x: 390, endPoint y: 174, distance: 20.5
click at [390, 174] on input "Serp Data (1)" at bounding box center [423, 177] width 160 height 16
type input "Serp Data"
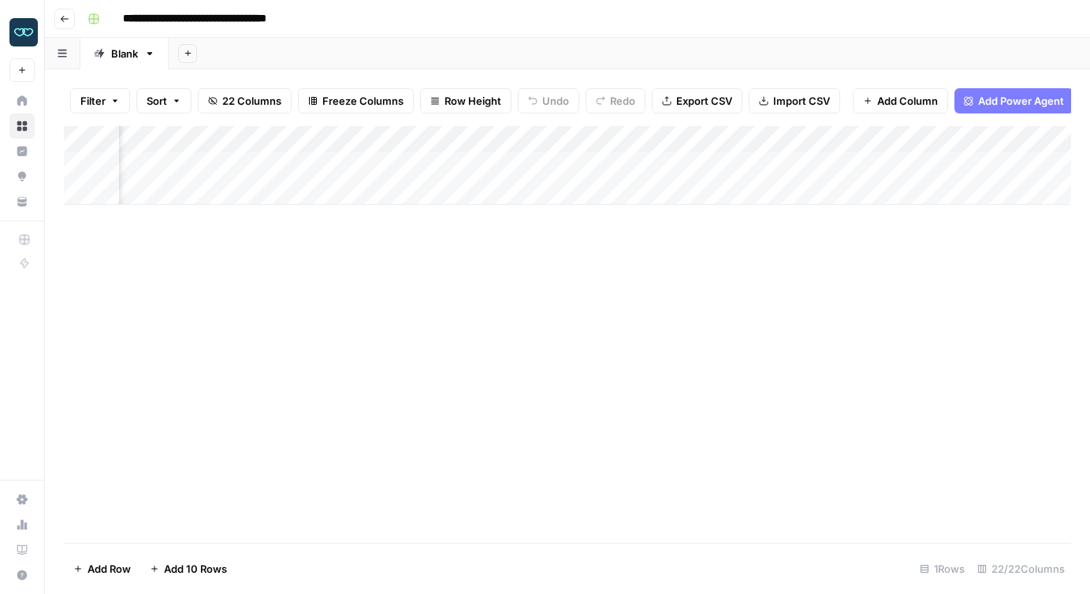
click at [503, 371] on div "Add Column" at bounding box center [567, 334] width 1007 height 417
click at [319, 163] on div "Add Column" at bounding box center [567, 165] width 1007 height 79
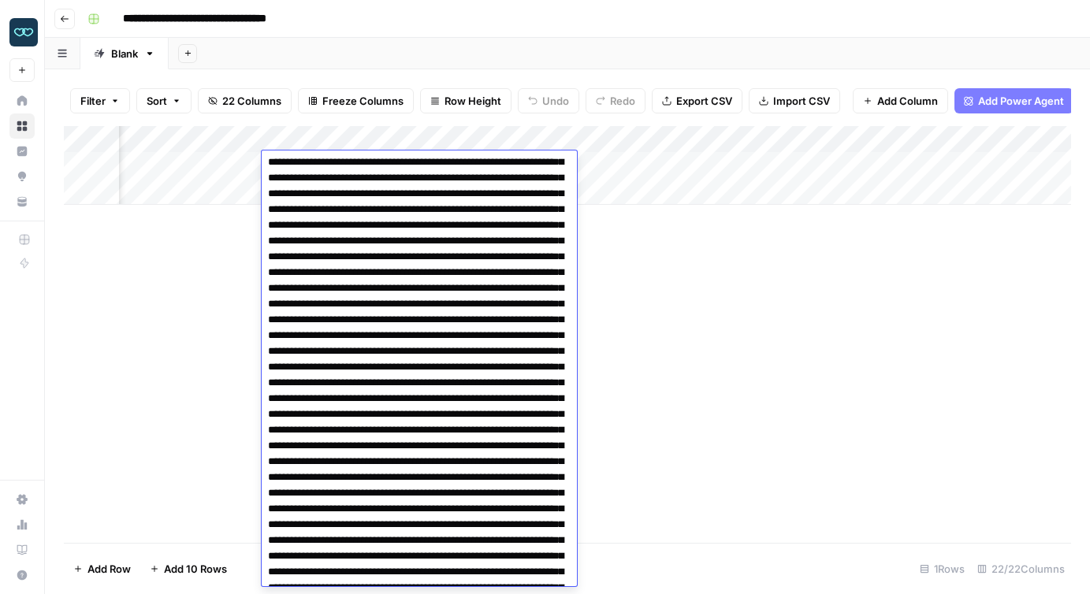
scroll to position [2310, 0]
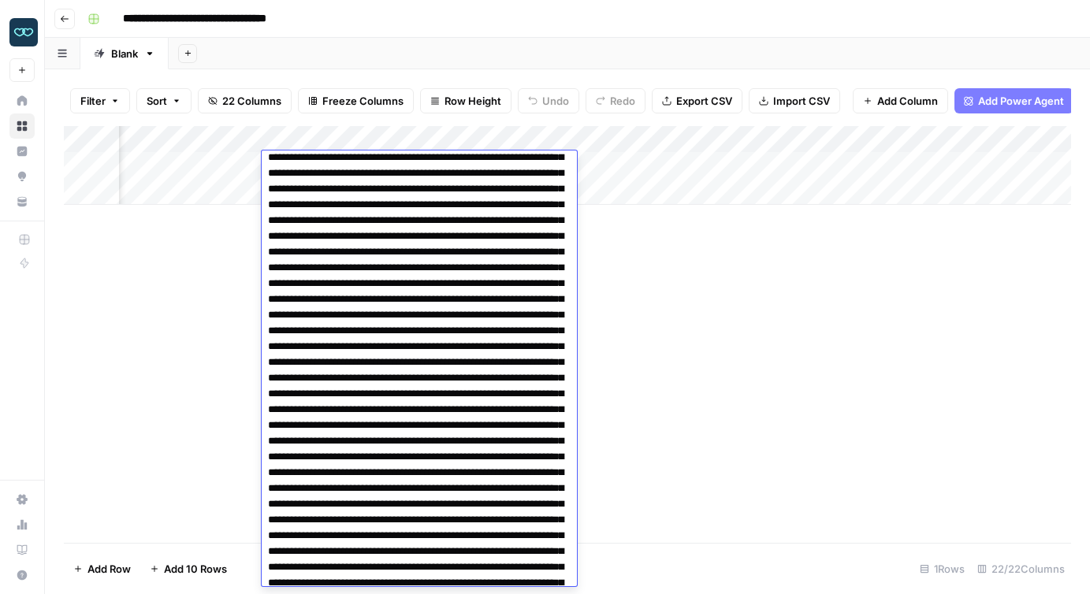
click at [182, 359] on div "Add Column" at bounding box center [567, 334] width 1007 height 417
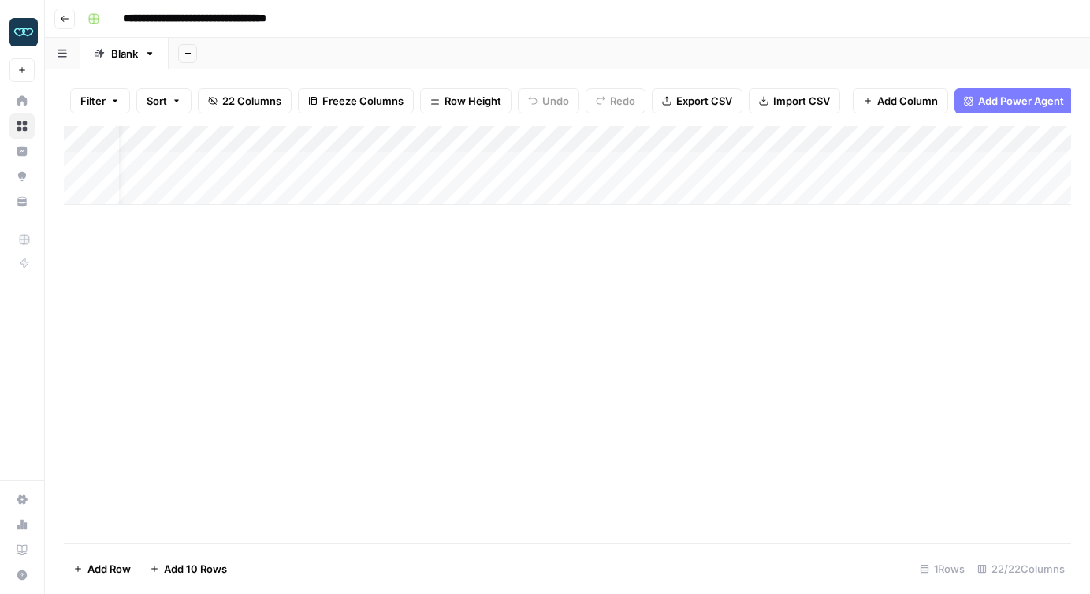
scroll to position [0, 0]
click at [609, 139] on div "Add Column" at bounding box center [567, 165] width 1007 height 79
click at [716, 242] on div "Add Column" at bounding box center [567, 334] width 1007 height 417
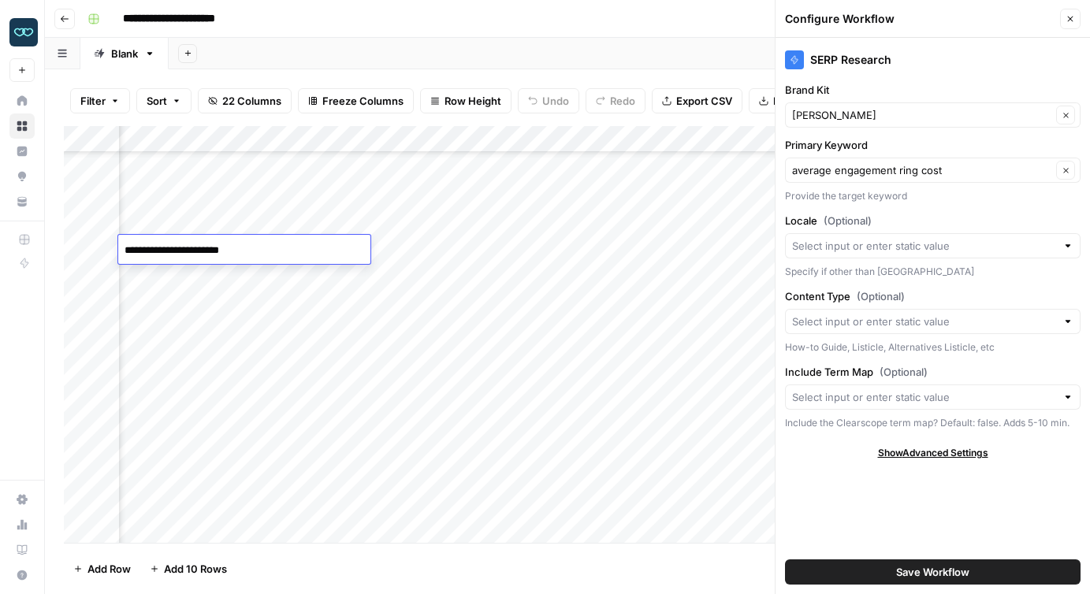
scroll to position [532, 128]
click at [507, 143] on div "Add Column" at bounding box center [567, 334] width 1007 height 417
click at [1075, 16] on button "Close" at bounding box center [1070, 19] width 20 height 20
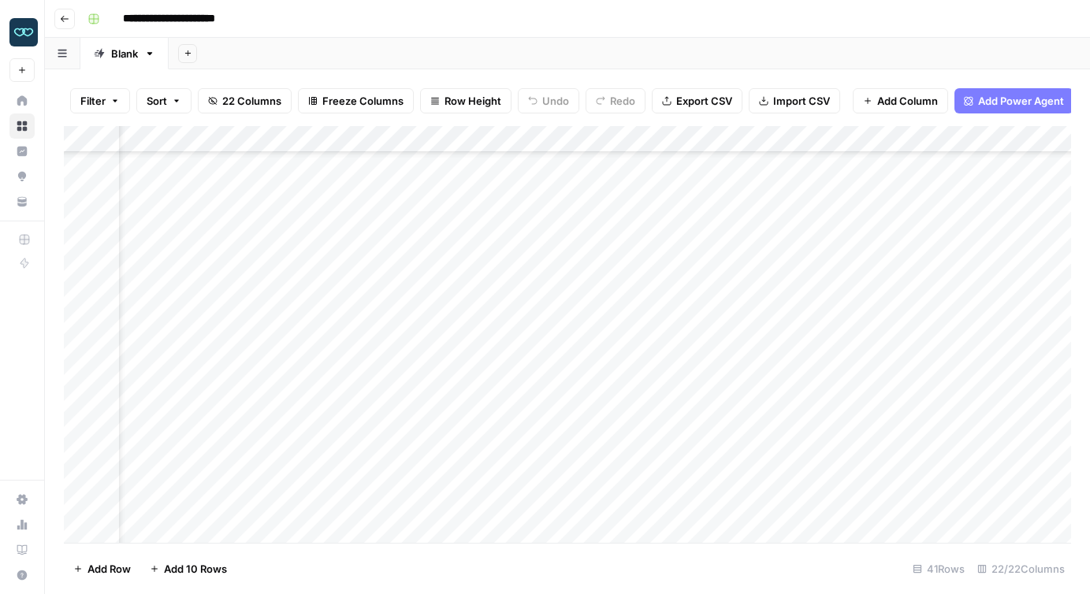
scroll to position [532, 0]
drag, startPoint x: 481, startPoint y: 137, endPoint x: 527, endPoint y: 137, distance: 46.5
click at [527, 137] on div "Add Column" at bounding box center [567, 334] width 1007 height 417
